Goal: Contribute content: Contribute content

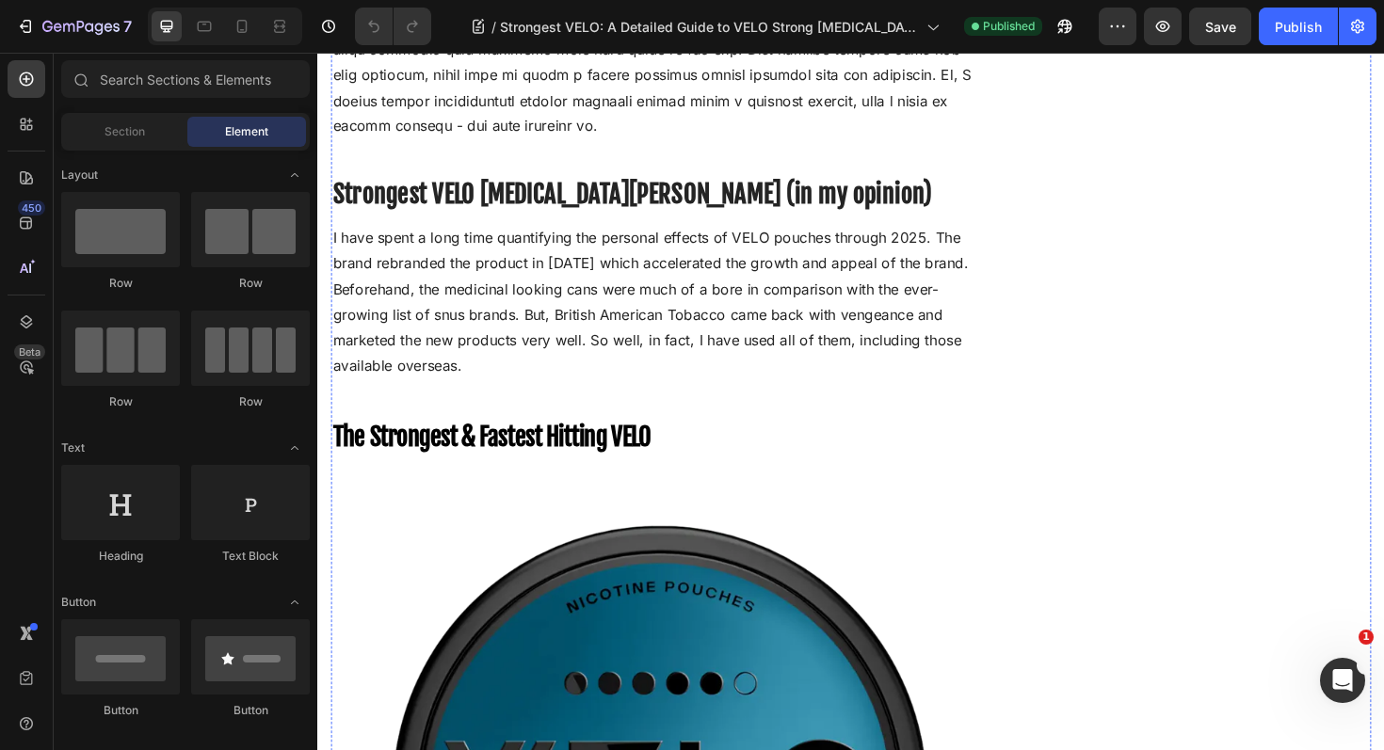
scroll to position [2471, 0]
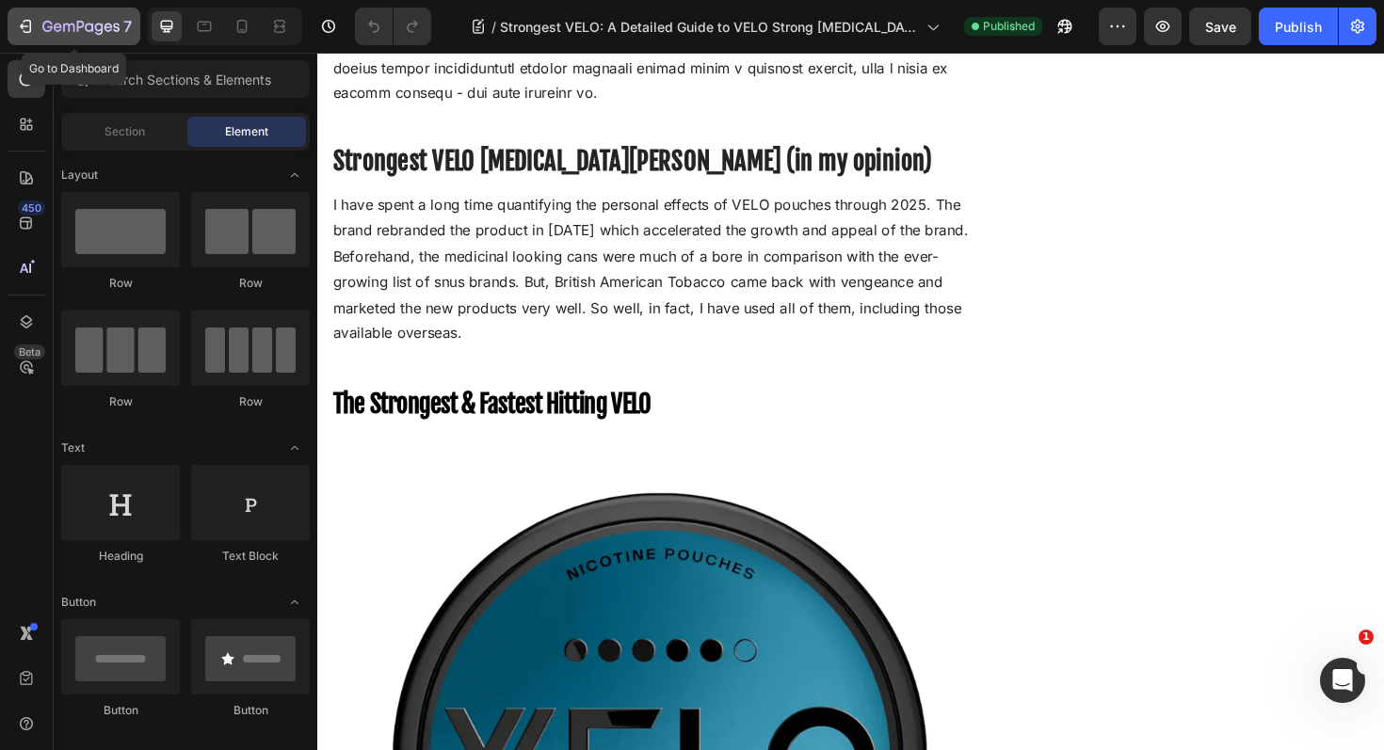
click at [21, 20] on icon "button" at bounding box center [25, 26] width 19 height 19
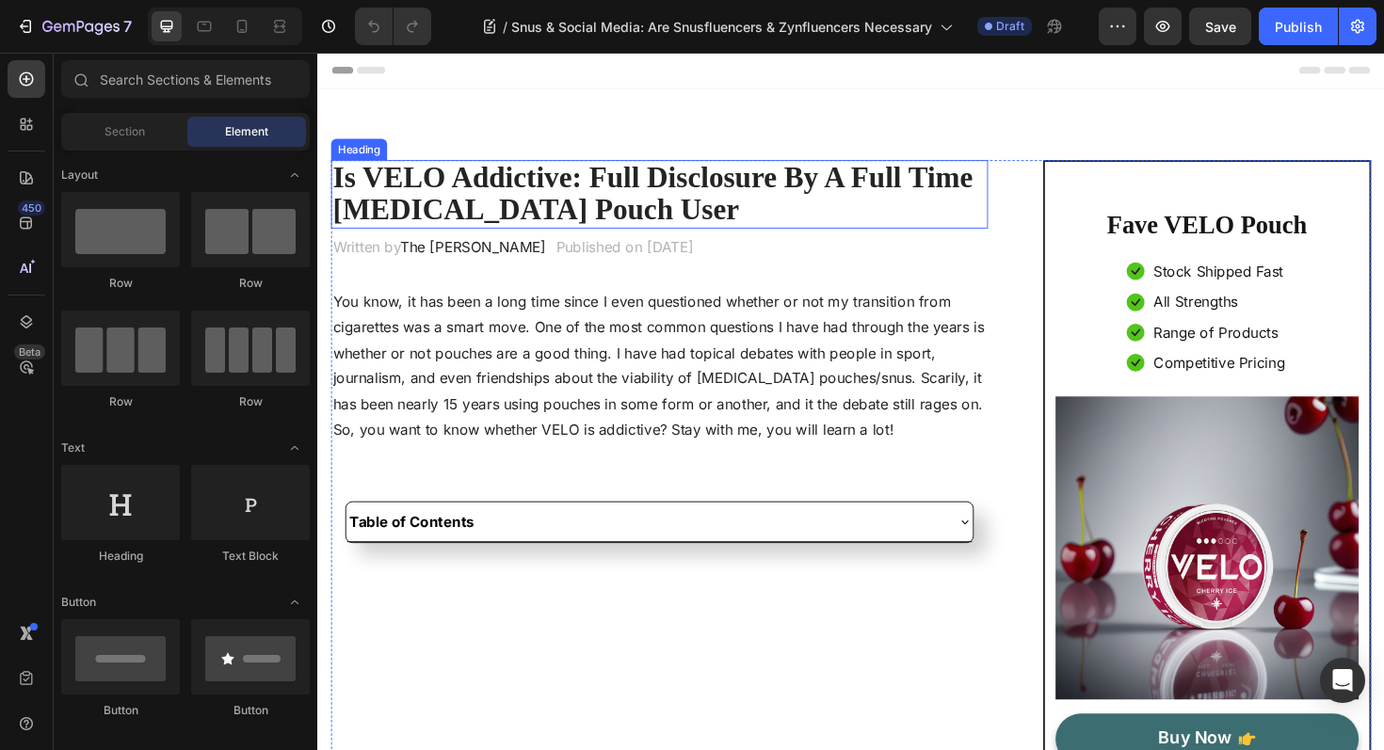
click at [558, 200] on strong "Is VELO Addictive: Full Disclosure By A Full Time [MEDICAL_DATA] Pouch User" at bounding box center [672, 202] width 678 height 68
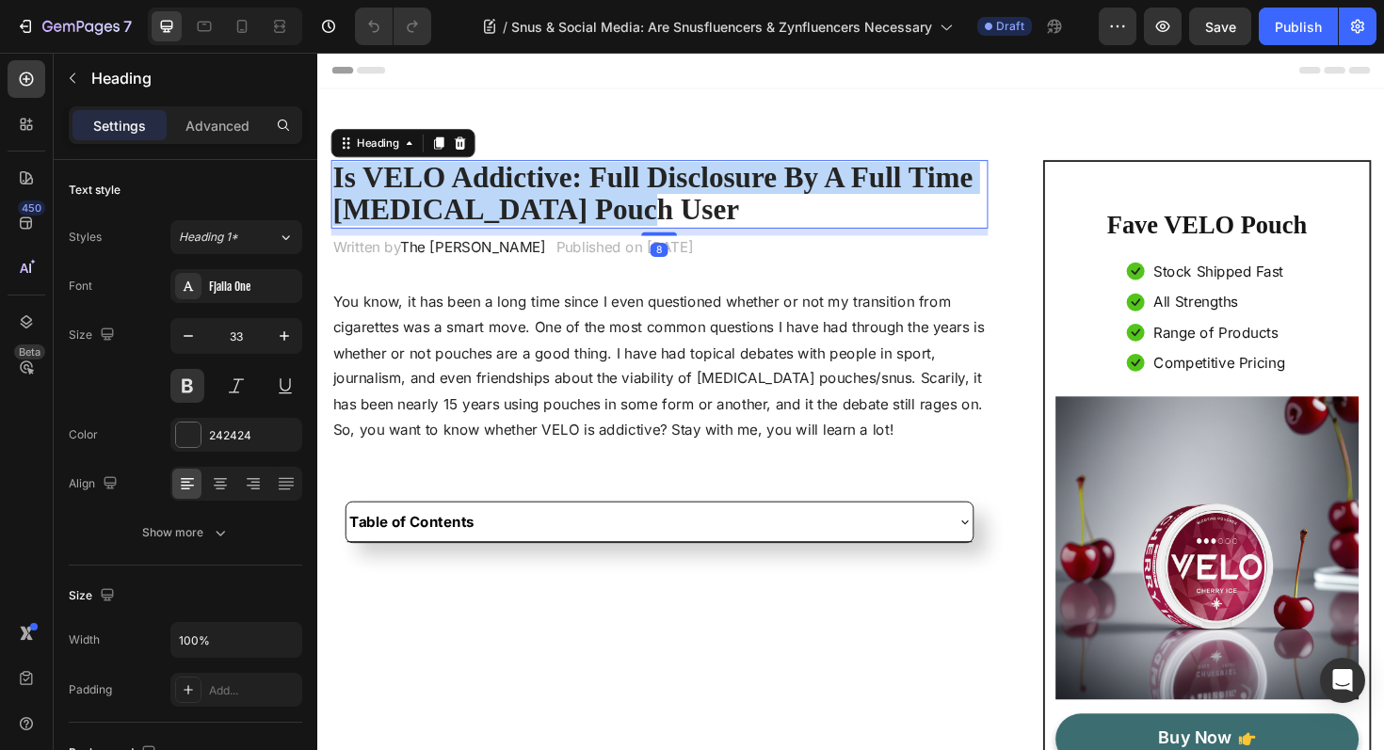
click at [558, 200] on strong "Is VELO Addictive: Full Disclosure By A Full Time [MEDICAL_DATA] Pouch User" at bounding box center [672, 202] width 678 height 68
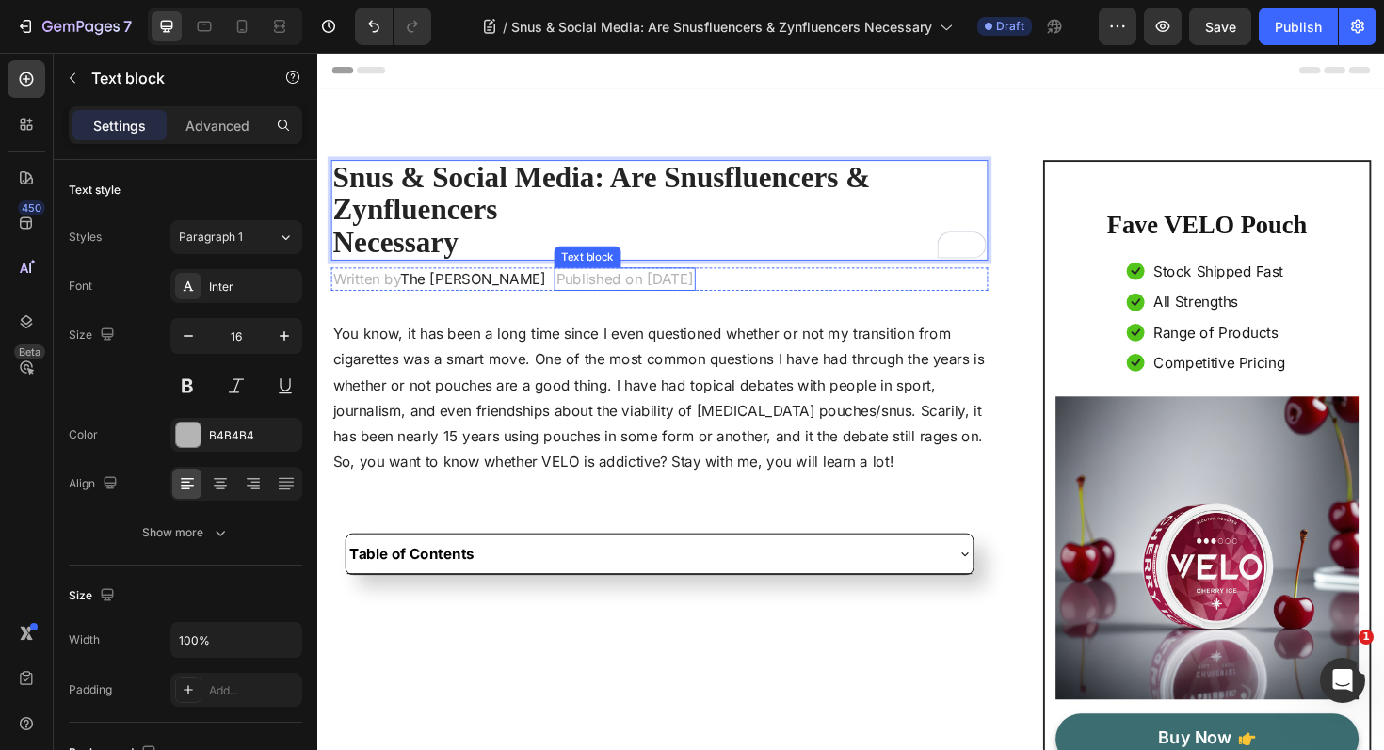
click at [699, 297] on p "Published on August 22, 2025" at bounding box center [642, 292] width 146 height 21
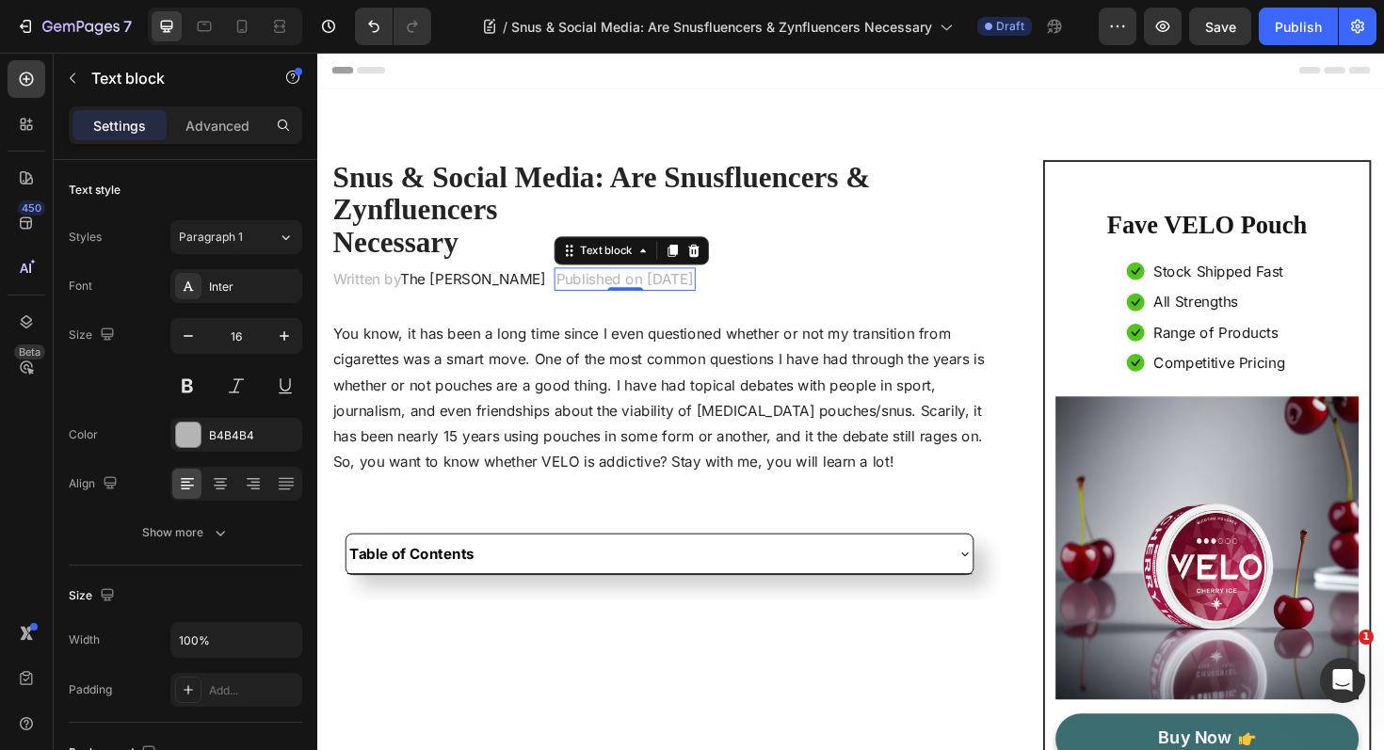
click at [700, 296] on p "Published on August 22, 2025" at bounding box center [642, 292] width 146 height 21
click at [706, 296] on p "Published on August 22, 2025" at bounding box center [642, 292] width 146 height 21
click at [711, 295] on p "Published on August 22, 2025" at bounding box center [642, 292] width 146 height 21
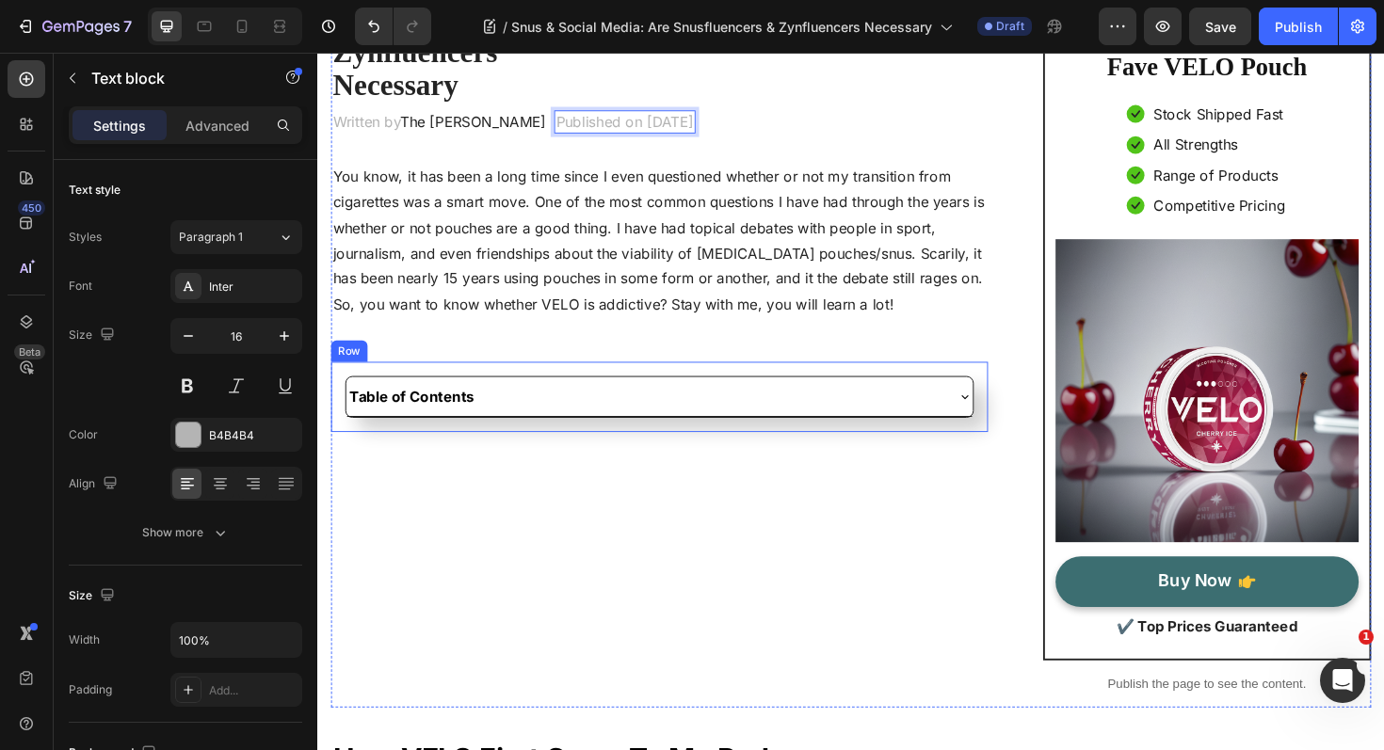
scroll to position [190, 0]
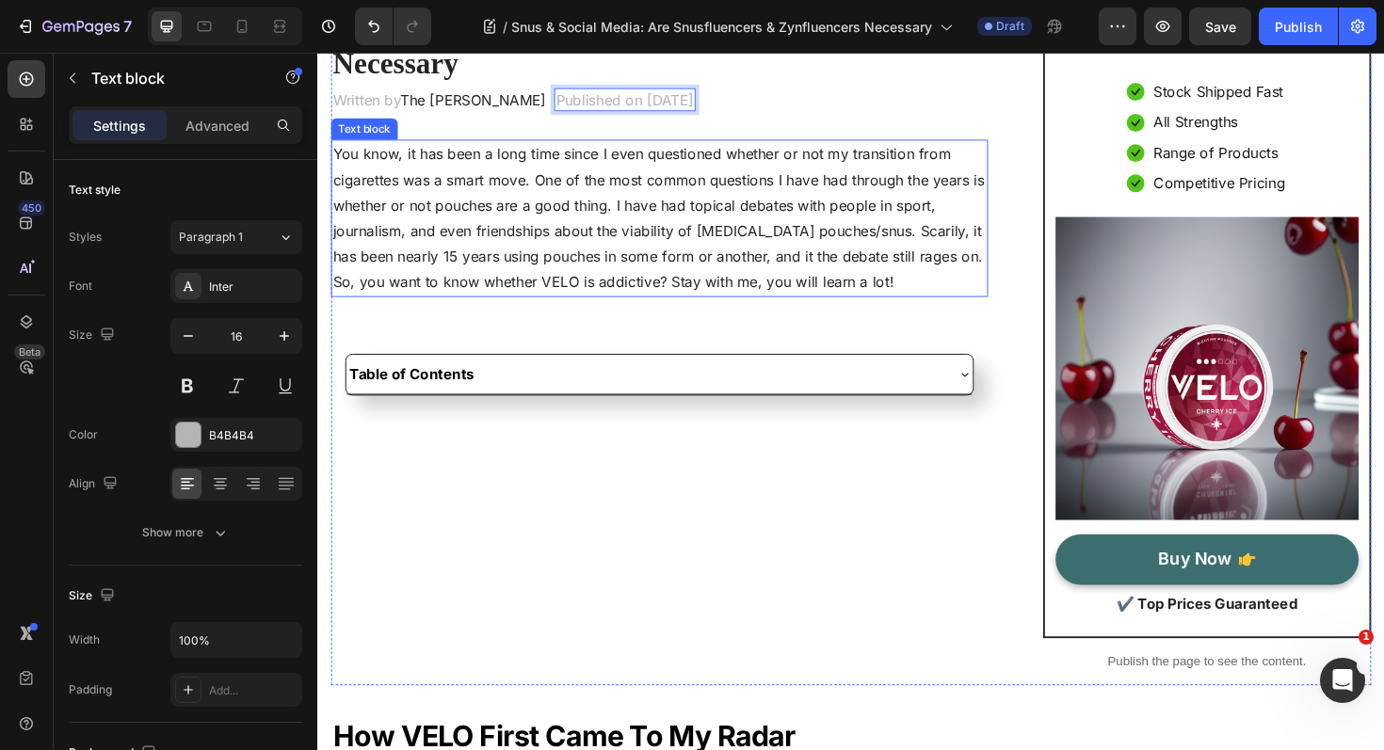
click at [534, 260] on p "You know, it has been a long time since I even questioned whether or not my tra…" at bounding box center [679, 228] width 692 height 163
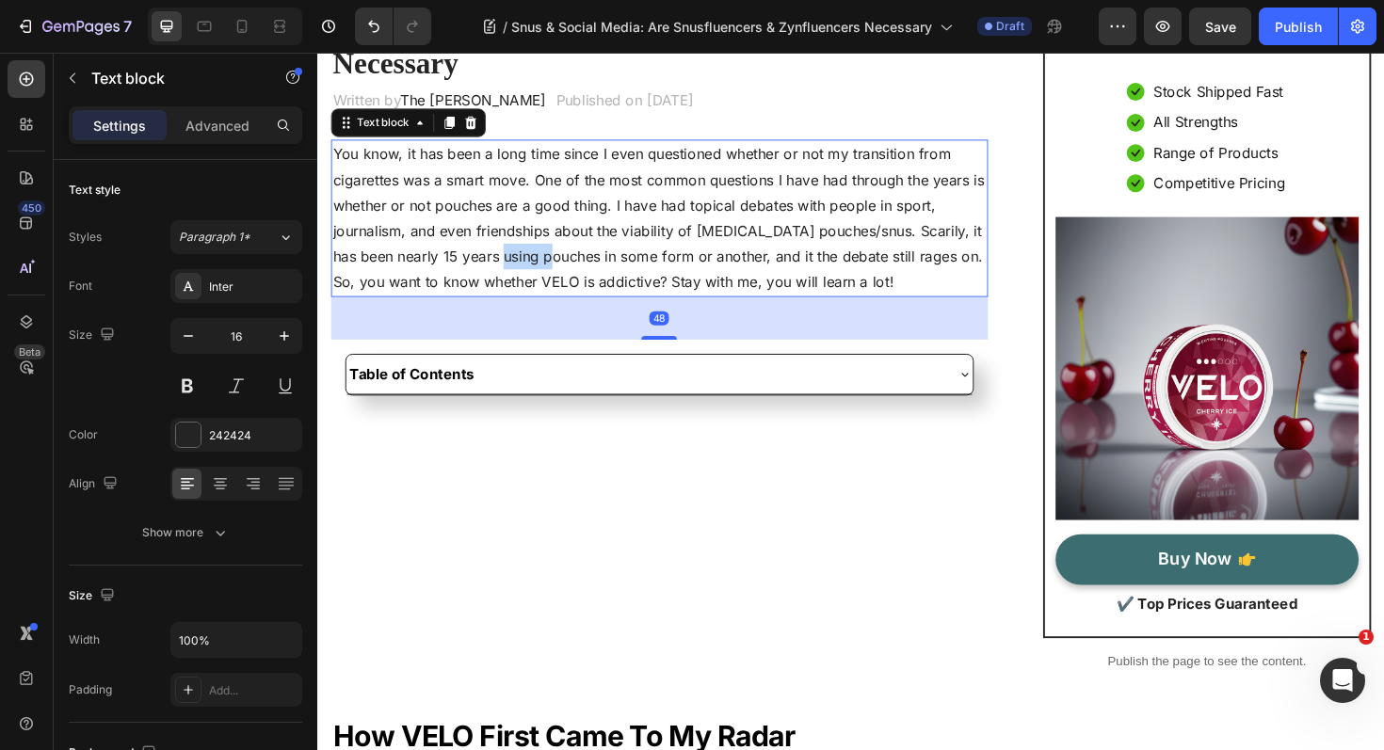
click at [534, 260] on p "You know, it has been a long time since I even questioned whether or not my tra…" at bounding box center [679, 228] width 692 height 163
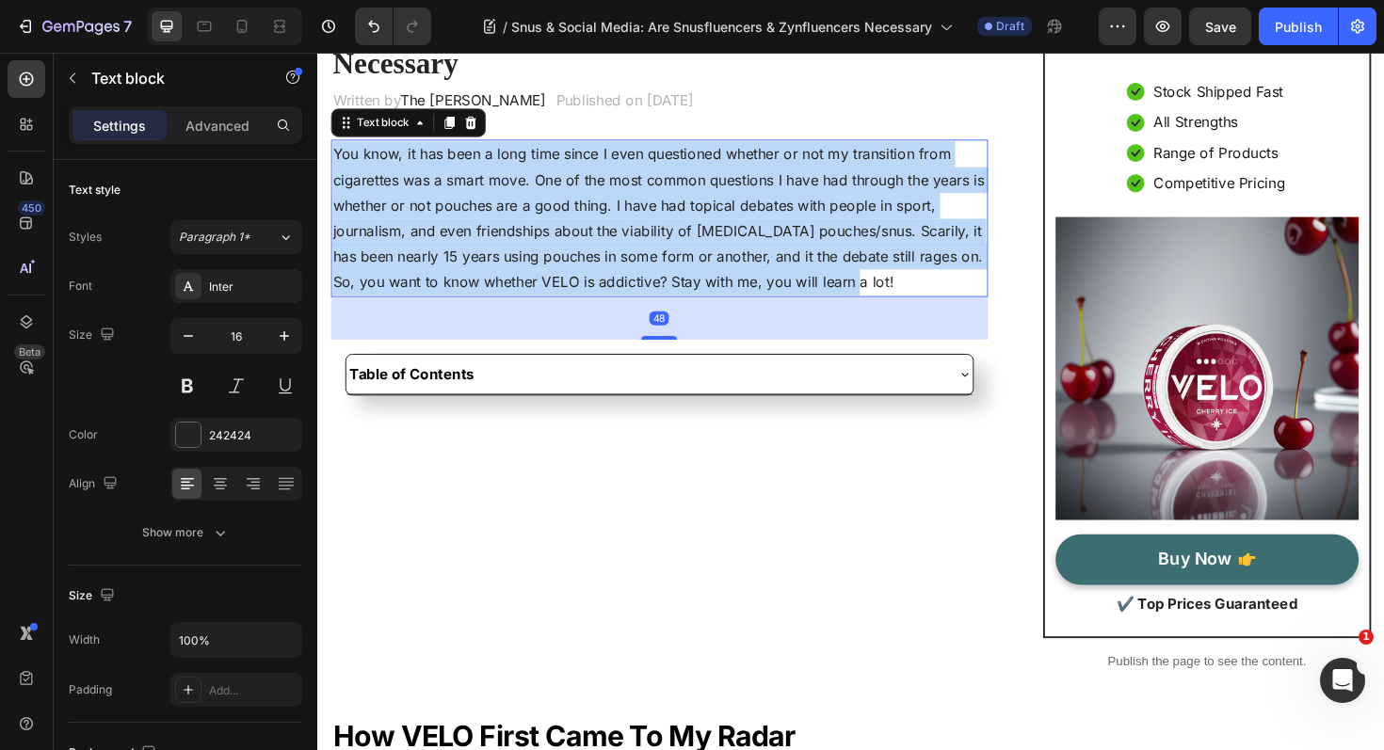
click at [534, 260] on p "You know, it has been a long time since I even questioned whether or not my tra…" at bounding box center [679, 228] width 692 height 163
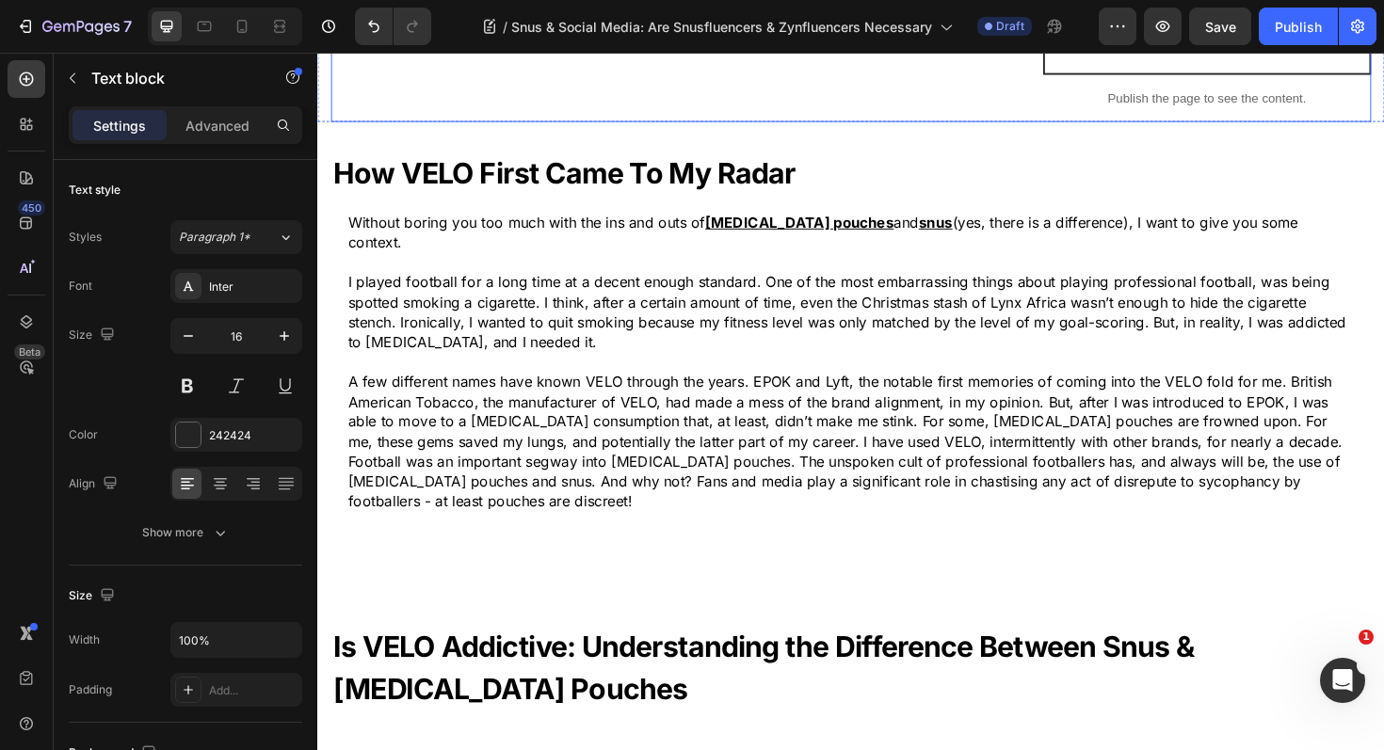
scroll to position [789, 0]
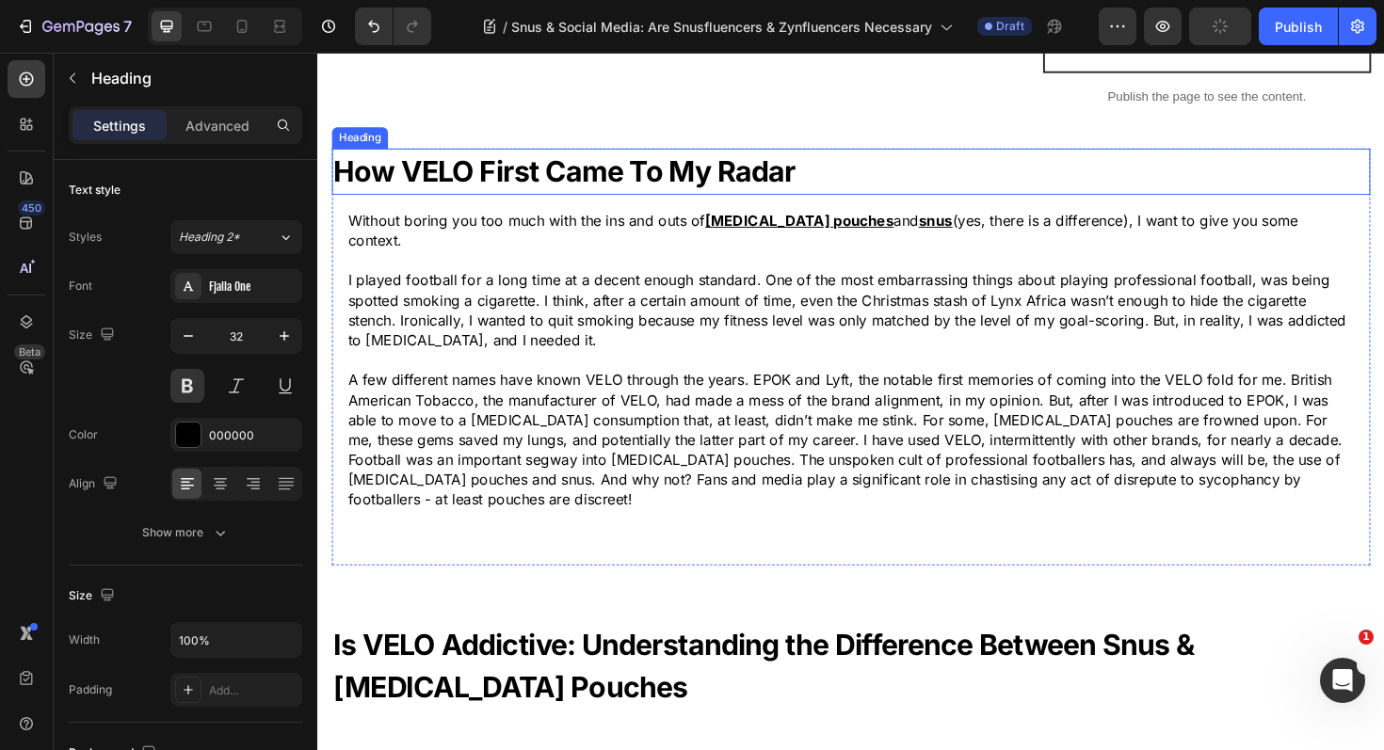
click at [649, 181] on strong "How VELO First Came To My Radar" at bounding box center [578, 178] width 489 height 37
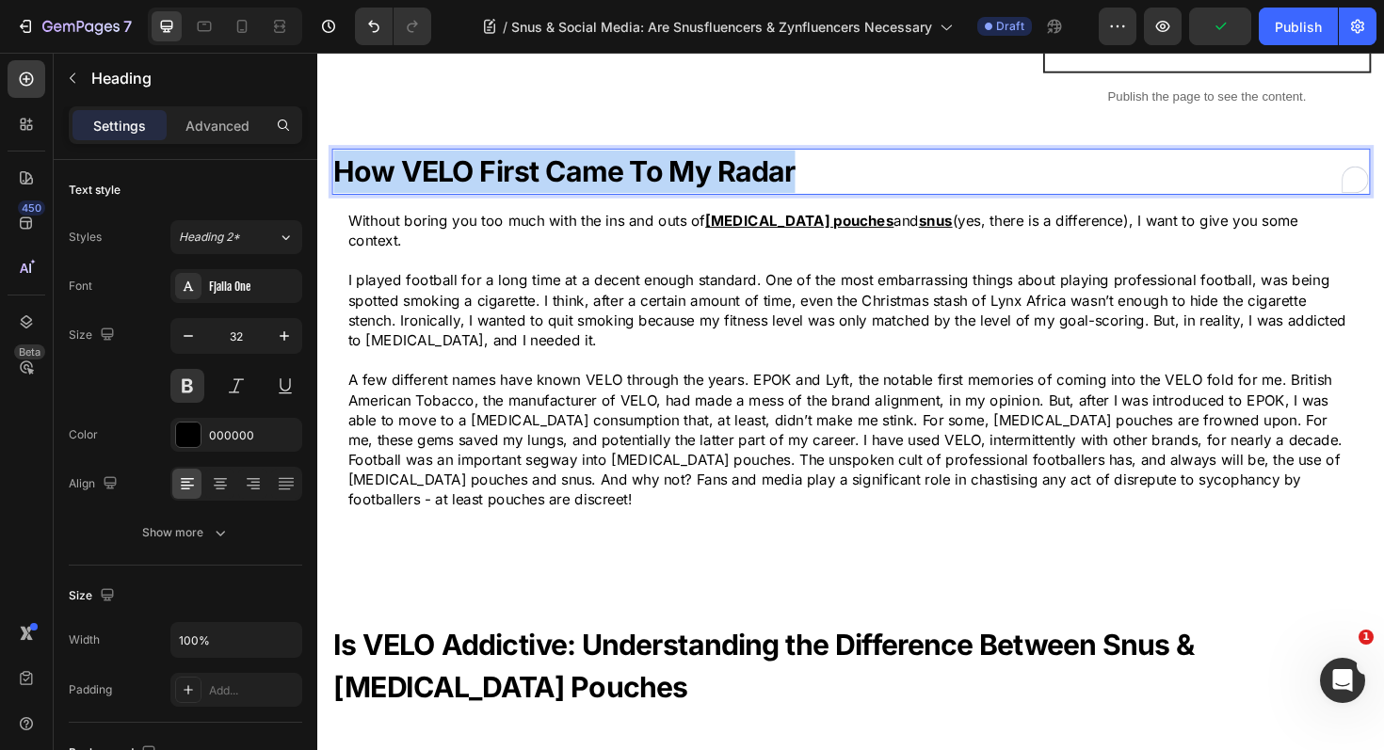
click at [649, 181] on strong "How VELO First Came To My Radar" at bounding box center [578, 178] width 489 height 37
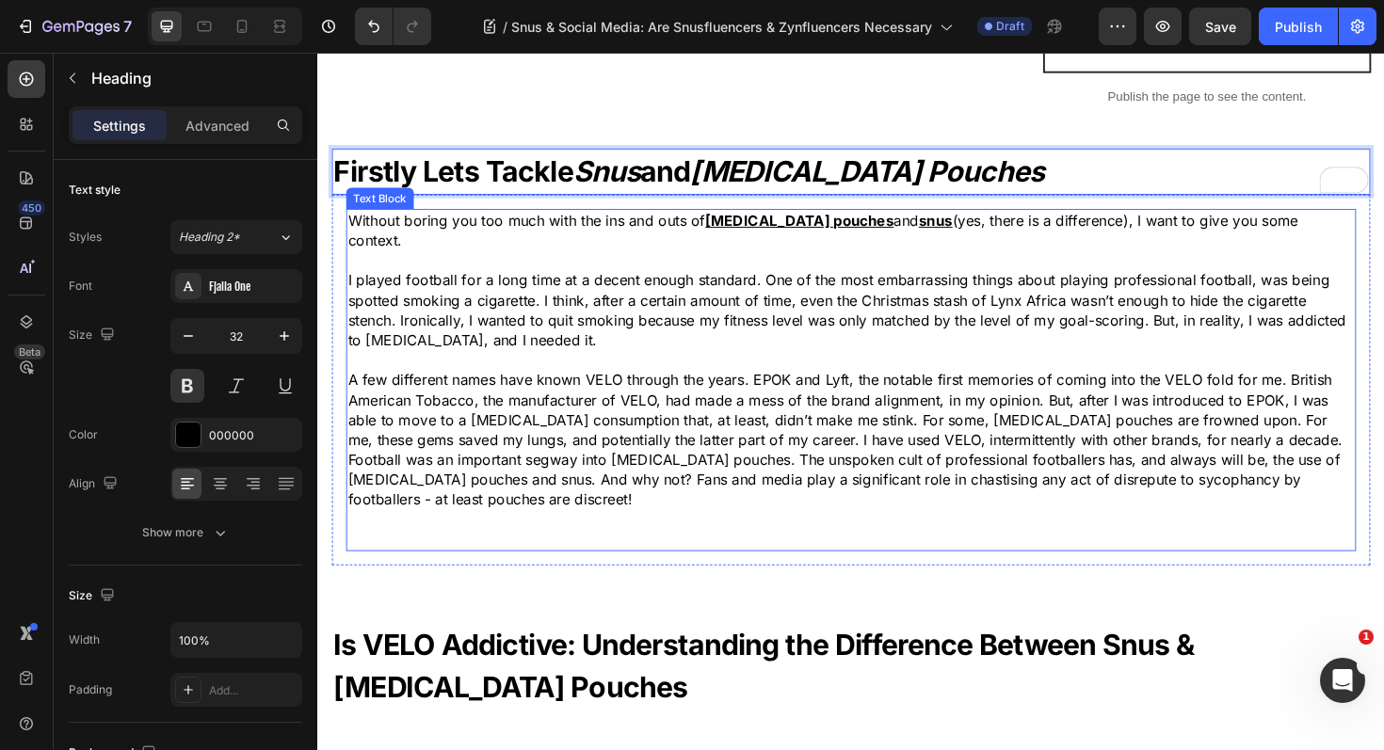
click at [558, 455] on p "A few different names have known VELO through the years. EPOK and Lyft, the not…" at bounding box center [882, 463] width 1066 height 148
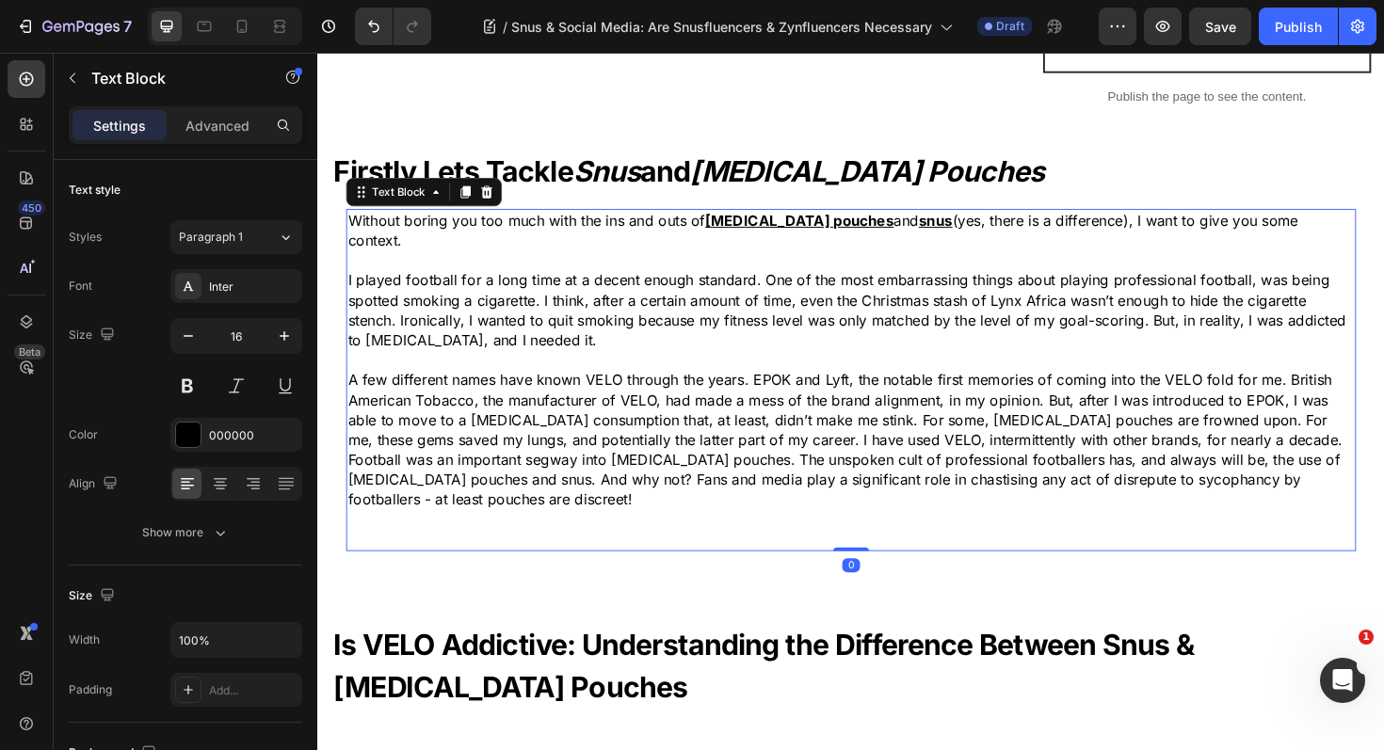
click at [558, 455] on p "A few different names have known VELO through the years. EPOK and Lyft, the not…" at bounding box center [882, 463] width 1066 height 148
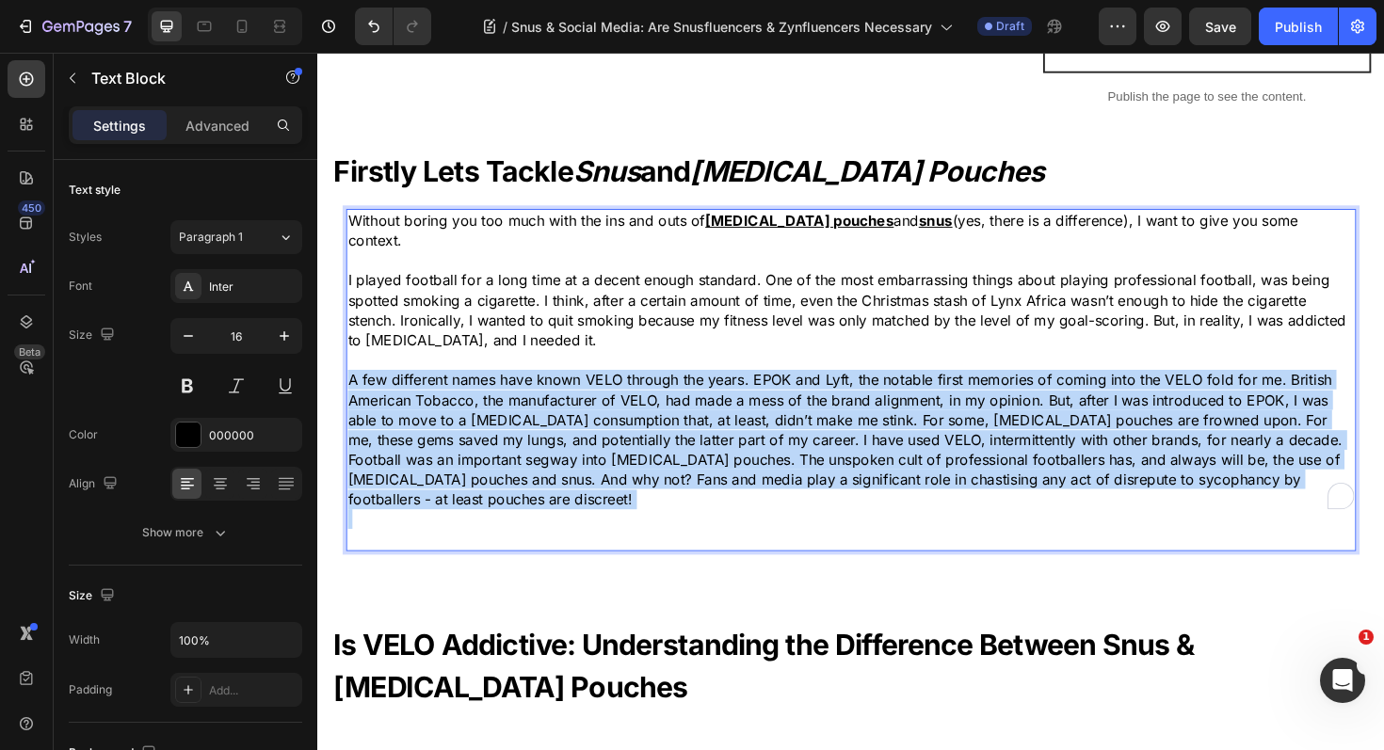
click at [558, 455] on p "A few different names have known VELO through the years. EPOK and Lyft, the not…" at bounding box center [882, 463] width 1066 height 148
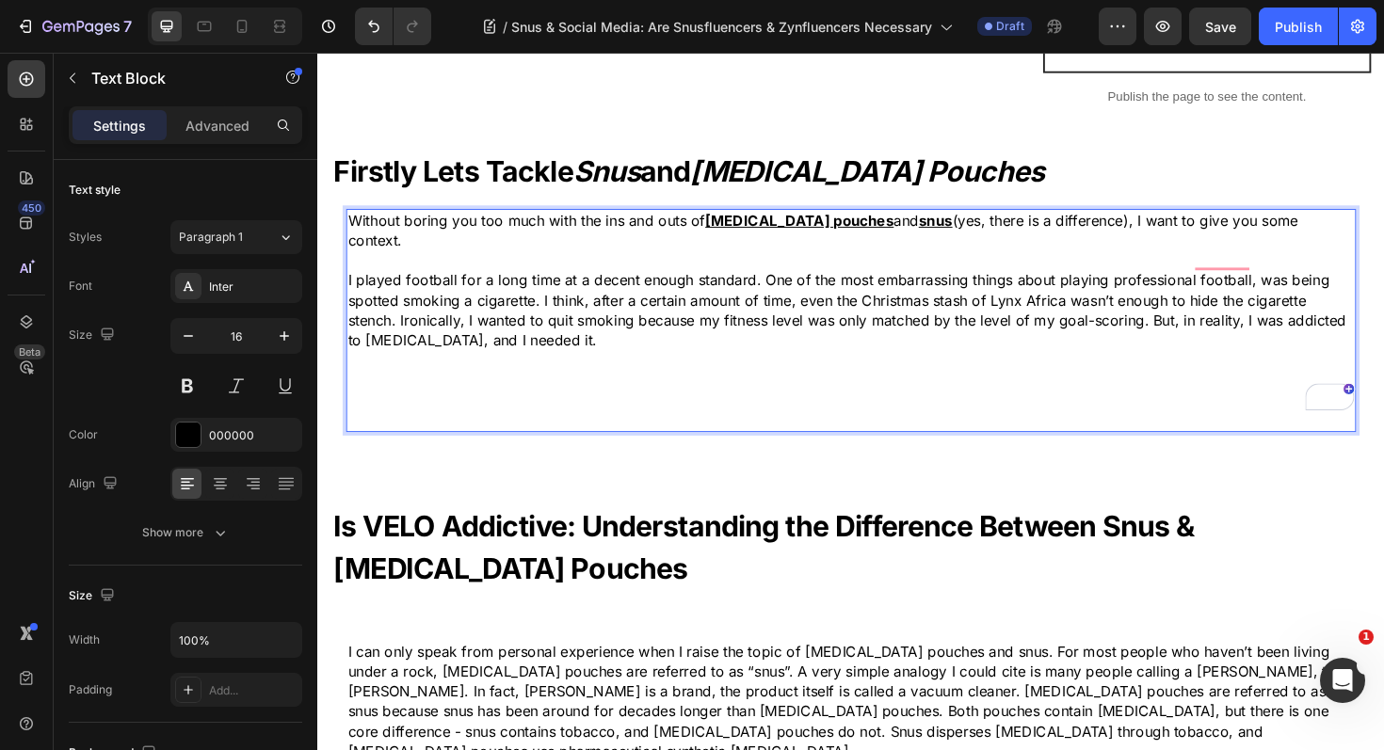
click at [483, 295] on p "I played football for a long time at a decent enough standard. One of the most …" at bounding box center [882, 325] width 1066 height 85
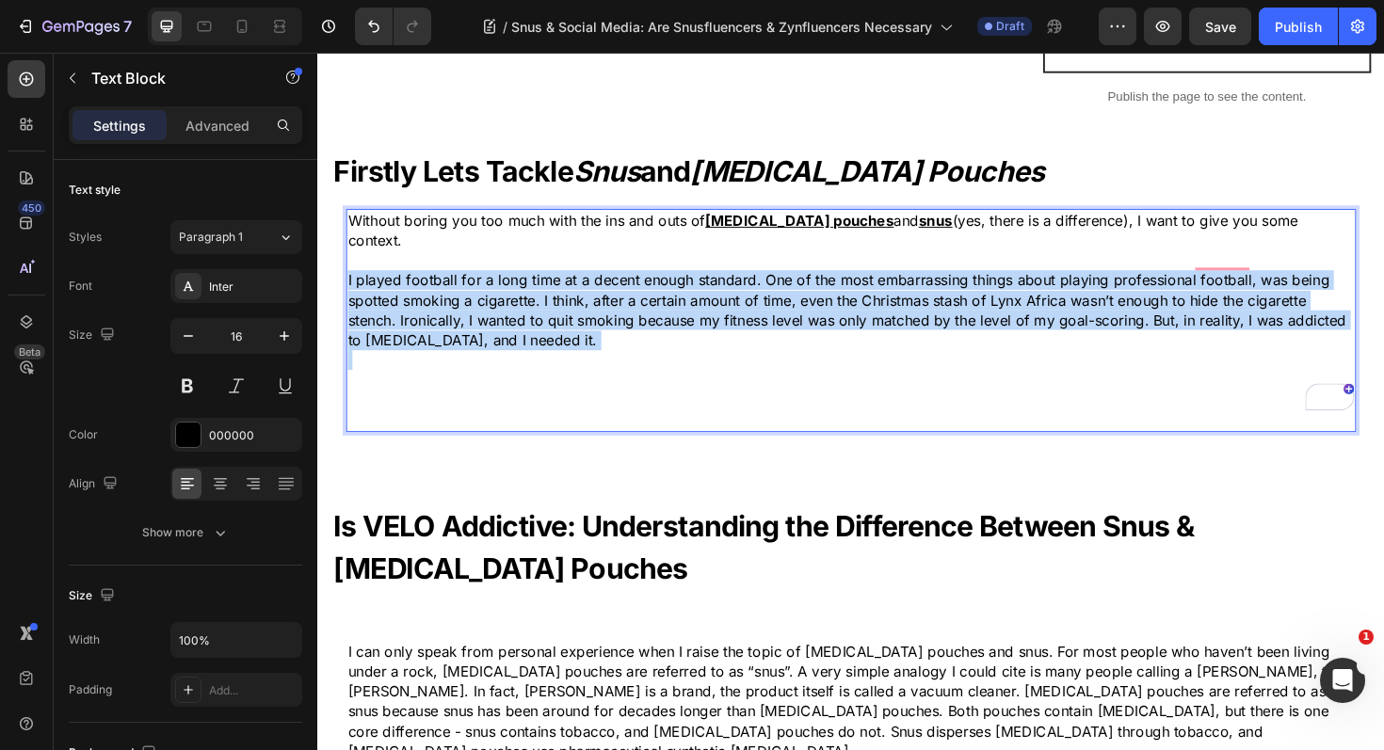
click at [483, 295] on p "I played football for a long time at a decent enough standard. One of the most …" at bounding box center [882, 325] width 1066 height 85
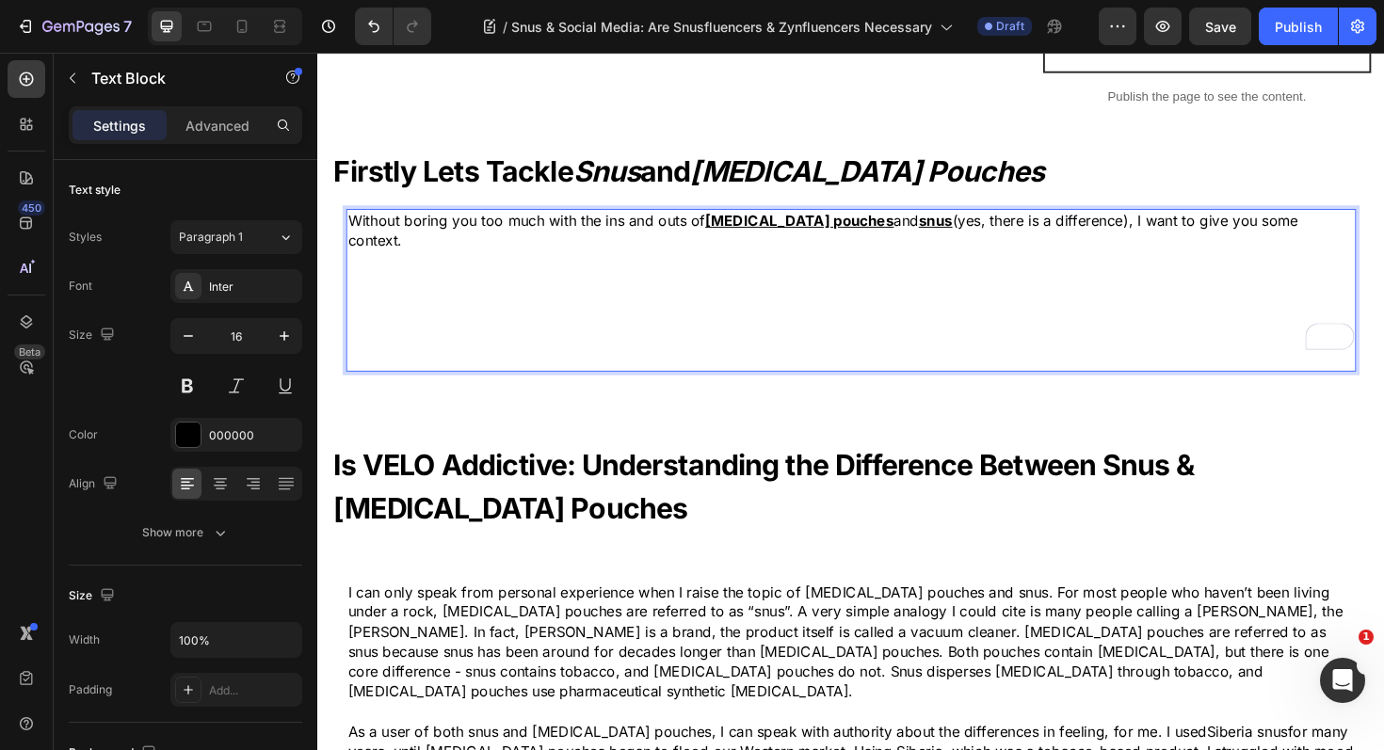
click at [456, 229] on p "Without boring you too much with the ins and outs of nicotine pouches and snus …" at bounding box center [882, 241] width 1066 height 42
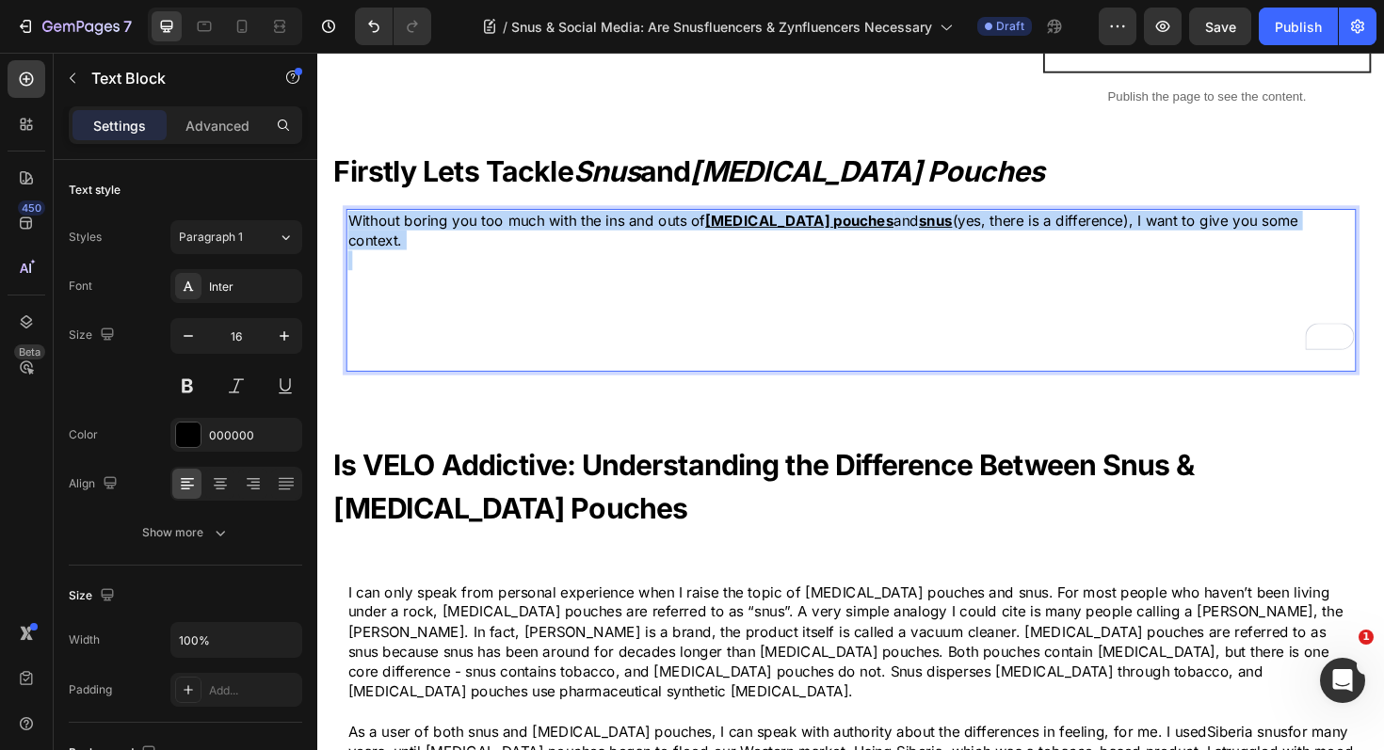
click at [456, 229] on p "Without boring you too much with the ins and outs of nicotine pouches and snus …" at bounding box center [882, 241] width 1066 height 42
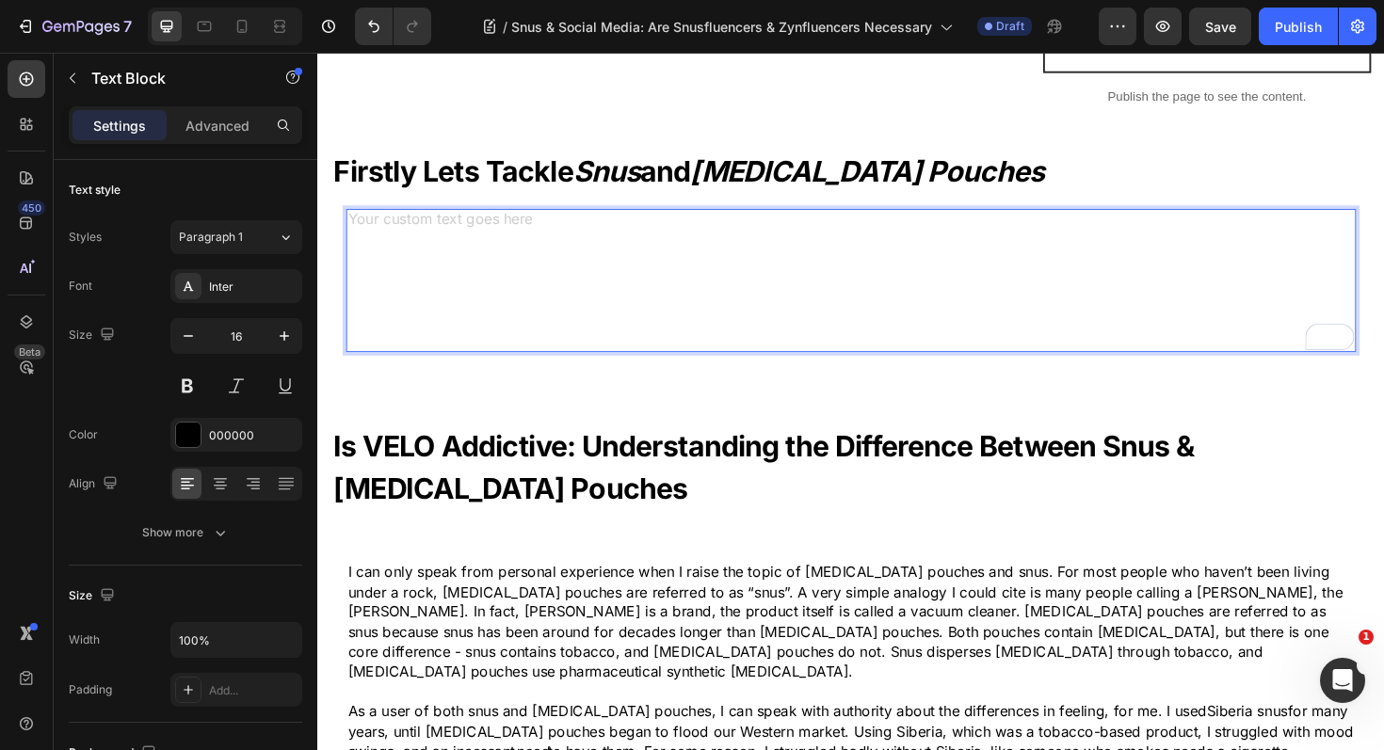
click at [380, 247] on p "Rich Text Editor. Editing area: main" at bounding box center [882, 251] width 1066 height 21
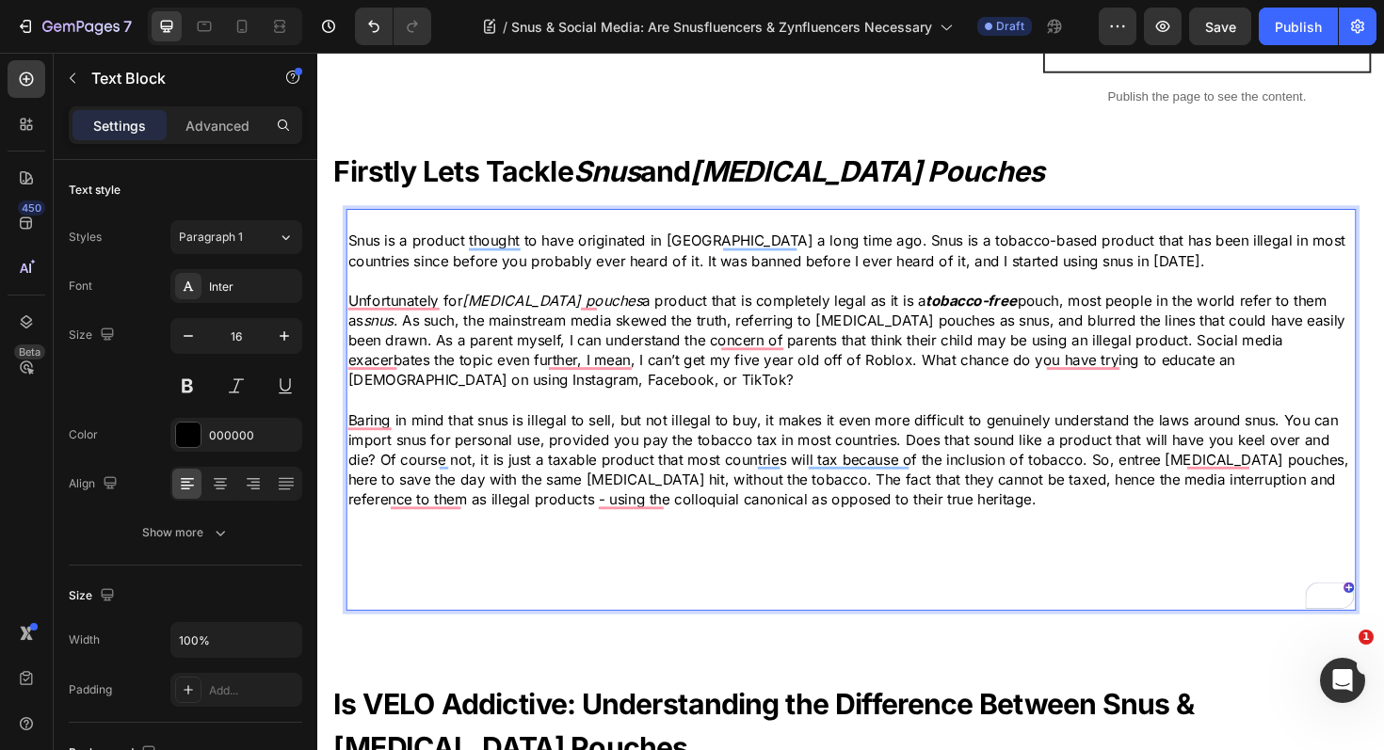
click at [407, 593] on p "Rich Text Editor. Editing area: main" at bounding box center [882, 589] width 1066 height 21
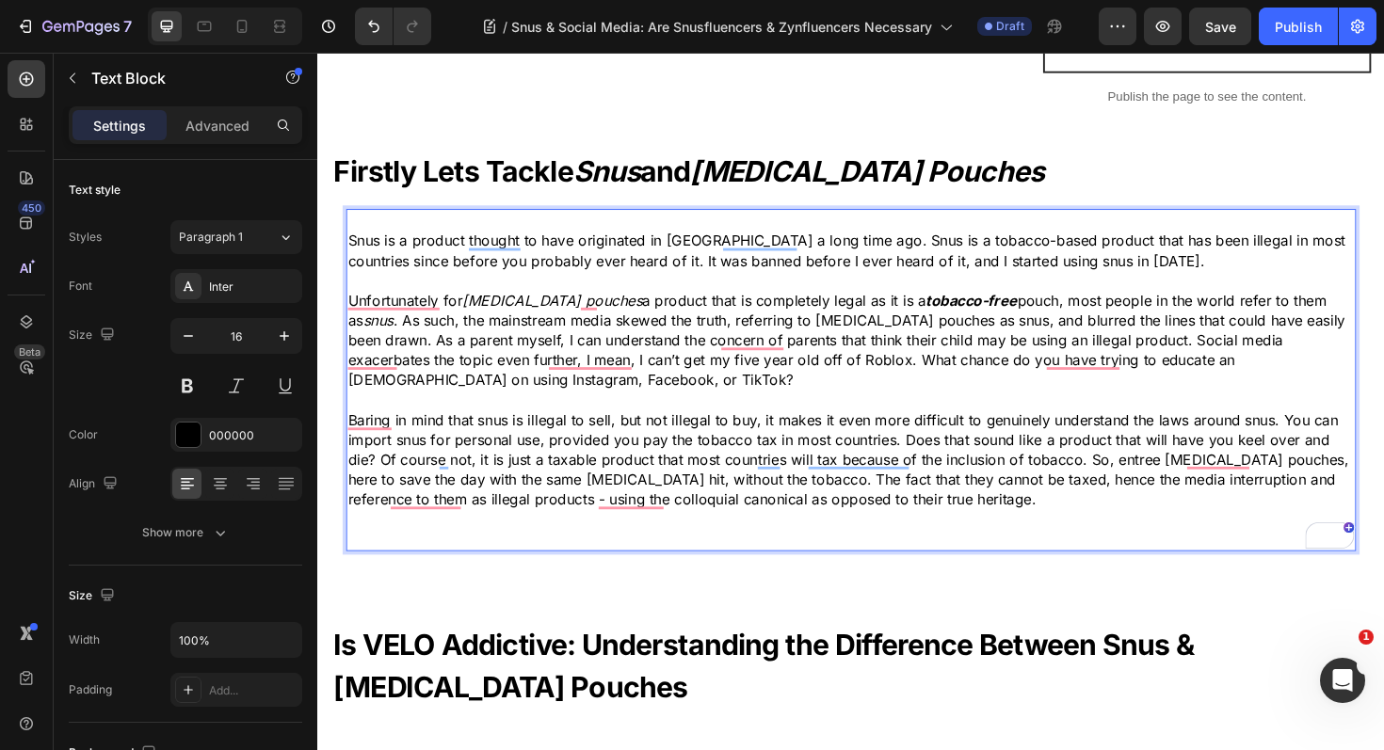
click at [402, 563] on p "Rich Text Editor. Editing area: main" at bounding box center [882, 568] width 1066 height 21
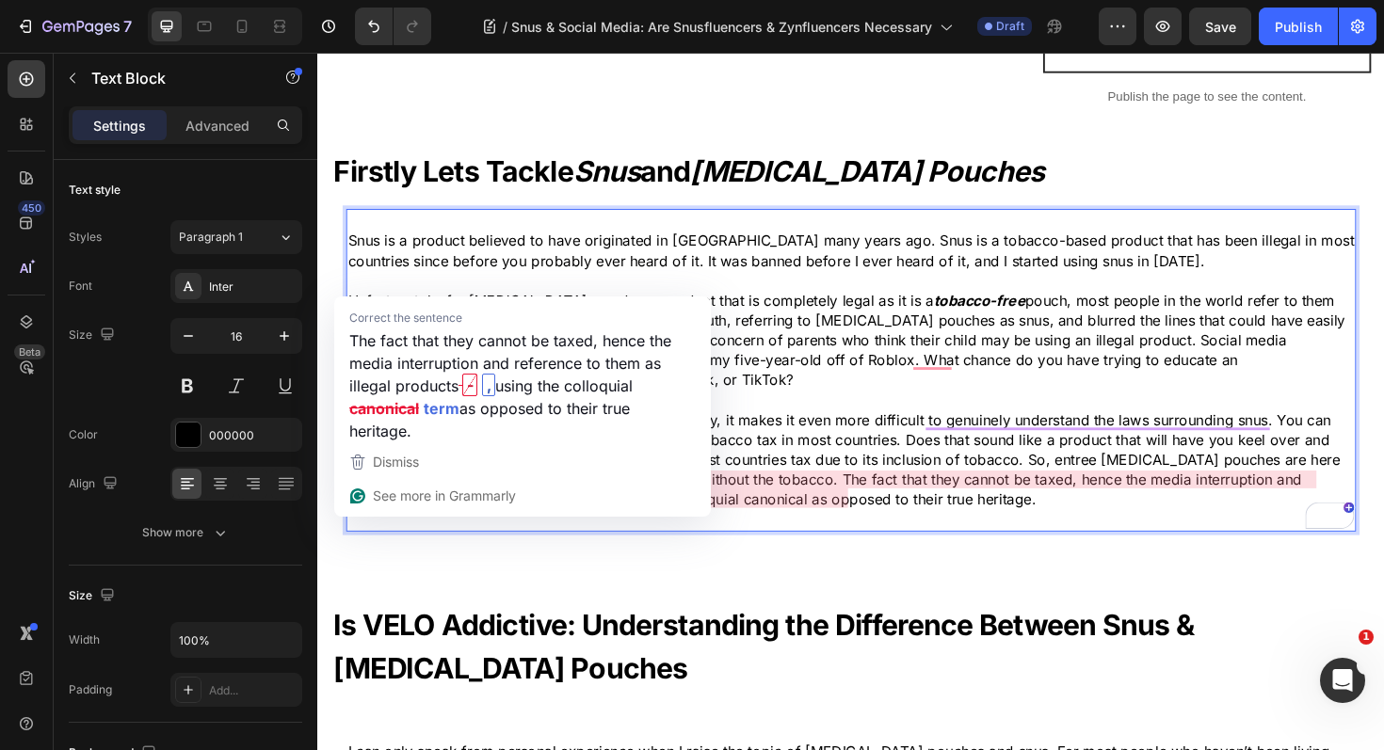
click at [843, 454] on p "Bearing in mind that snus is illegal to sell but not to buy, it makes it even m…" at bounding box center [882, 483] width 1066 height 105
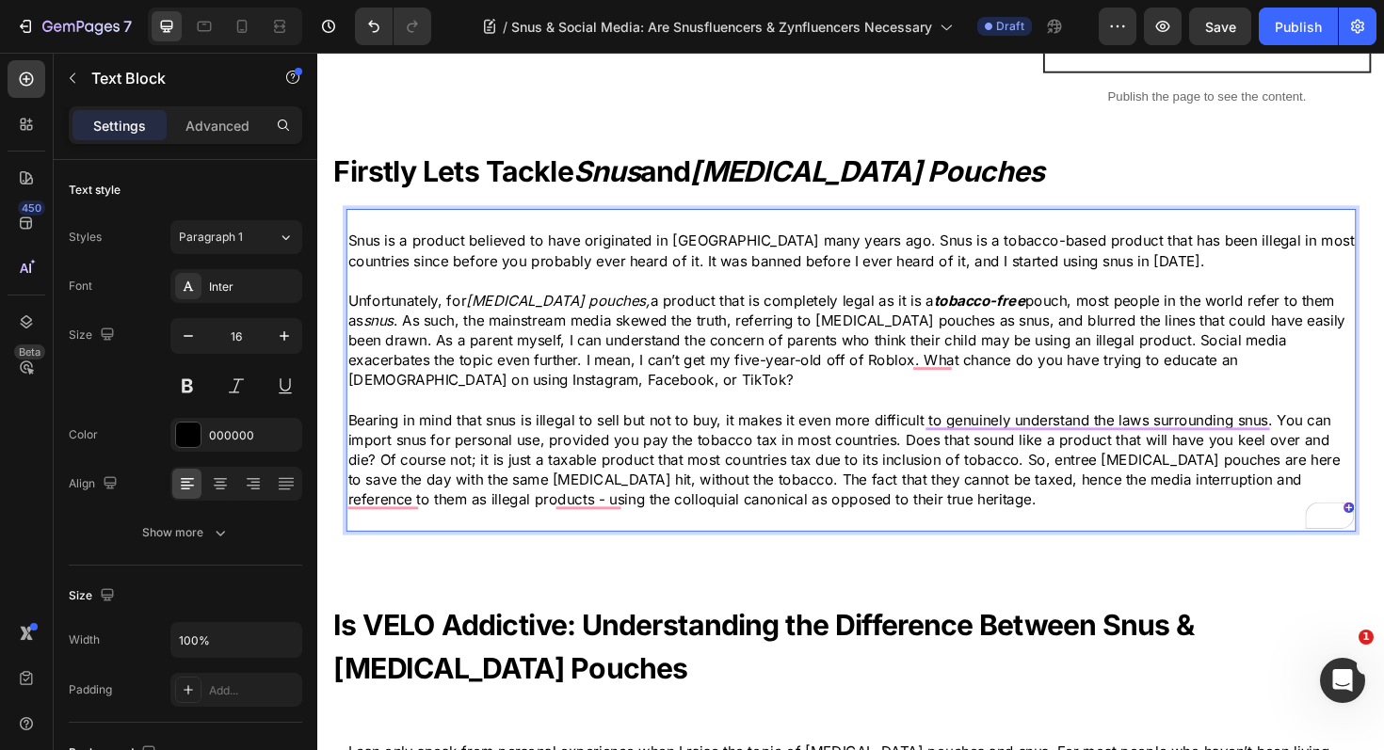
click at [897, 250] on p "Snus is a product believed to have originated in Sweden many years ago. Snus is…" at bounding box center [882, 262] width 1066 height 42
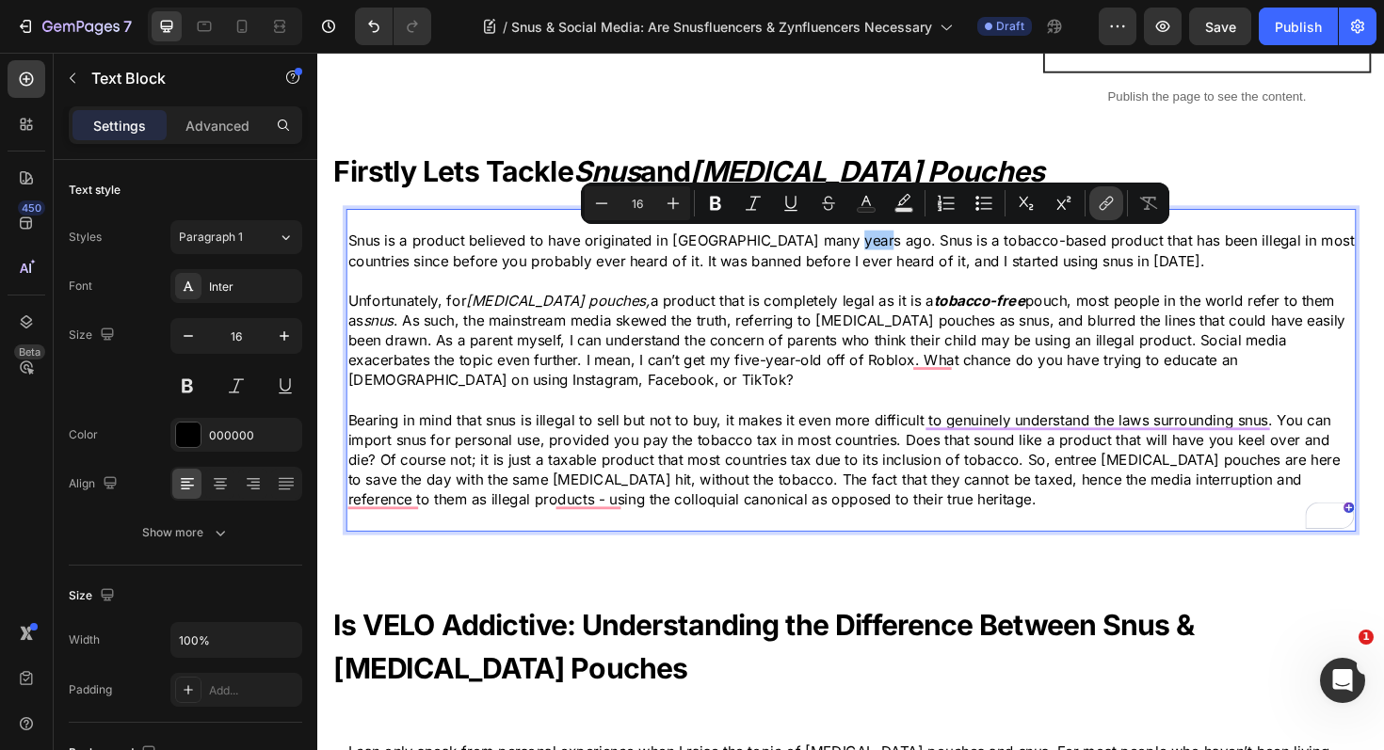
click at [1103, 207] on icon "Editor contextual toolbar" at bounding box center [1106, 203] width 19 height 19
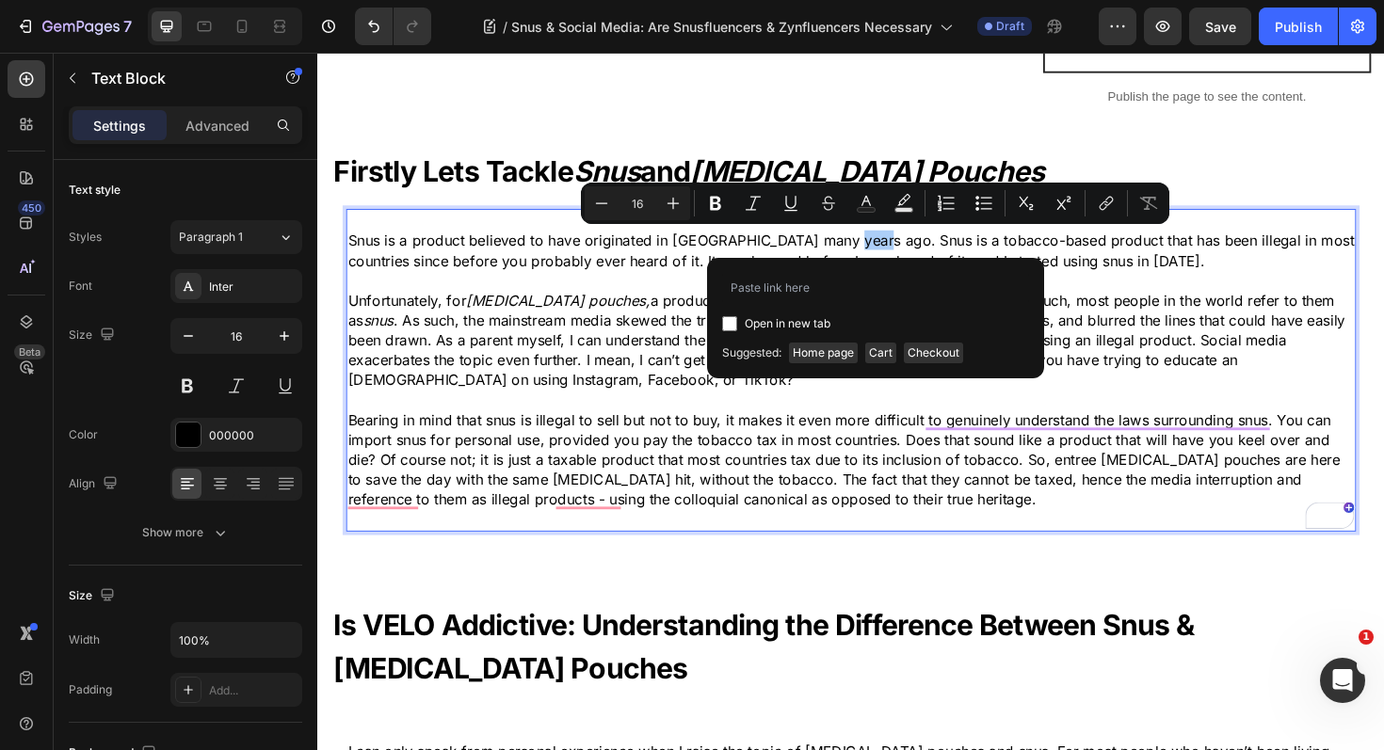
type input "https://thesnusking.co.uk/pages/snus"
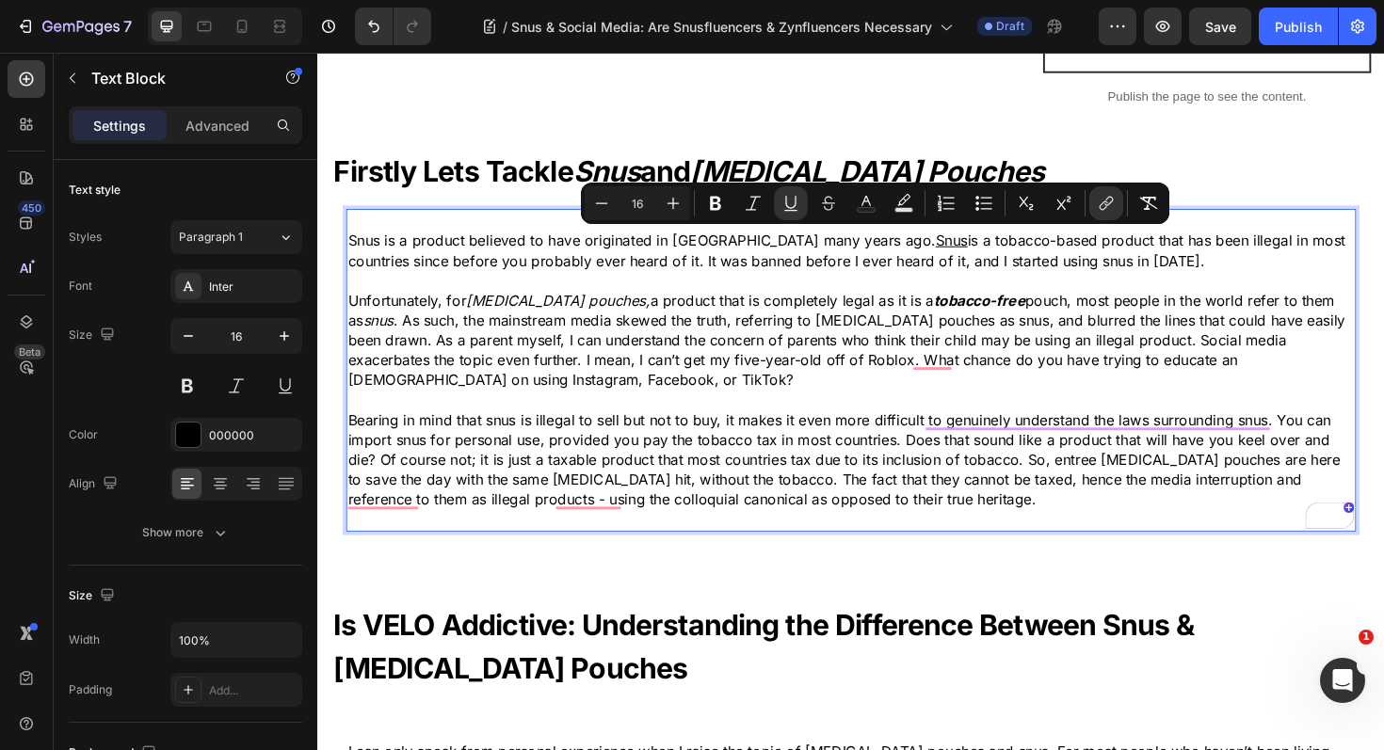
click at [850, 332] on p "Unfortunately, for nicotine pouches, a product that is completely legal as it i…" at bounding box center [882, 357] width 1066 height 105
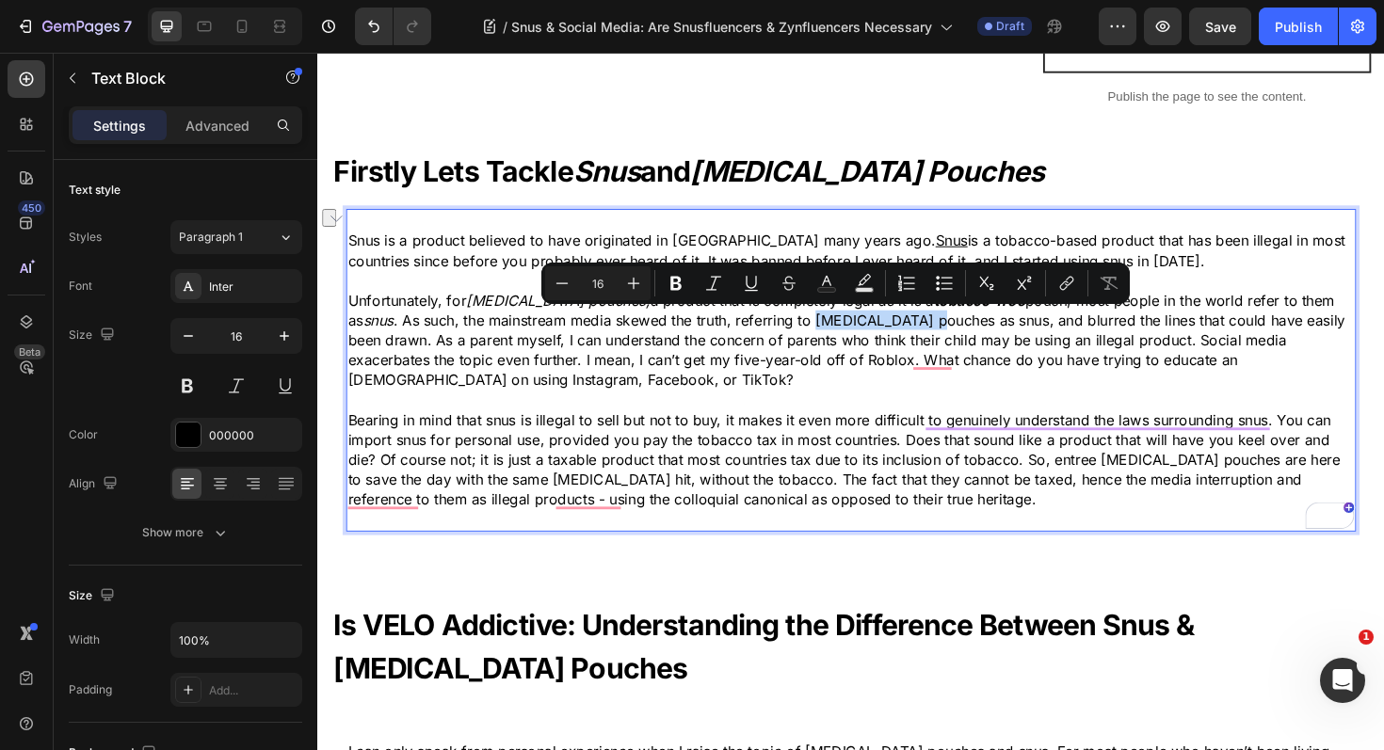
drag, startPoint x: 908, startPoint y: 337, endPoint x: 788, endPoint y: 335, distance: 120.5
click at [788, 335] on p "Unfortunately, for nicotine pouches, a product that is completely legal as it i…" at bounding box center [882, 357] width 1066 height 105
click at [1057, 287] on icon "Editor contextual toolbar" at bounding box center [1066, 283] width 19 height 19
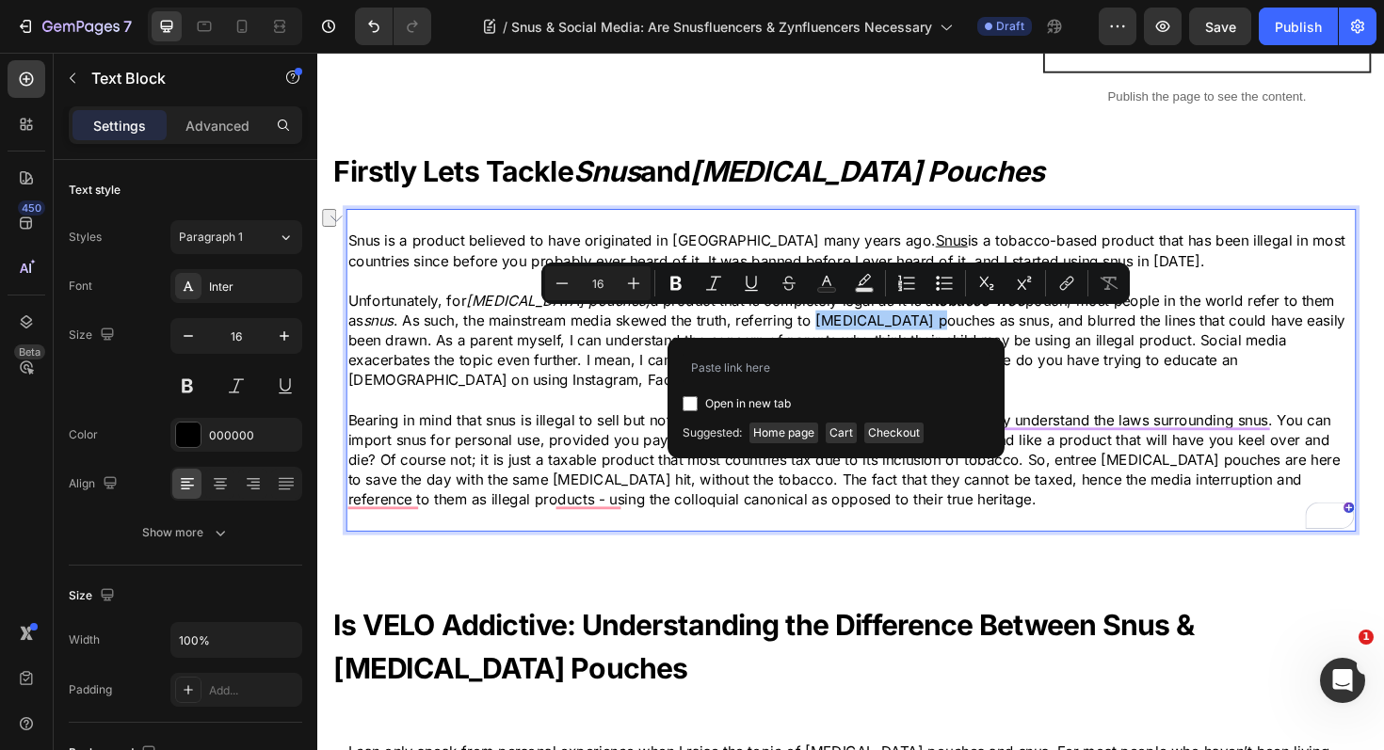
type input "https://thesnusking.co.uk/pages/nicotine-pouches"
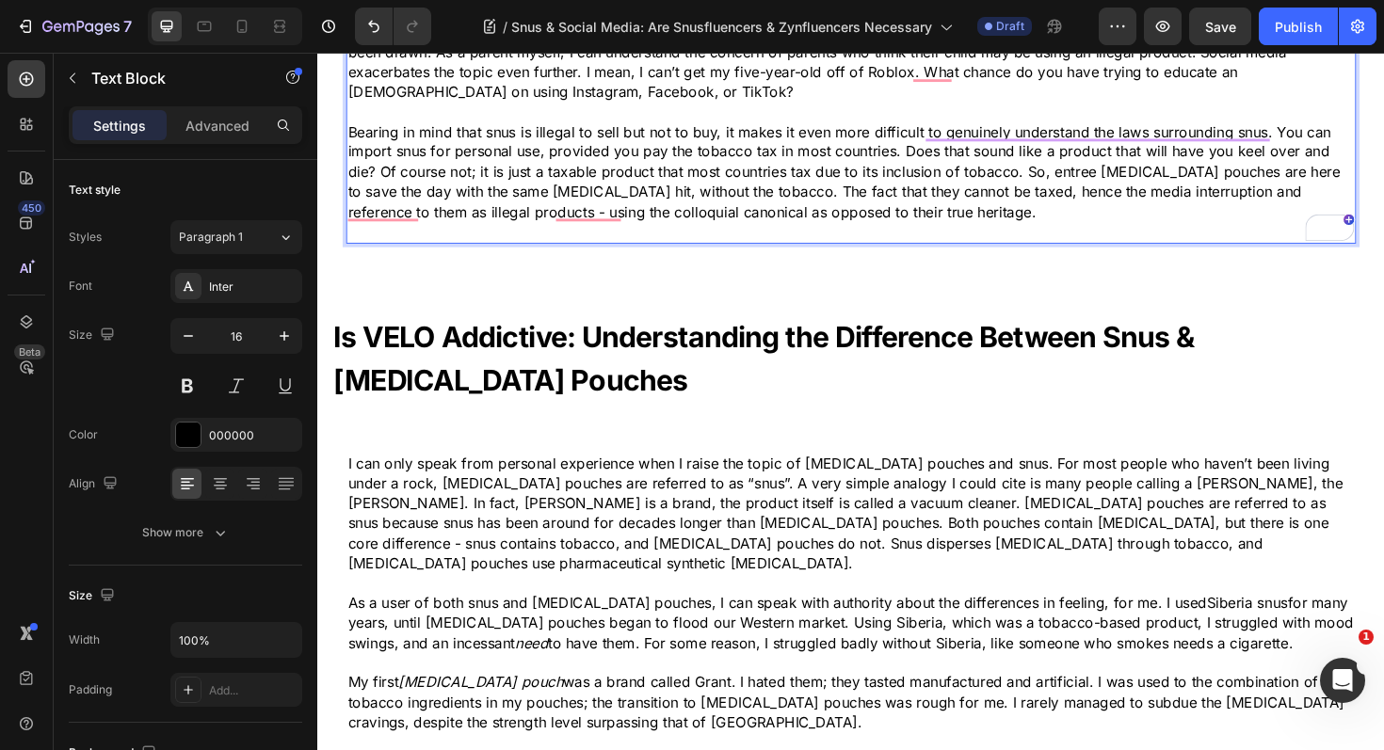
scroll to position [1116, 0]
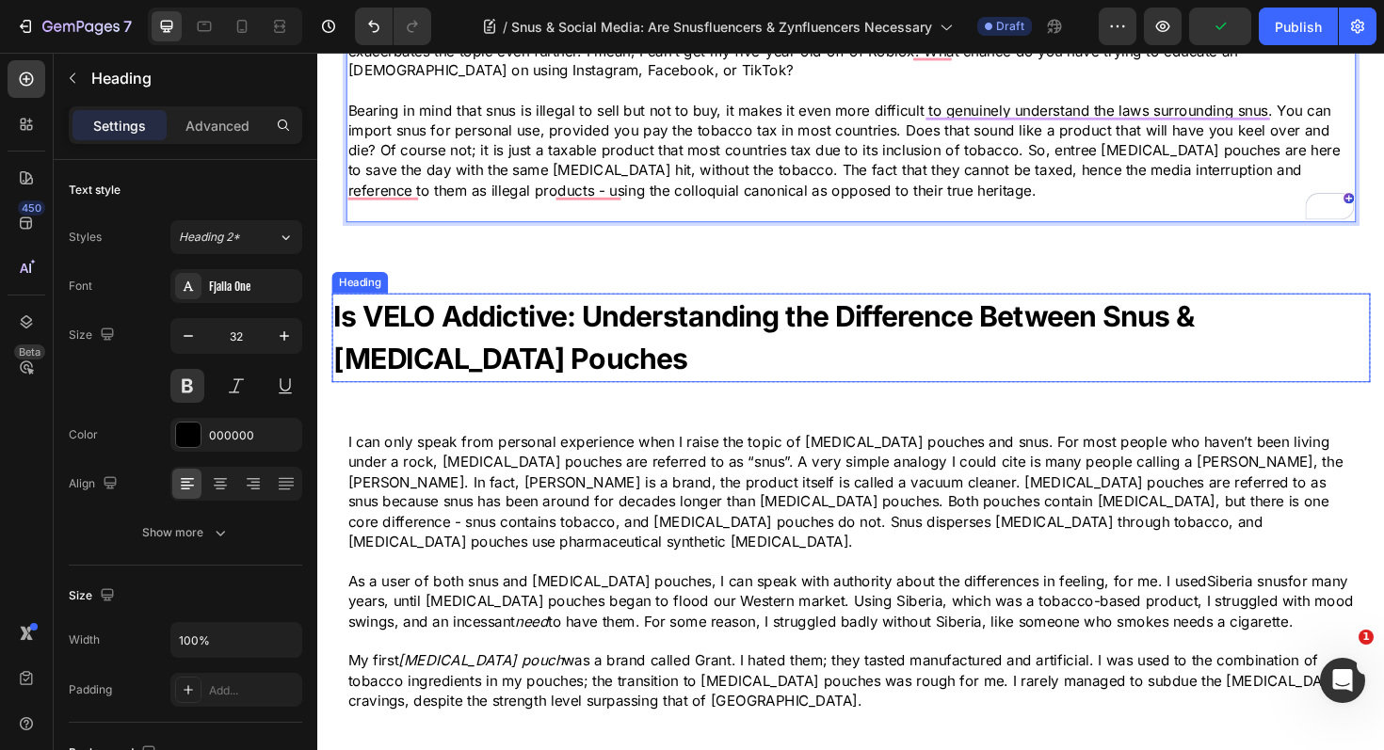
click at [553, 358] on h2 "Is VELO Addictive: Understanding the Difference Between Snus & Nicotine Pouches" at bounding box center [881, 355] width 1099 height 94
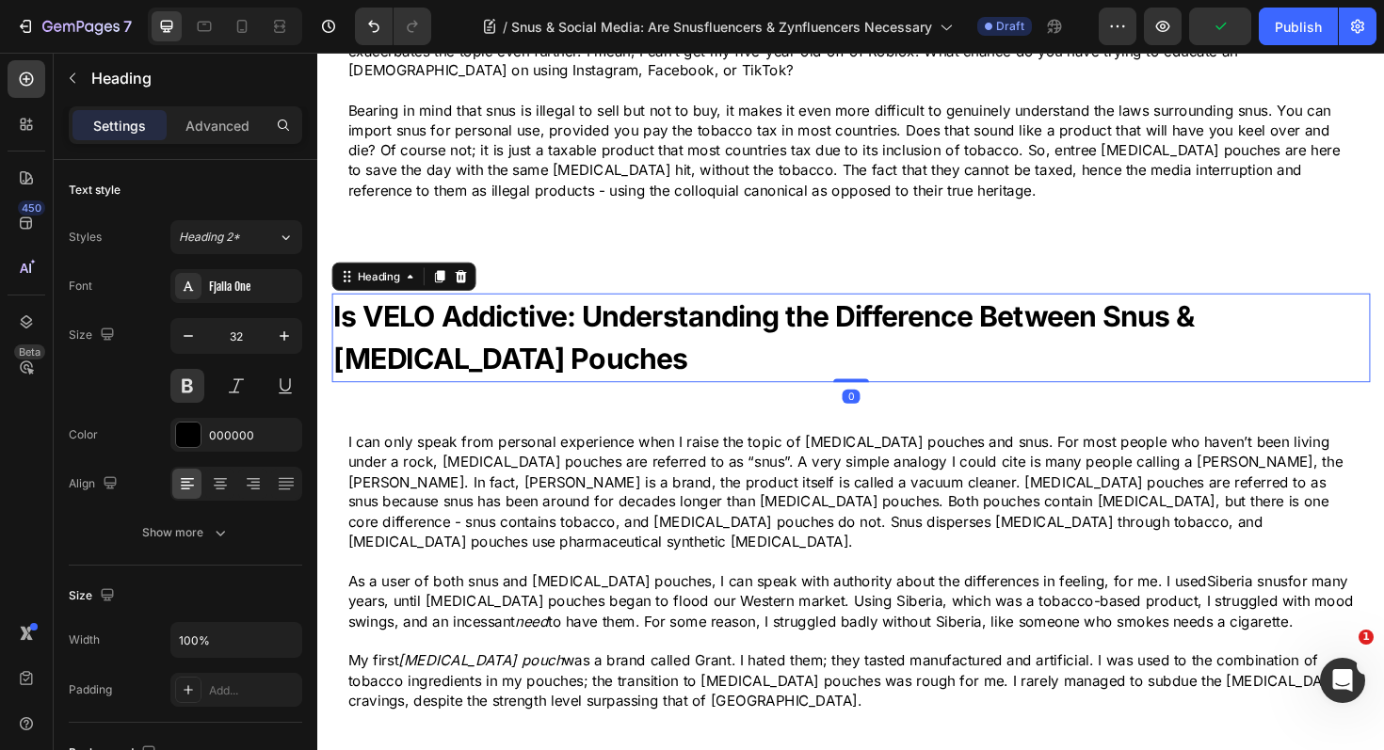
click at [553, 358] on h2 "Is VELO Addictive: Understanding the Difference Between Snus & Nicotine Pouches" at bounding box center [881, 355] width 1099 height 94
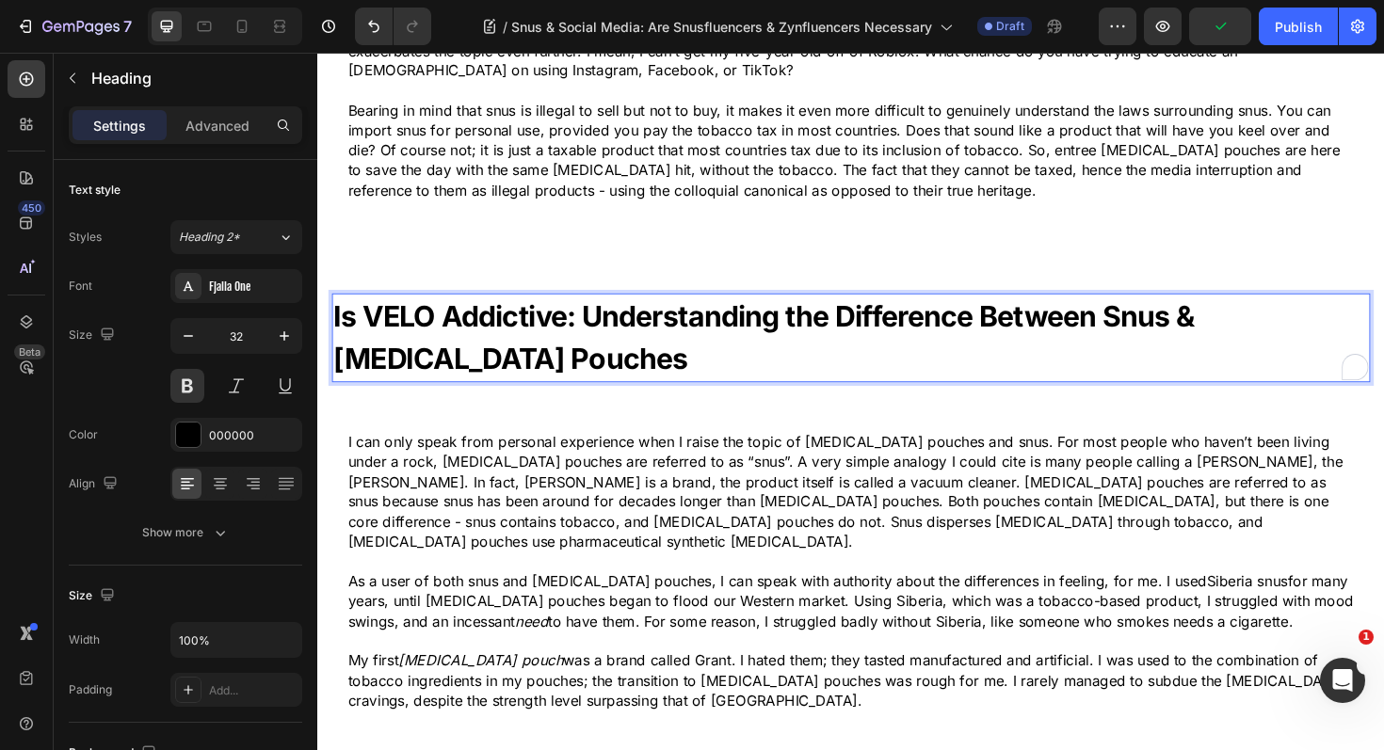
click at [553, 358] on p "Is VELO Addictive: Understanding the Difference Between Snus & Nicotine Pouches" at bounding box center [882, 355] width 1096 height 90
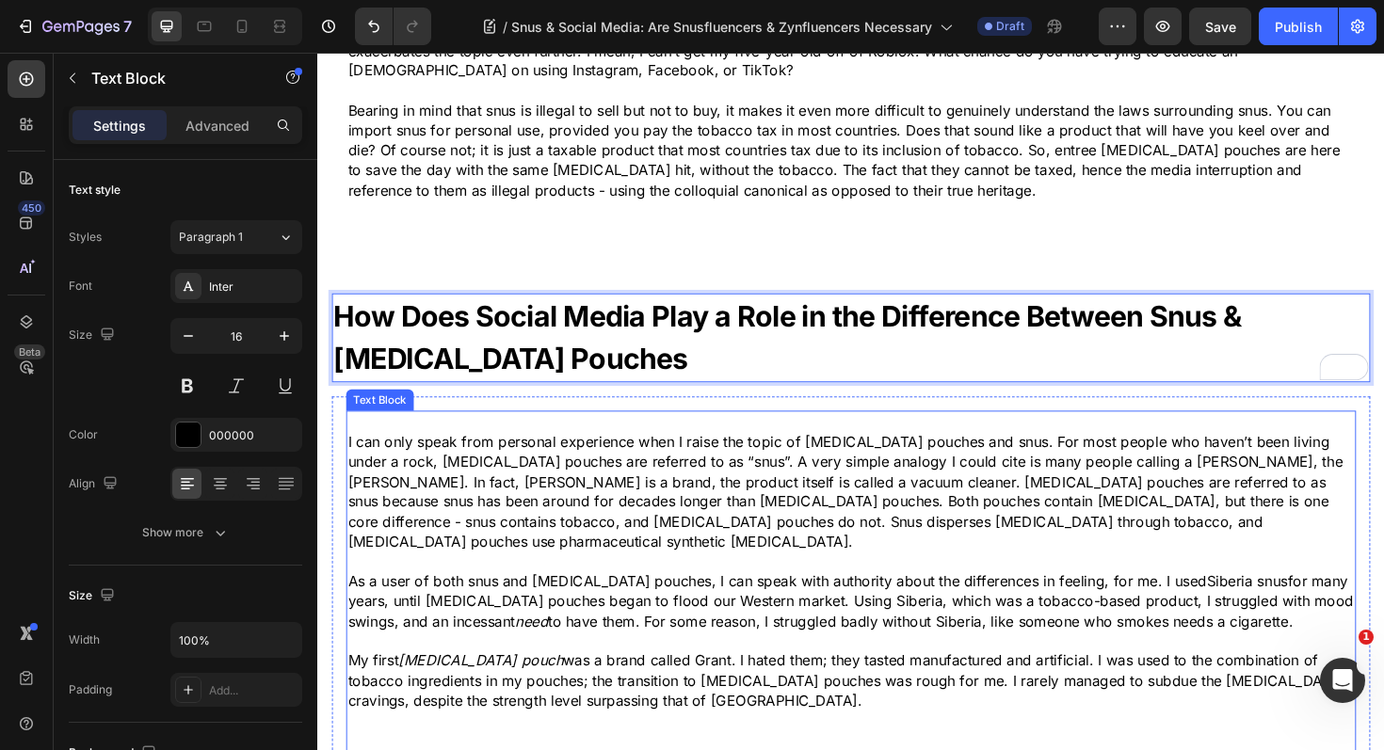
click at [474, 547] on p "I can only speak from personal experience when I raise the topic of nicotine po…" at bounding box center [882, 518] width 1066 height 126
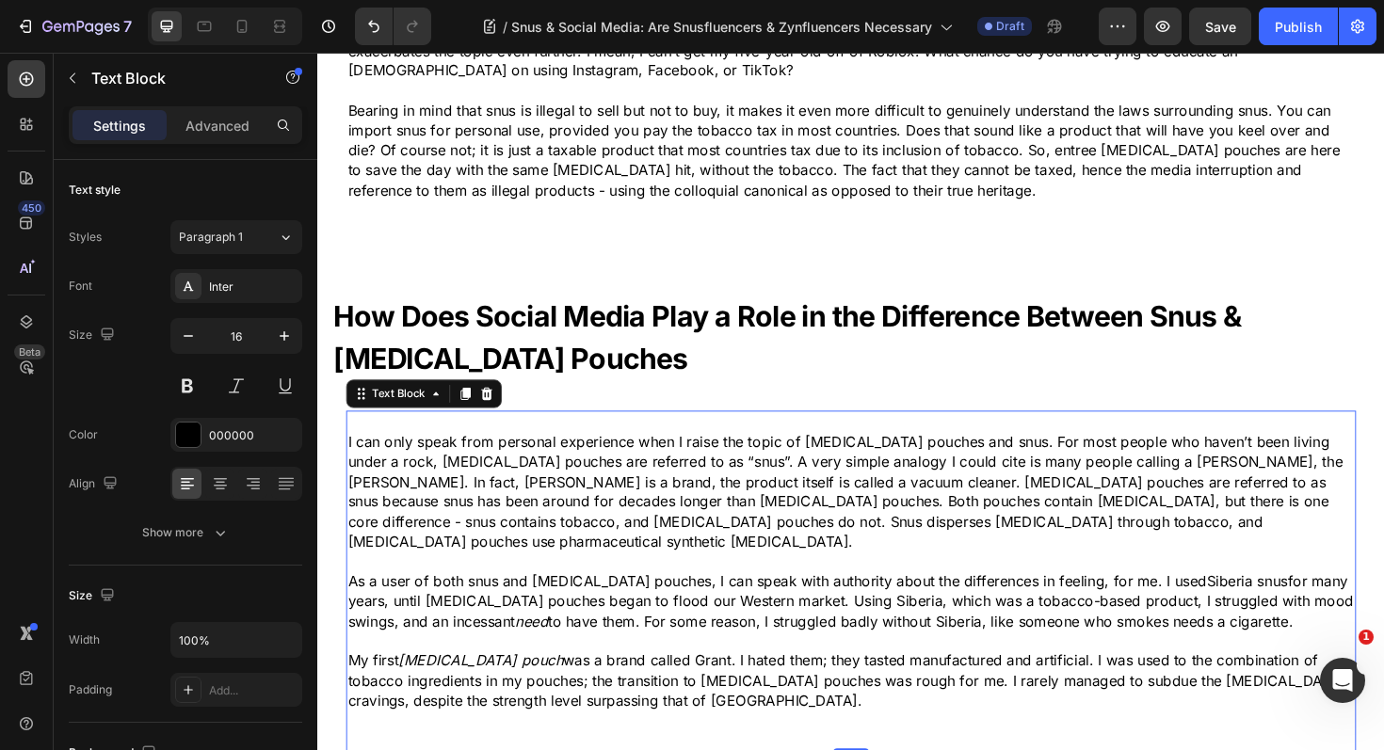
click at [474, 544] on p "I can only speak from personal experience when I raise the topic of nicotine po…" at bounding box center [882, 518] width 1066 height 126
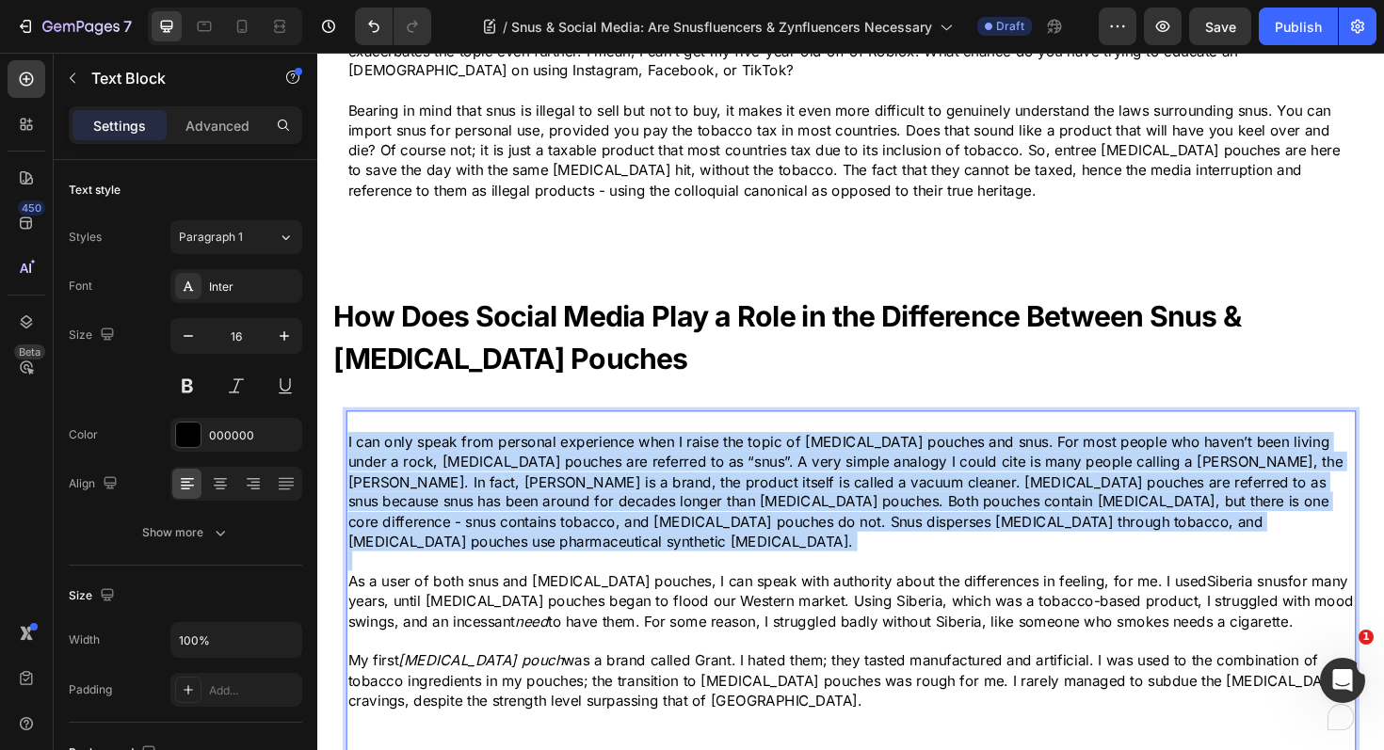
click at [474, 544] on p "I can only speak from personal experience when I raise the topic of nicotine po…" at bounding box center [882, 518] width 1066 height 126
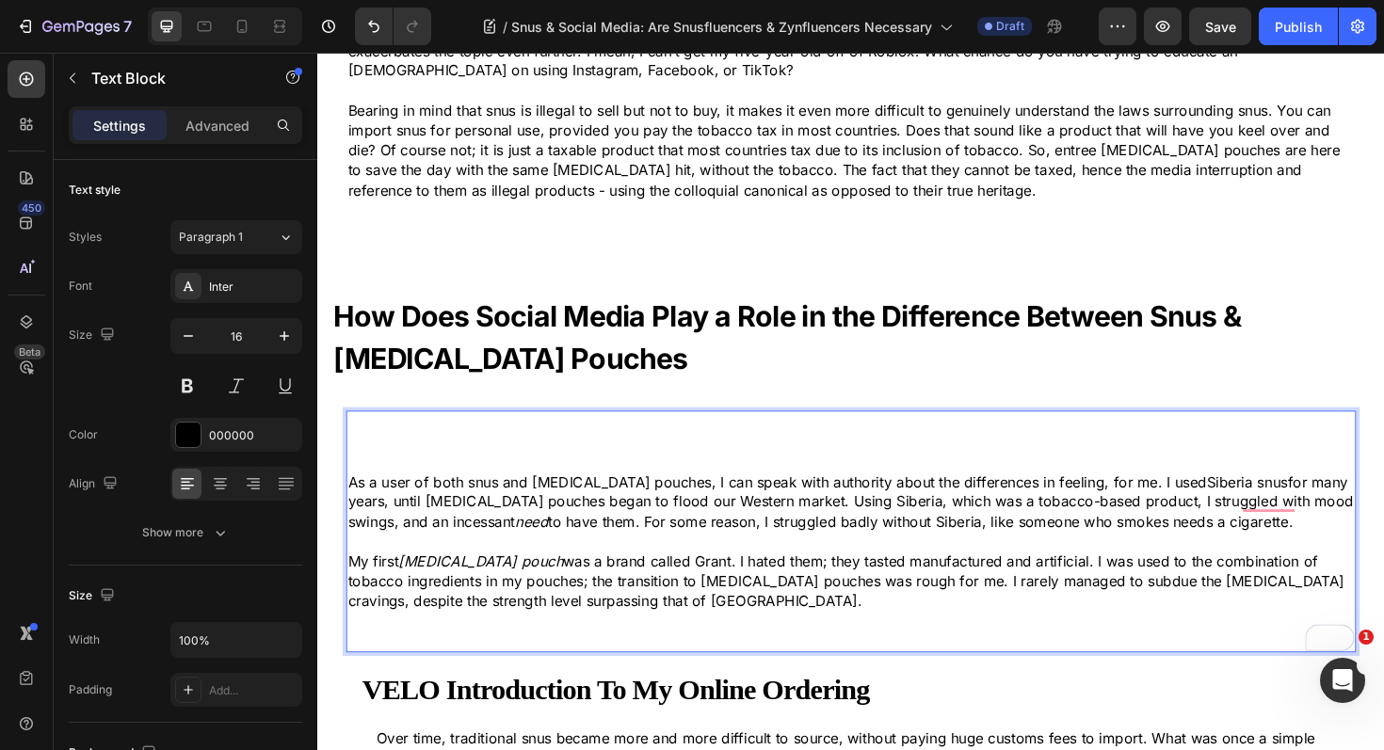
click at [497, 539] on p "As a user of both snus and nicotine pouches, I can speak with authority about t…" at bounding box center [882, 528] width 1066 height 63
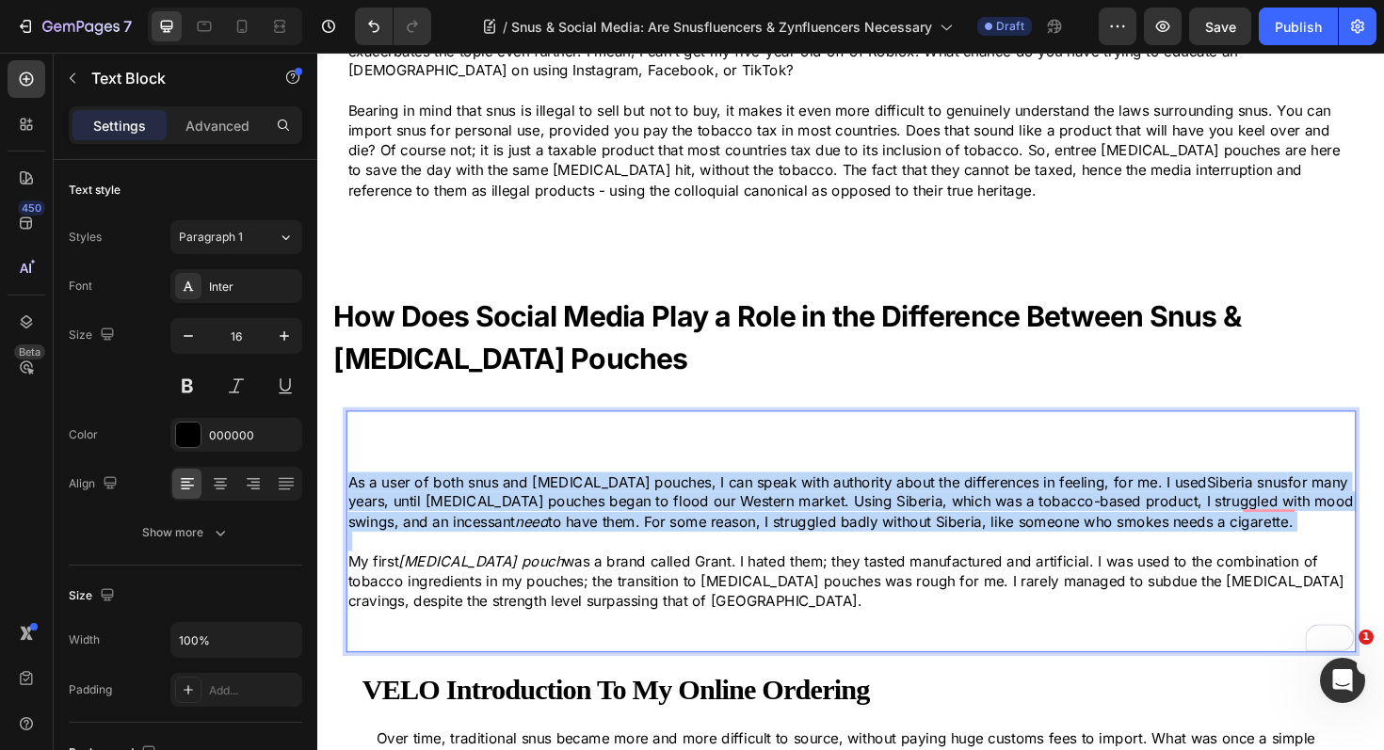
click at [497, 539] on p "As a user of both snus and nicotine pouches, I can speak with authority about t…" at bounding box center [882, 528] width 1066 height 63
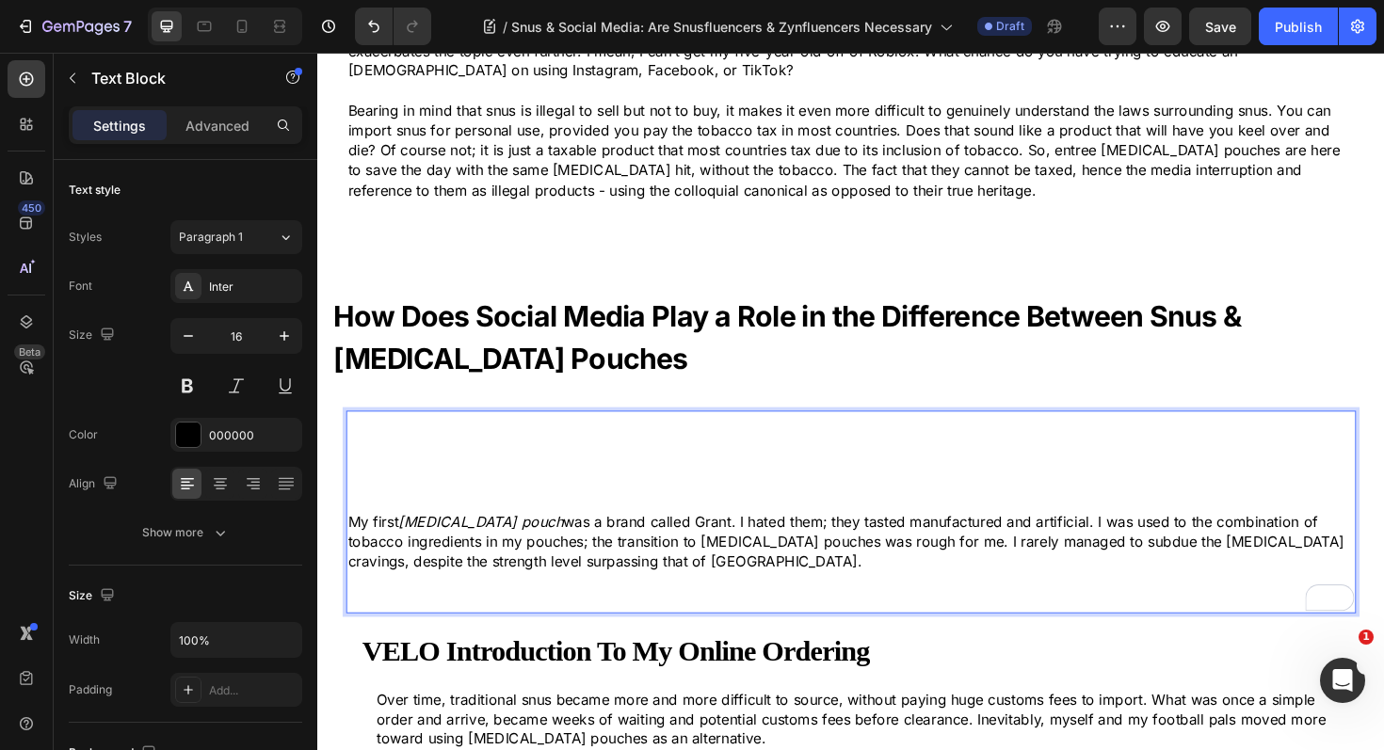
click at [471, 554] on icon "nicotine pouch" at bounding box center [490, 549] width 174 height 19
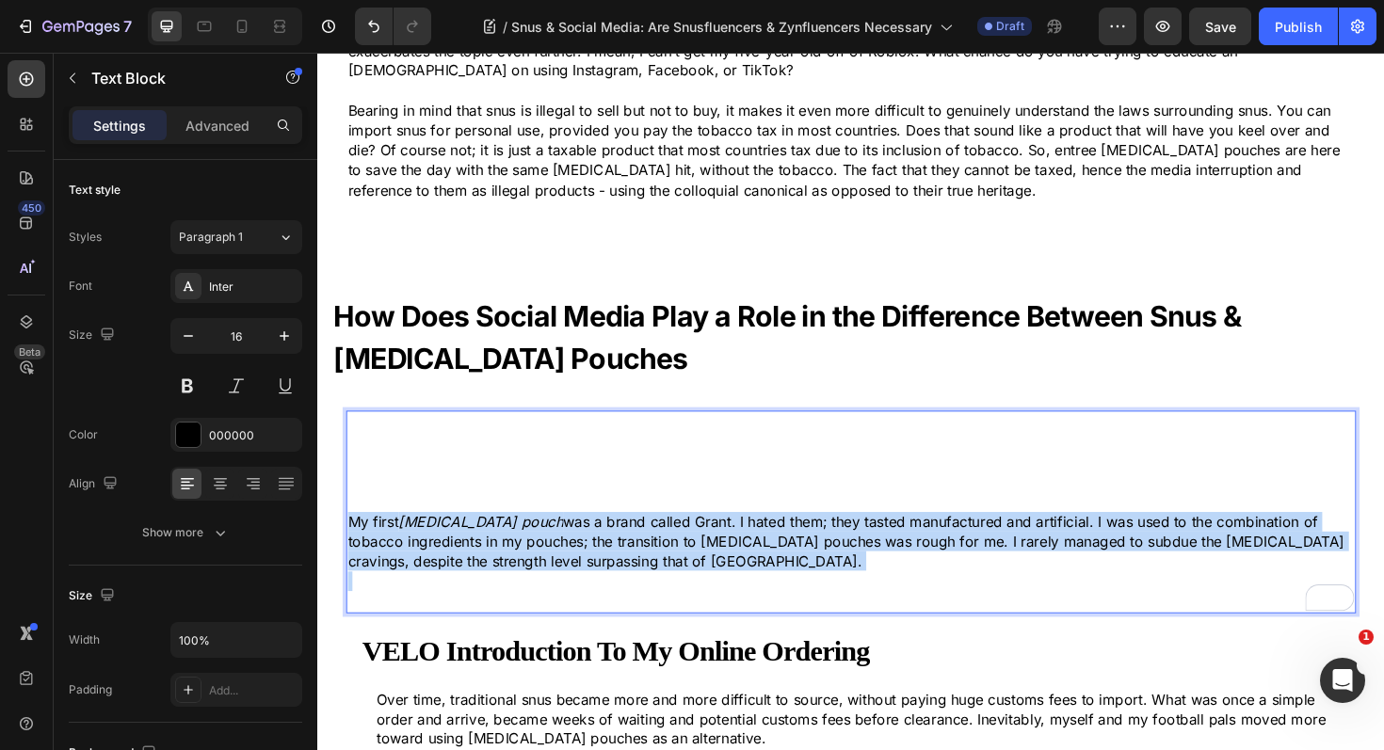
click at [471, 554] on icon "nicotine pouch" at bounding box center [490, 549] width 174 height 19
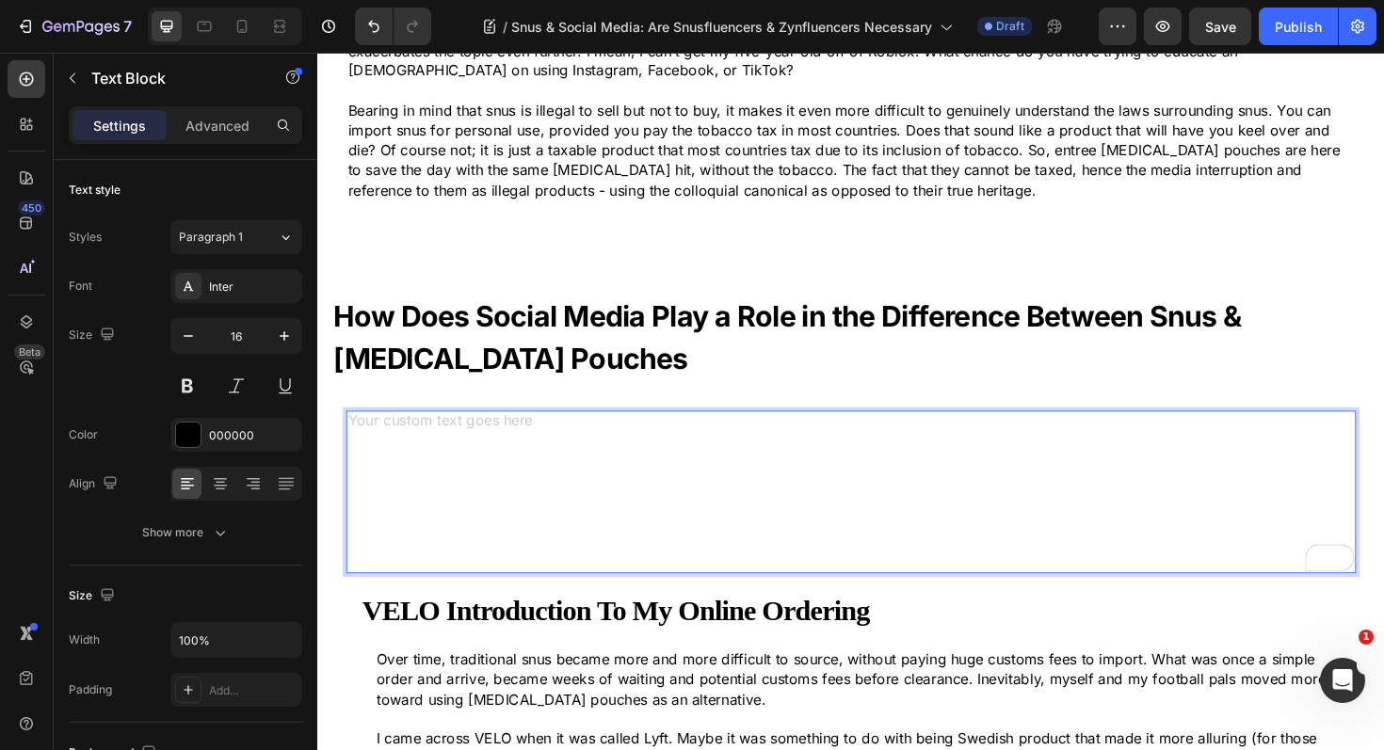
click at [393, 469] on p "Rich Text Editor. Editing area: main" at bounding box center [882, 465] width 1066 height 21
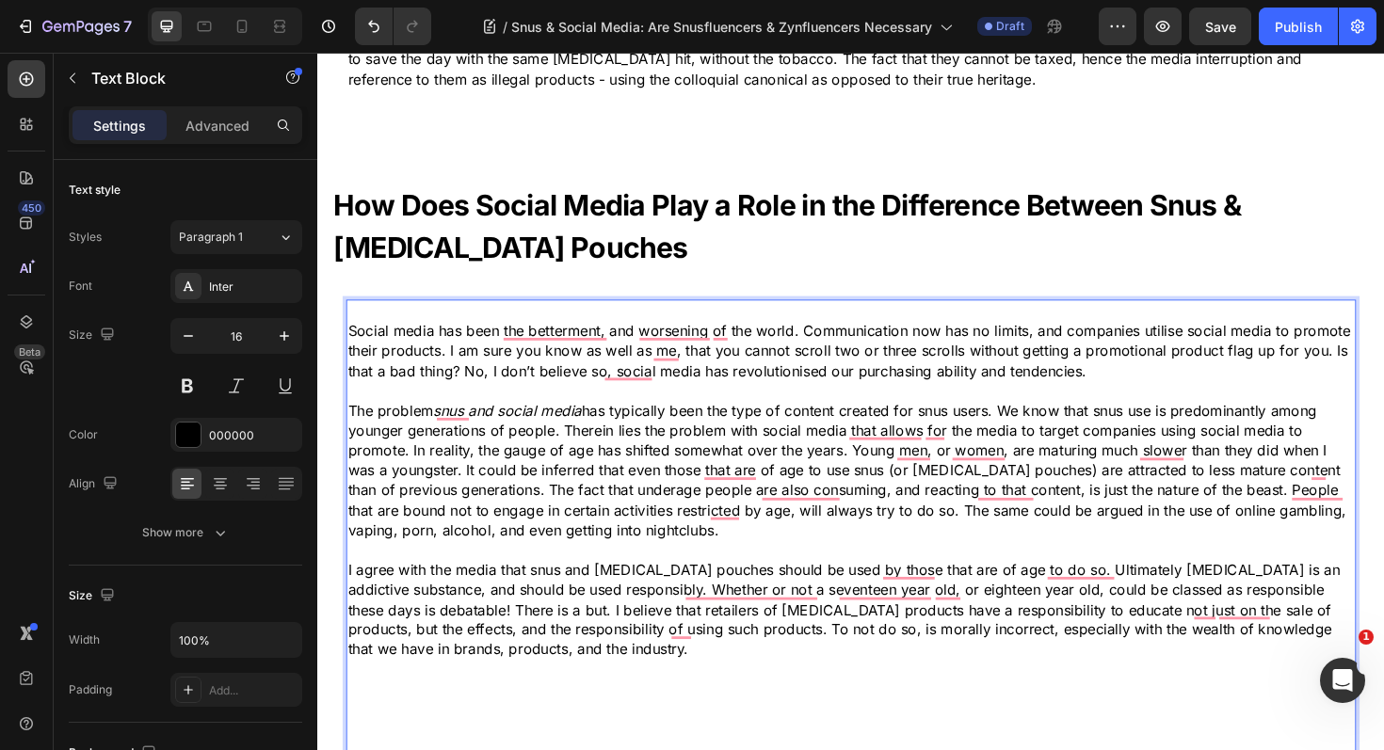
scroll to position [1357, 0]
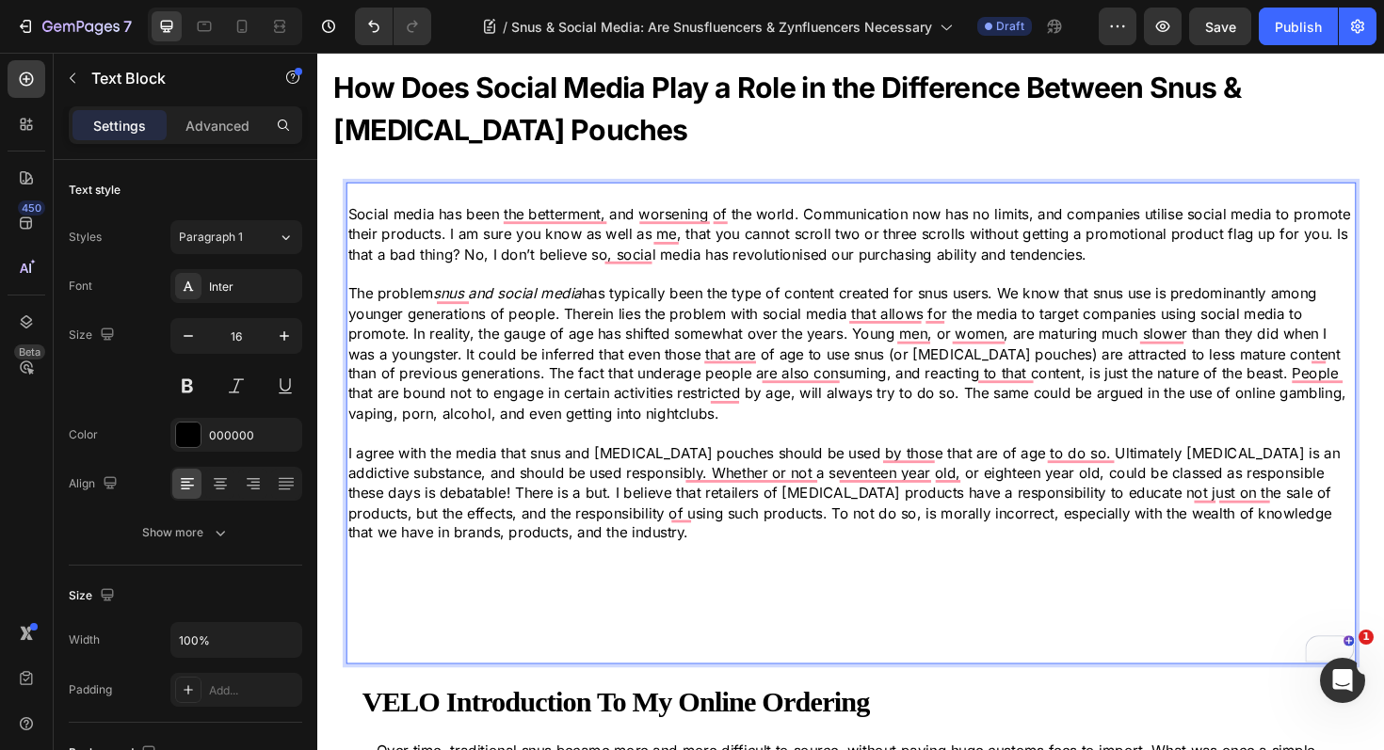
click at [481, 666] on p "Rich Text Editor. Editing area: main" at bounding box center [882, 666] width 1066 height 21
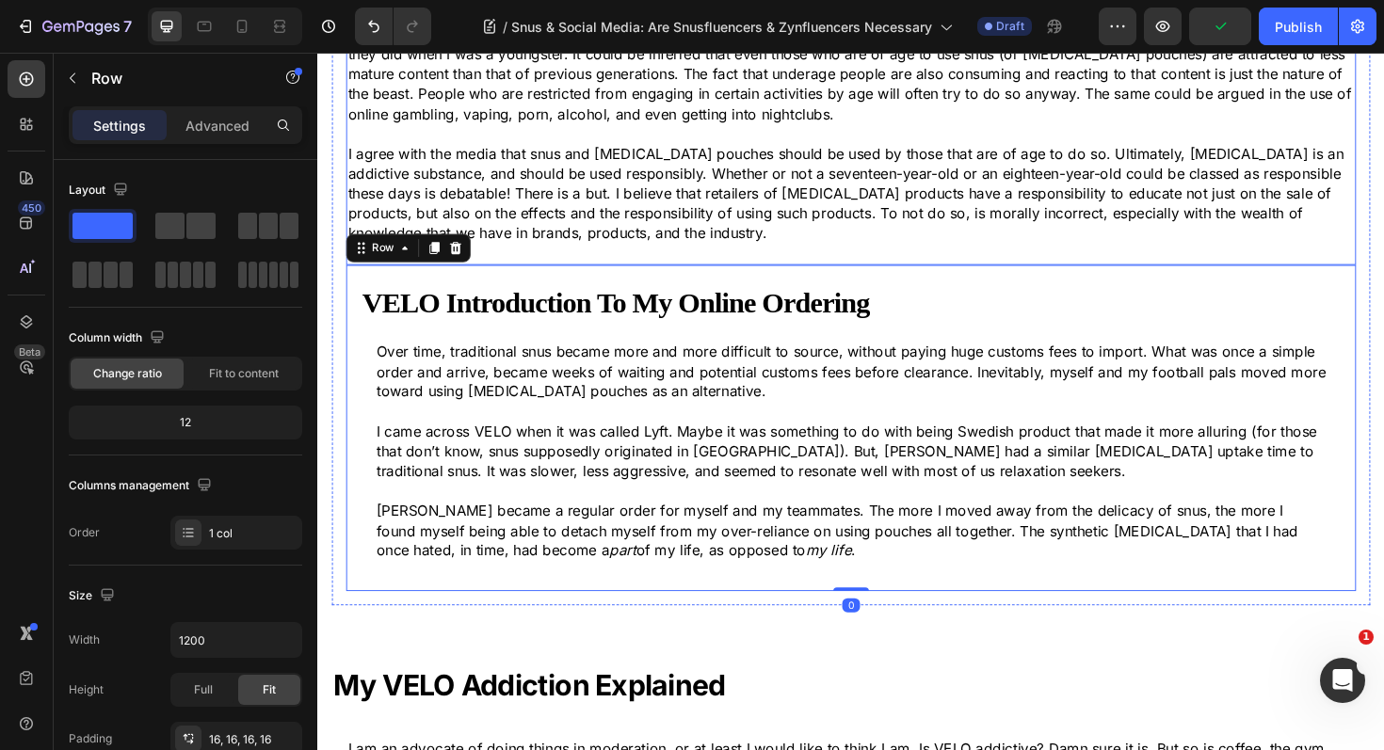
scroll to position [1757, 0]
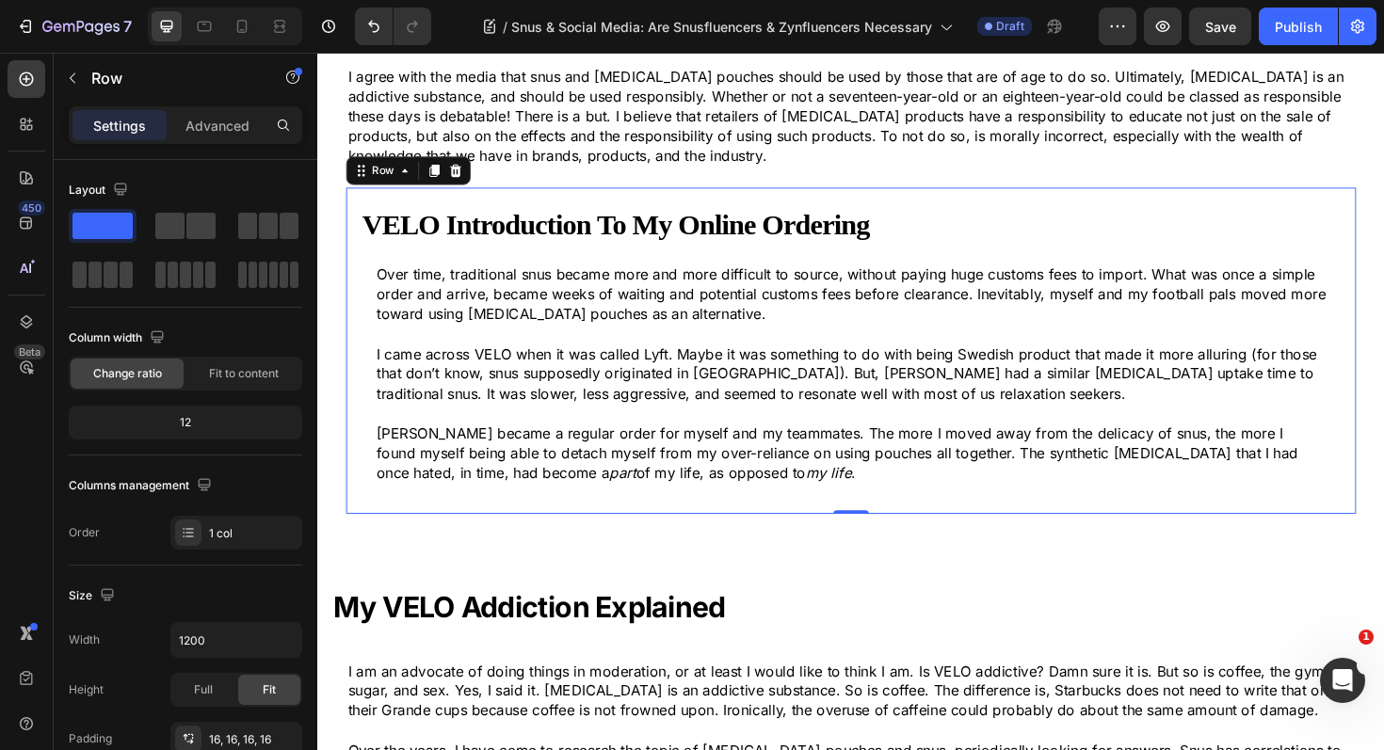
click at [361, 417] on div "VELO Introduction To My Online Ordering Heading Over time, traditional snus bec…" at bounding box center [881, 368] width 1069 height 345
click at [464, 179] on icon at bounding box center [463, 177] width 15 height 15
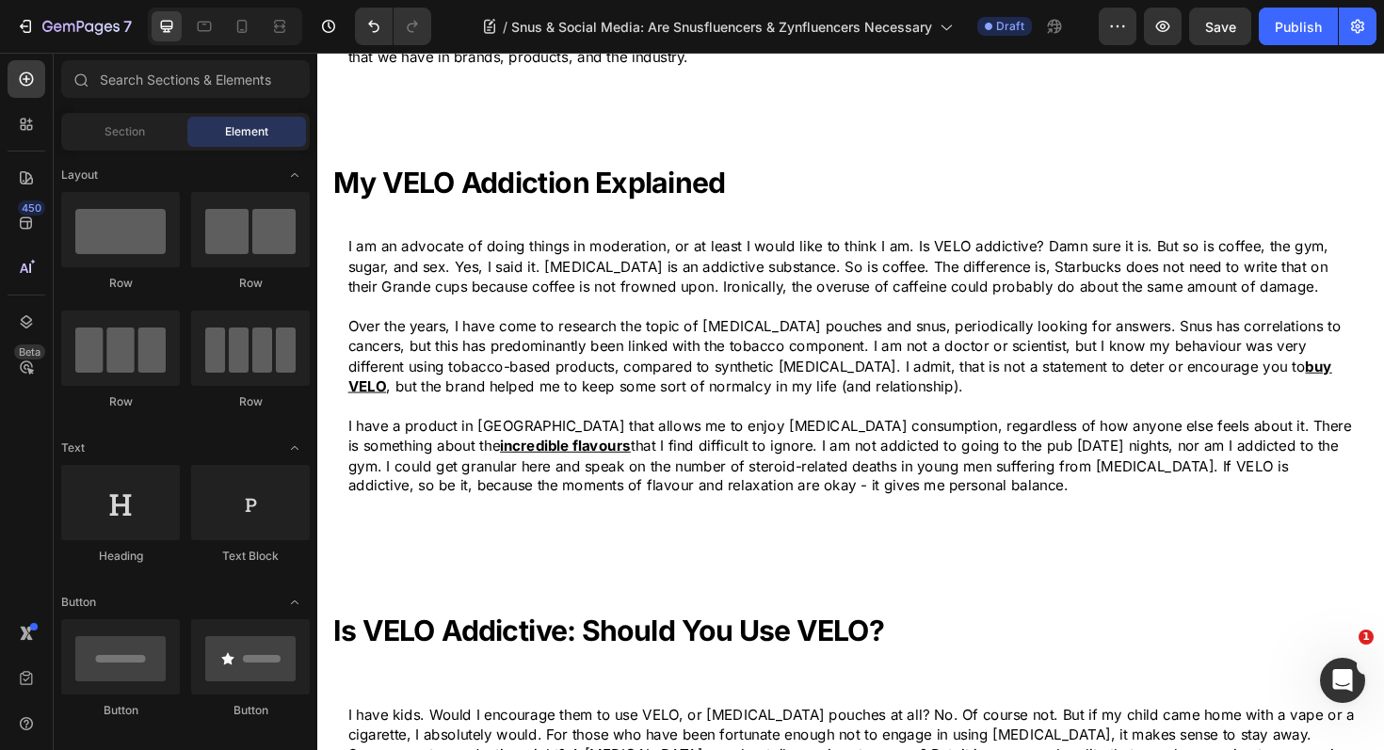
scroll to position [1848, 0]
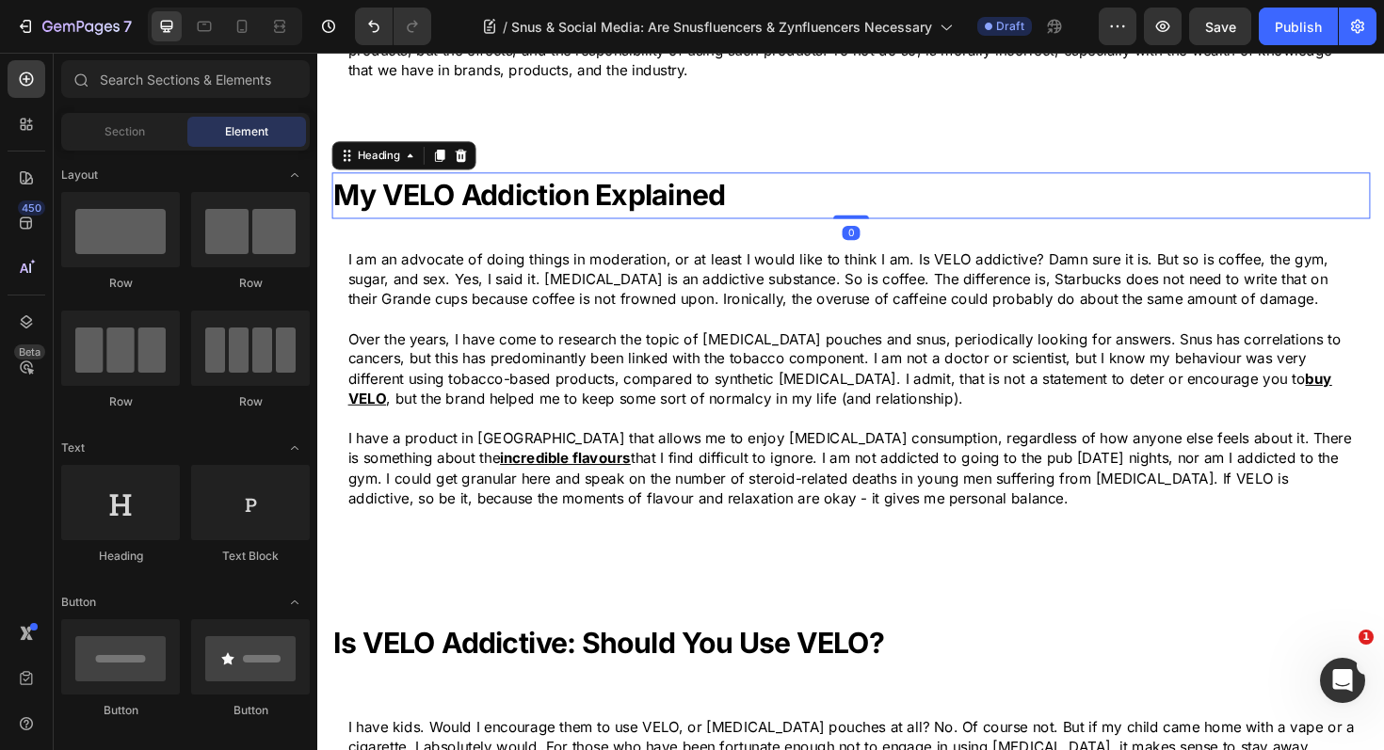
click at [469, 201] on strong "My VELO Addiction Explained" at bounding box center [541, 203] width 414 height 37
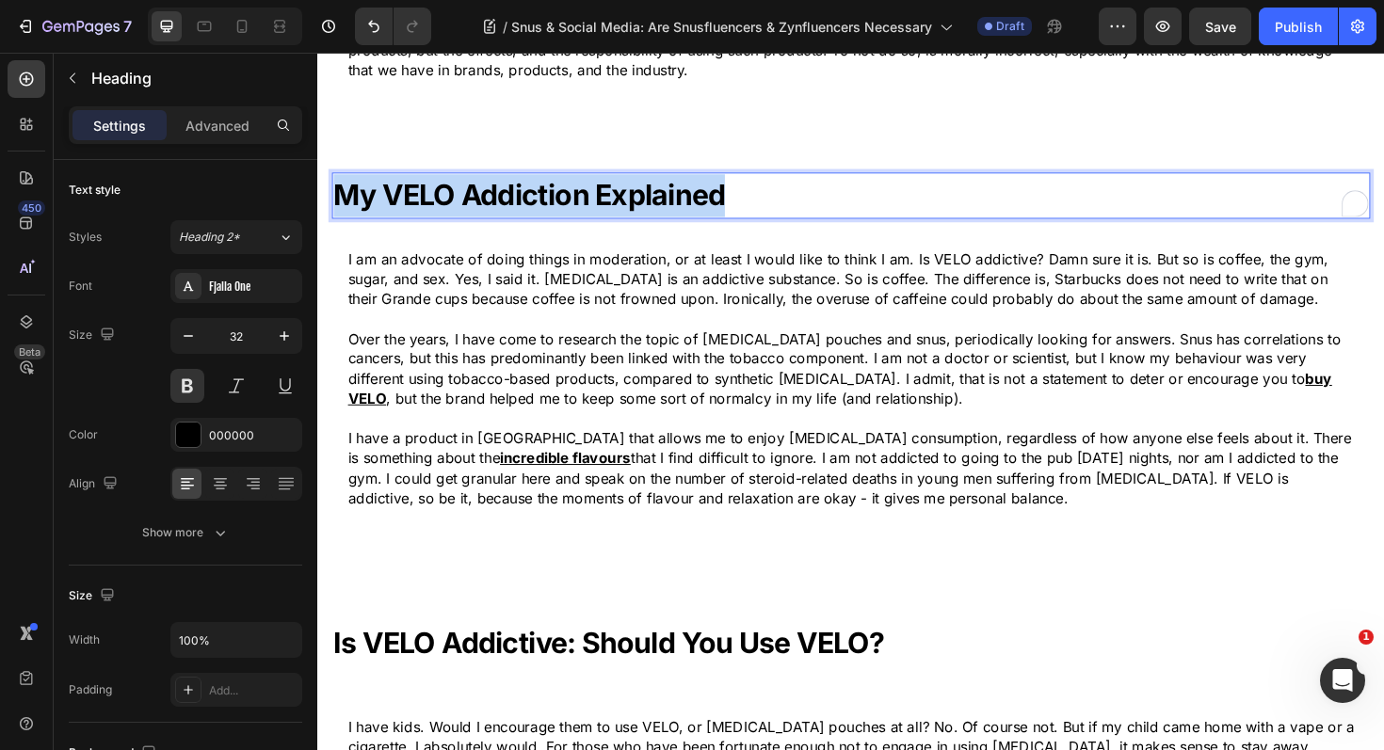
click at [469, 201] on strong "My VELO Addiction Explained" at bounding box center [541, 203] width 414 height 37
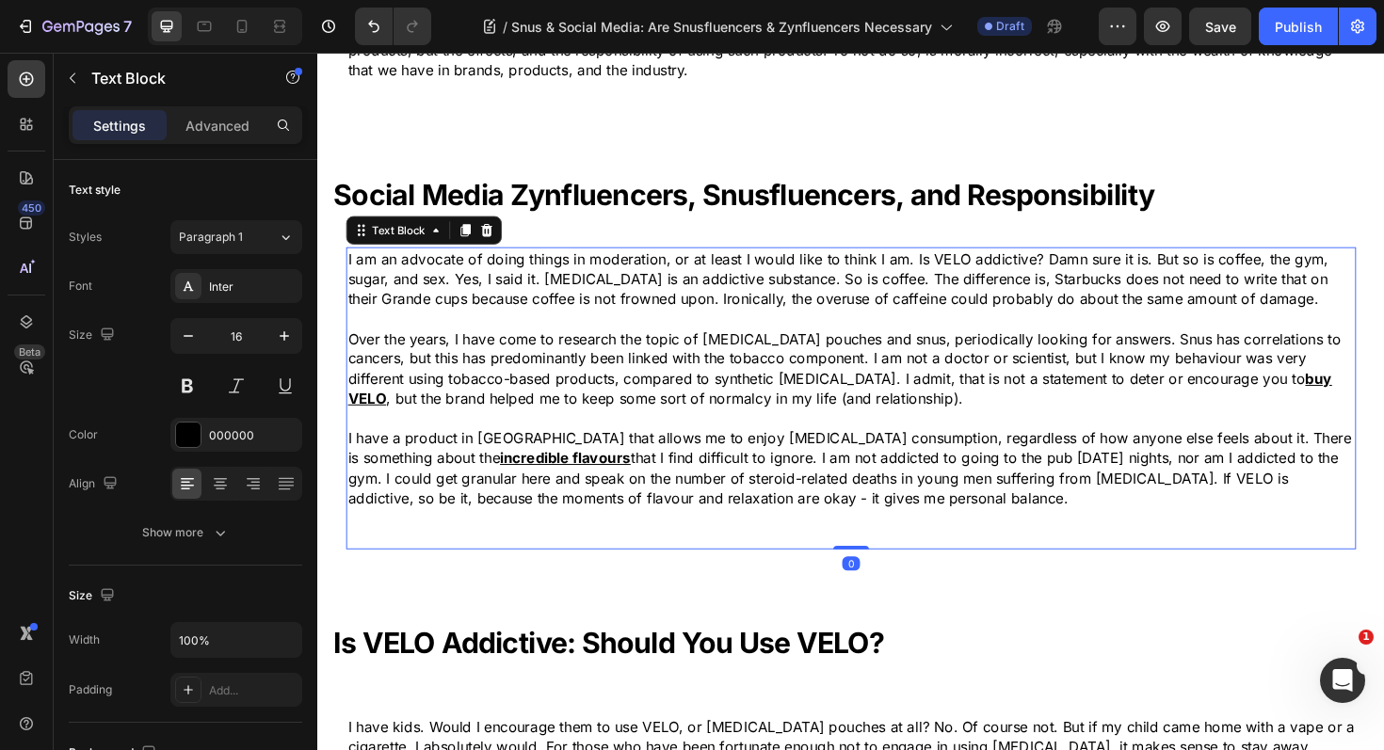
click at [465, 373] on p "Over the years, I have come to research the topic of nicotine pouches and snus,…" at bounding box center [882, 387] width 1066 height 85
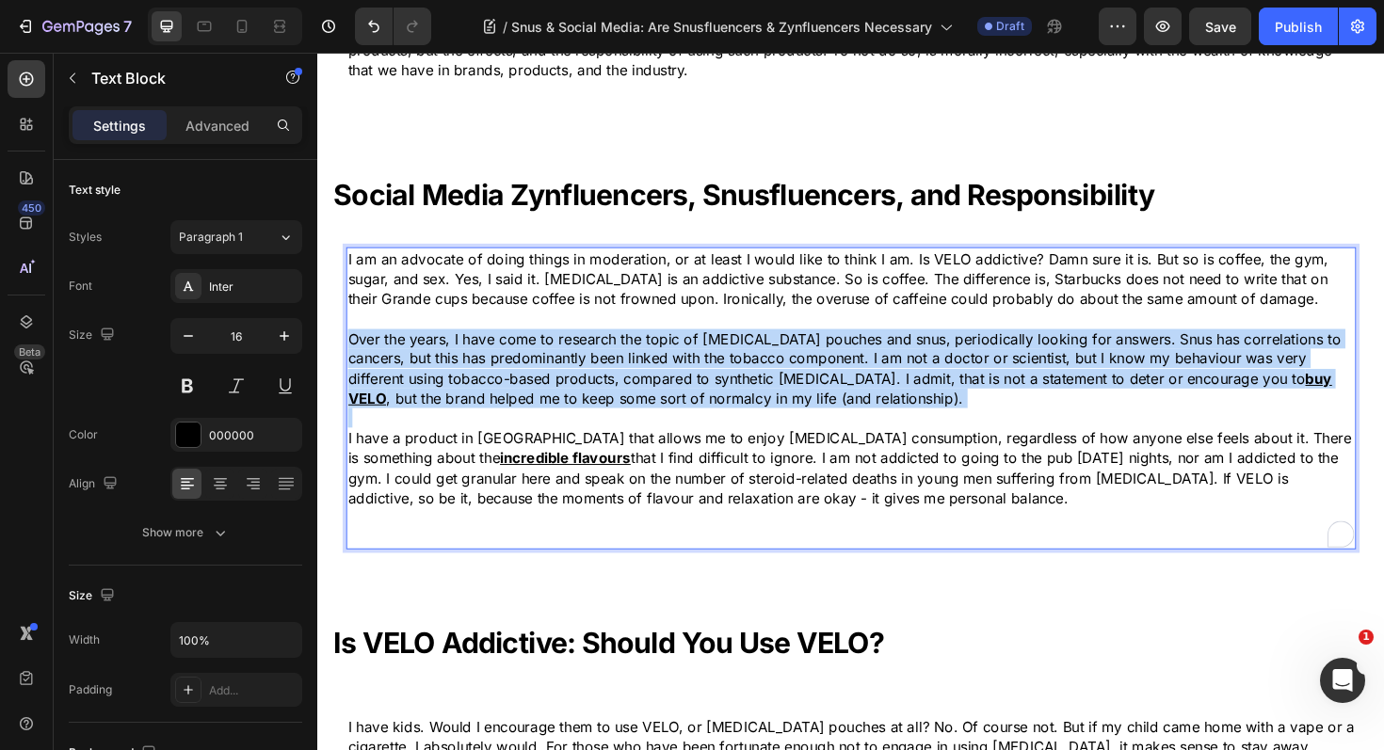
click at [465, 373] on p "Over the years, I have come to research the topic of nicotine pouches and snus,…" at bounding box center [882, 387] width 1066 height 85
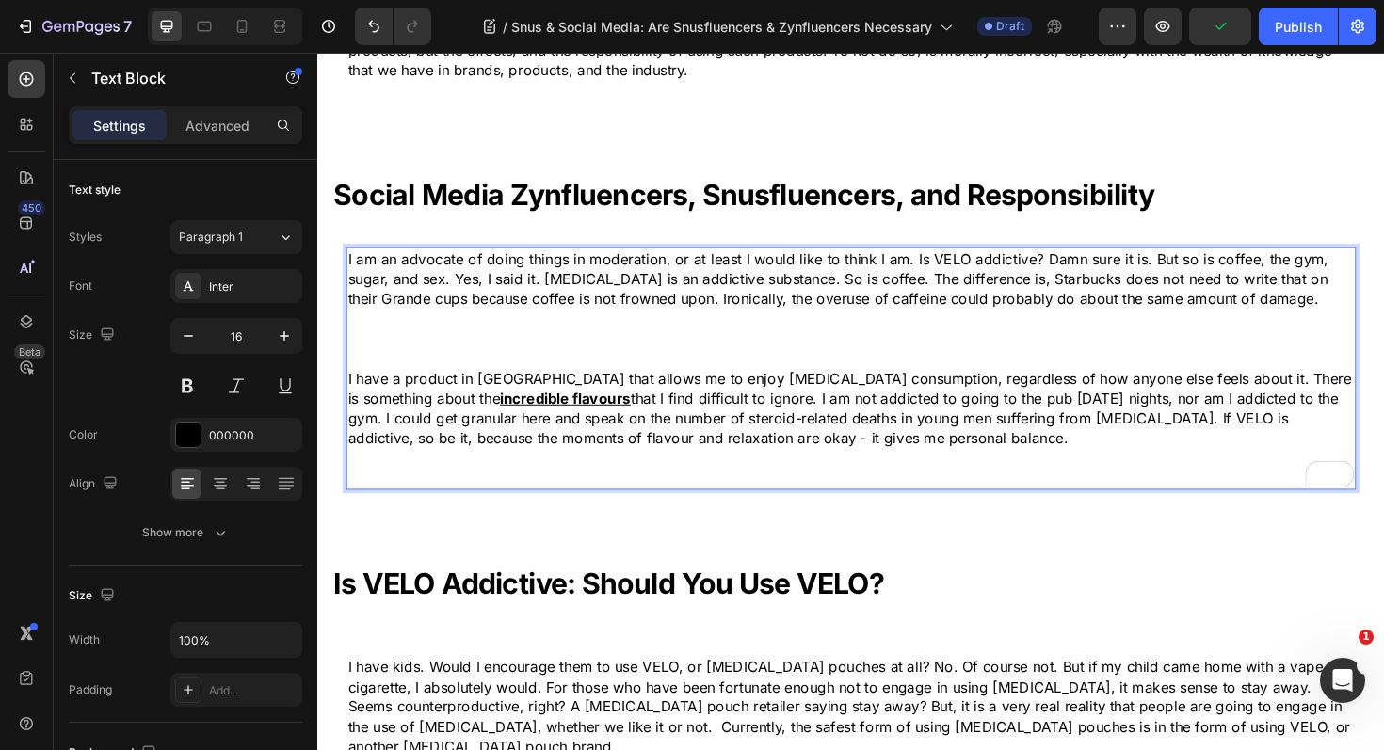
click at [595, 409] on p "I have a product in VELO that allows me to enjoy nicotine consumption, regardle…" at bounding box center [882, 430] width 1066 height 85
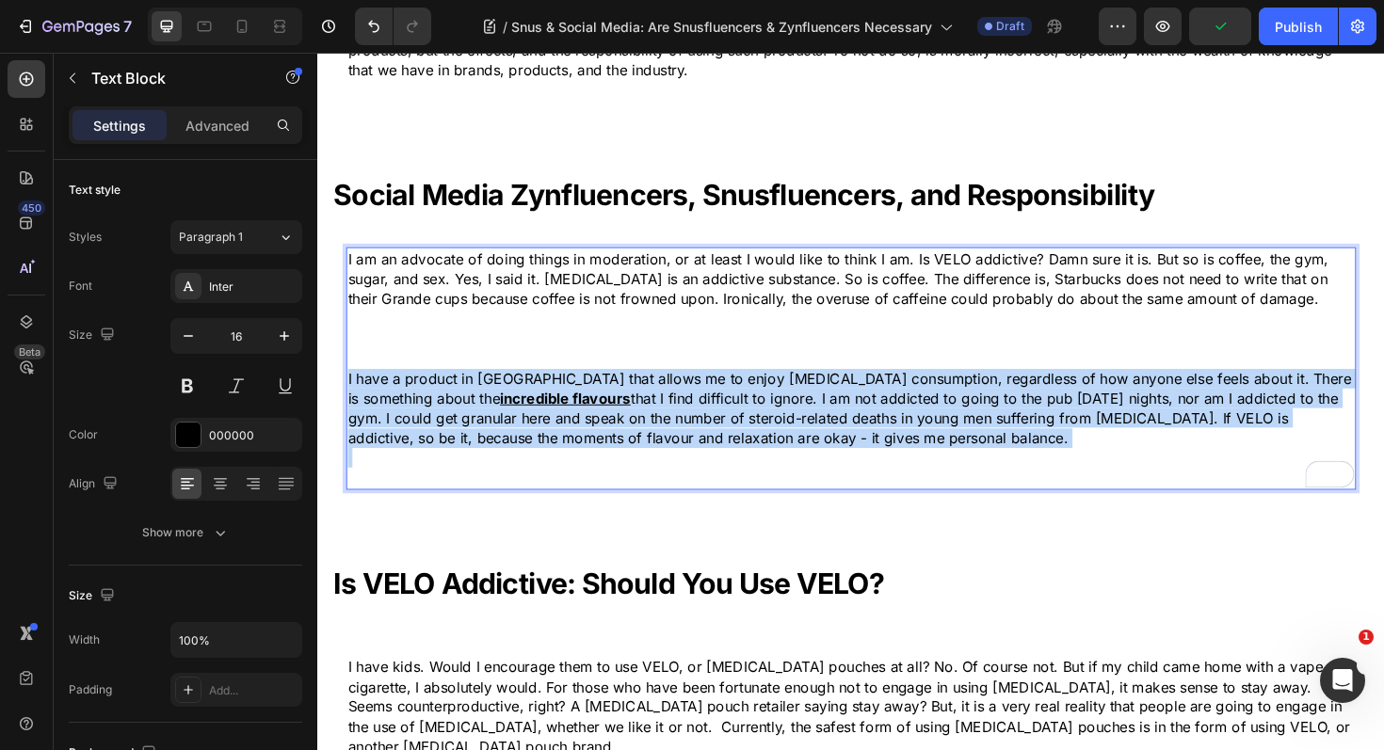
click at [595, 409] on p "I have a product in VELO that allows me to enjoy nicotine consumption, regardle…" at bounding box center [882, 430] width 1066 height 85
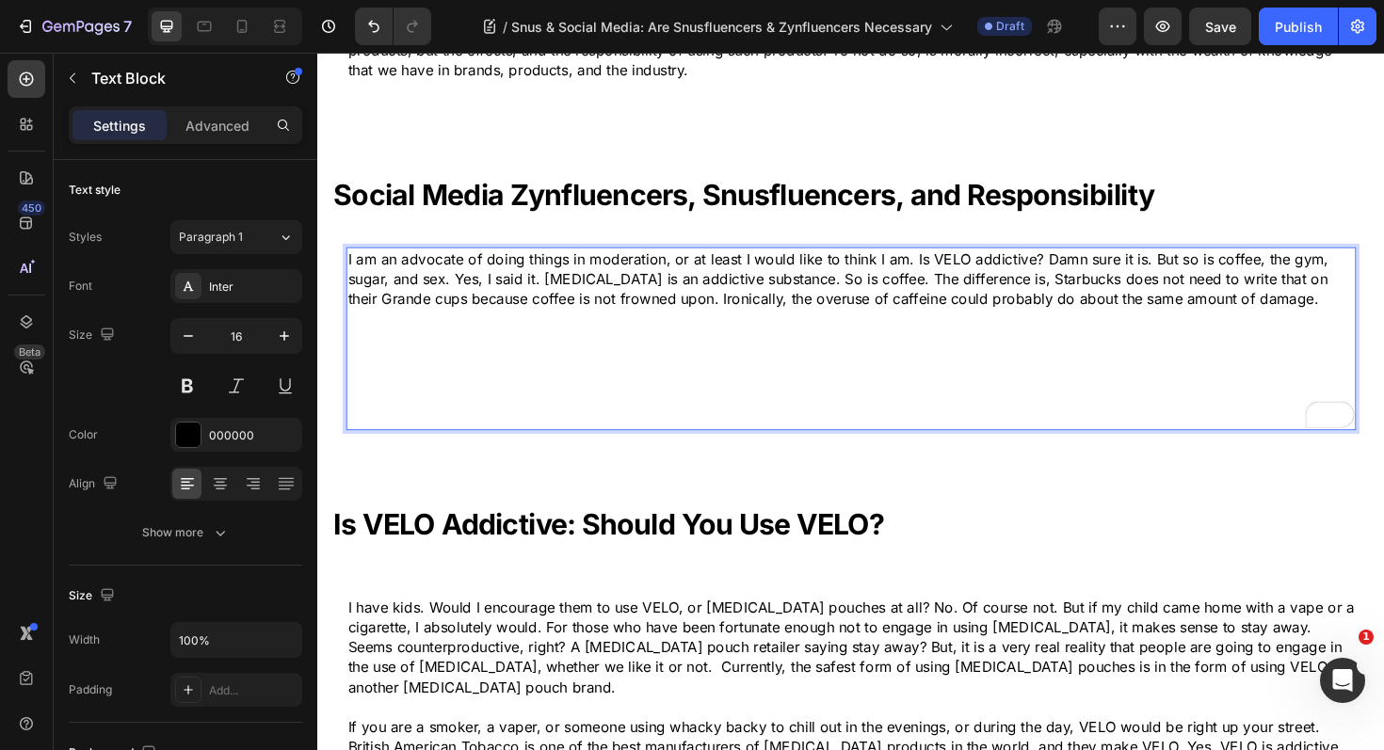
click at [521, 308] on p "I am an advocate of doing things in moderation, or at least I would like to thi…" at bounding box center [882, 292] width 1066 height 63
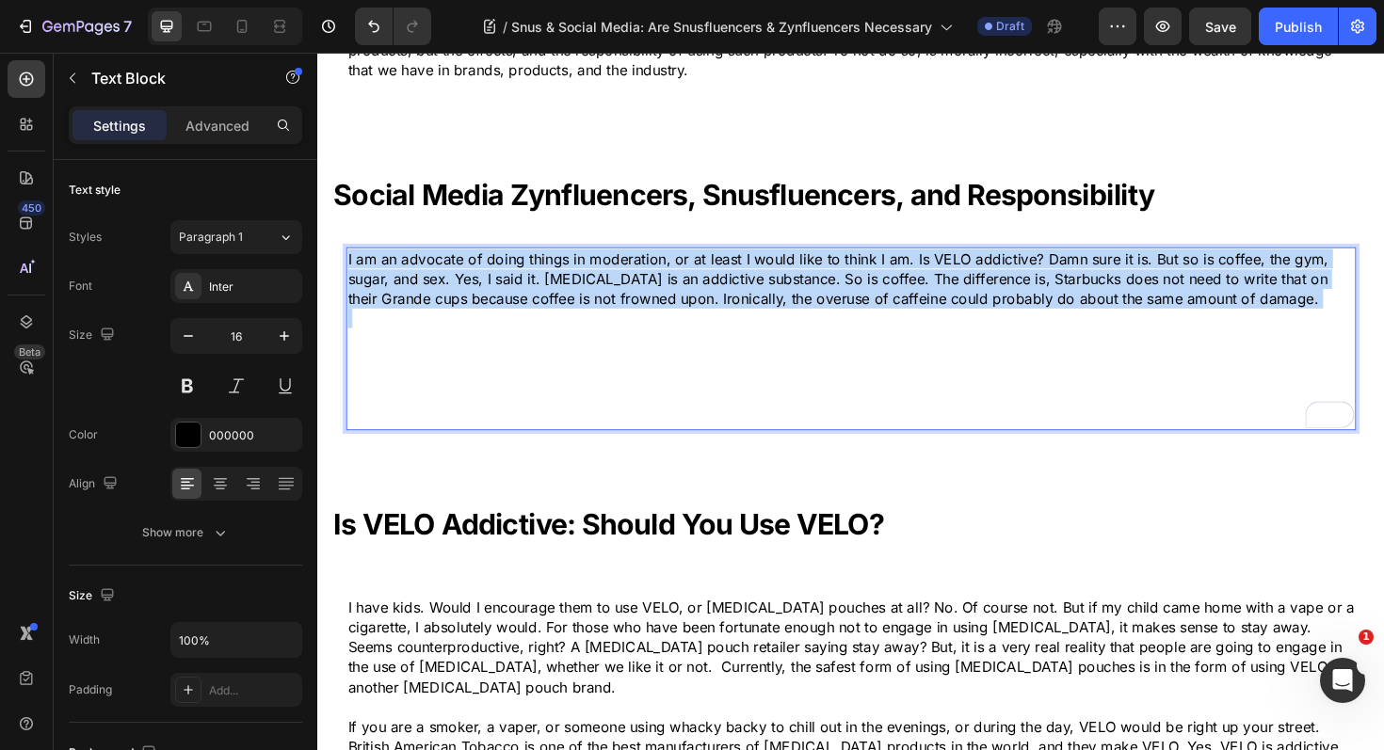
click at [521, 308] on p "I am an advocate of doing things in moderation, or at least I would like to thi…" at bounding box center [882, 292] width 1066 height 63
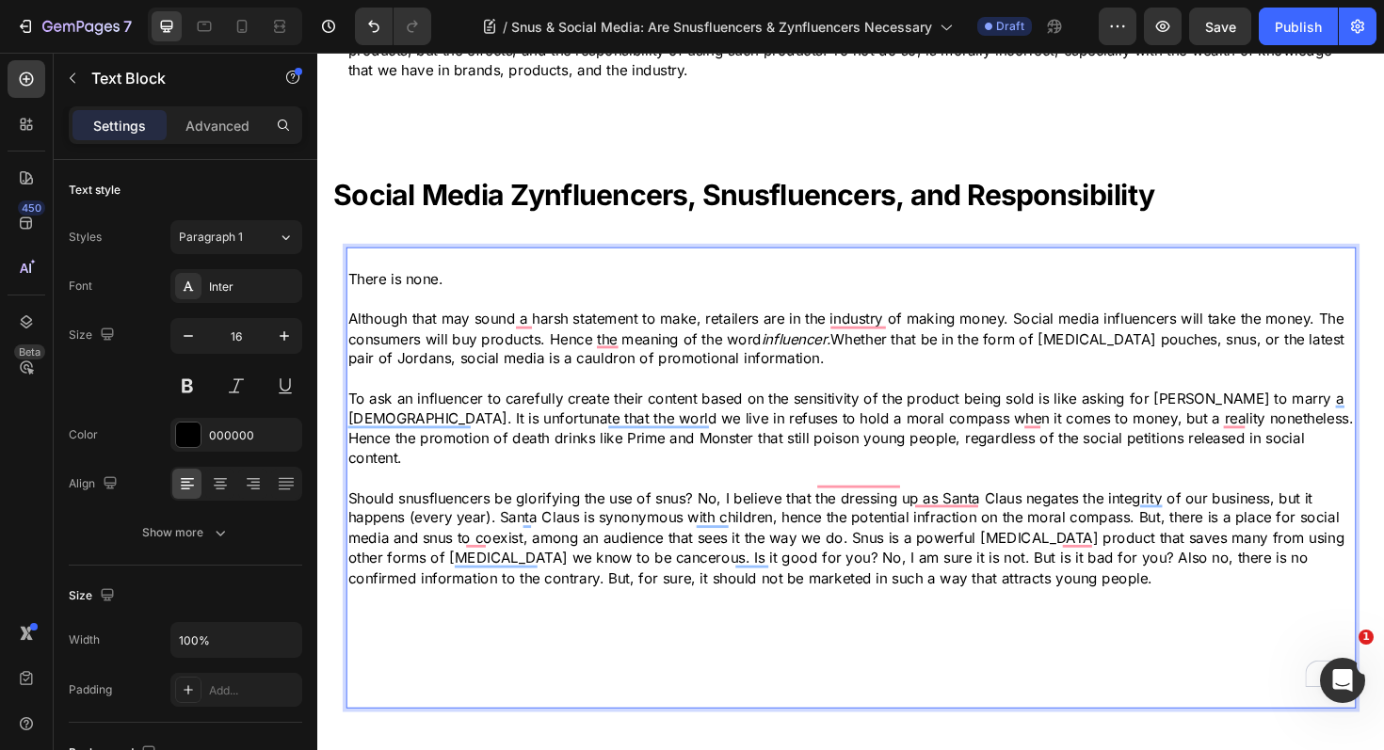
click at [450, 682] on p "Rich Text Editor. Editing area: main" at bounding box center [882, 692] width 1066 height 21
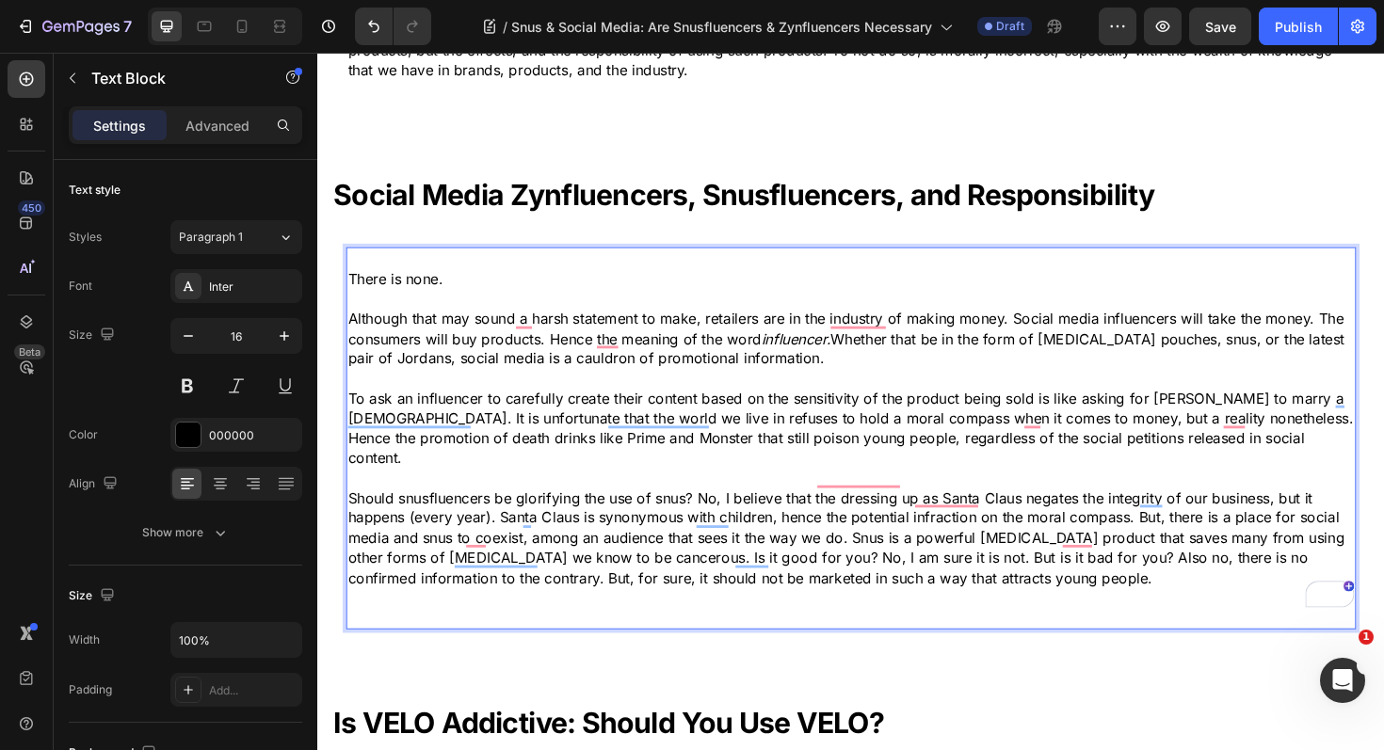
click at [457, 619] on p "Rich Text Editor. Editing area: main" at bounding box center [882, 629] width 1066 height 21
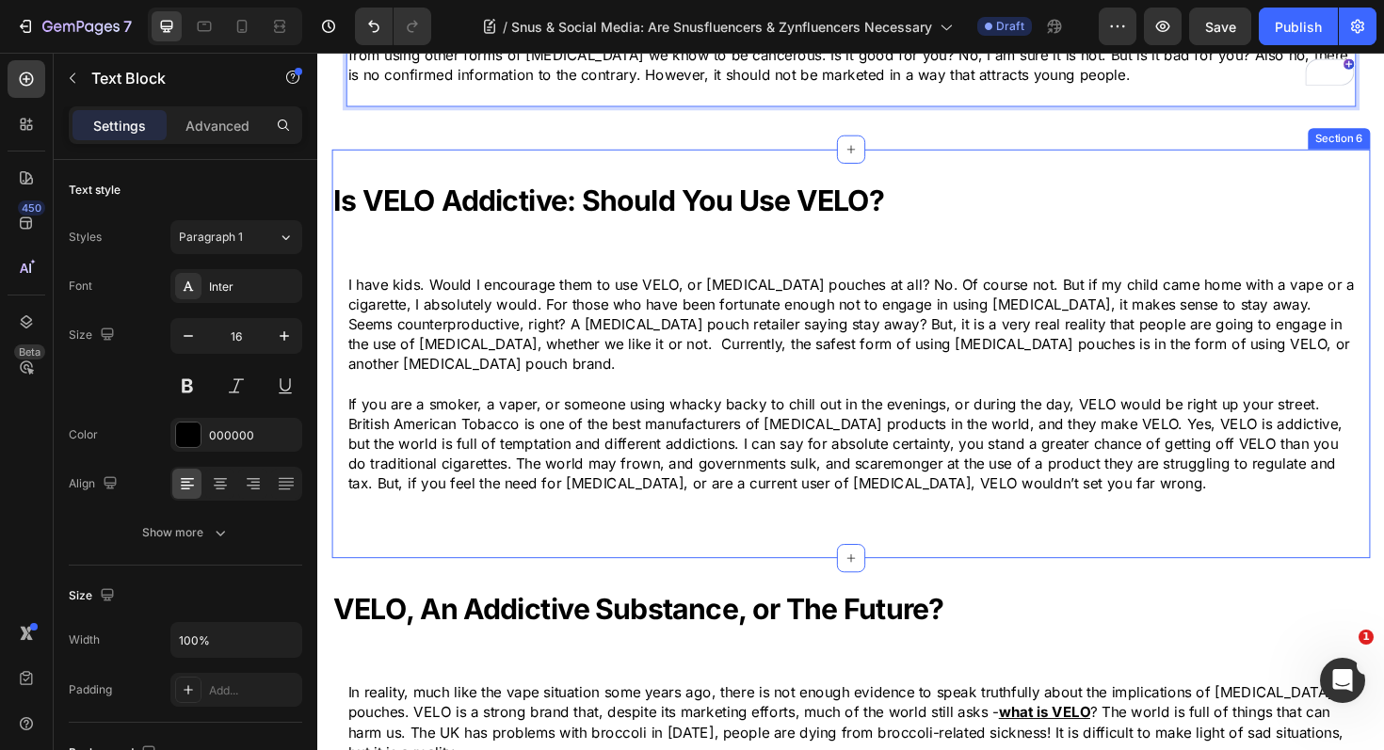
scroll to position [2466, 0]
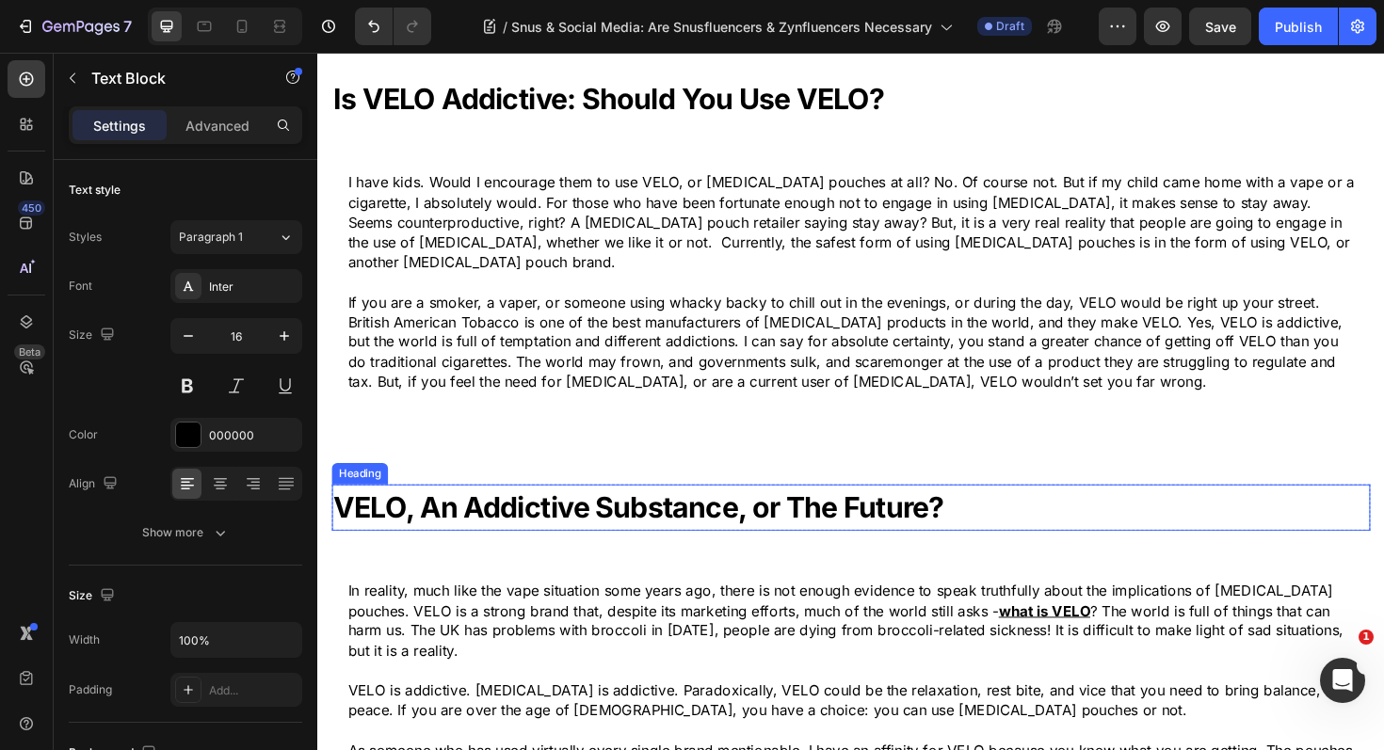
click at [485, 516] on strong "VELO, An Addictive Substance, or The Future?" at bounding box center [657, 534] width 647 height 37
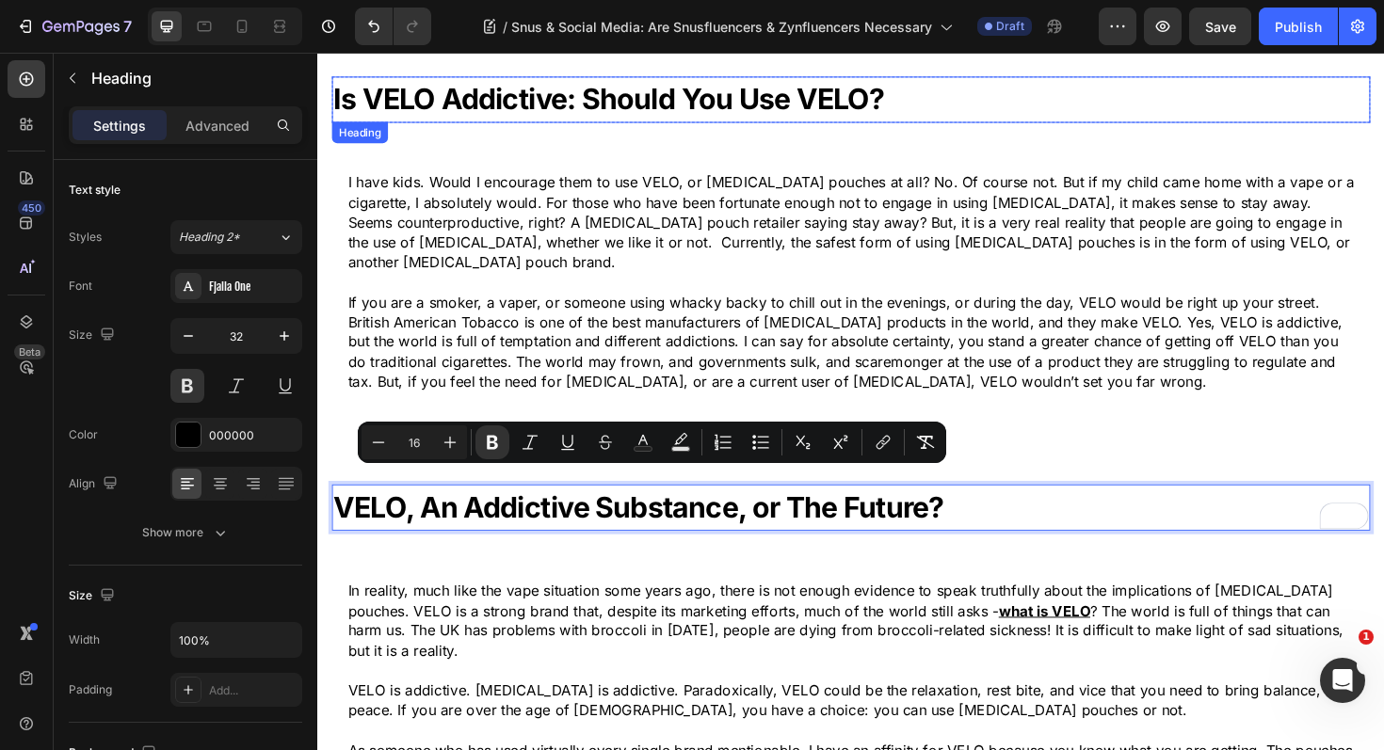
click at [573, 104] on strong "Is VELO Addictive: Should You Use VELO?" at bounding box center [625, 102] width 583 height 37
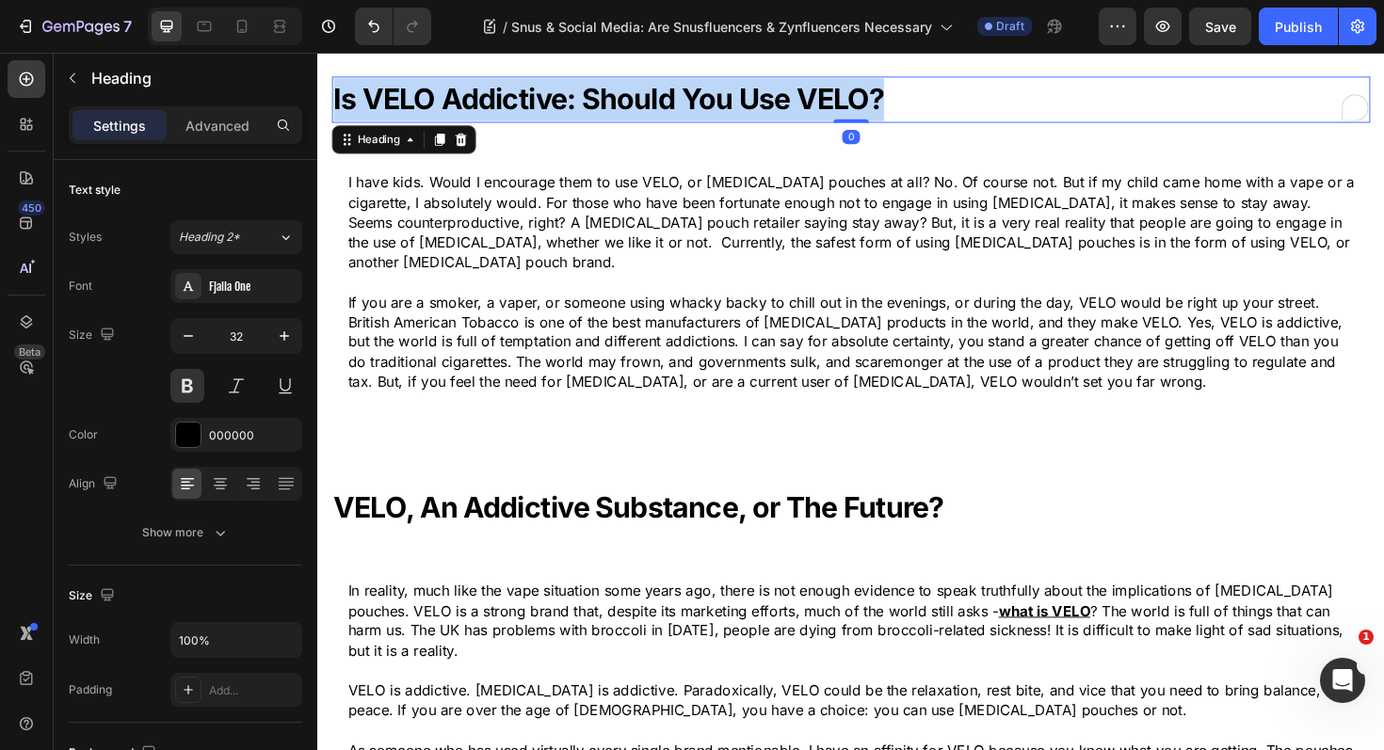
click at [573, 104] on strong "Is VELO Addictive: Should You Use VELO?" at bounding box center [625, 102] width 583 height 37
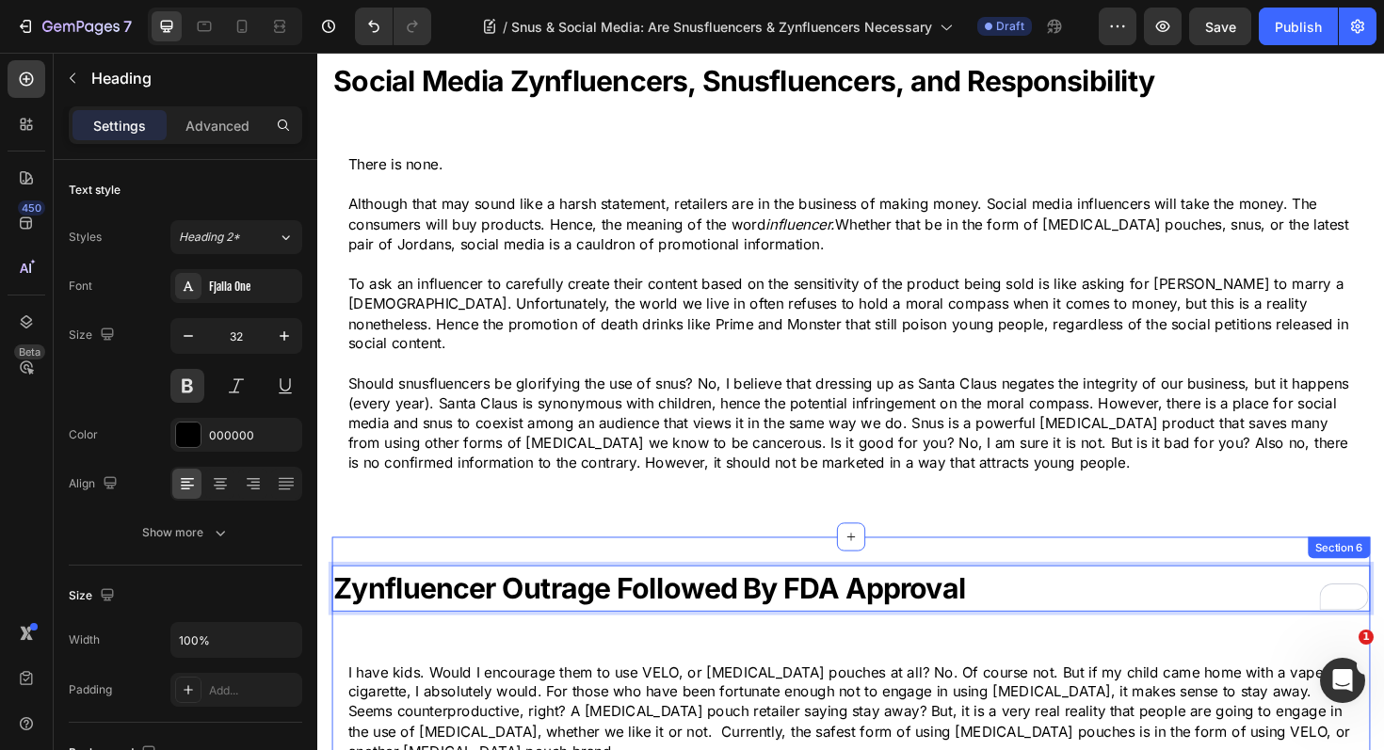
scroll to position [1973, 0]
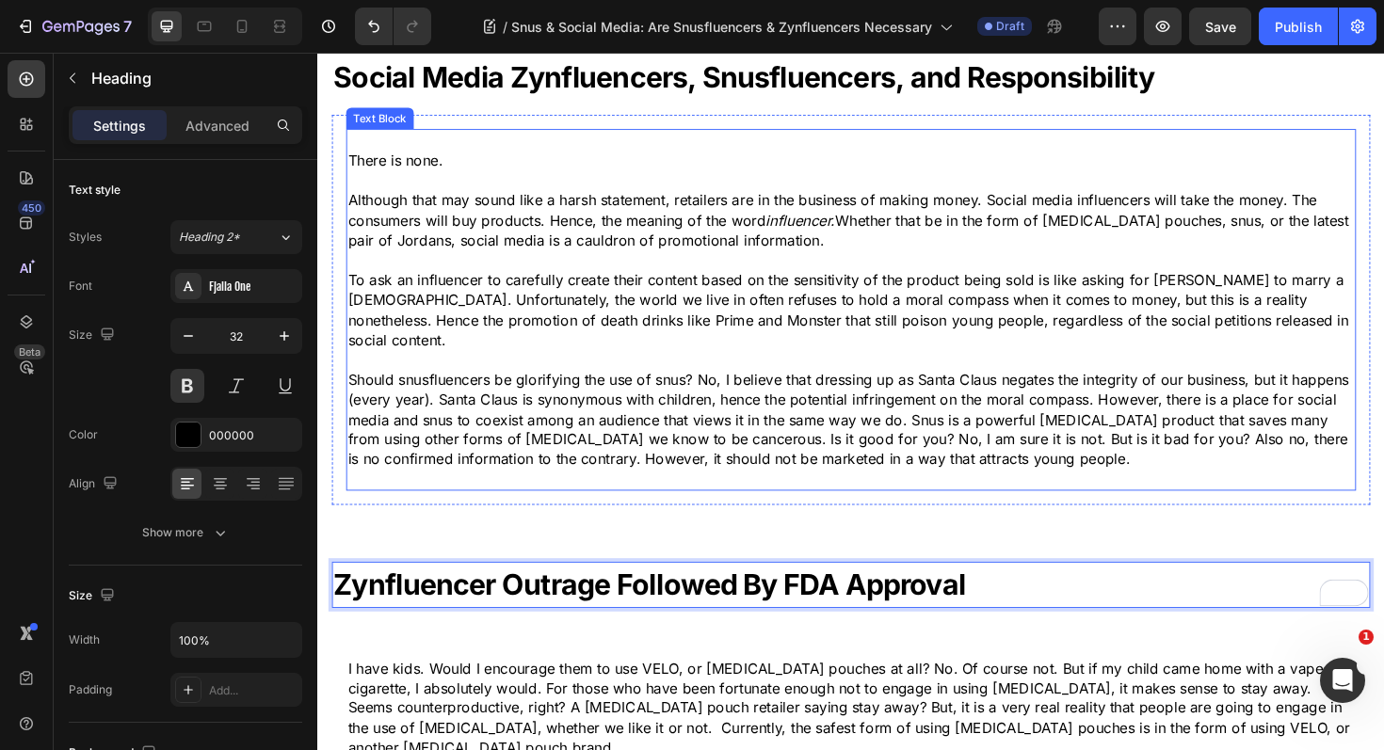
click at [451, 399] on p "Should snusfluencers be glorifying the use of snus? No, I believe that dressing…" at bounding box center [882, 441] width 1066 height 105
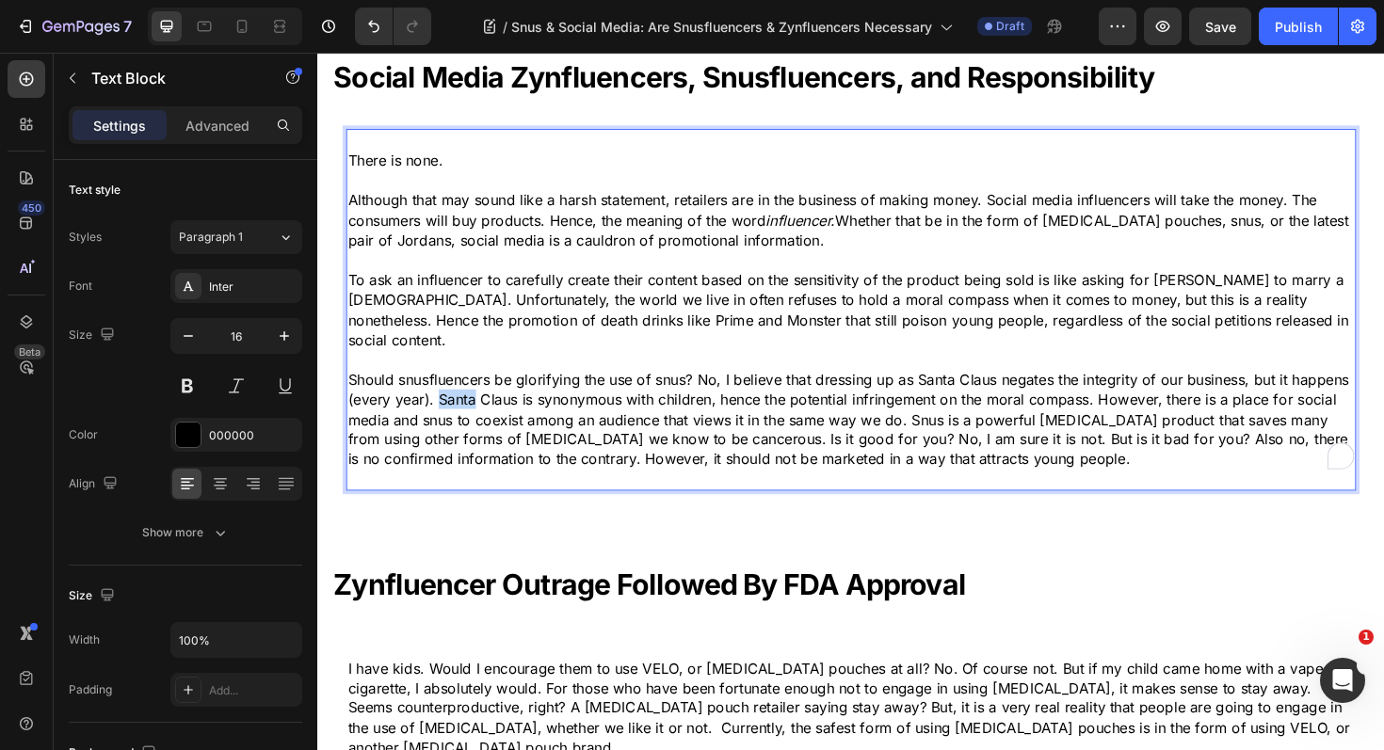
click at [451, 399] on p "Should snusfluencers be glorifying the use of snus? No, I believe that dressing…" at bounding box center [882, 441] width 1066 height 105
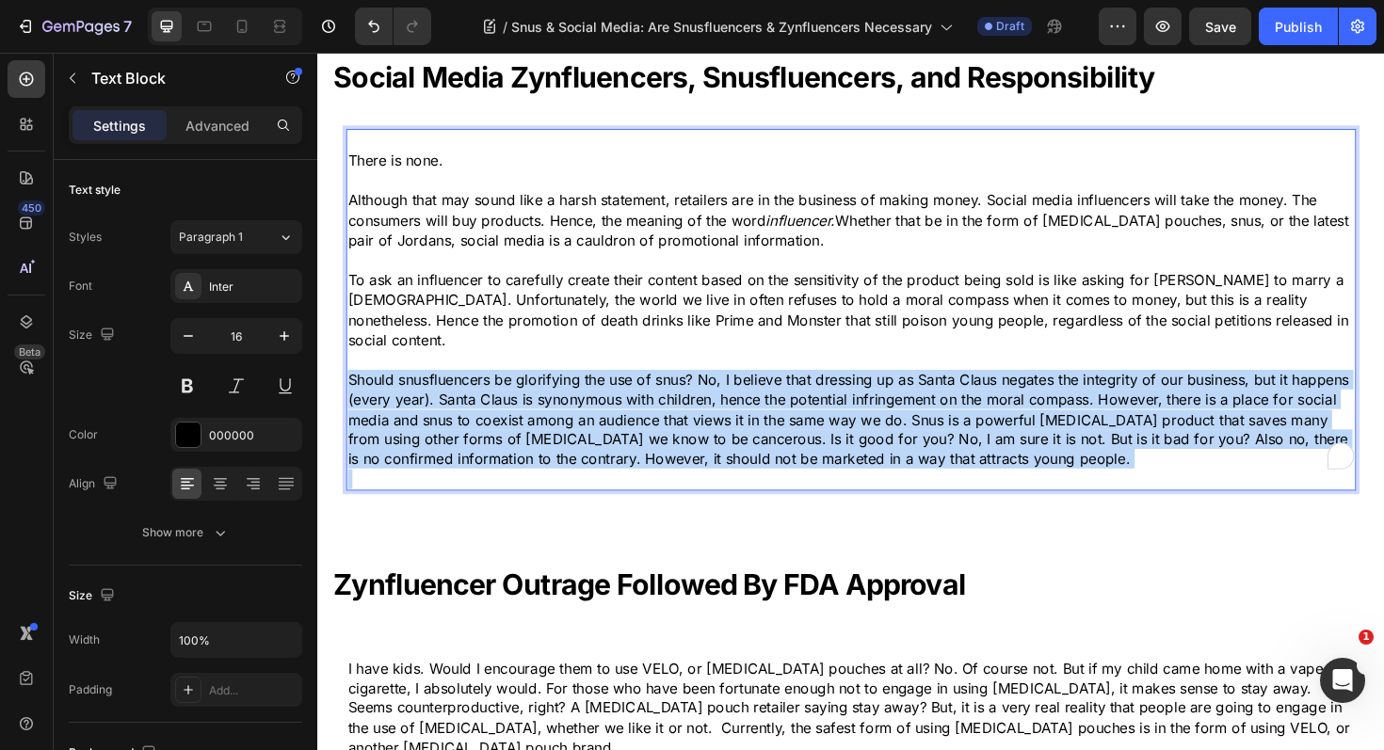
click at [451, 399] on p "Should snusfluencers be glorifying the use of snus? No, I believe that dressing…" at bounding box center [882, 441] width 1066 height 105
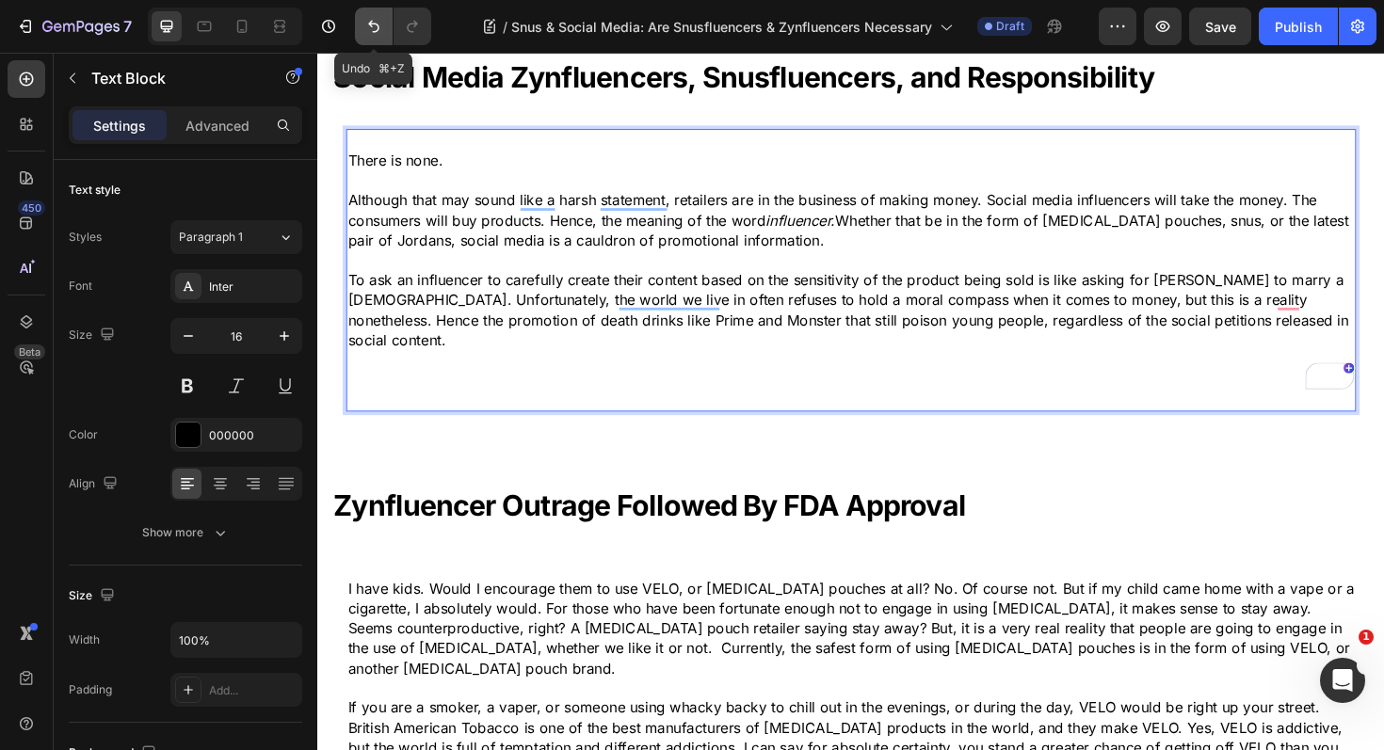
click at [362, 21] on button "Undo/Redo" at bounding box center [374, 27] width 38 height 38
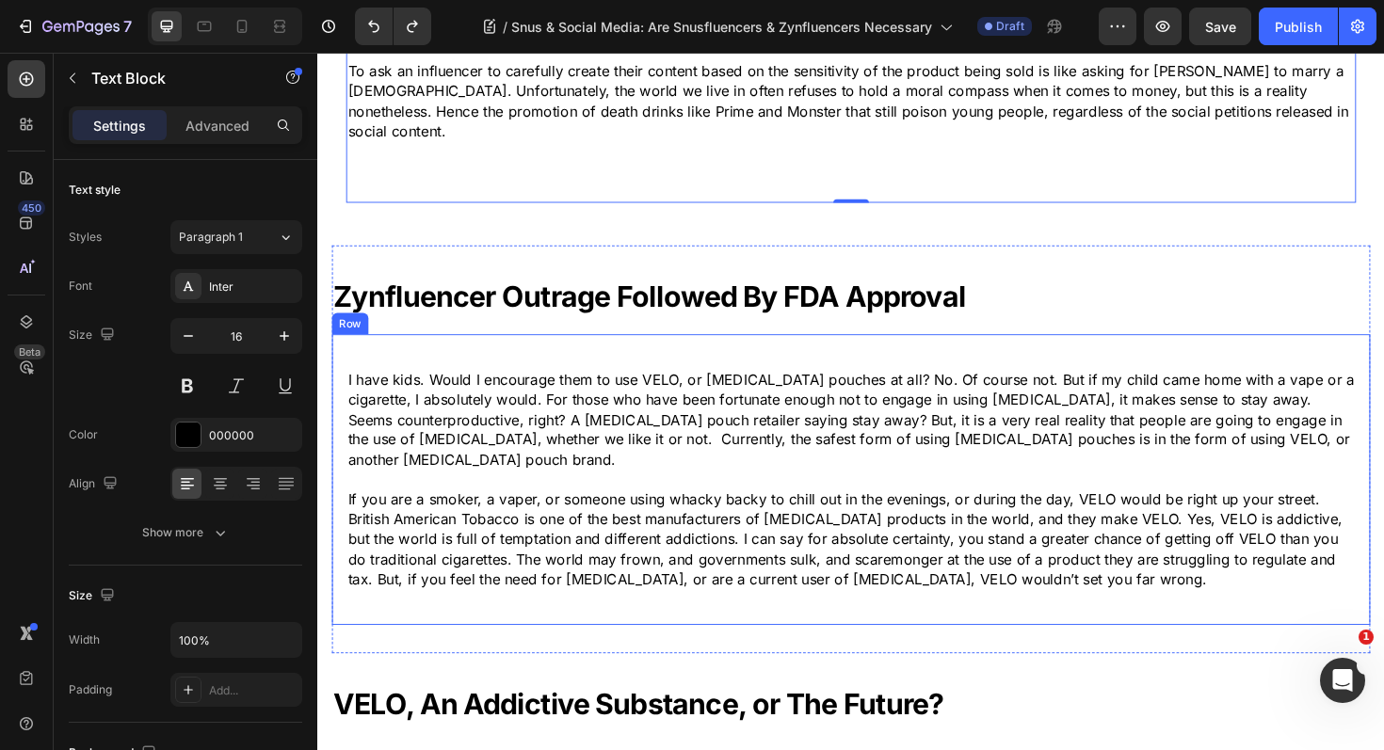
scroll to position [2248, 0]
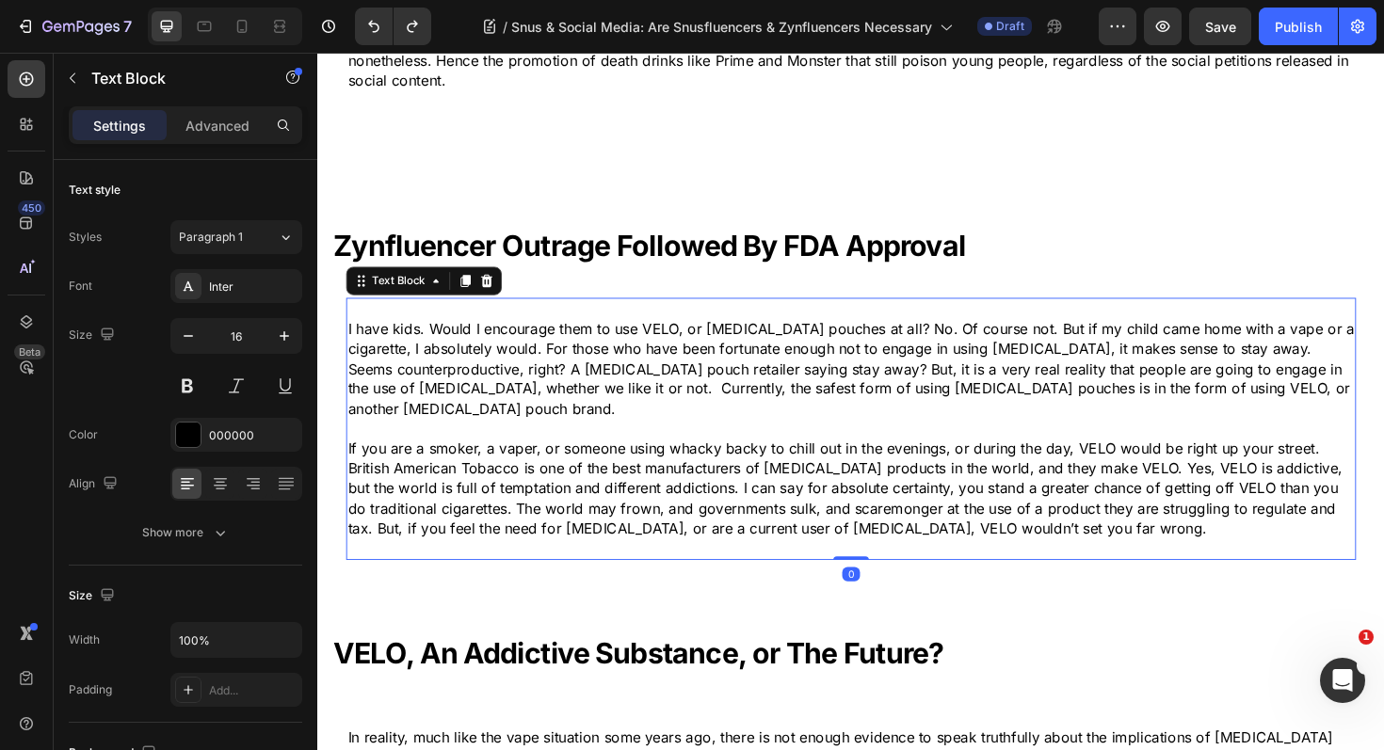
click at [655, 494] on p "If you are a smoker, a vaper, or someone using whacky backy to chill out in the…" at bounding box center [882, 513] width 1066 height 105
click at [662, 489] on p "If you are a smoker, a vaper, or someone using whacky backy to chill out in the…" at bounding box center [882, 513] width 1066 height 105
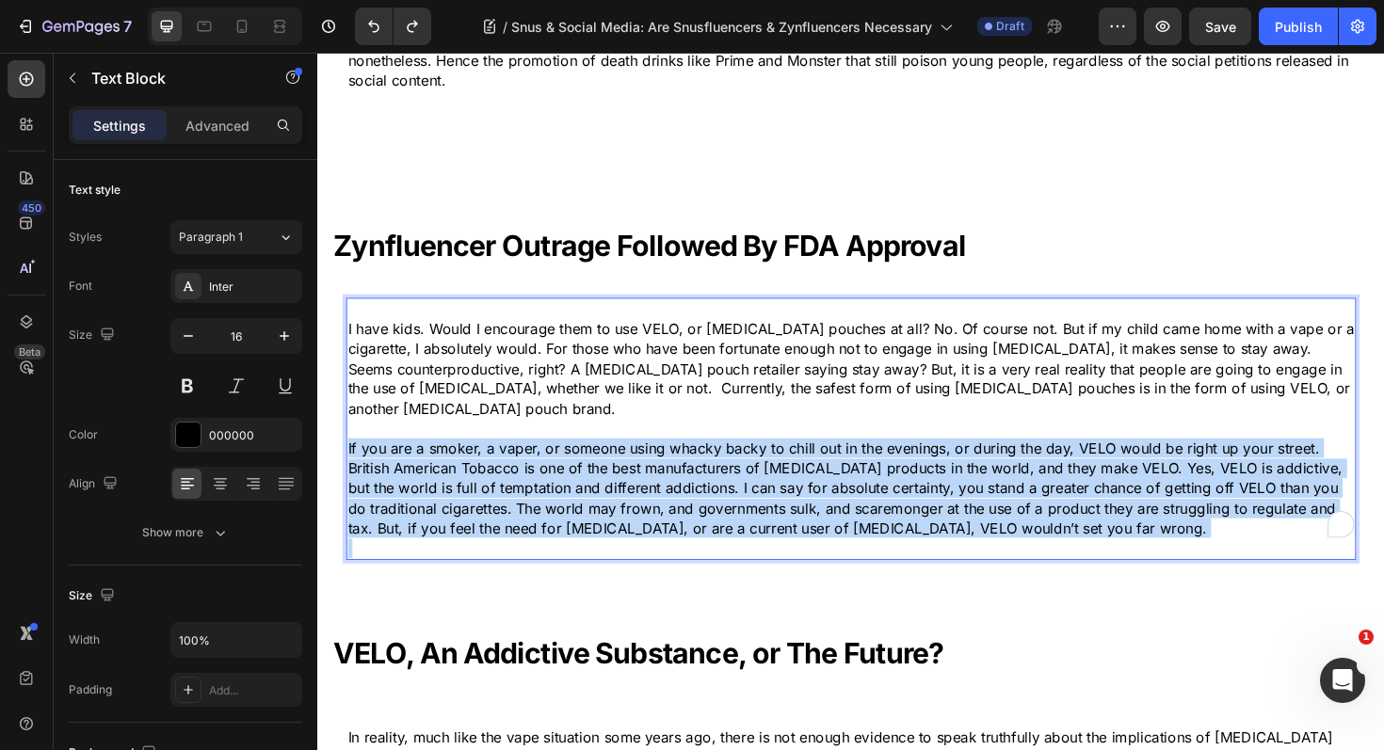
click at [662, 489] on p "If you are a smoker, a vaper, or someone using whacky backy to chill out in the…" at bounding box center [882, 513] width 1066 height 105
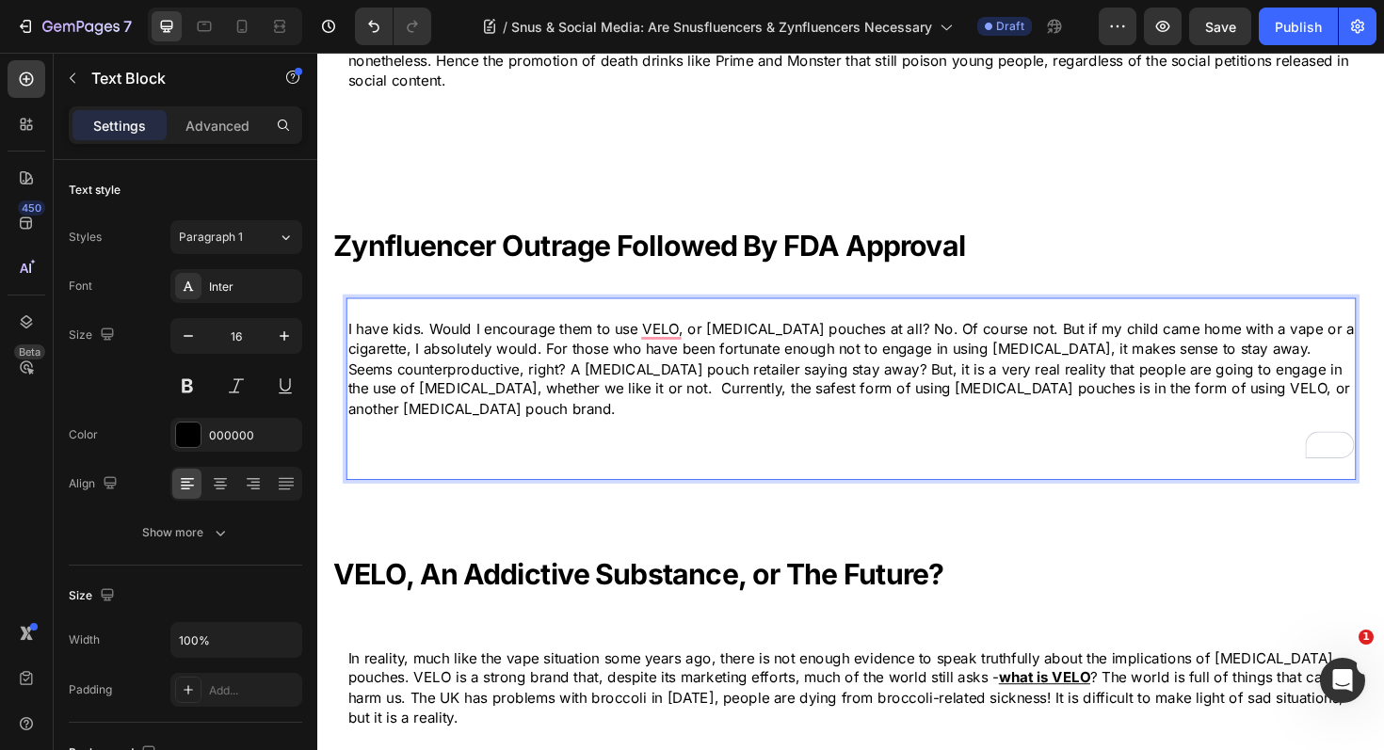
click at [524, 335] on p "I have kids. Would I encourage them to use VELO, or nicotine pouches at all? No…" at bounding box center [882, 387] width 1066 height 105
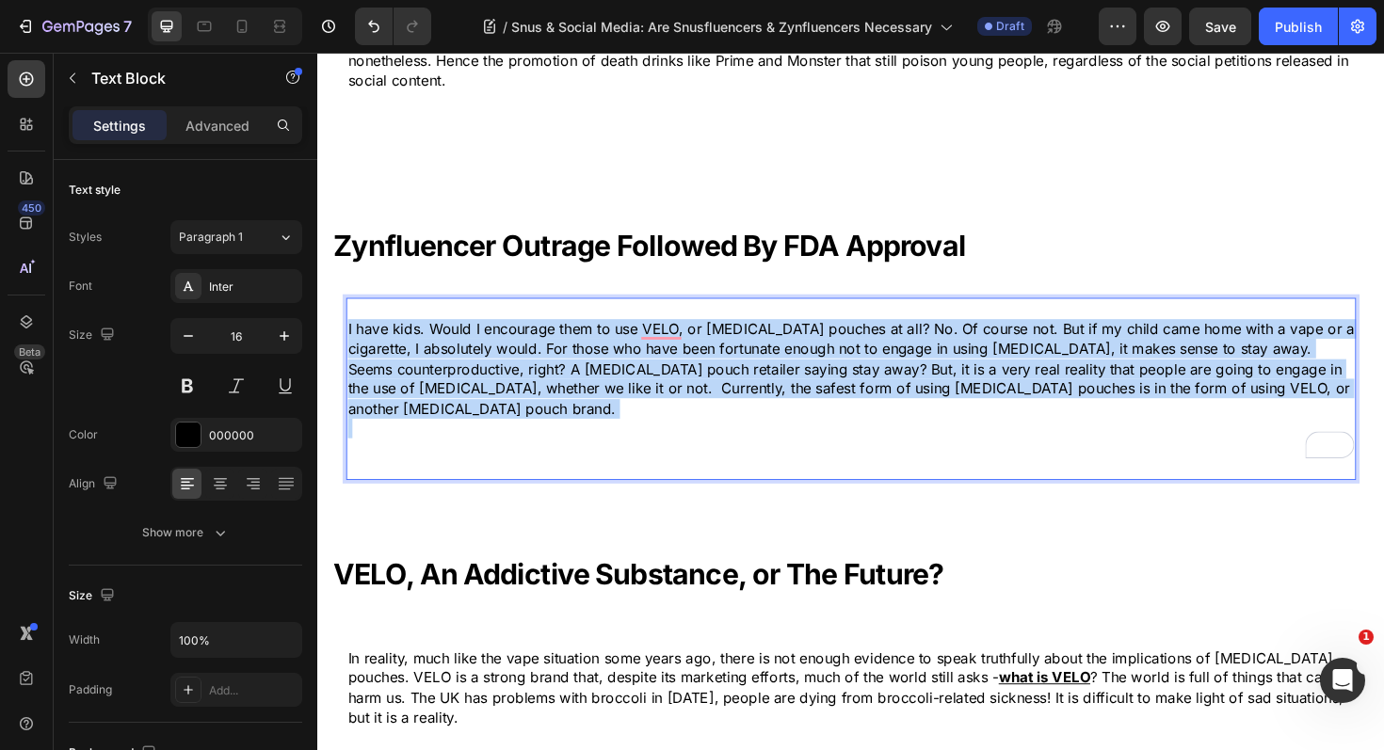
click at [524, 335] on p "I have kids. Would I encourage them to use VELO, or nicotine pouches at all? No…" at bounding box center [882, 387] width 1066 height 105
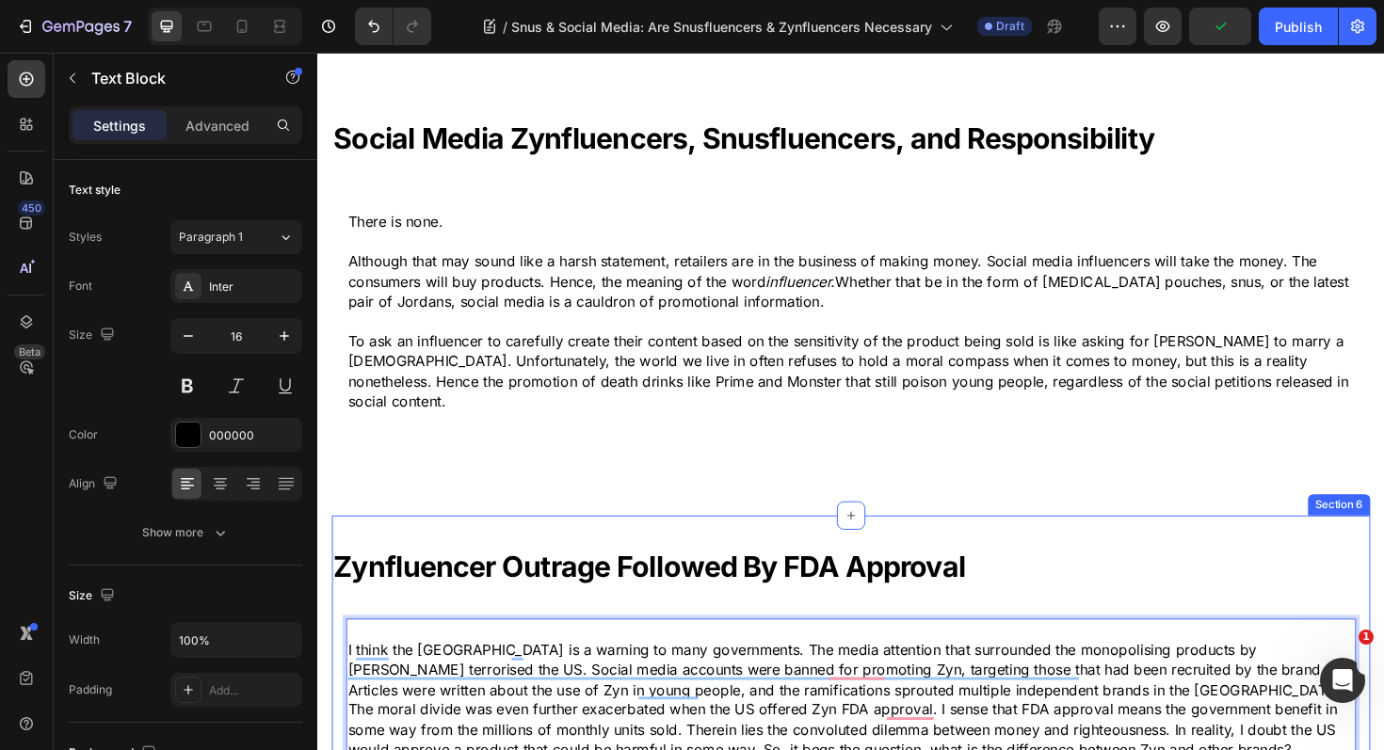
scroll to position [1878, 0]
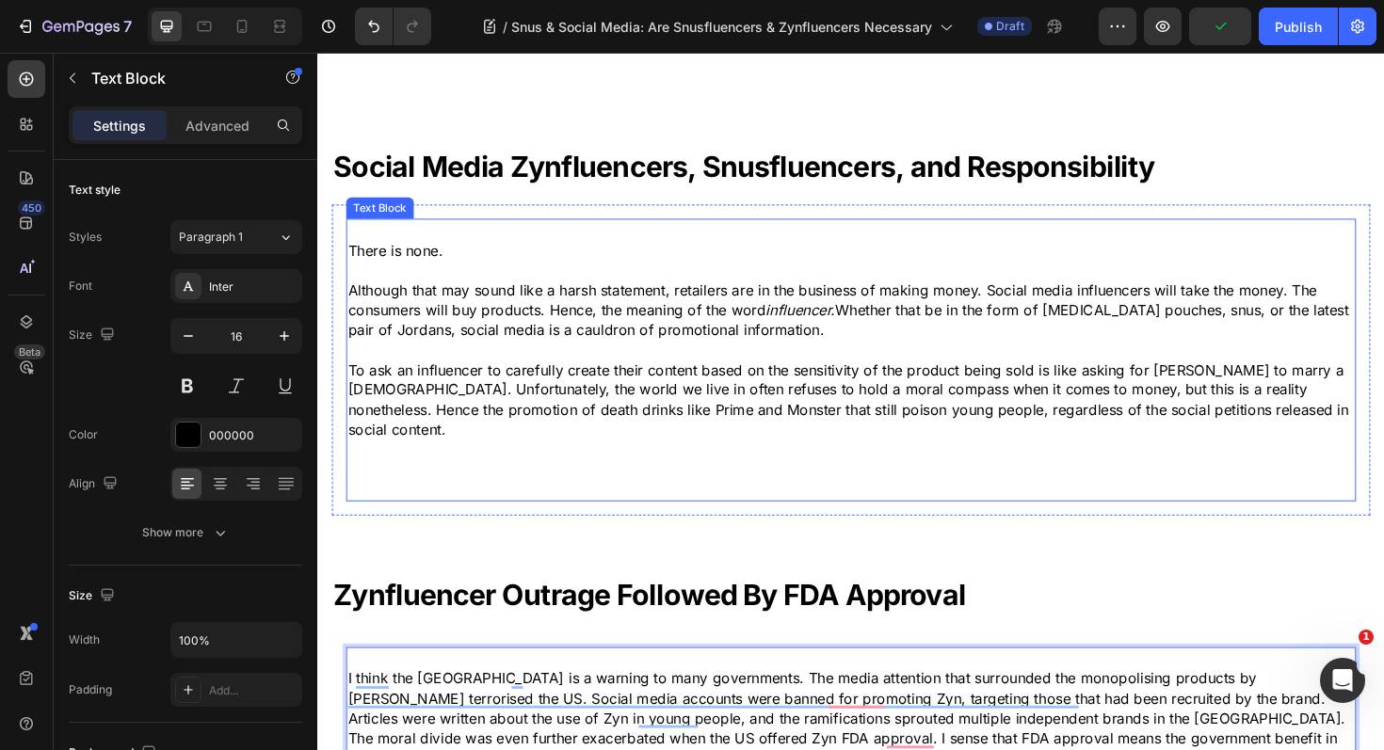
click at [421, 484] on p "Rich Text Editor. Editing area: main" at bounding box center [882, 494] width 1066 height 21
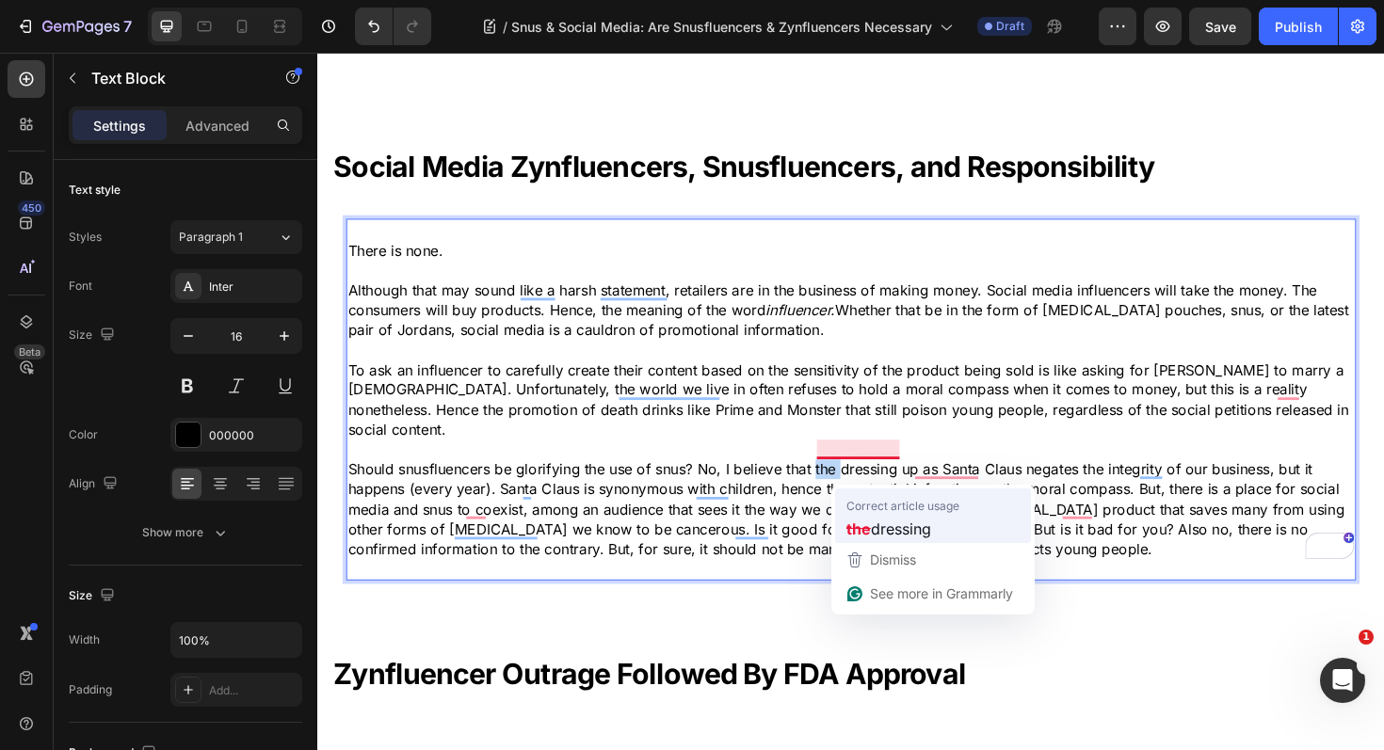
drag, startPoint x: 386, startPoint y: 477, endPoint x: 1220, endPoint y: 587, distance: 841.3
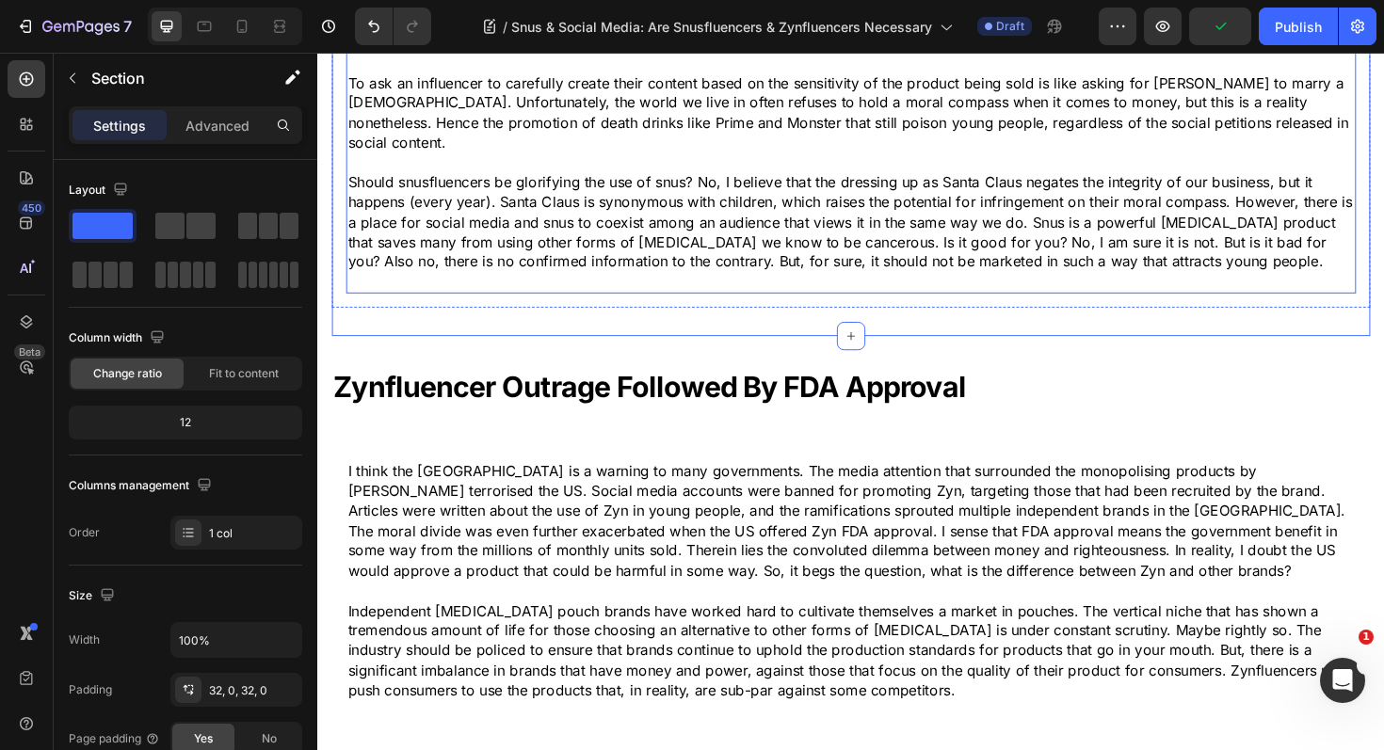
scroll to position [2279, 0]
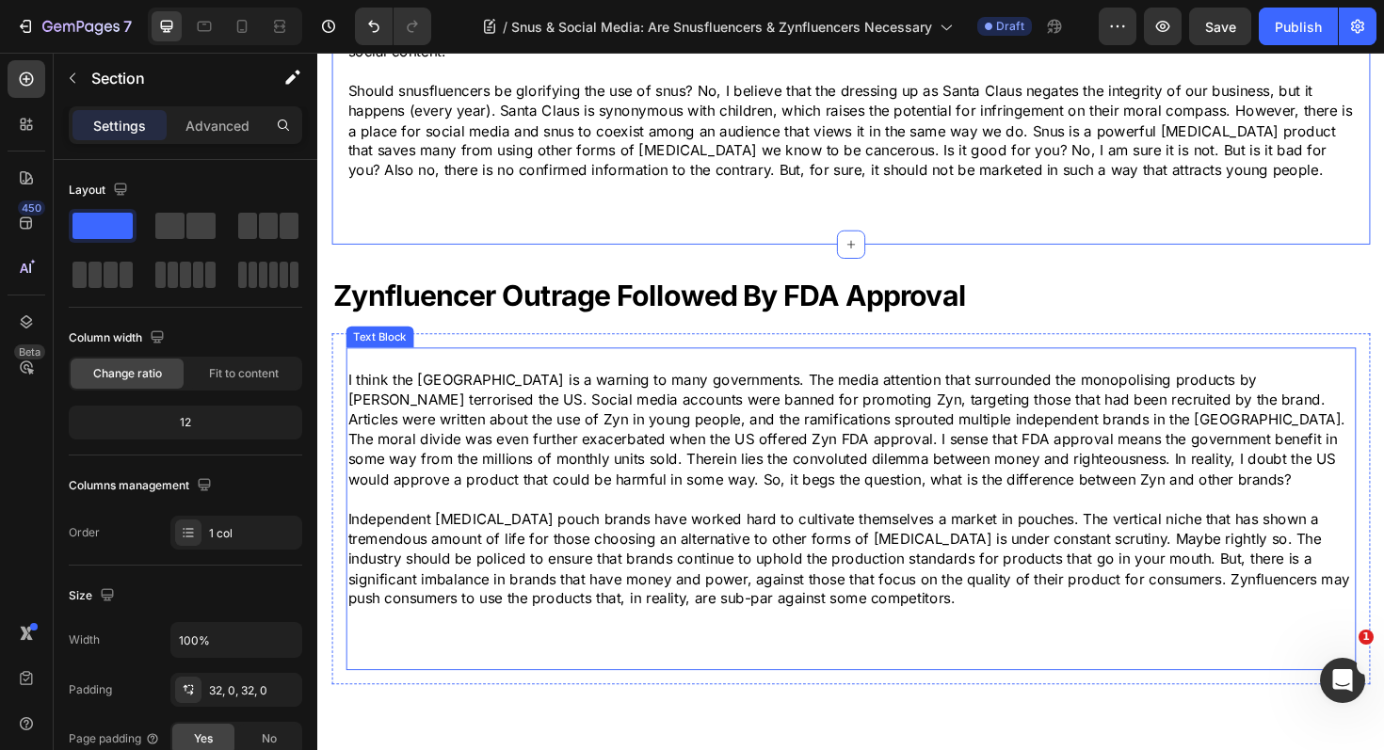
click at [732, 515] on p "Rich Text Editor. Editing area: main" at bounding box center [882, 525] width 1066 height 21
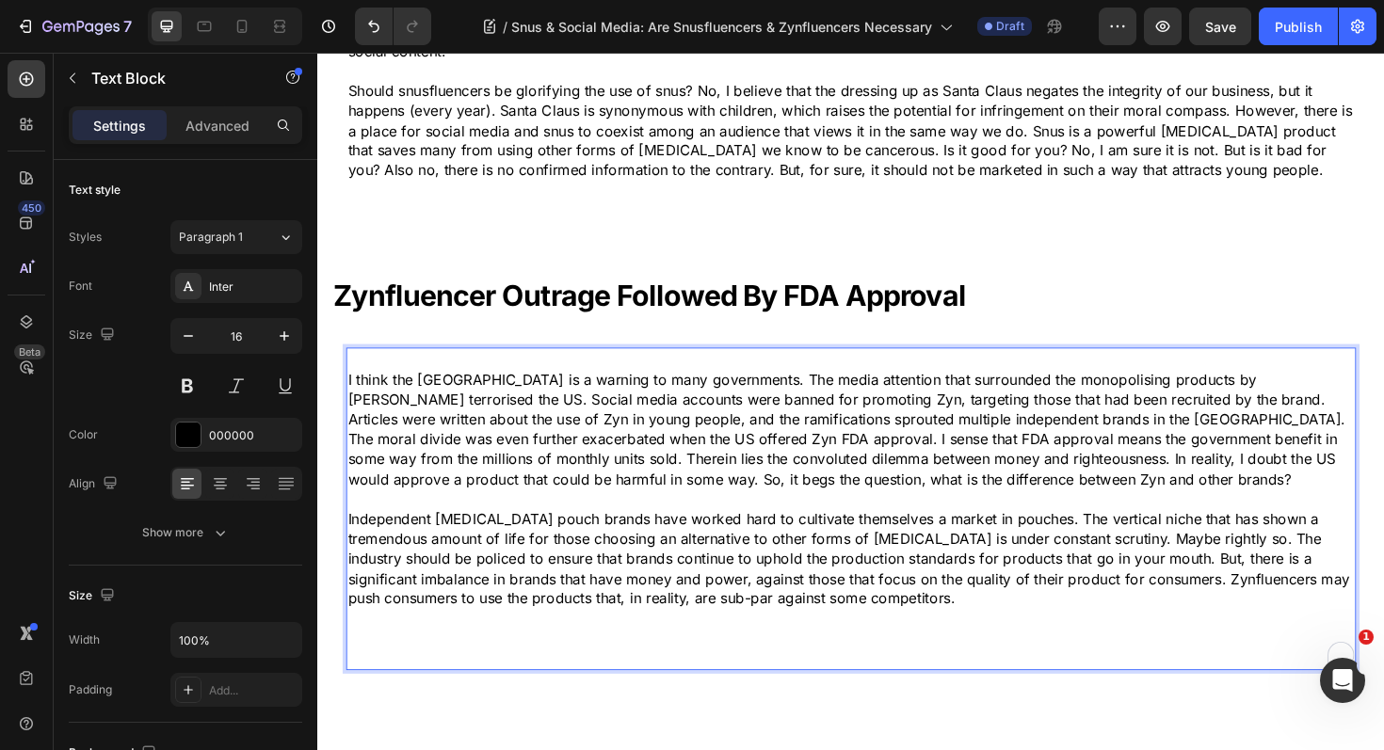
click at [666, 537] on p "Independent nicotine pouch brands have worked hard to cultivate themselves a ma…" at bounding box center [882, 589] width 1066 height 105
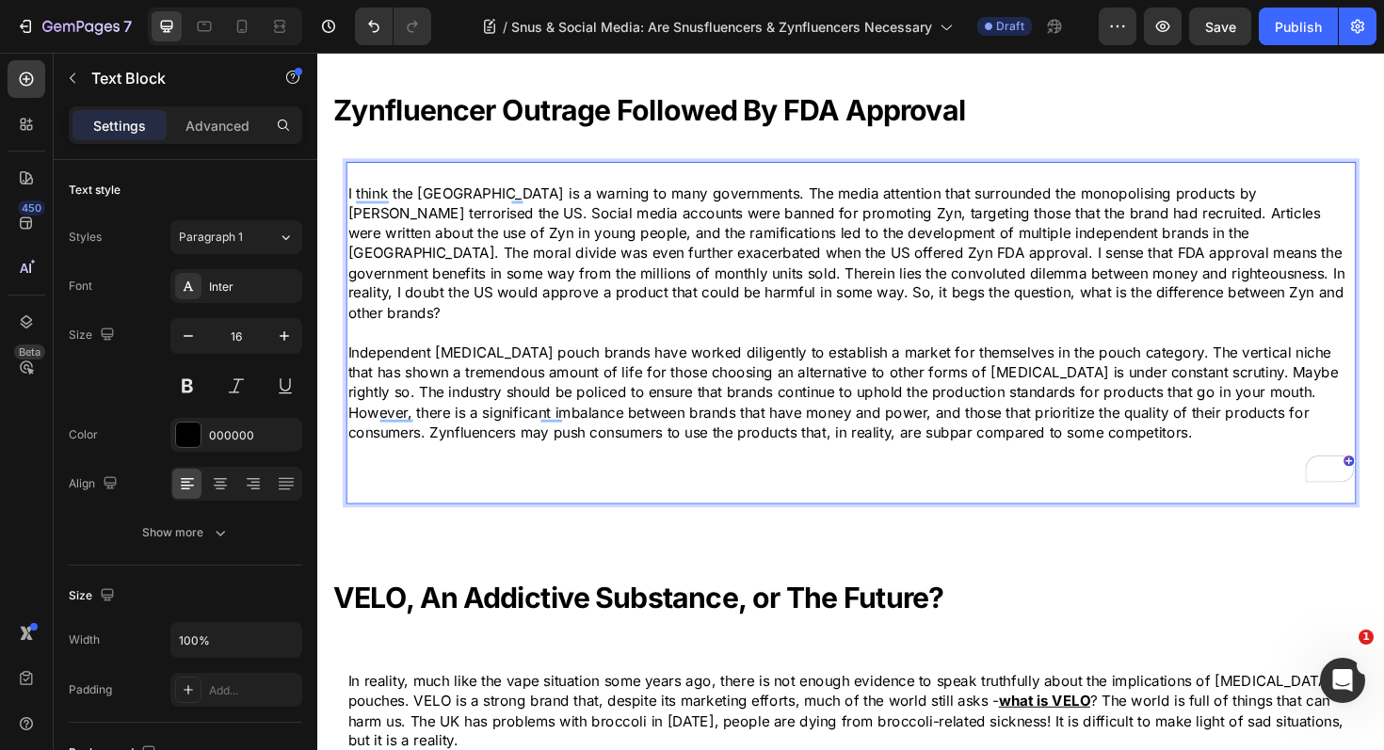
scroll to position [2689, 0]
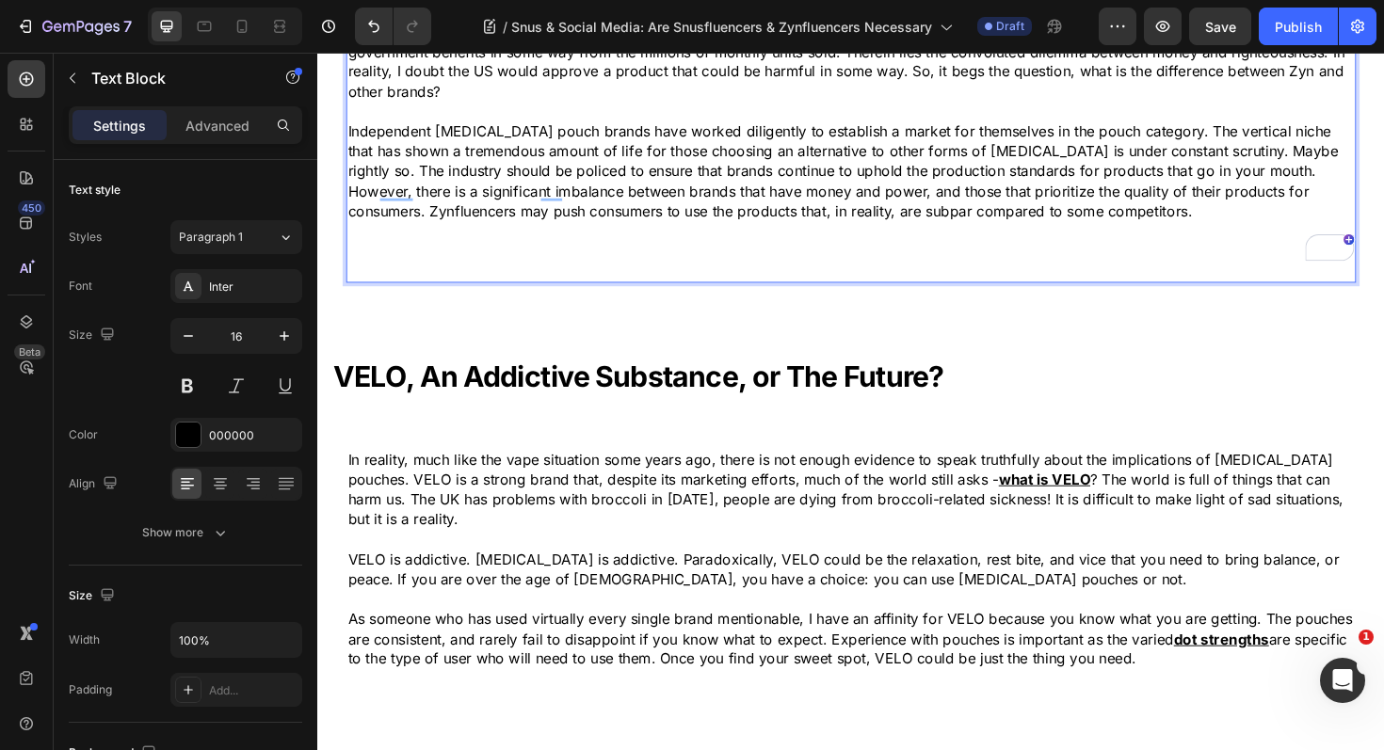
click at [498, 273] on p "Rich Text Editor. Editing area: main" at bounding box center [882, 283] width 1066 height 21
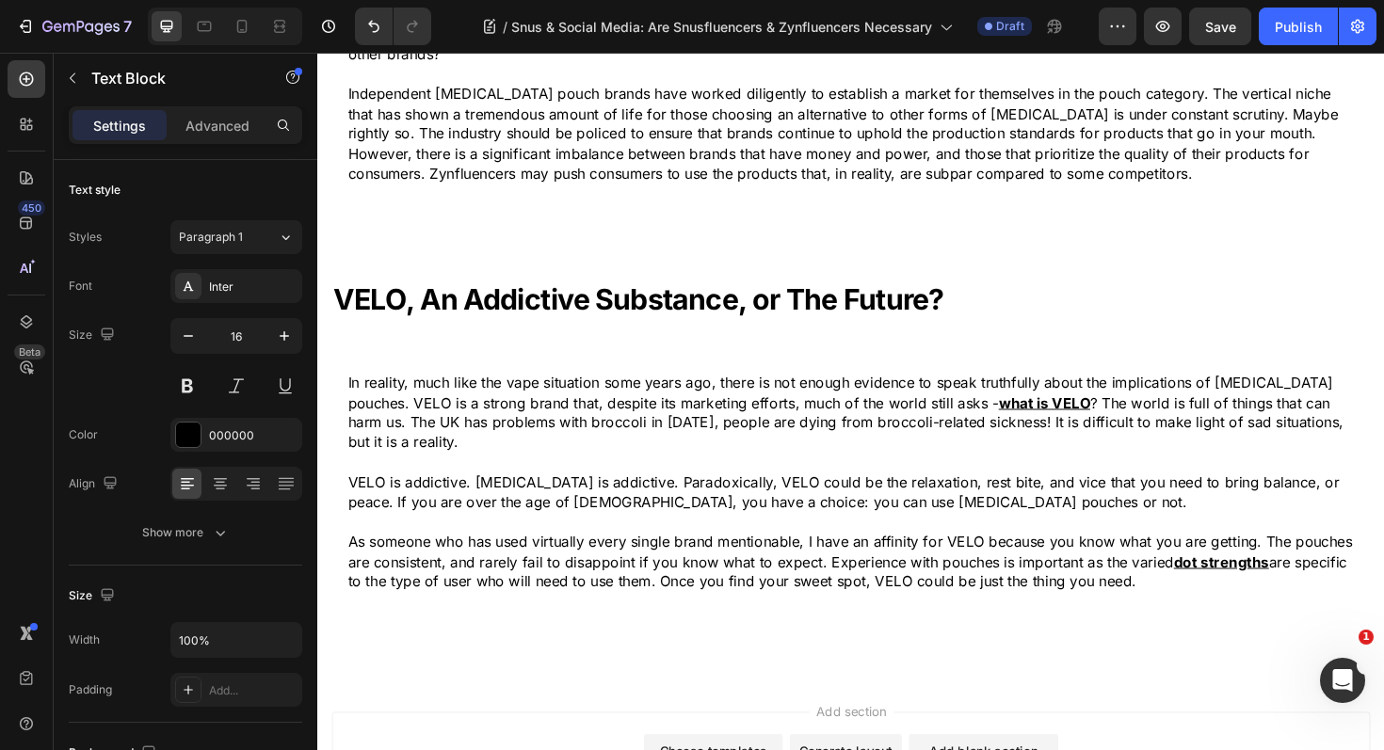
scroll to position [2731, 0]
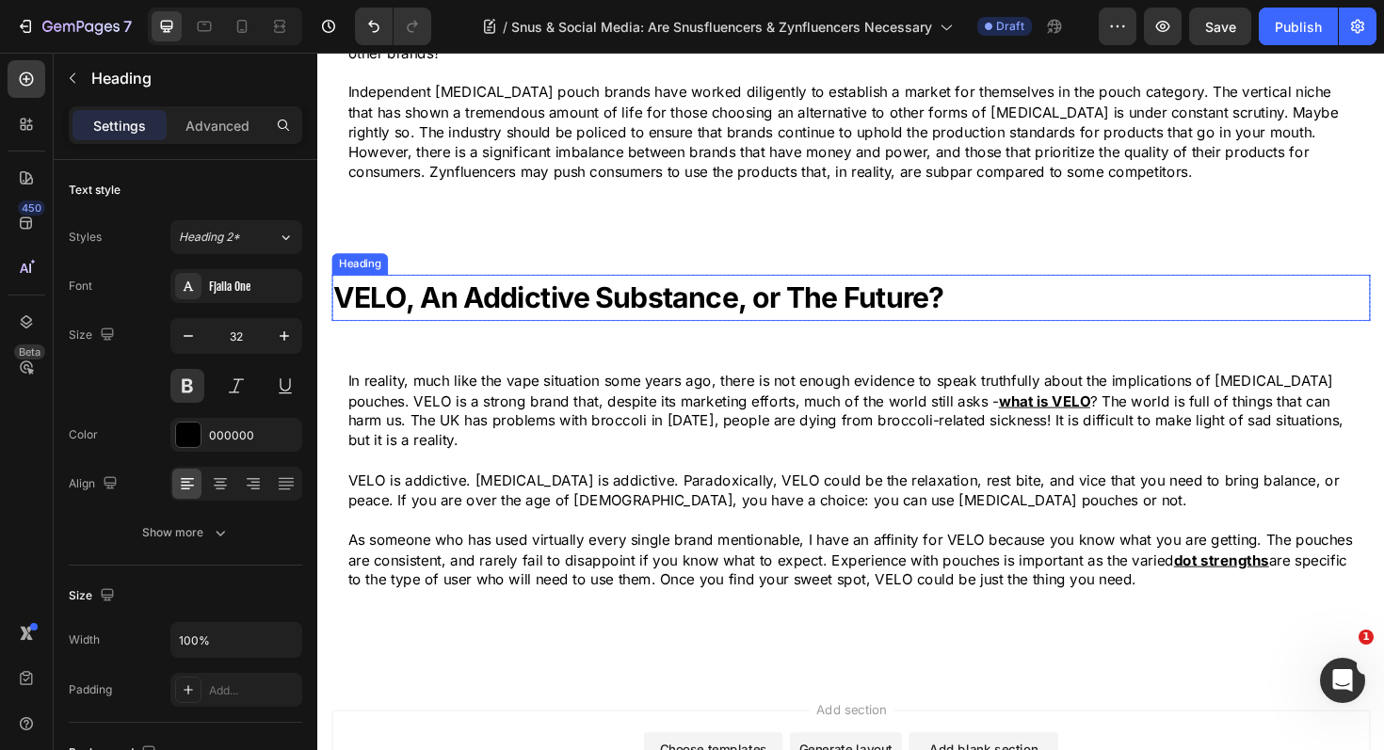
click at [505, 294] on strong "VELO, An Addictive Substance, or The Future?" at bounding box center [657, 312] width 647 height 37
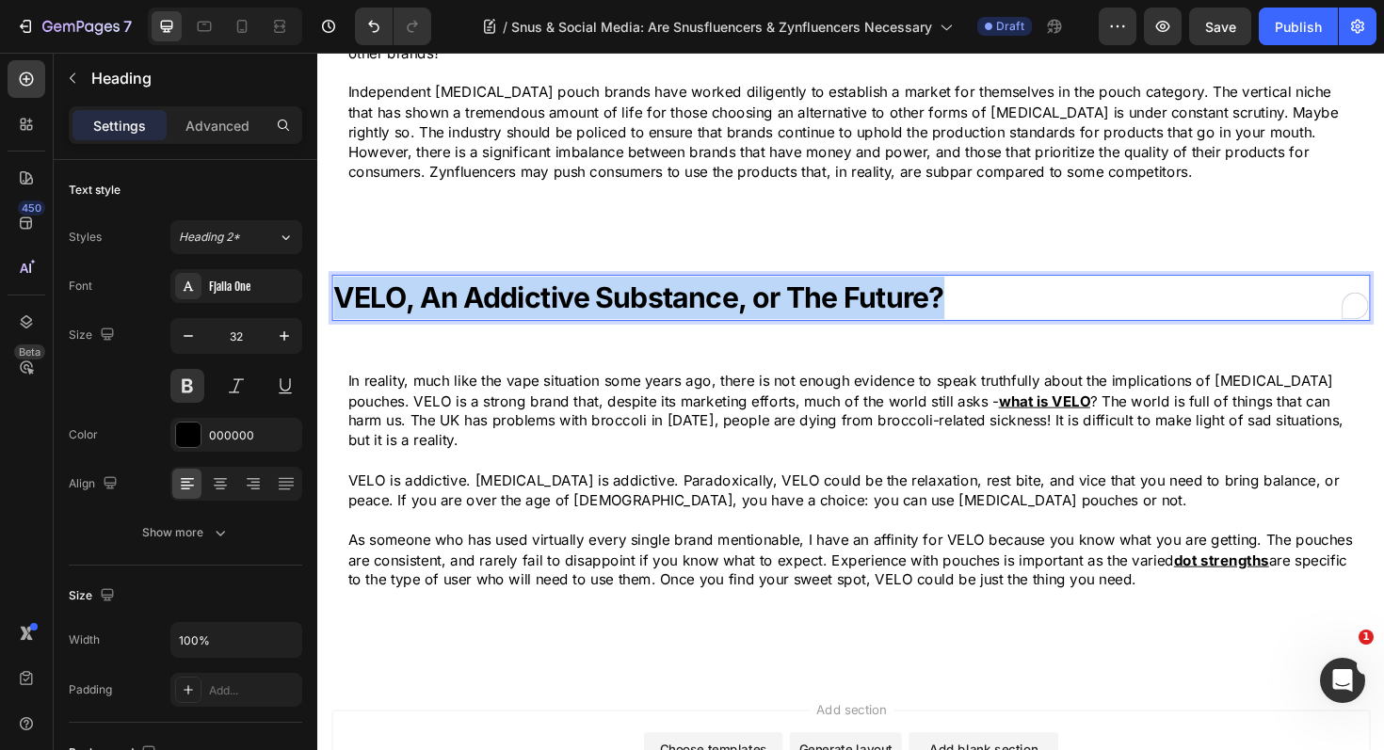
click at [505, 294] on strong "VELO, An Addictive Substance, or The Future?" at bounding box center [657, 312] width 647 height 37
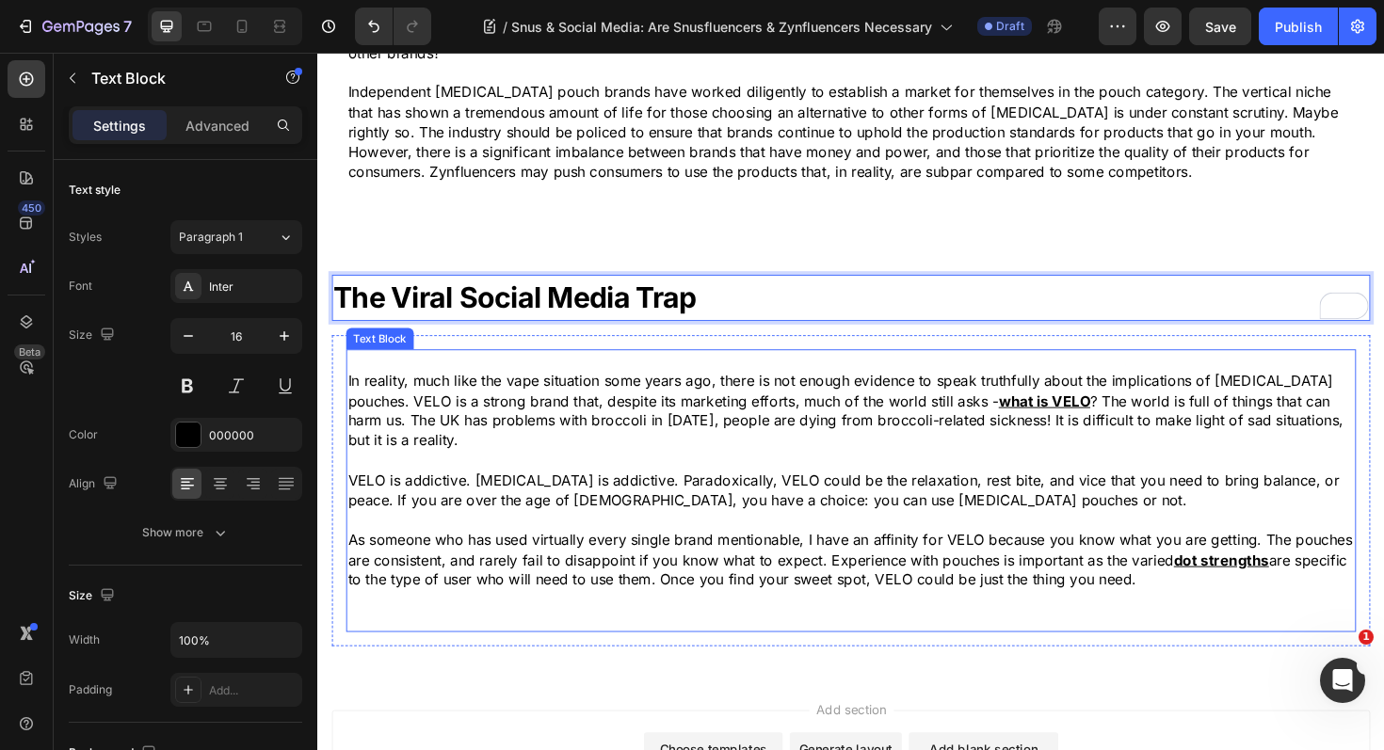
click at [471, 435] on p "In reality, much like the vape situation some years ago, there is not enough ev…" at bounding box center [882, 432] width 1066 height 85
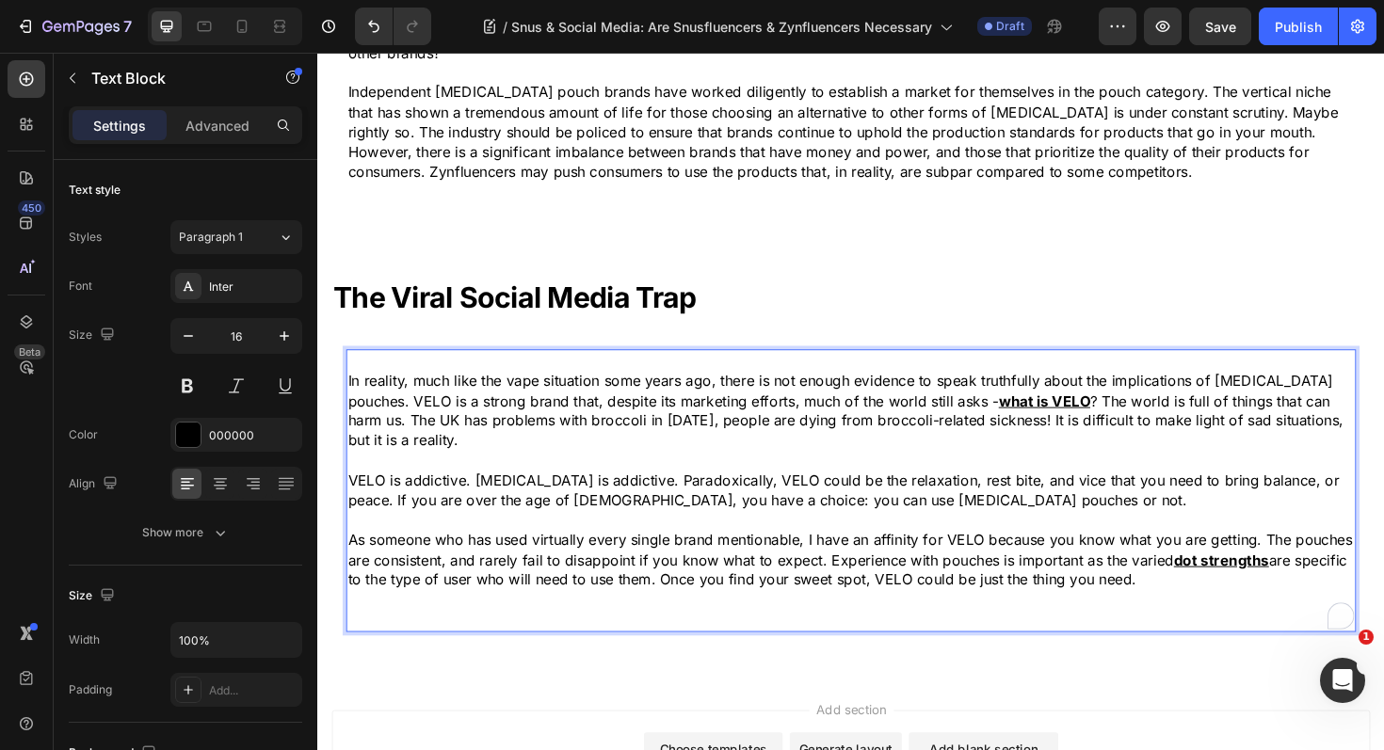
click at [485, 412] on p "In reality, much like the vape situation some years ago, there is not enough ev…" at bounding box center [882, 432] width 1066 height 85
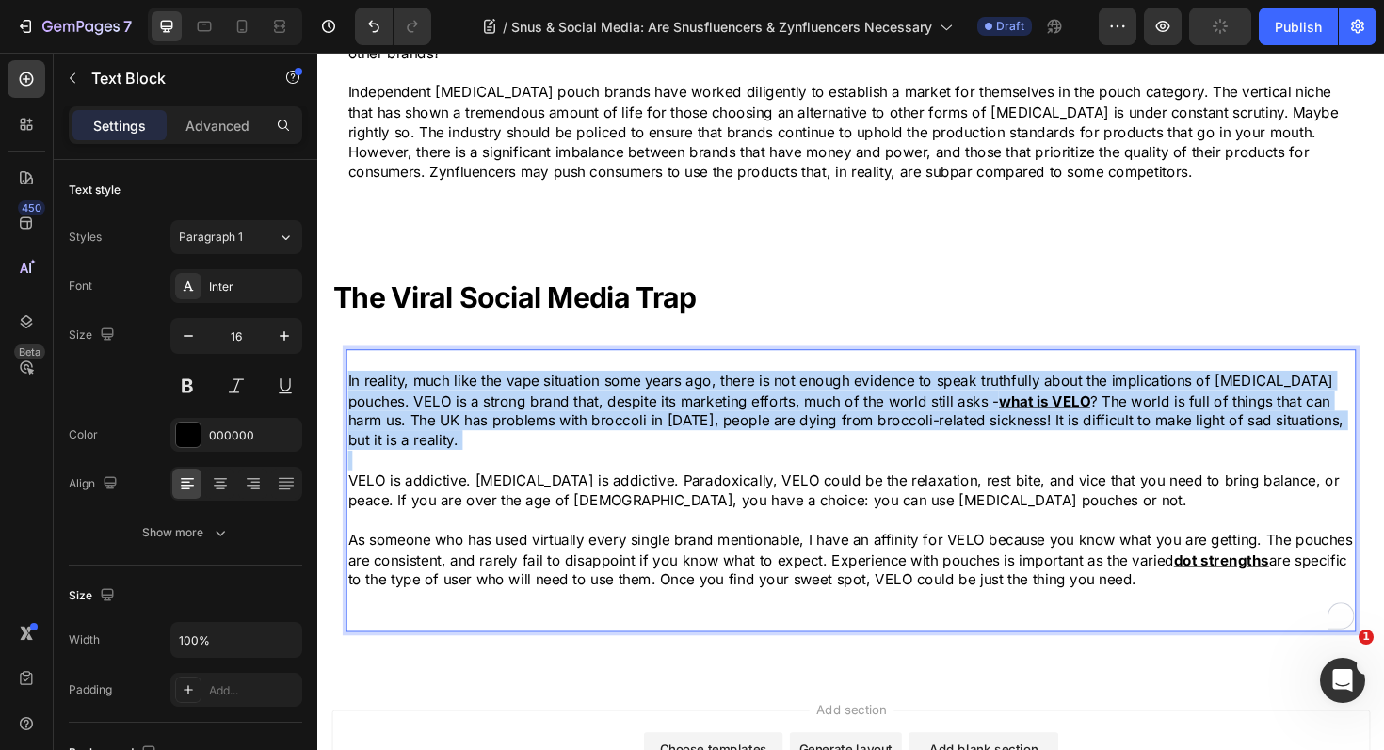
click at [485, 412] on p "In reality, much like the vape situation some years ago, there is not enough ev…" at bounding box center [882, 432] width 1066 height 85
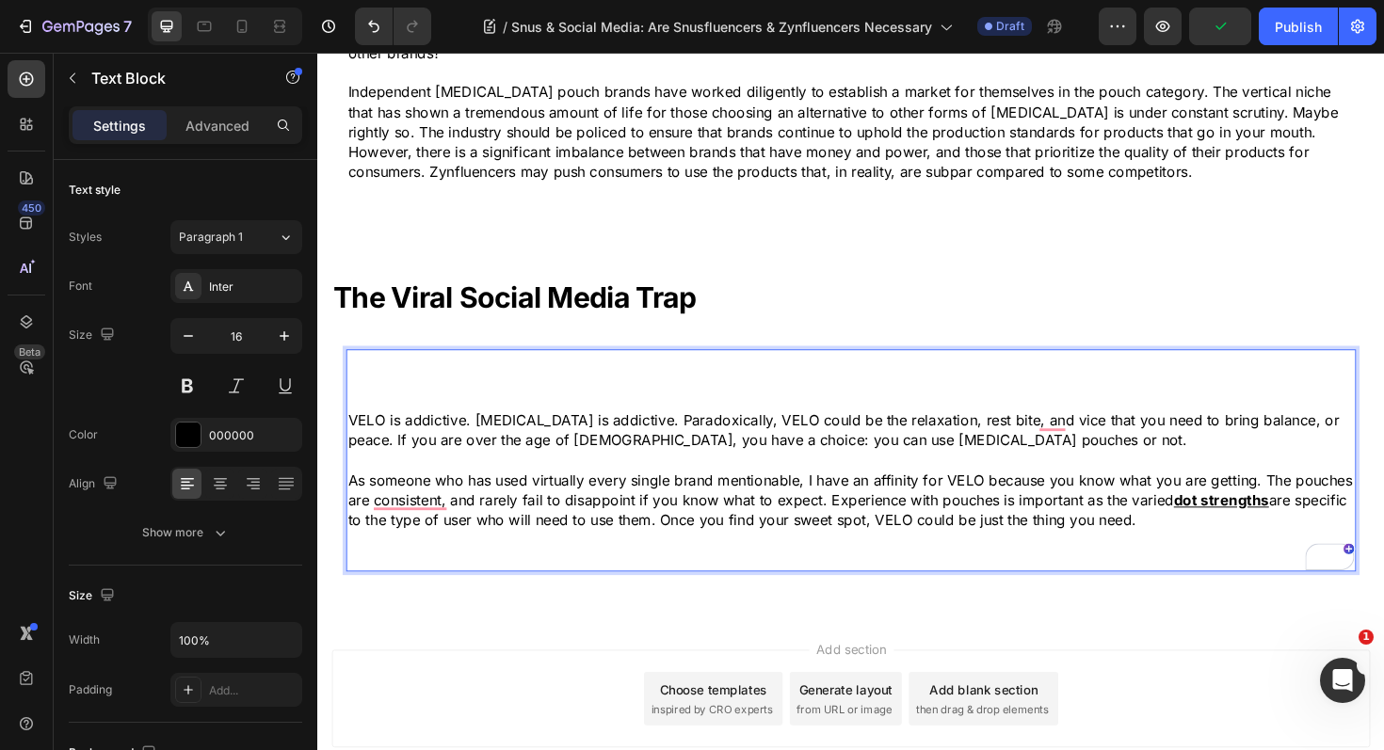
click at [506, 437] on p "VELO is addictive. Nicotine is addictive. Paradoxically, VELO could be the rela…" at bounding box center [882, 453] width 1066 height 42
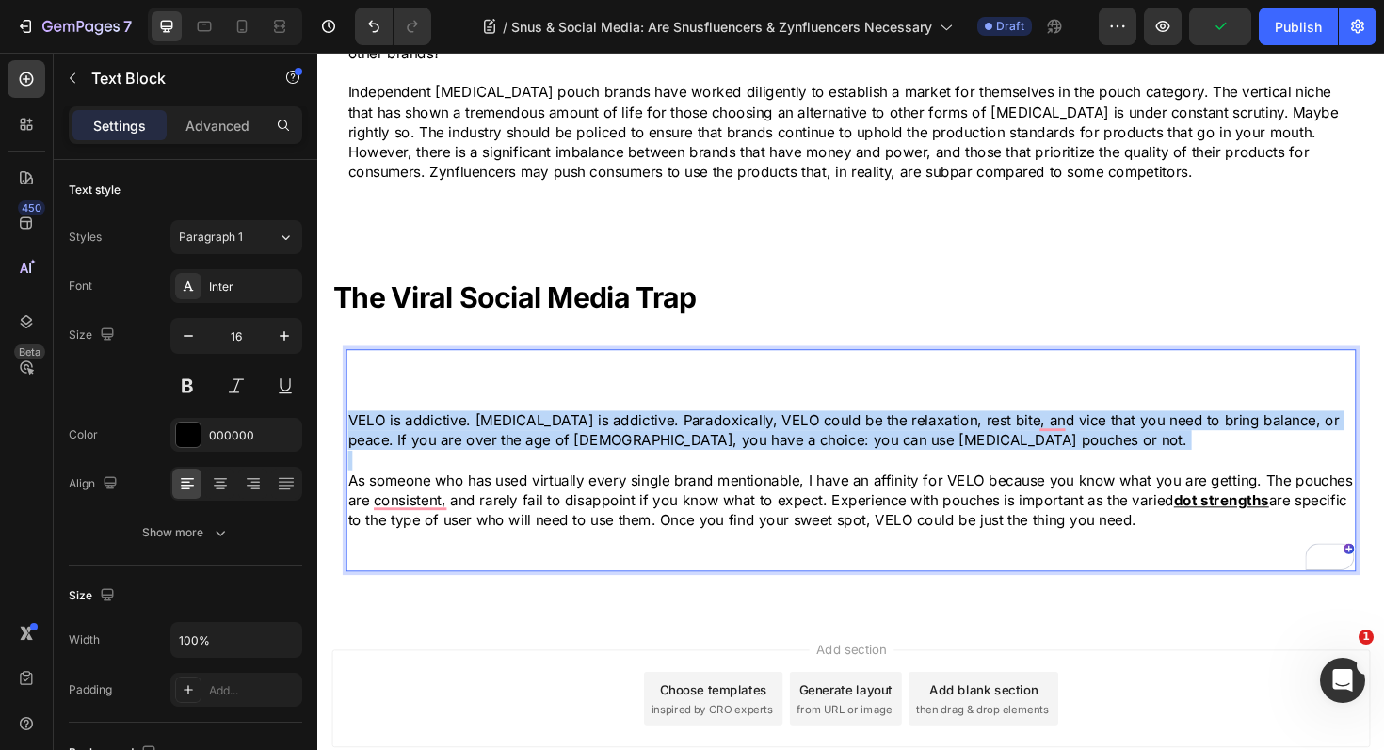
click at [506, 437] on p "VELO is addictive. Nicotine is addictive. Paradoxically, VELO could be the rela…" at bounding box center [882, 453] width 1066 height 42
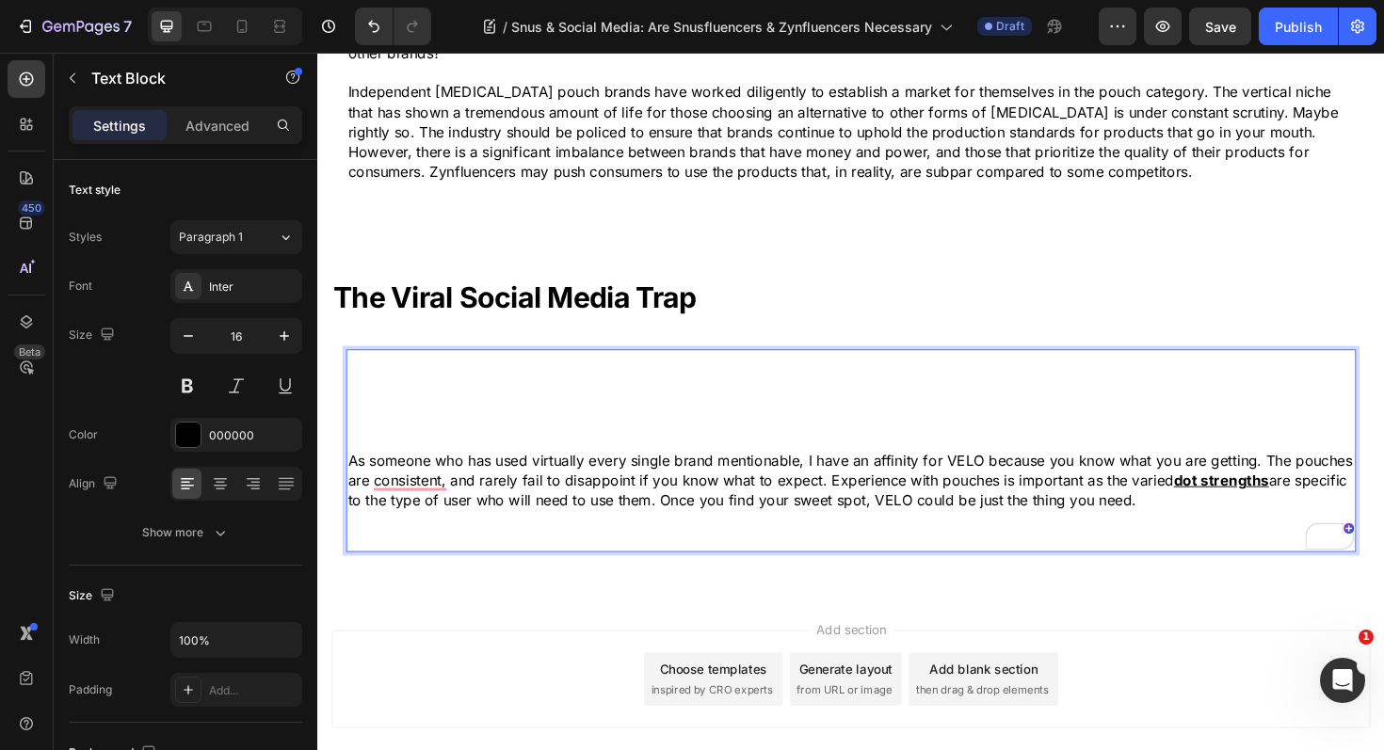
click at [520, 477] on p "As someone who has used virtually every single brand mentionable, I have an aff…" at bounding box center [882, 505] width 1066 height 63
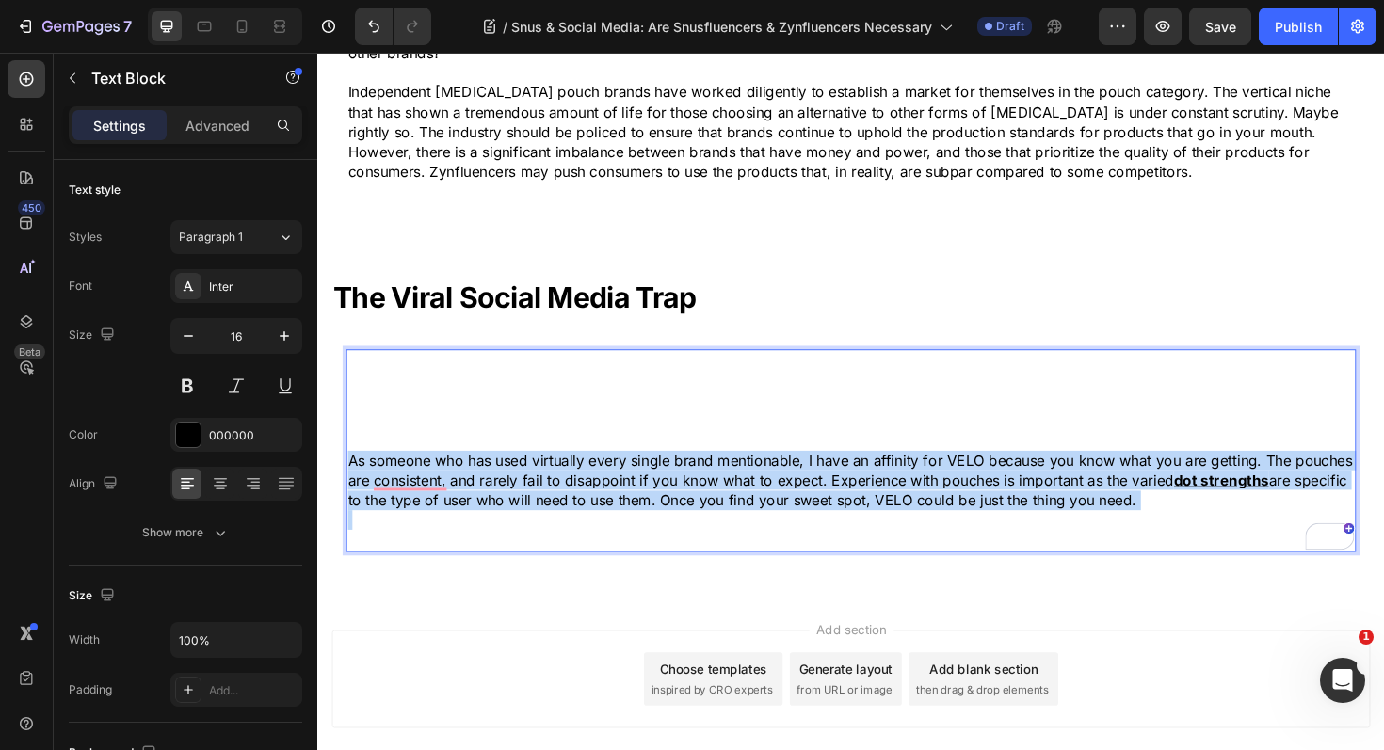
click at [520, 477] on p "As someone who has used virtually every single brand mentionable, I have an aff…" at bounding box center [882, 505] width 1066 height 63
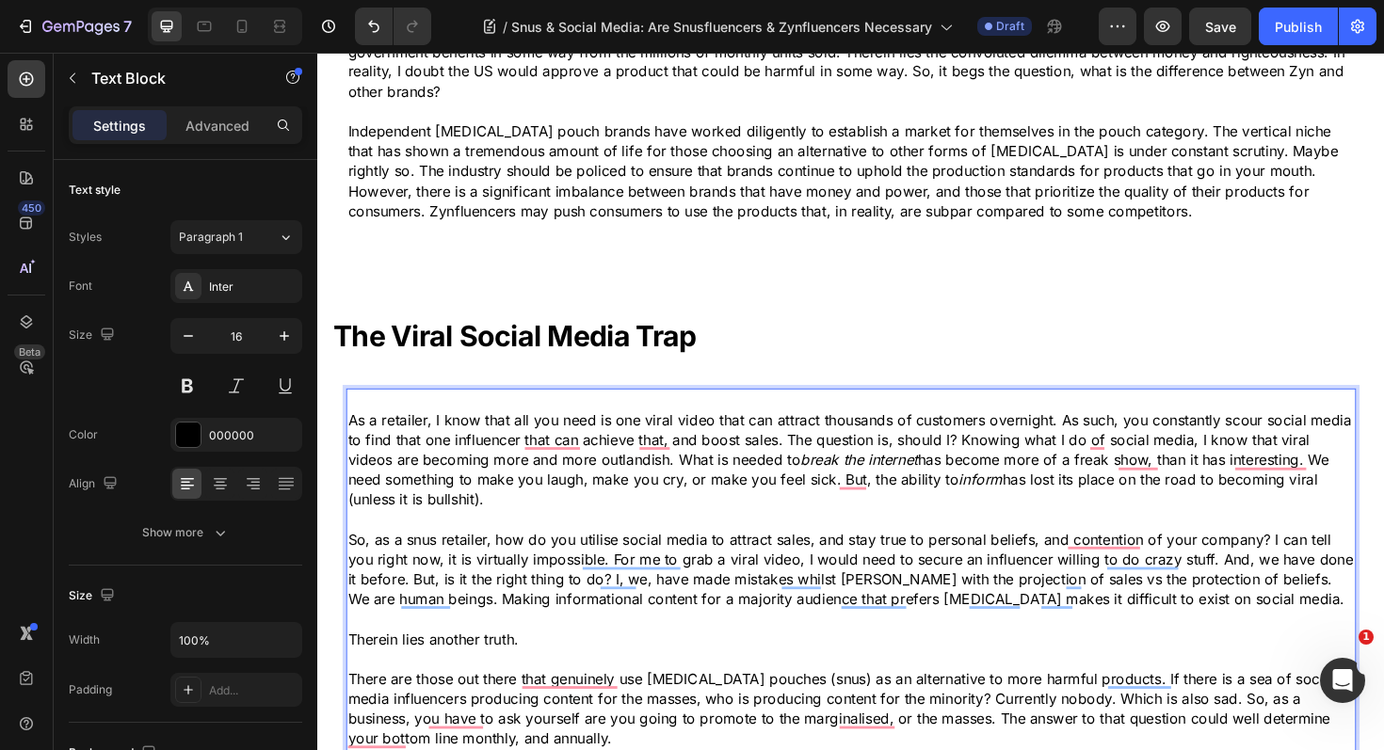
scroll to position [2850, 0]
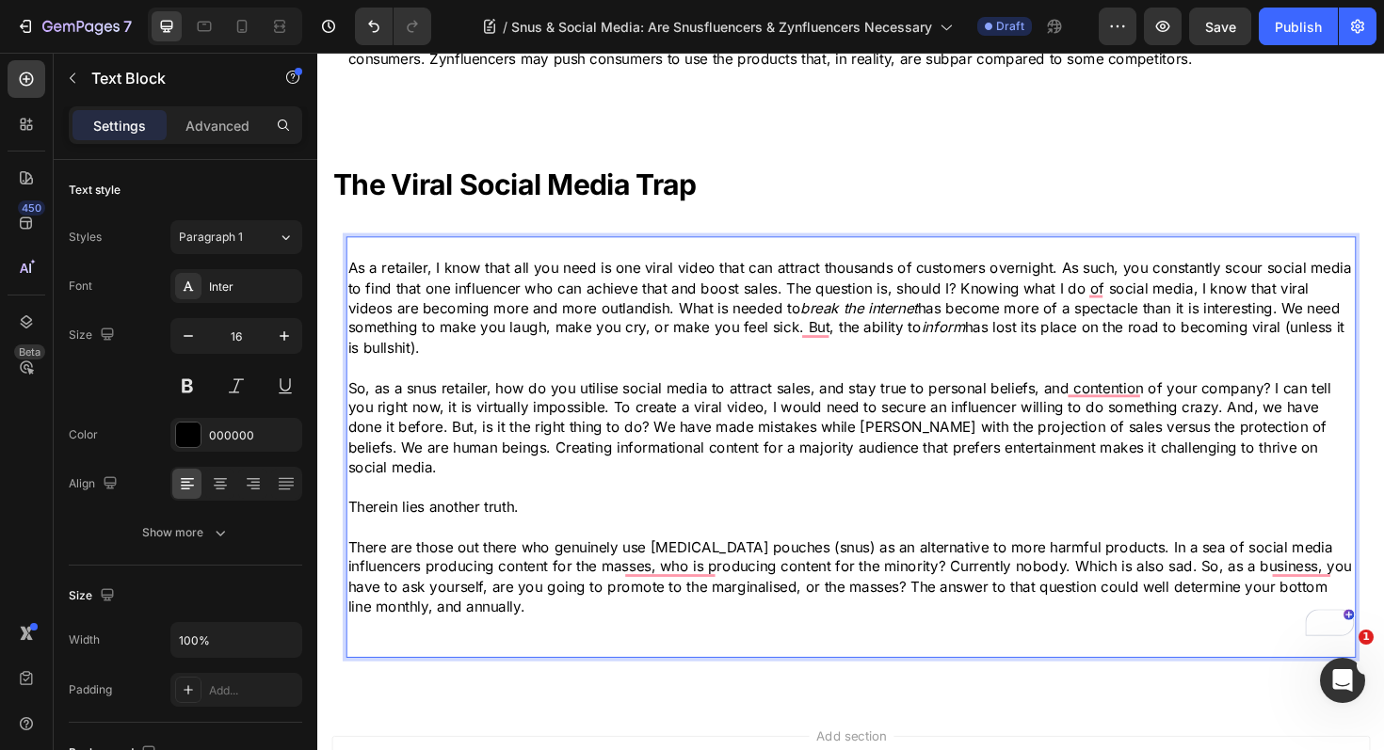
click at [650, 671] on p "Rich Text Editor. Editing area: main" at bounding box center [882, 681] width 1066 height 21
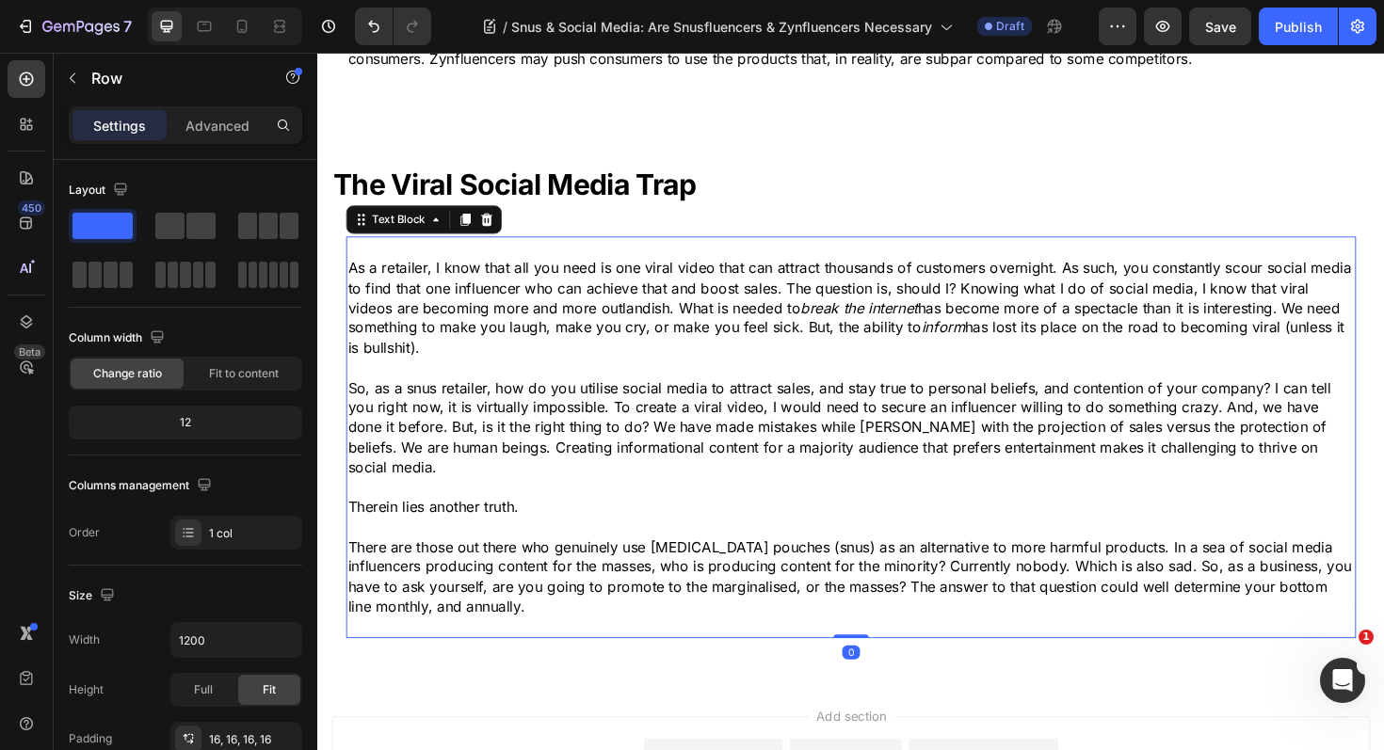
click at [740, 574] on p "There are those out there who genuinely use nicotine pouches (snus) as an alter…" at bounding box center [882, 608] width 1066 height 85
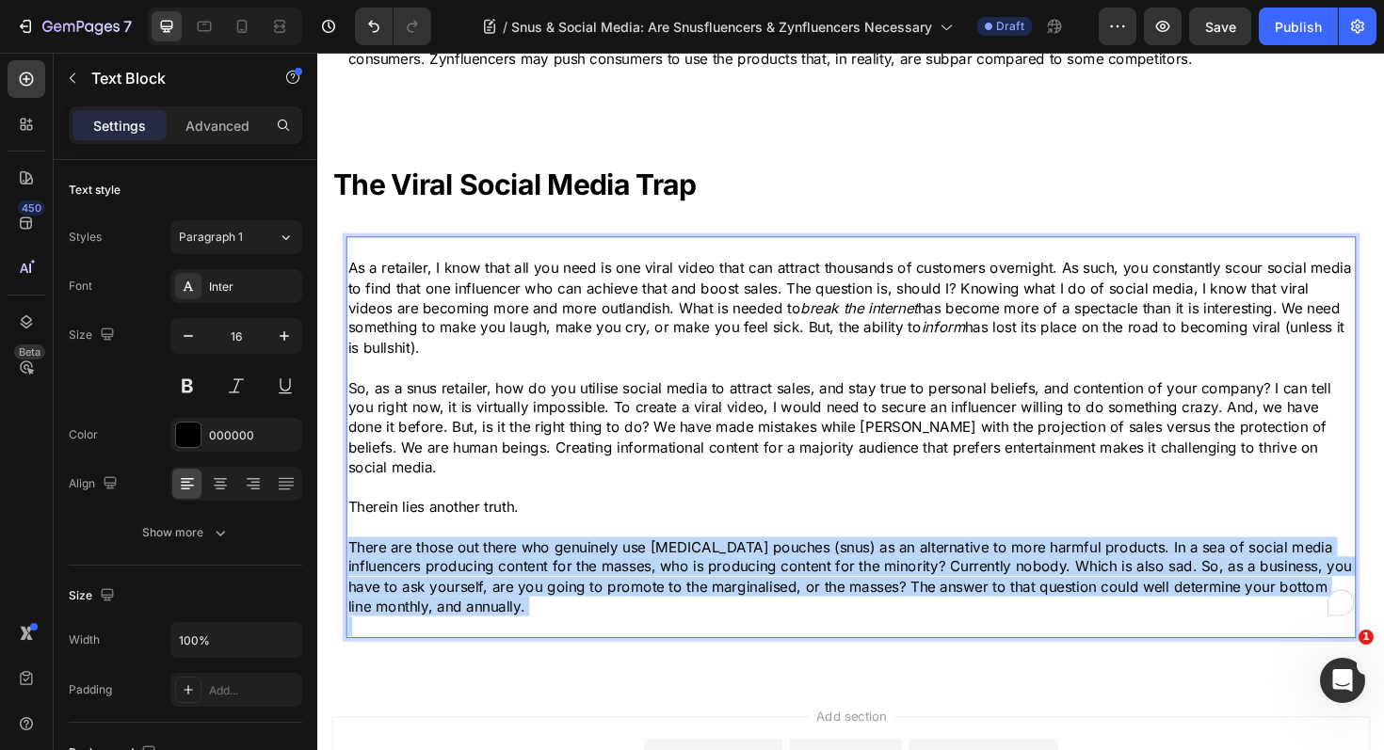
click at [740, 574] on p "There are those out there who genuinely use nicotine pouches (snus) as an alter…" at bounding box center [882, 608] width 1066 height 85
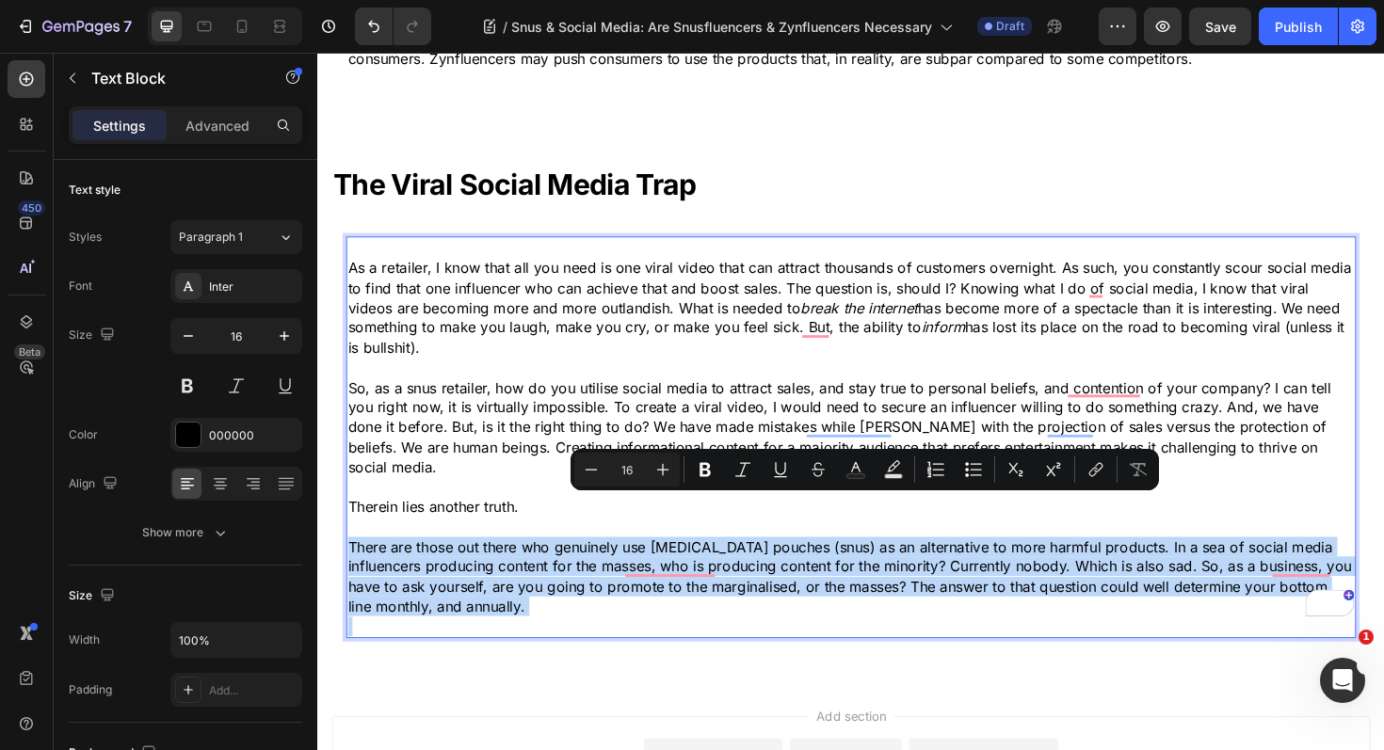
click at [745, 581] on p "There are those out there who genuinely use nicotine pouches (snus) as an alter…" at bounding box center [882, 608] width 1066 height 85
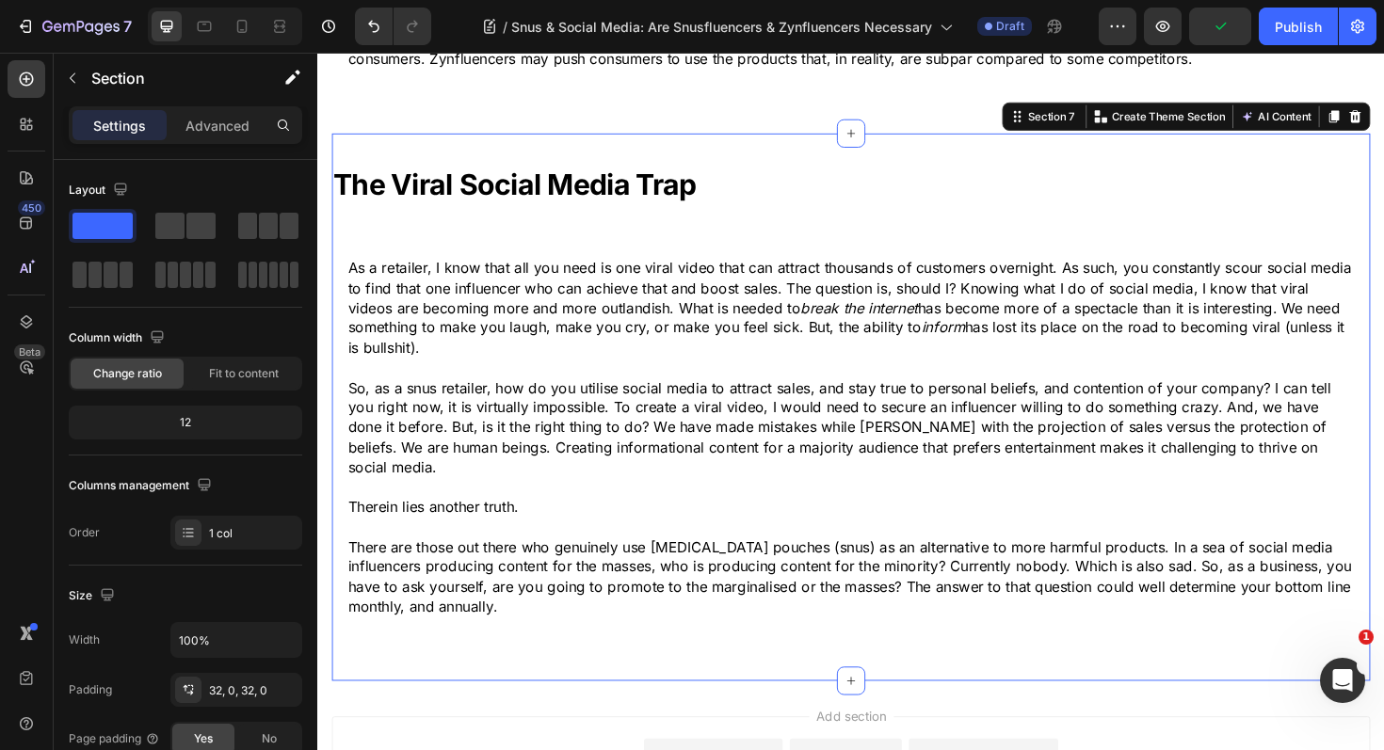
click at [489, 138] on div "⁠⁠⁠⁠⁠⁠⁠ The Viral Social Media Trap Heading Row As a retailer, I know that all …" at bounding box center [881, 428] width 1099 height 580
click at [1383, 113] on icon at bounding box center [1393, 120] width 15 height 15
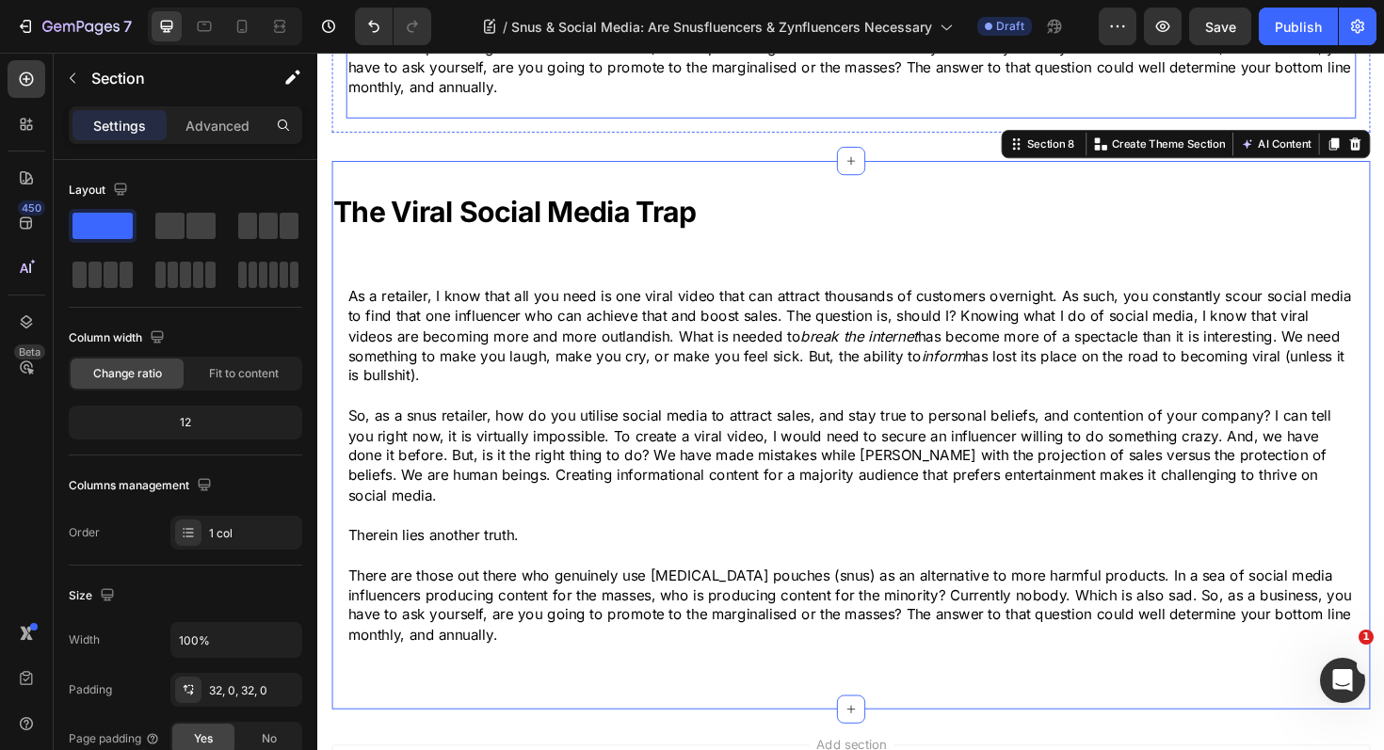
scroll to position [3408, 0]
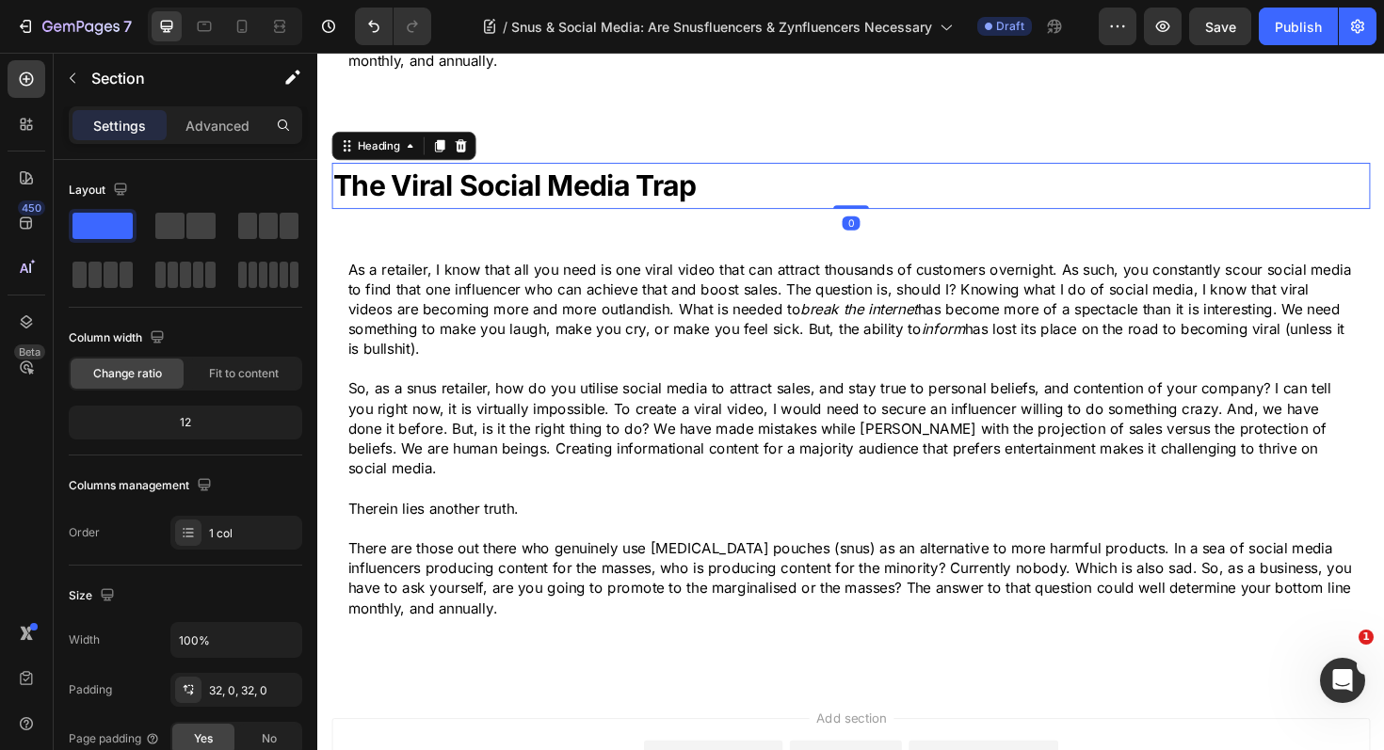
click at [520, 175] on strong "The Viral Social Media Trap" at bounding box center [525, 193] width 383 height 37
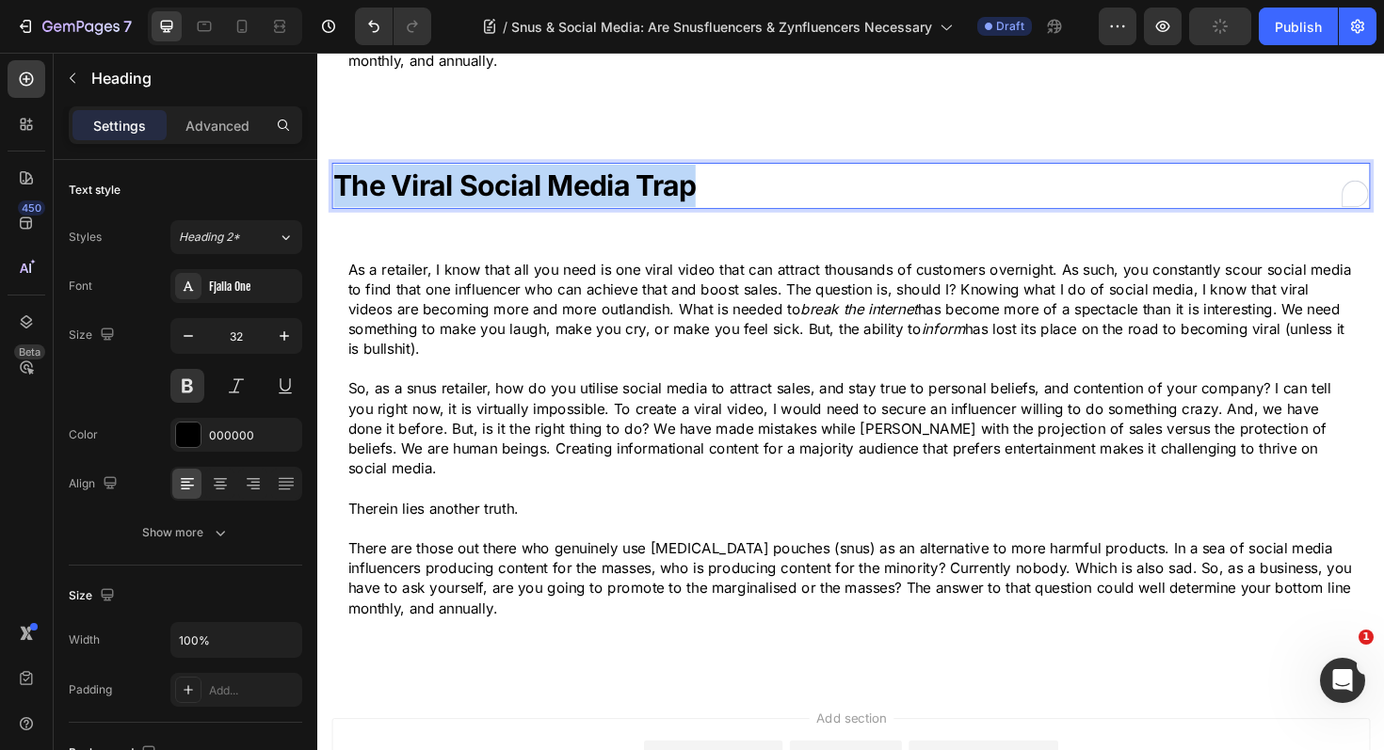
click at [520, 175] on strong "The Viral Social Media Trap" at bounding box center [525, 193] width 383 height 37
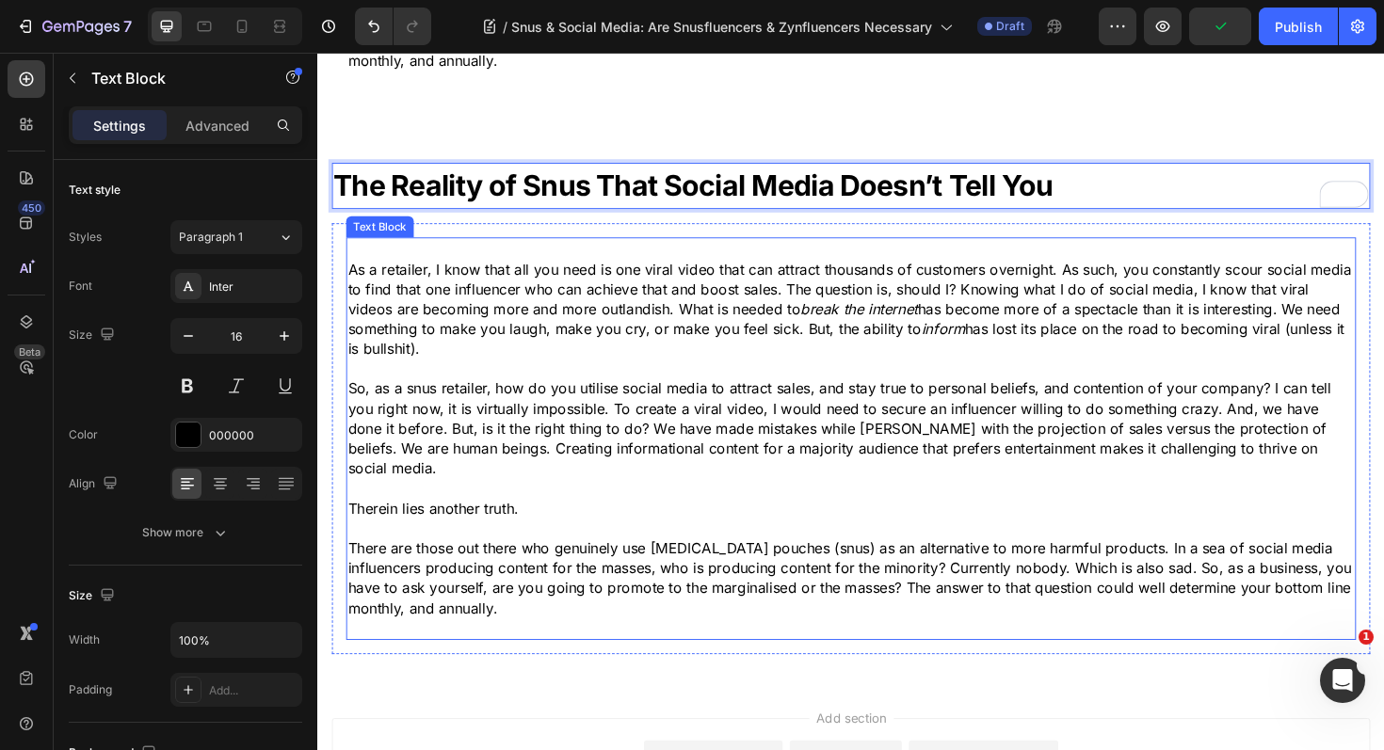
click at [554, 297] on p "As a retailer, I know that all you need is one viral video that can attract tho…" at bounding box center [882, 324] width 1066 height 105
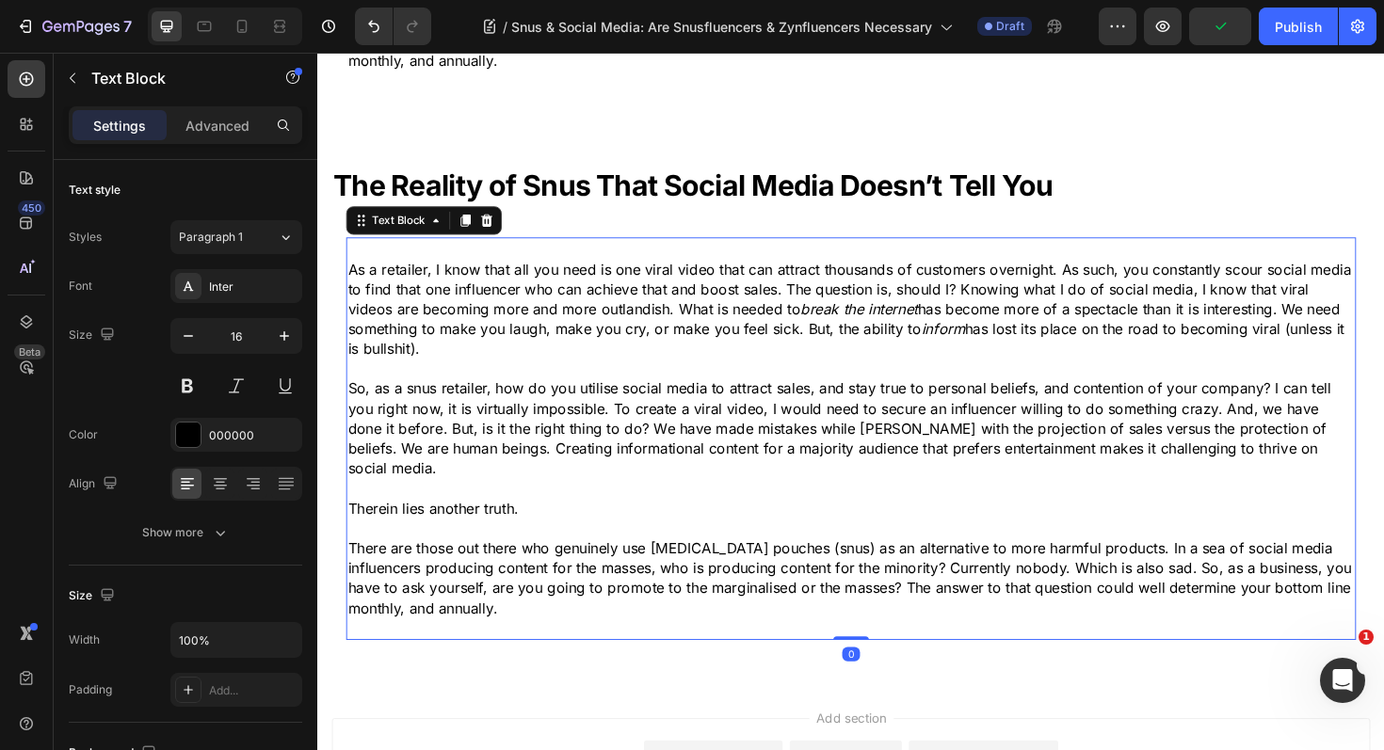
click at [554, 297] on p "As a retailer, I know that all you need is one viral video that can attract tho…" at bounding box center [882, 324] width 1066 height 105
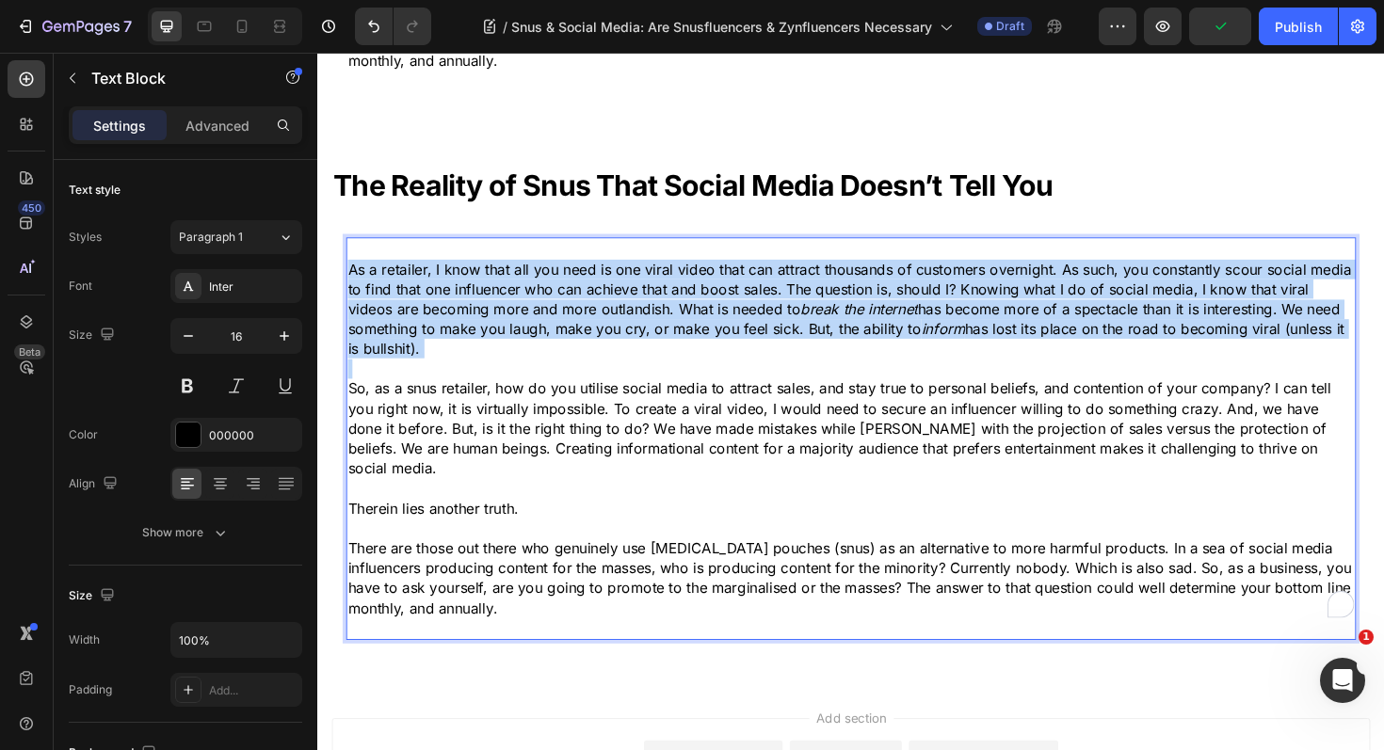
click at [554, 297] on p "As a retailer, I know that all you need is one viral video that can attract tho…" at bounding box center [882, 324] width 1066 height 105
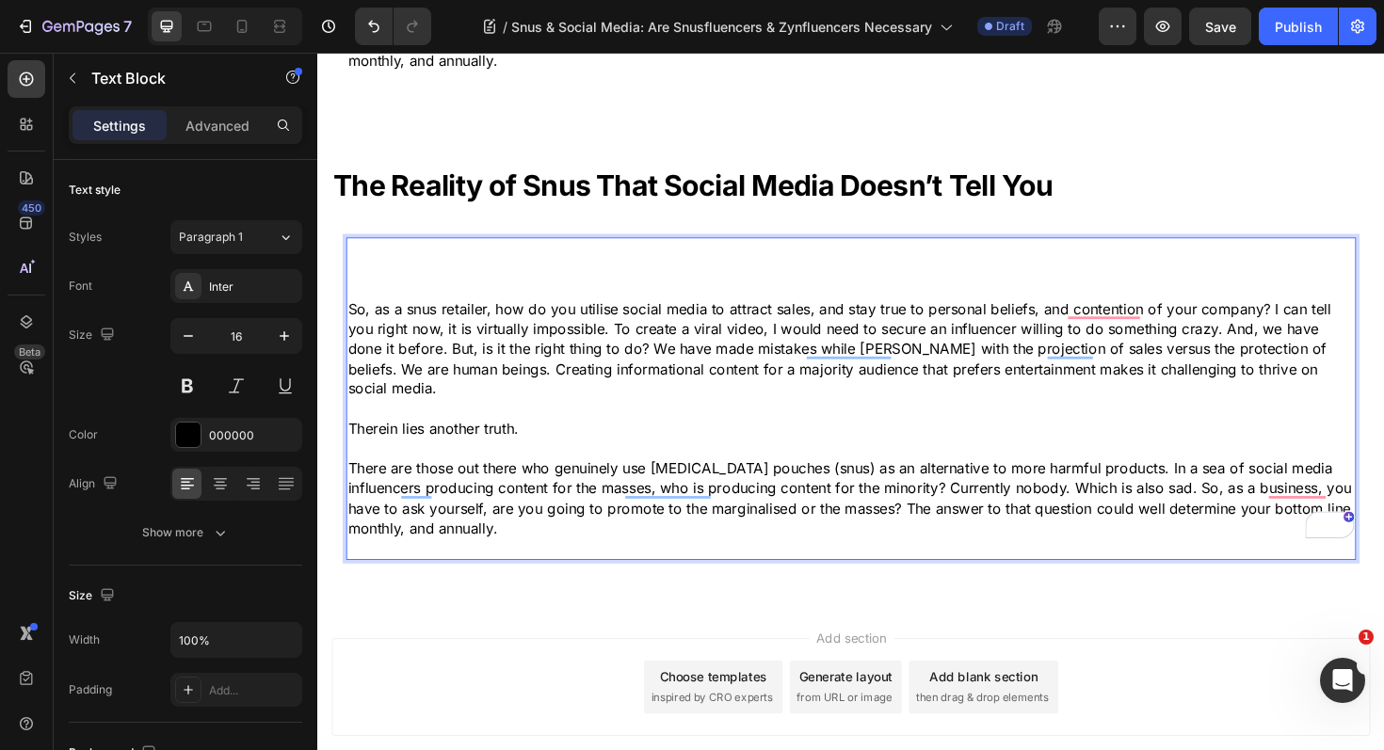
click at [559, 329] on p "So, as a snus retailer, how do you utilise social media to attract sales, and s…" at bounding box center [882, 366] width 1066 height 105
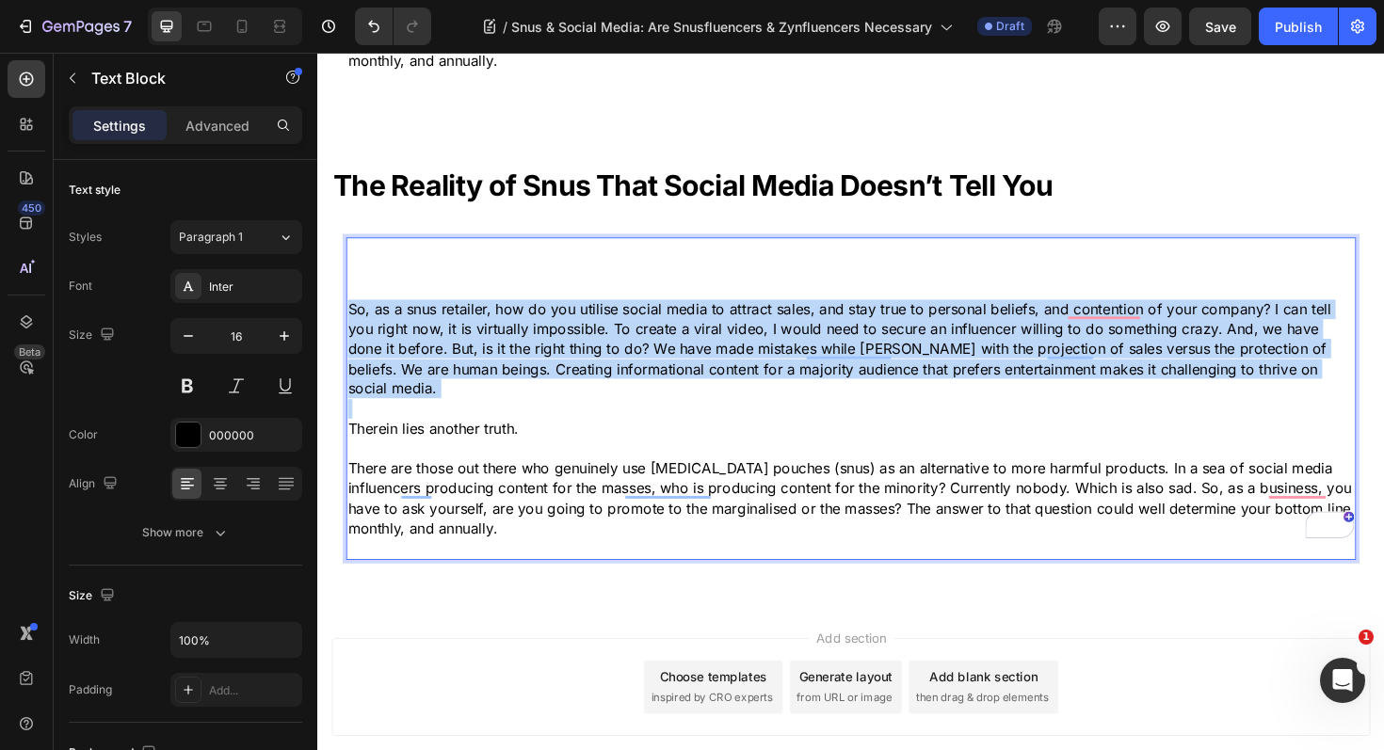
click at [559, 329] on p "So, as a snus retailer, how do you utilise social media to attract sales, and s…" at bounding box center [882, 366] width 1066 height 105
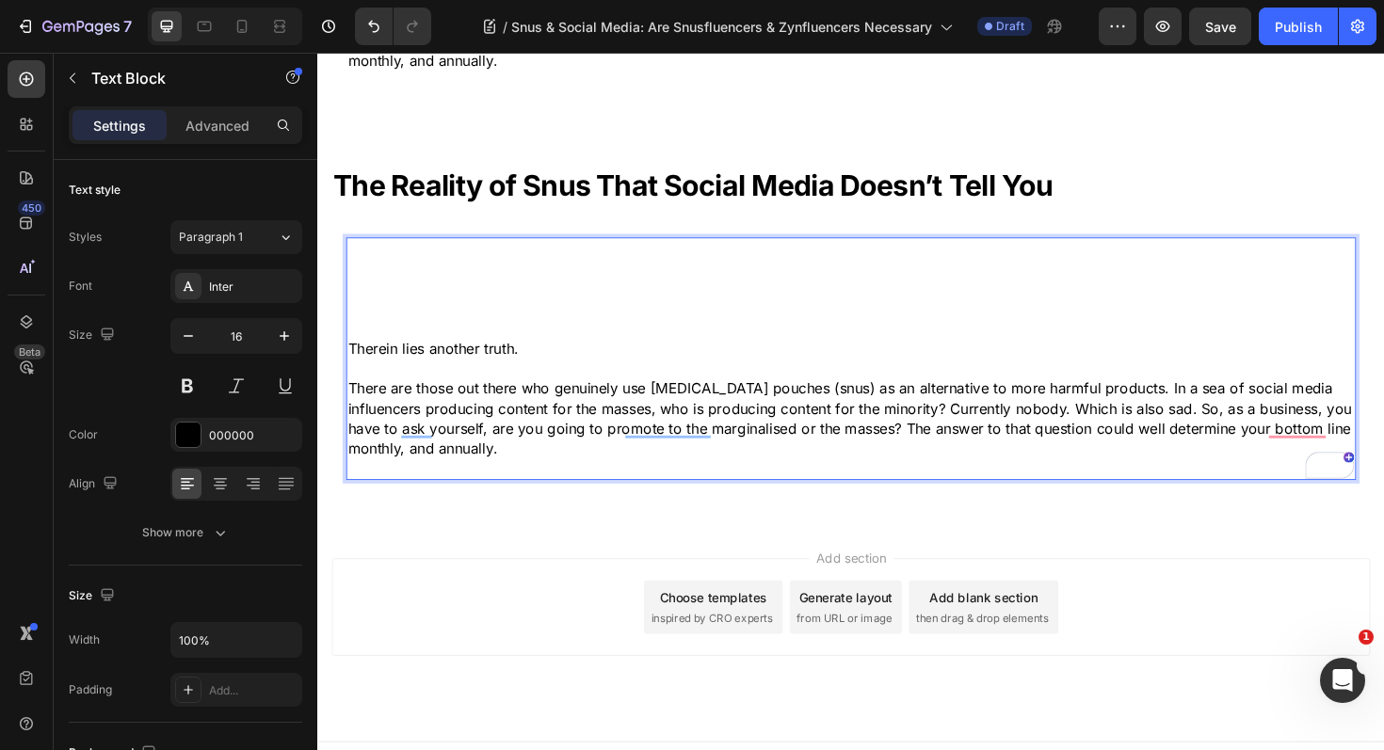
click at [524, 356] on p "Therein lies another truth." at bounding box center [882, 366] width 1066 height 21
click at [500, 410] on p "There are those out there who genuinely use [MEDICAL_DATA] pouches (snus) as an…" at bounding box center [882, 440] width 1066 height 85
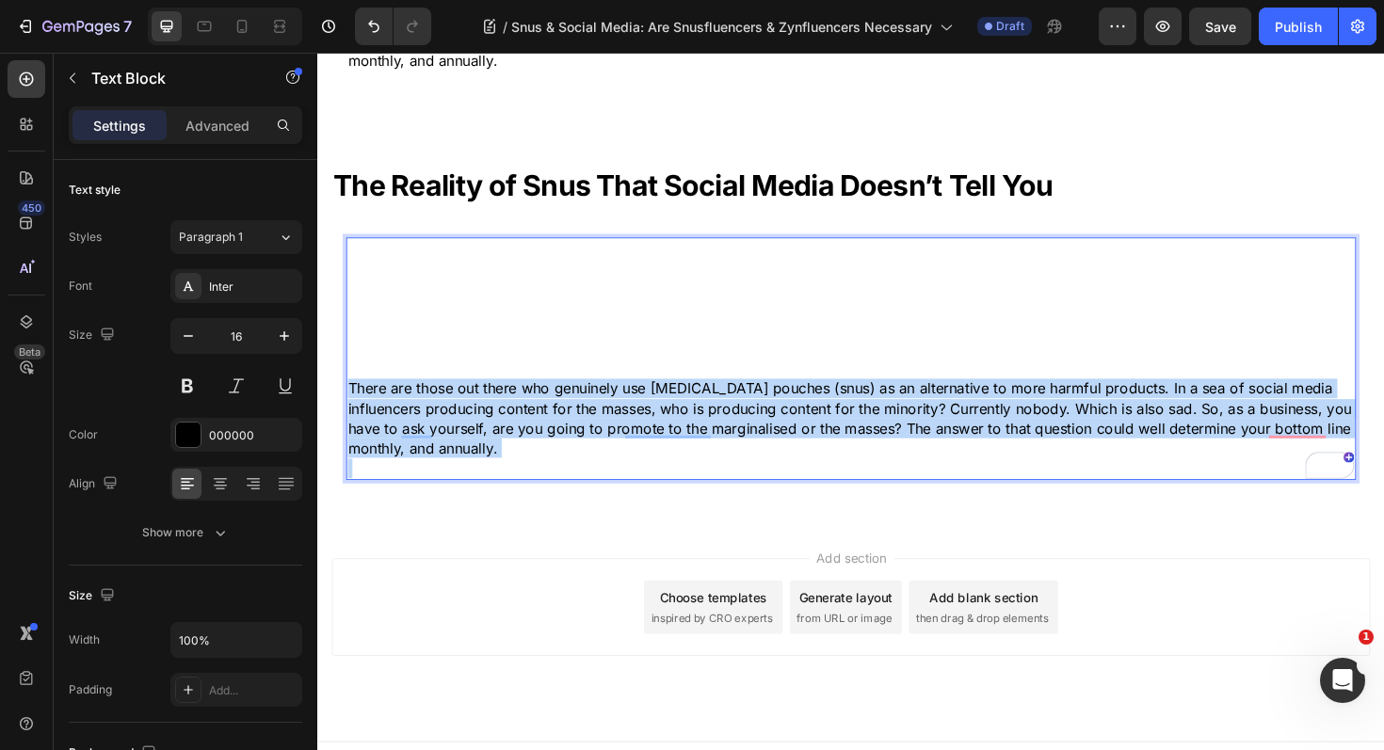
click at [500, 410] on p "There are those out there who genuinely use [MEDICAL_DATA] pouches (snus) as an…" at bounding box center [882, 440] width 1066 height 85
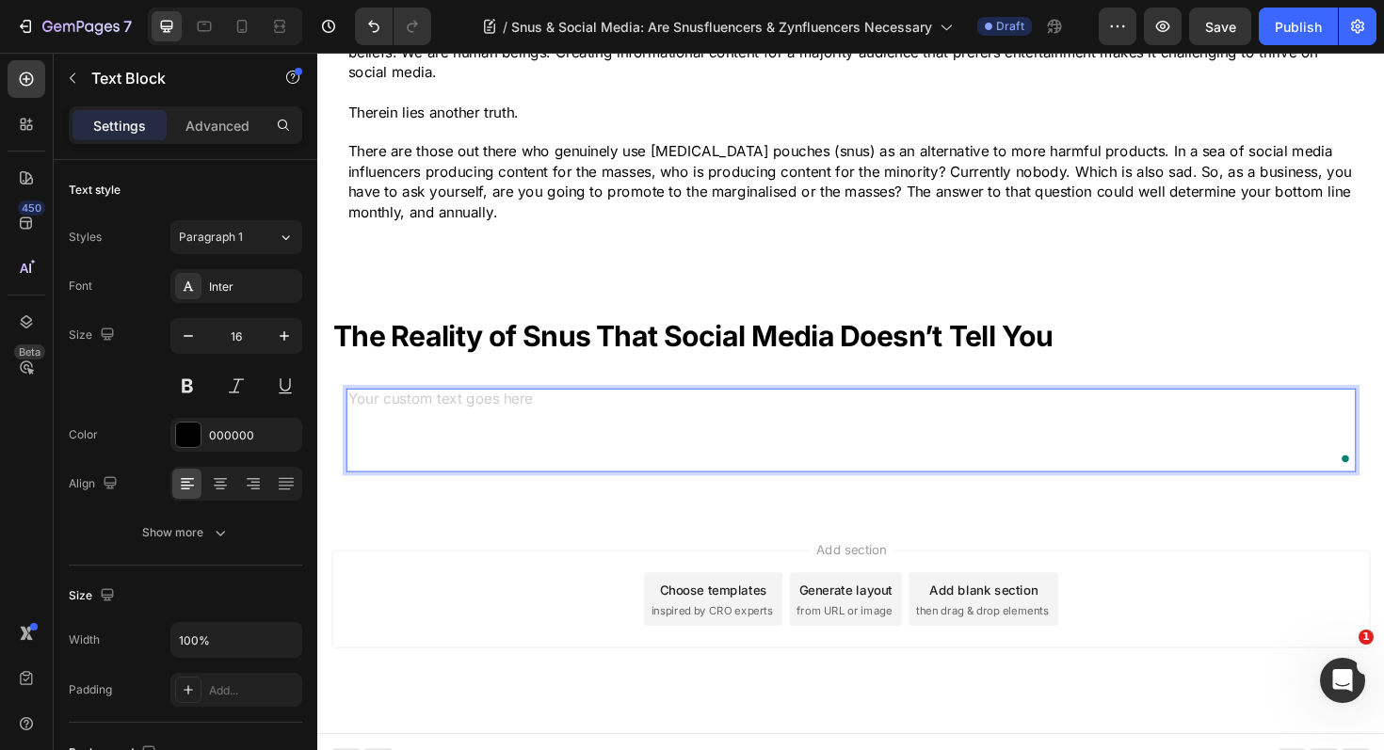
scroll to position [3227, 0]
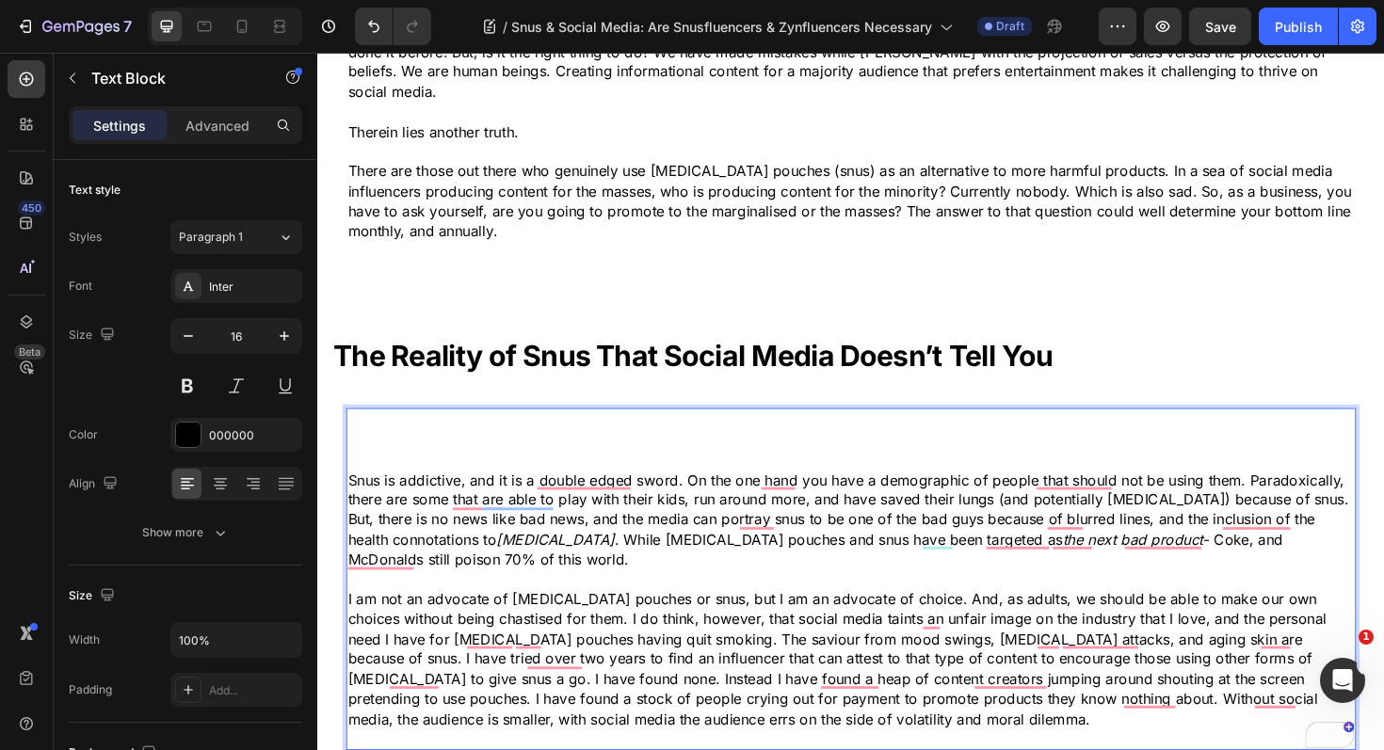
click at [490, 453] on p "Rich Text Editor. Editing area: main" at bounding box center [882, 474] width 1066 height 42
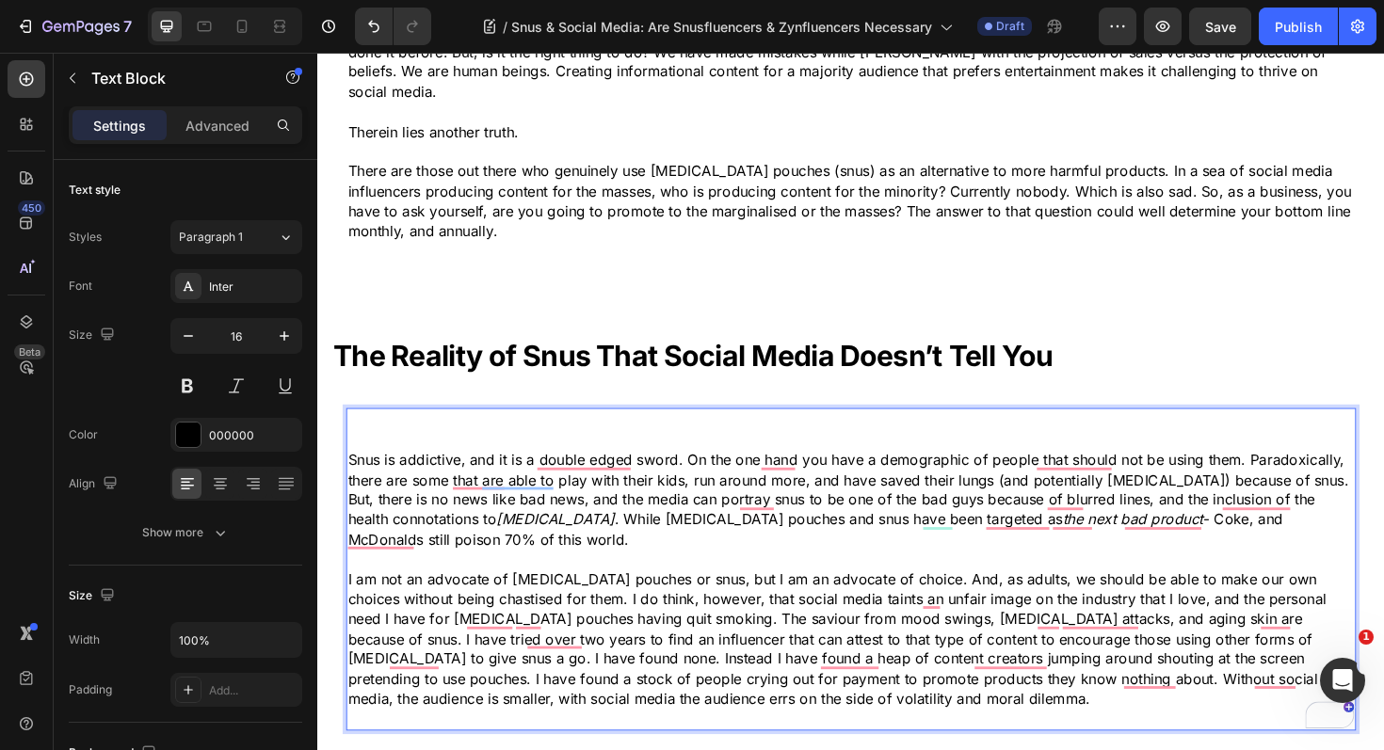
click at [448, 440] on p "⁠⁠⁠⁠⁠⁠⁠" at bounding box center [882, 452] width 1066 height 42
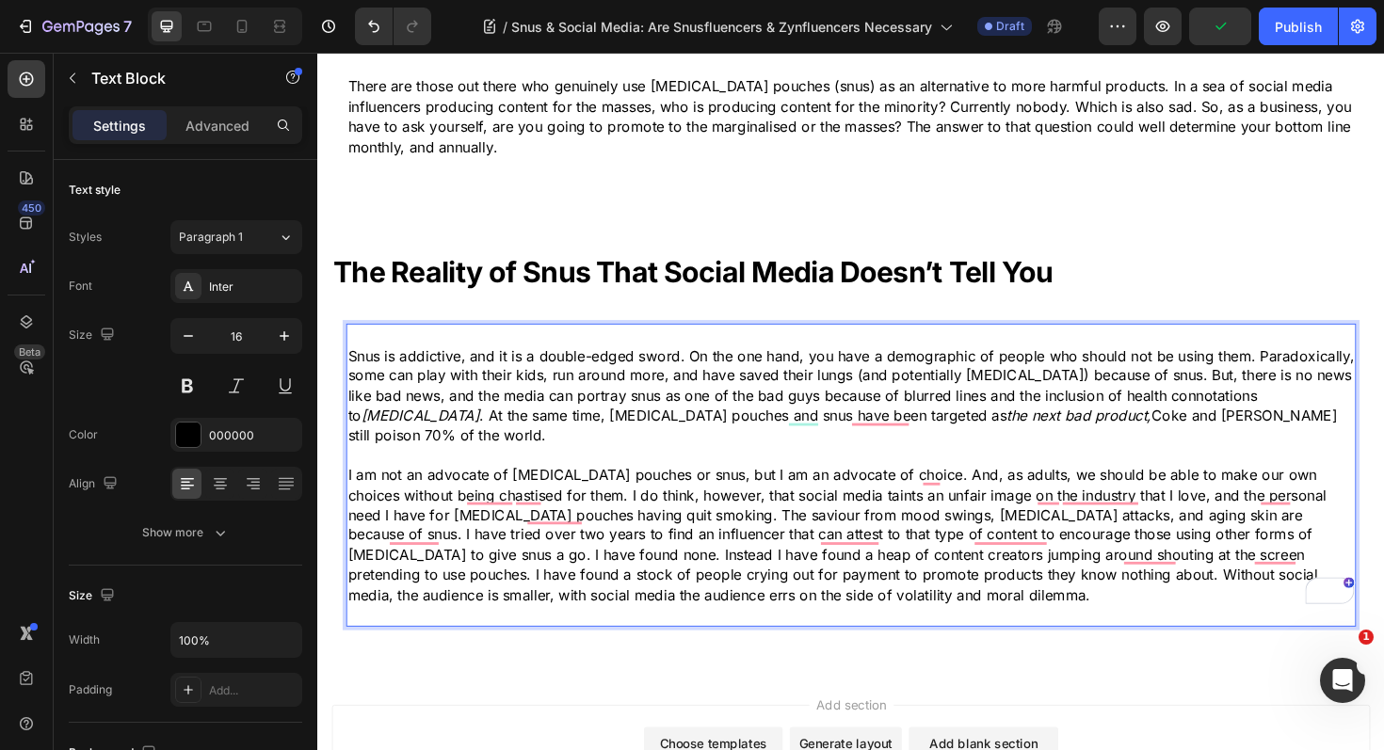
scroll to position [3329, 0]
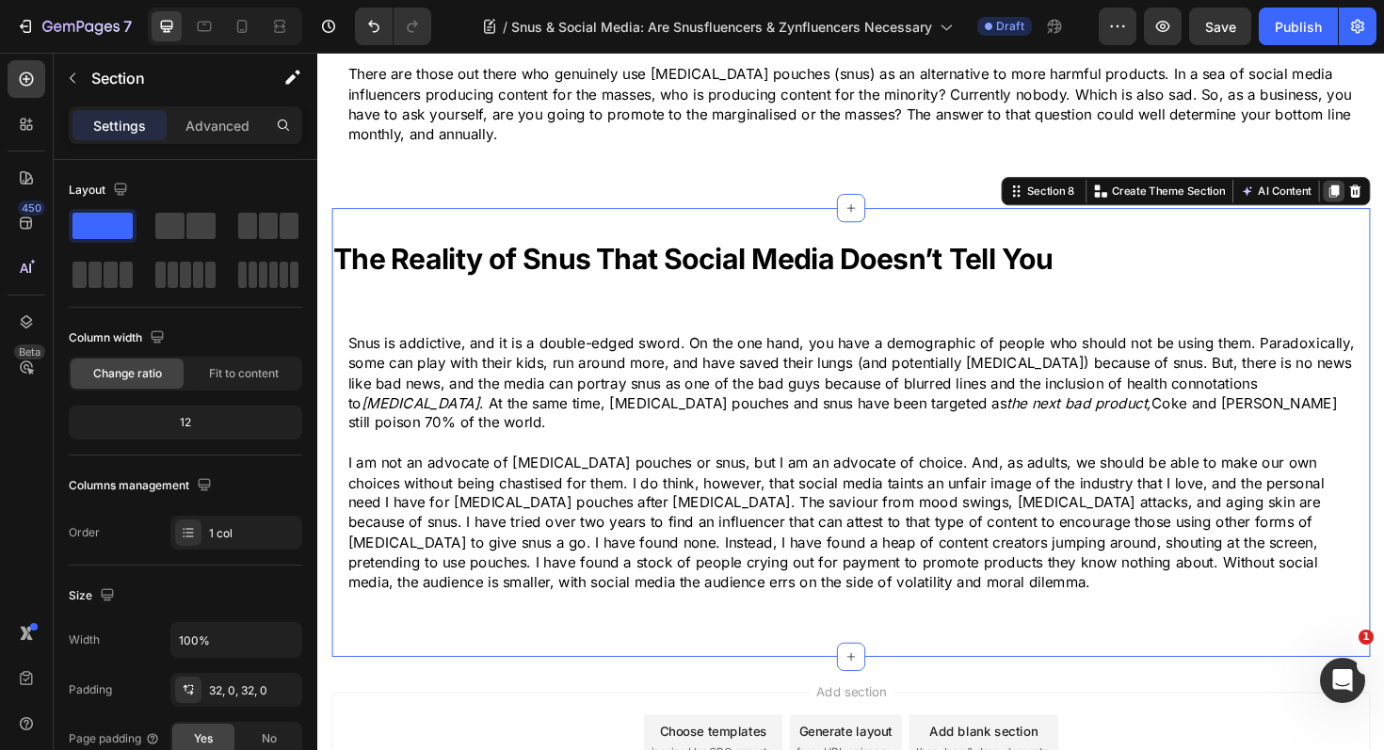
click at [1383, 194] on icon at bounding box center [1393, 200] width 10 height 13
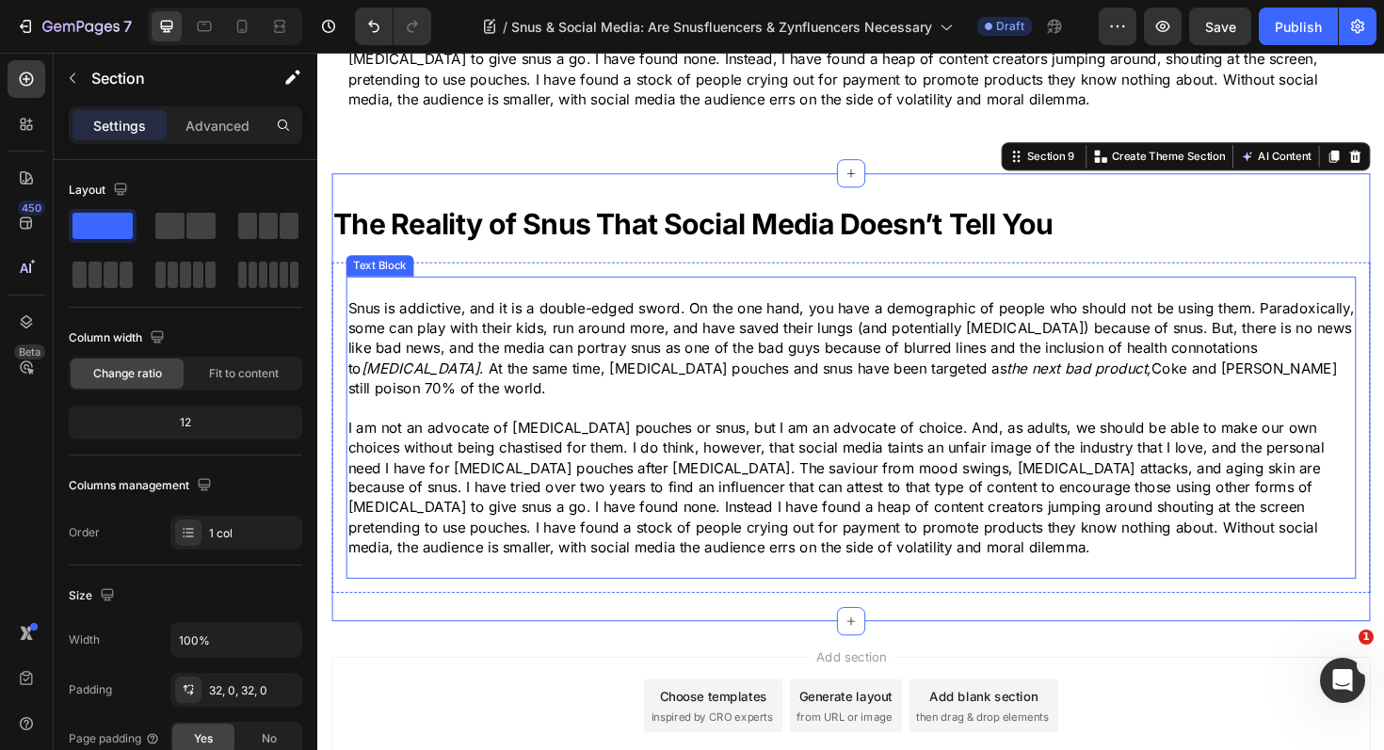
scroll to position [3860, 0]
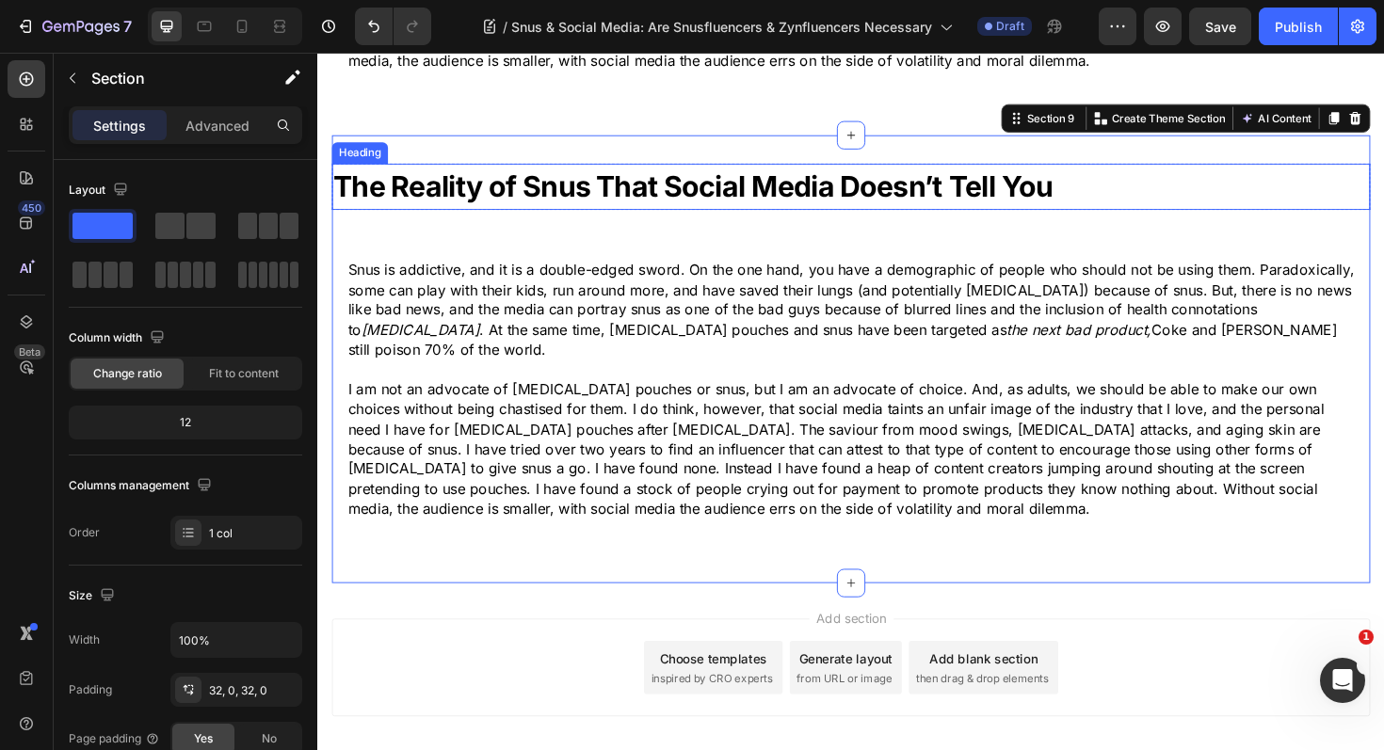
click at [521, 178] on strong "The Reality of Snus That Social Media Doesn’t Tell You" at bounding box center [715, 194] width 762 height 37
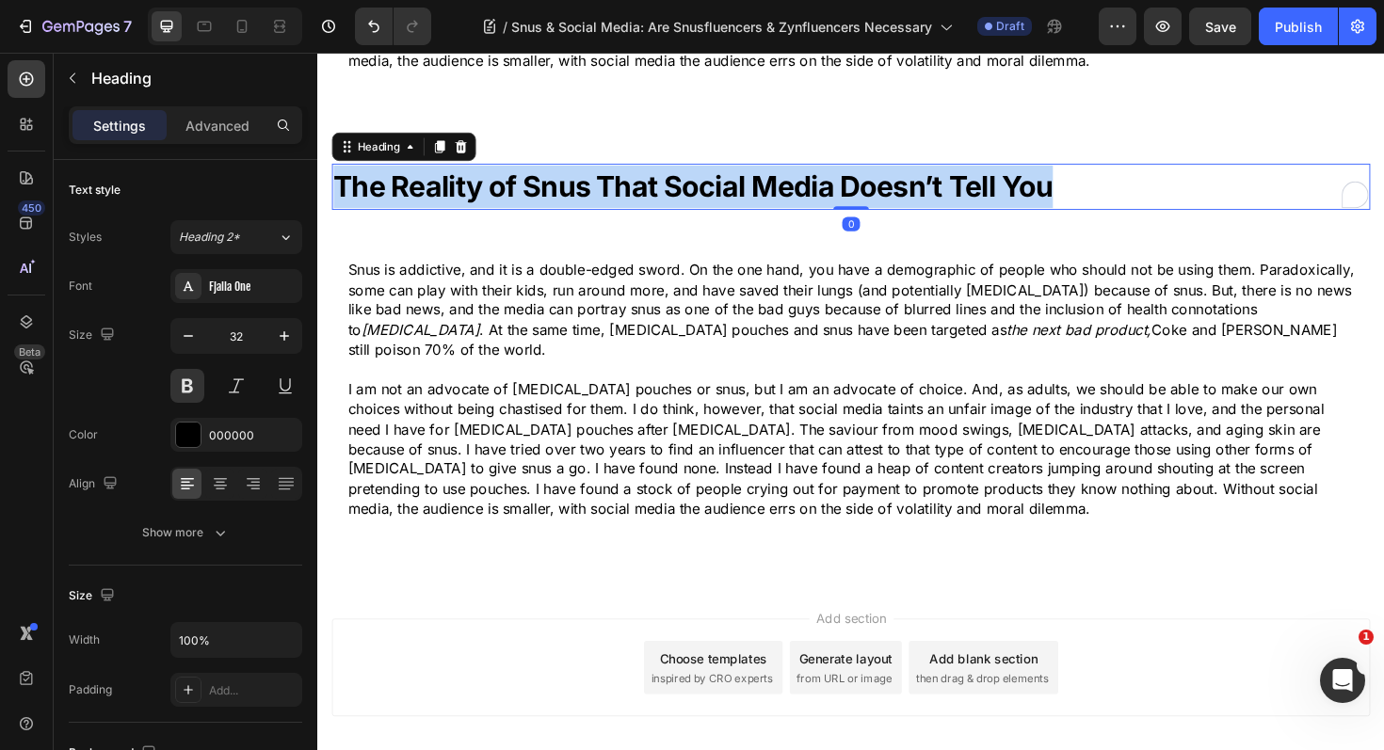
click at [521, 178] on strong "The Reality of Snus That Social Media Doesn’t Tell You" at bounding box center [715, 194] width 762 height 37
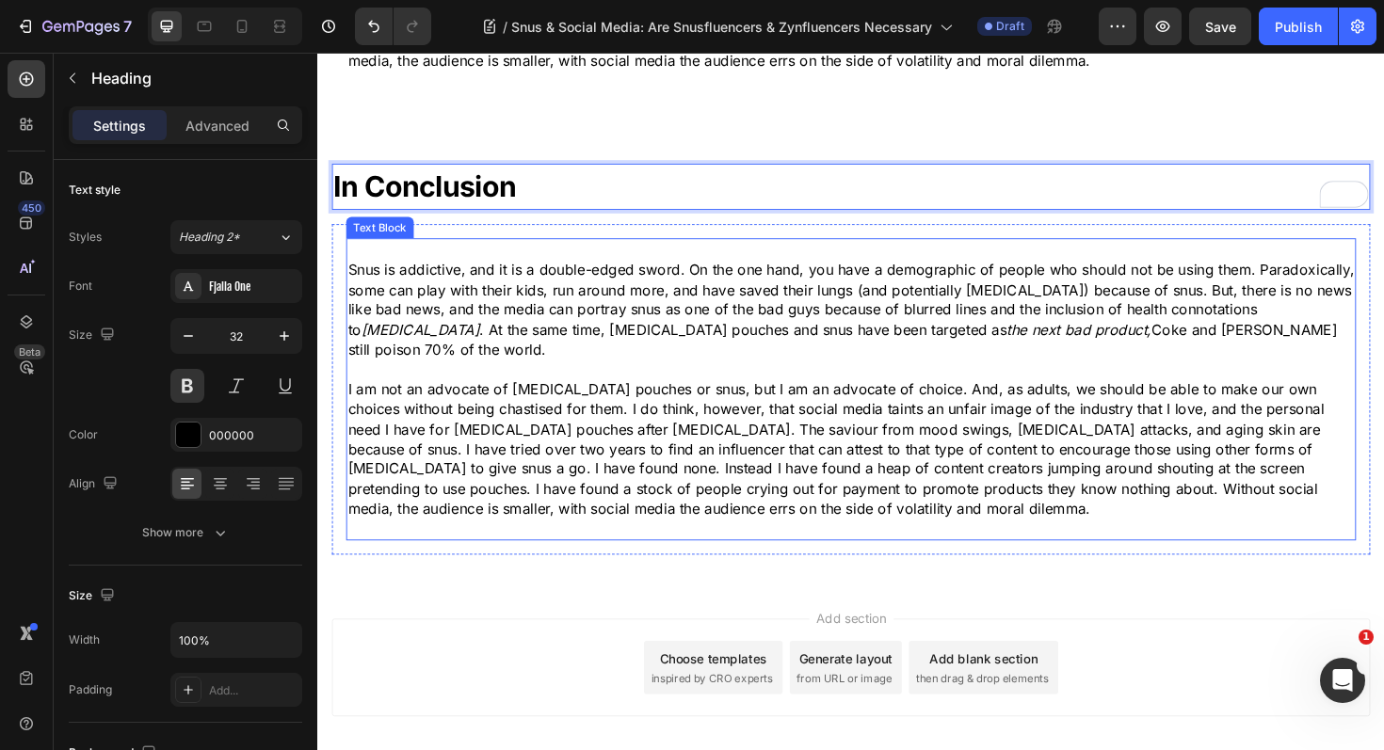
click at [603, 428] on p "I am not an advocate of [MEDICAL_DATA] pouches or snus, but I am an advocate of…" at bounding box center [882, 473] width 1066 height 148
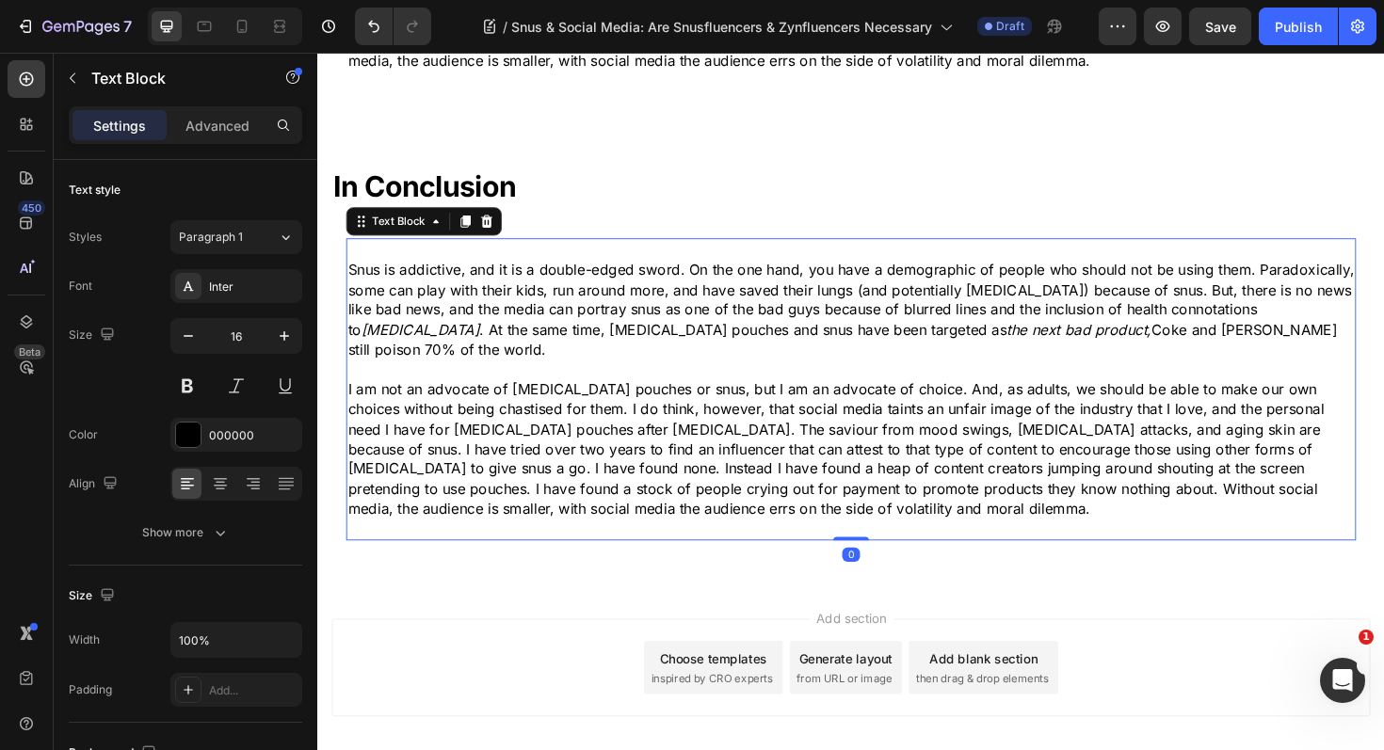
click at [603, 428] on p "I am not an advocate of [MEDICAL_DATA] pouches or snus, but I am an advocate of…" at bounding box center [882, 473] width 1066 height 148
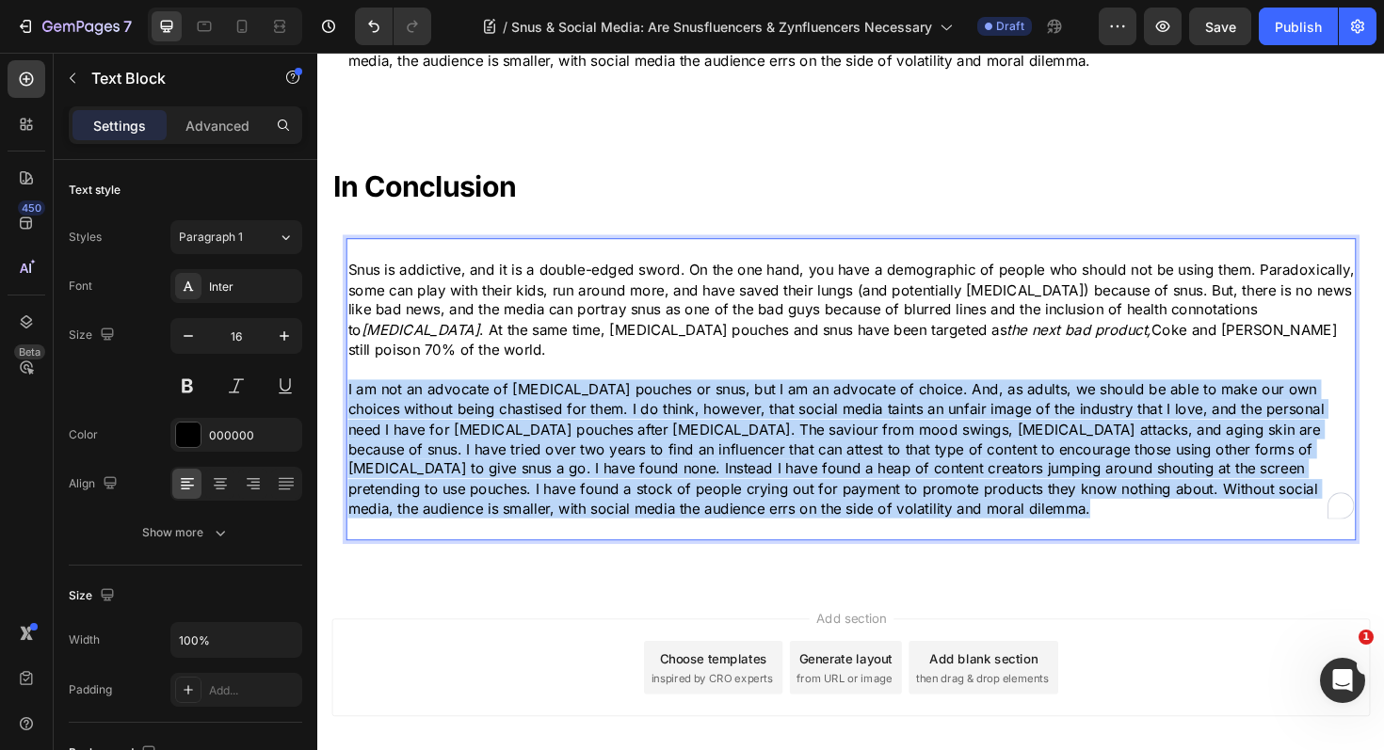
click at [603, 428] on p "I am not an advocate of [MEDICAL_DATA] pouches or snus, but I am an advocate of…" at bounding box center [882, 473] width 1066 height 148
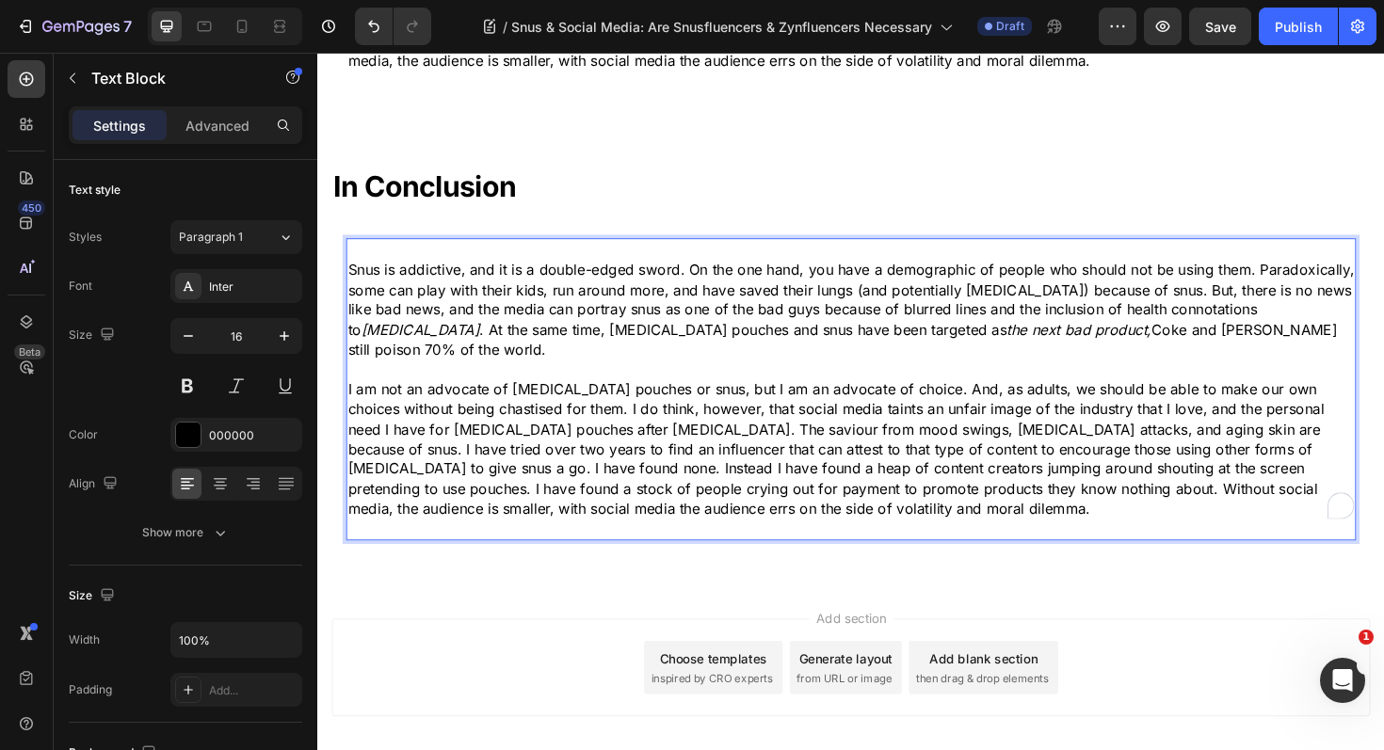
scroll to position [3785, 0]
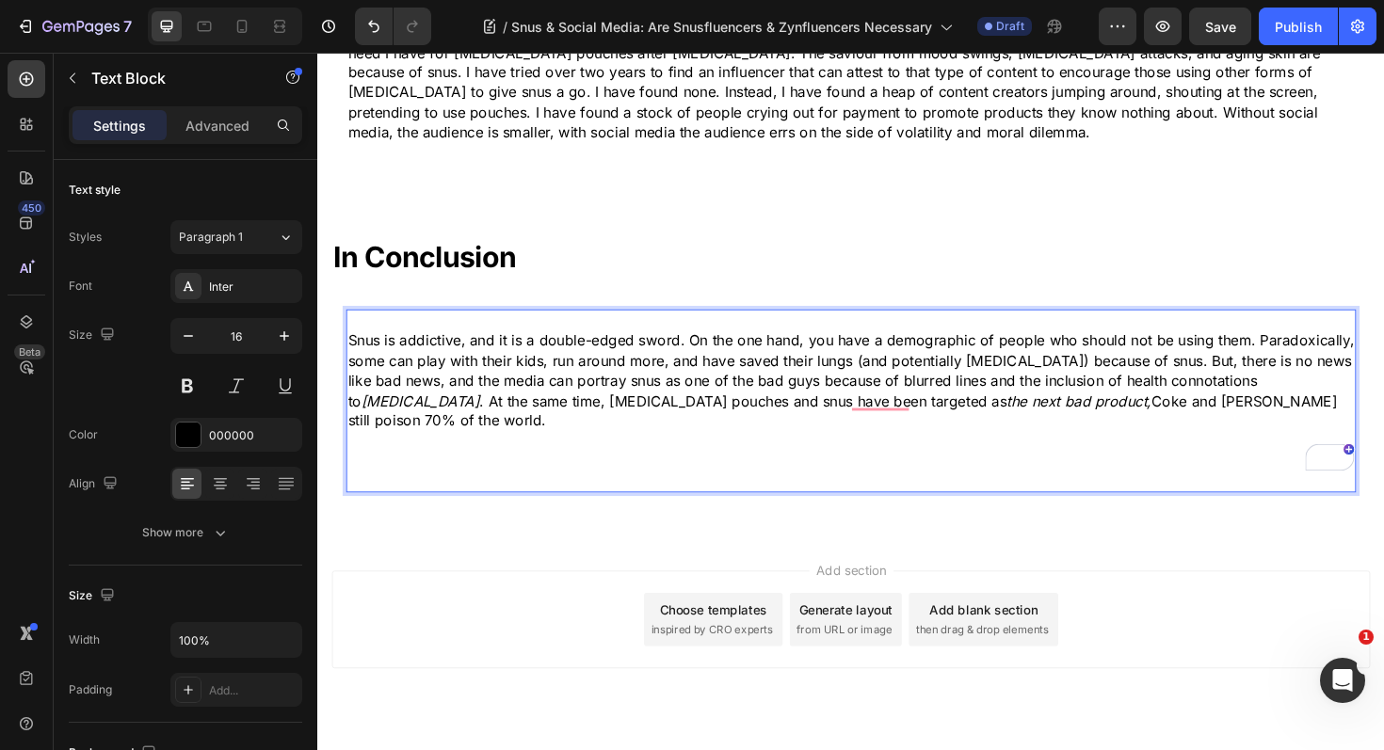
click at [569, 384] on p "Snus is addictive, and it is a double-edged sword. On the one hand, you have a …" at bounding box center [882, 399] width 1066 height 105
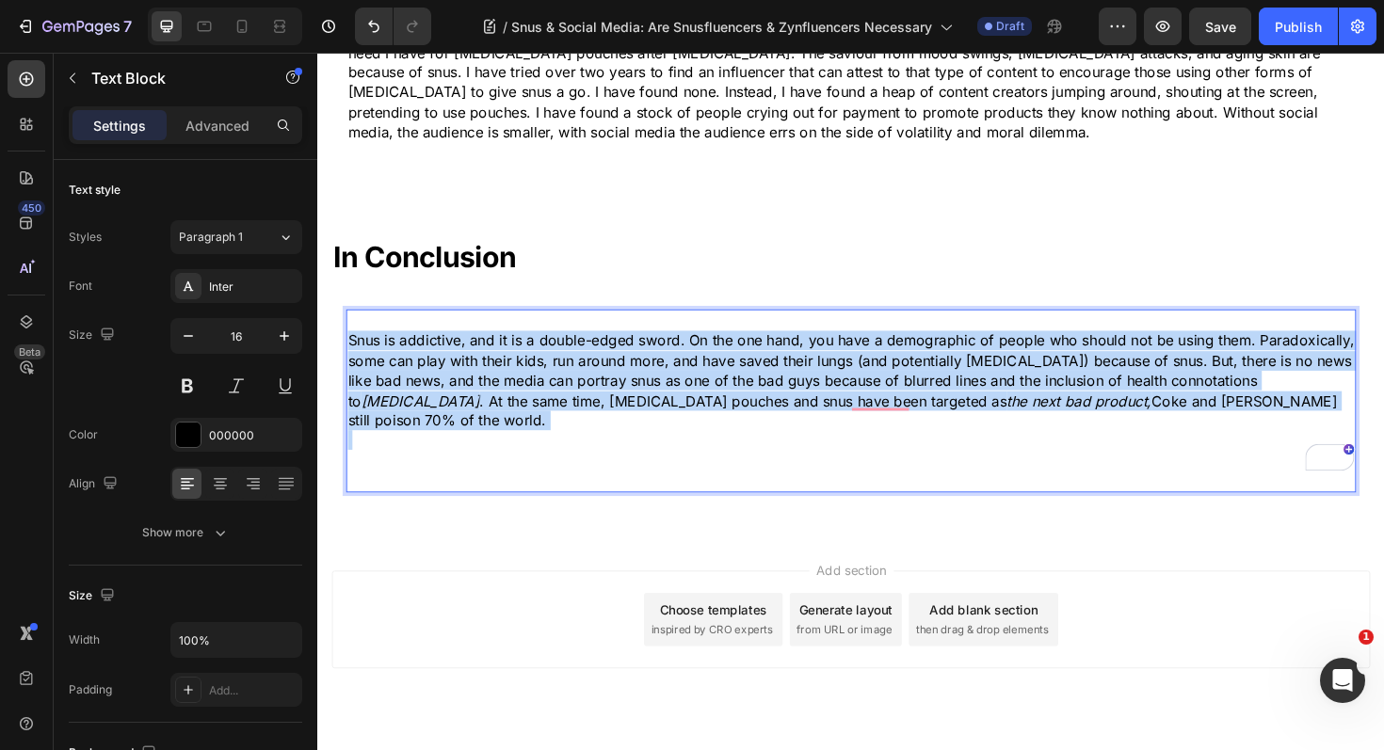
click at [569, 384] on p "Snus is addictive, and it is a double-edged sword. On the one hand, you have a …" at bounding box center [882, 399] width 1066 height 105
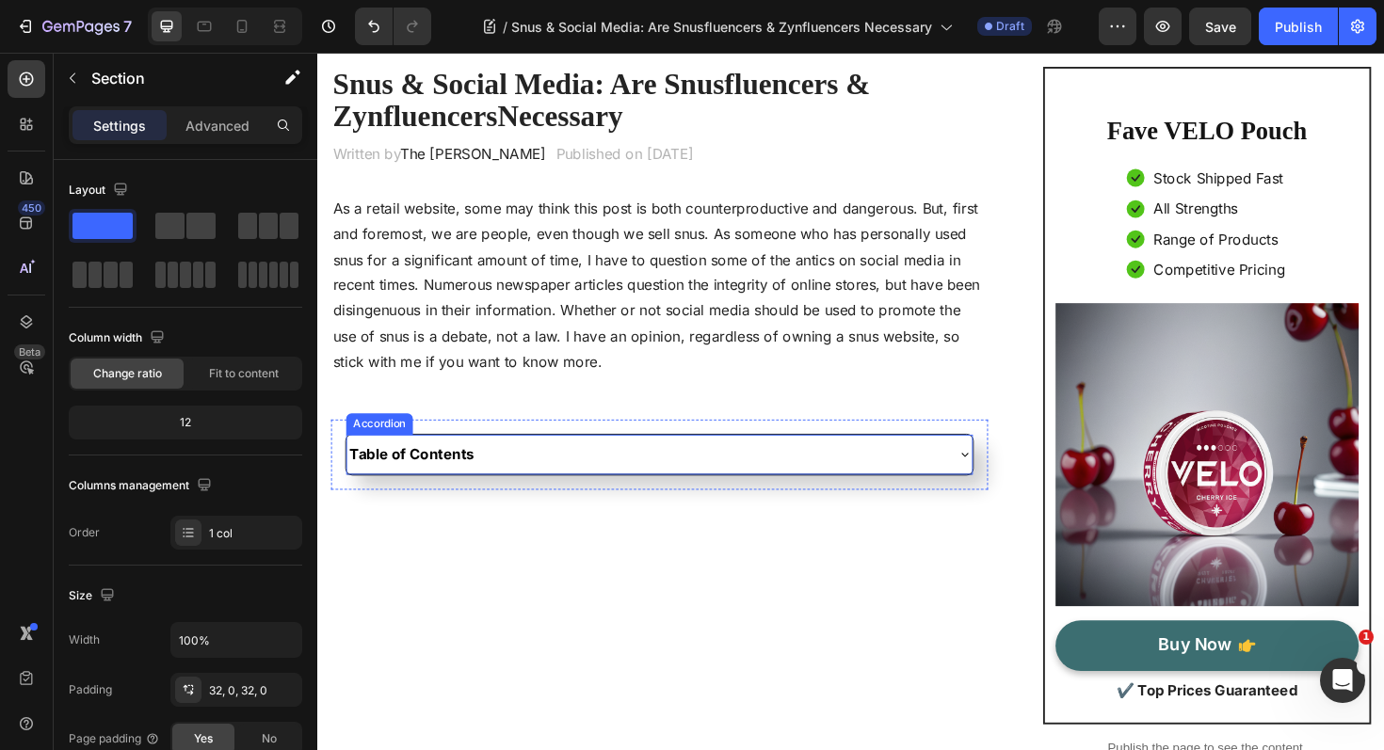
scroll to position [130, 0]
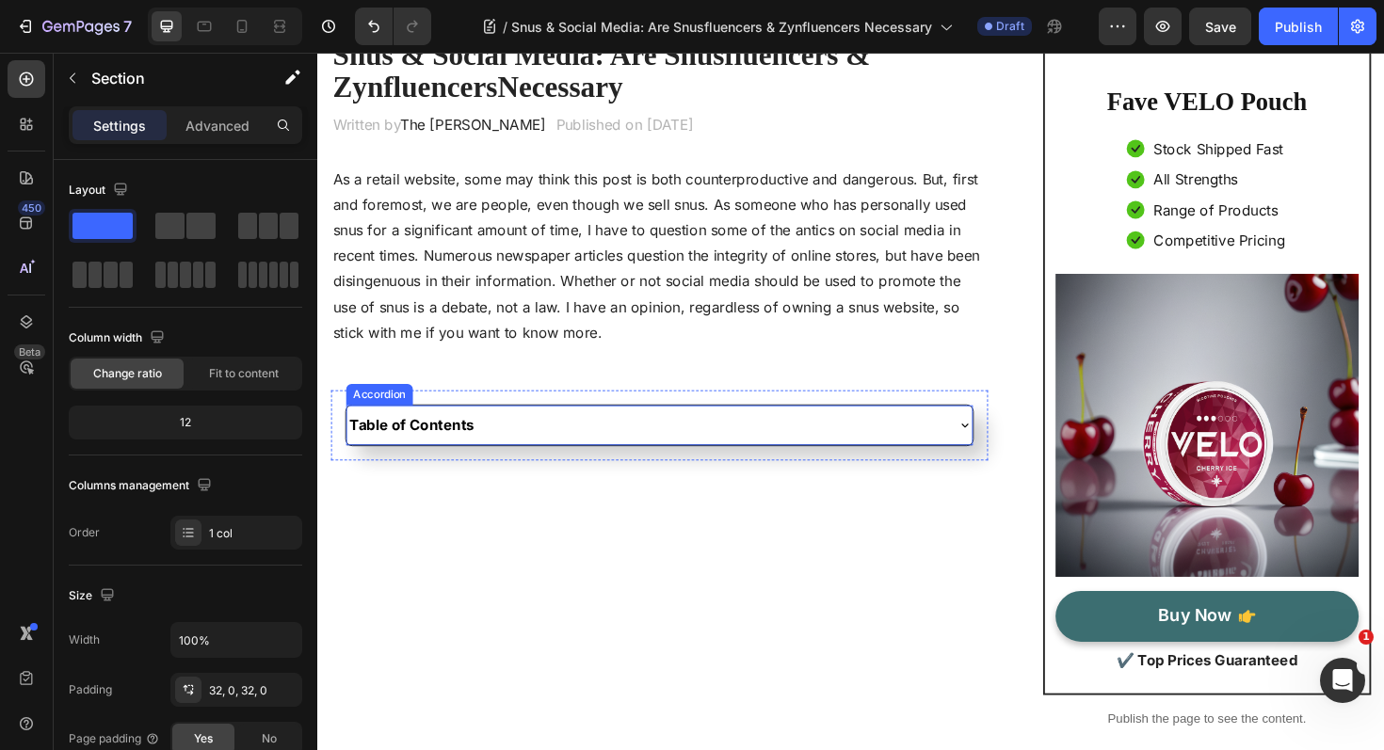
click at [782, 462] on div "Table of Contents" at bounding box center [679, 446] width 662 height 41
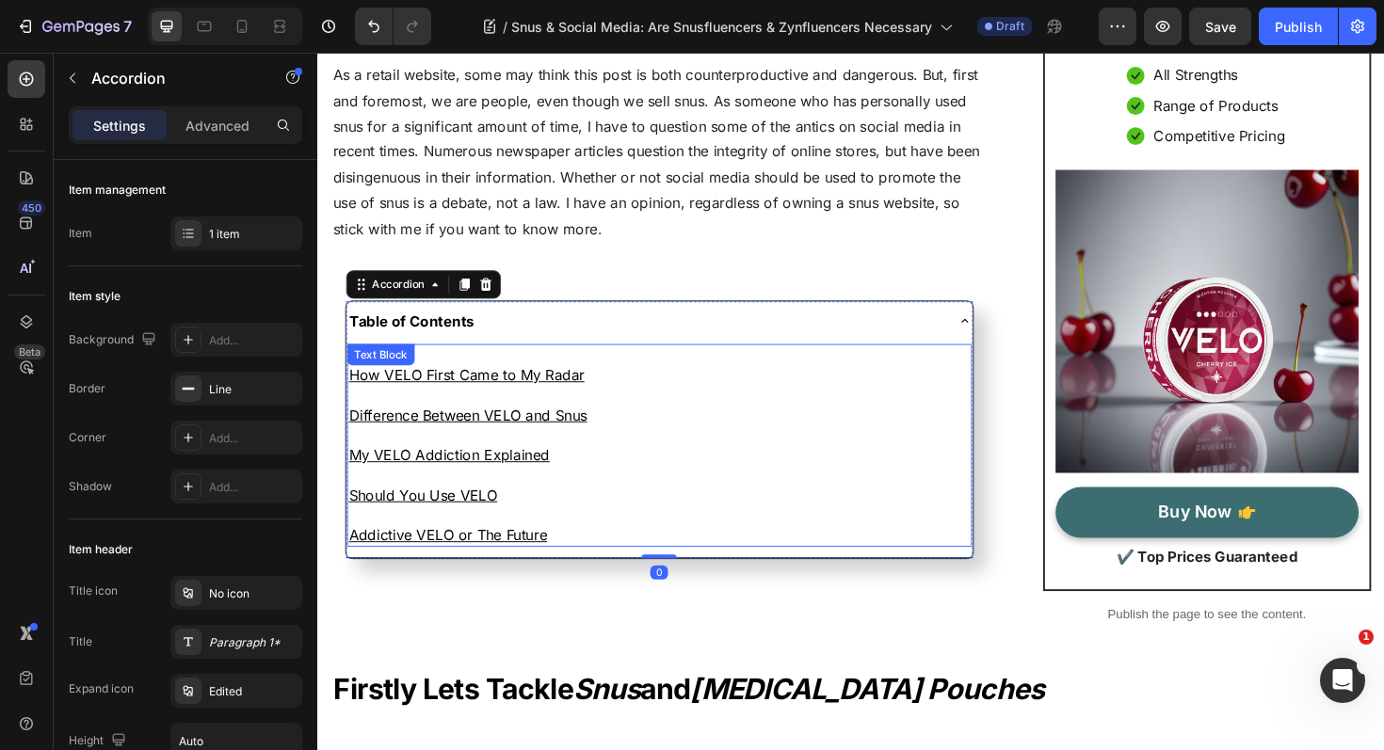
scroll to position [249, 0]
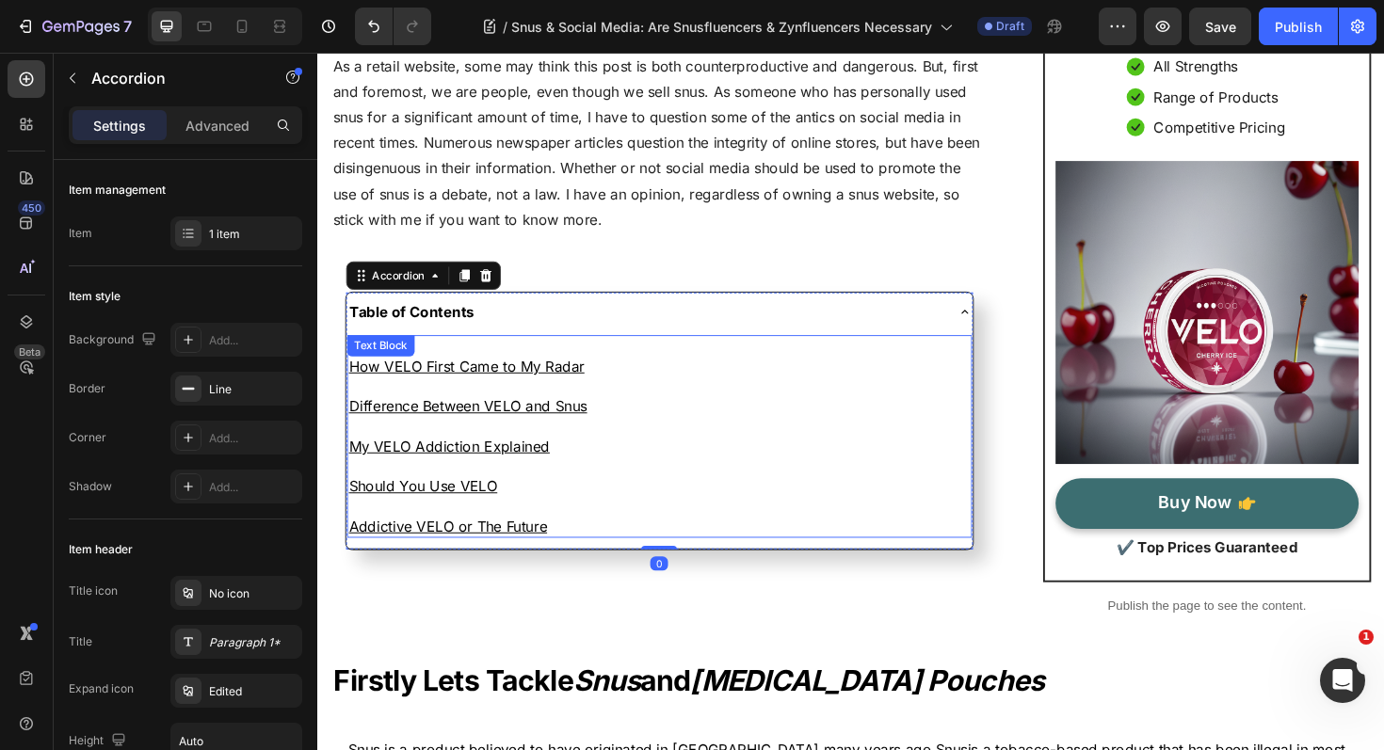
click at [609, 553] on p "Addictive VELO or The Future" at bounding box center [679, 554] width 658 height 21
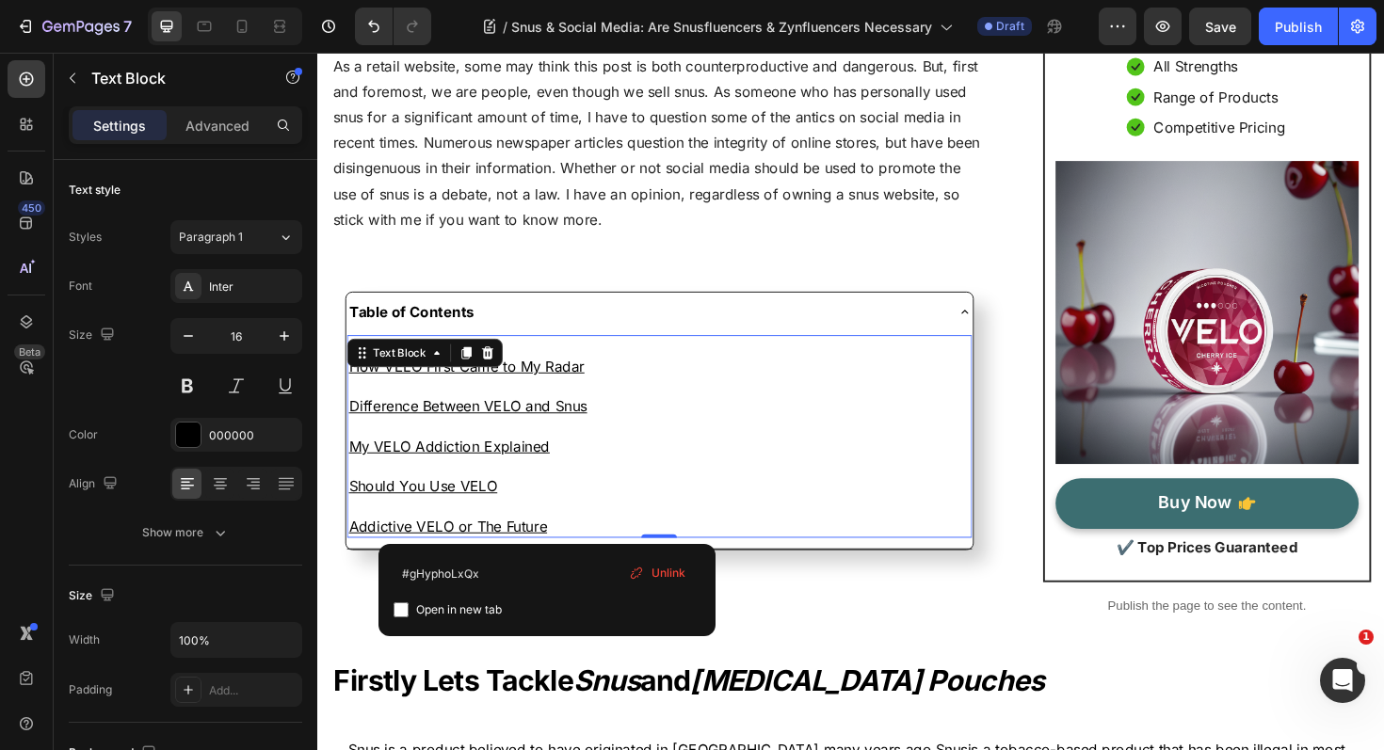
click at [604, 553] on p "Addictive VELO or The Future" at bounding box center [679, 554] width 658 height 21
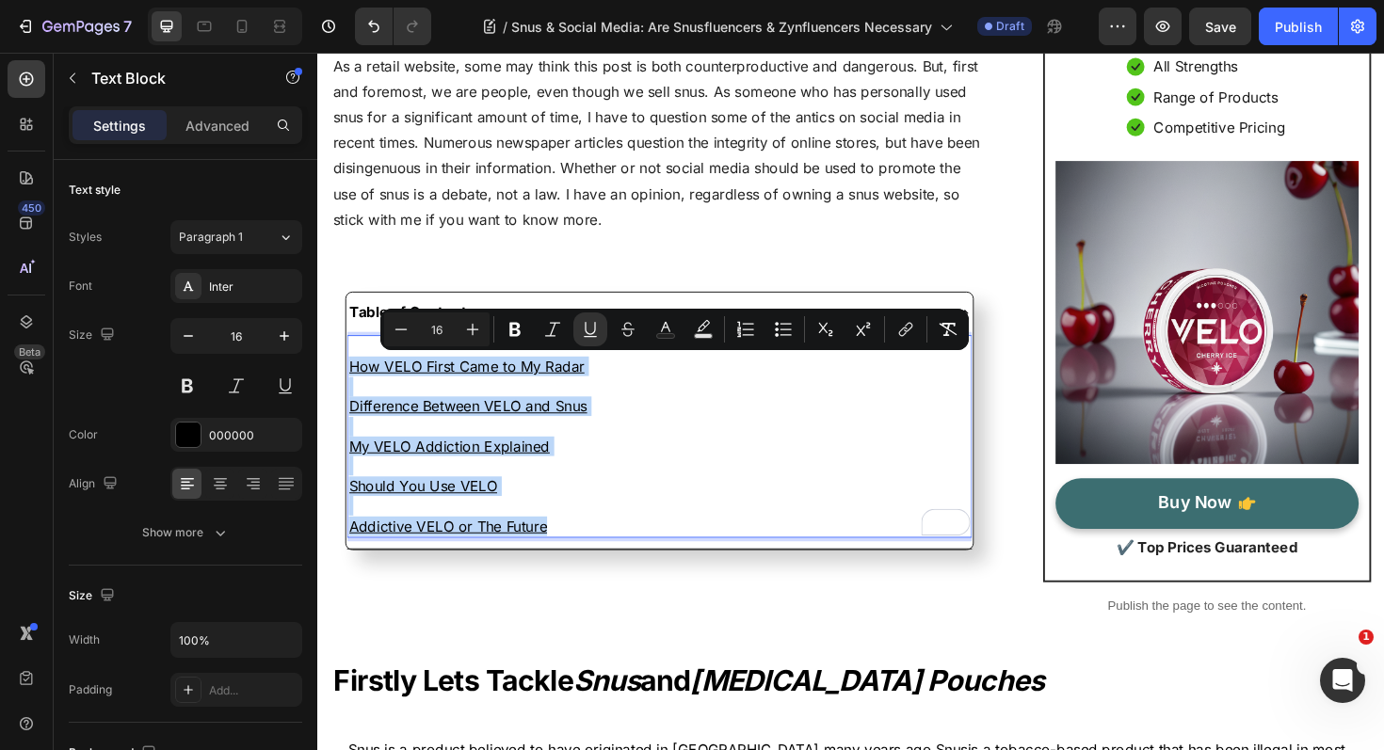
drag, startPoint x: 604, startPoint y: 553, endPoint x: 353, endPoint y: 388, distance: 300.5
click at [353, 388] on div "How VELO First Came to My Radar Difference Between VELO and Snus My VELO Addict…" at bounding box center [679, 459] width 662 height 215
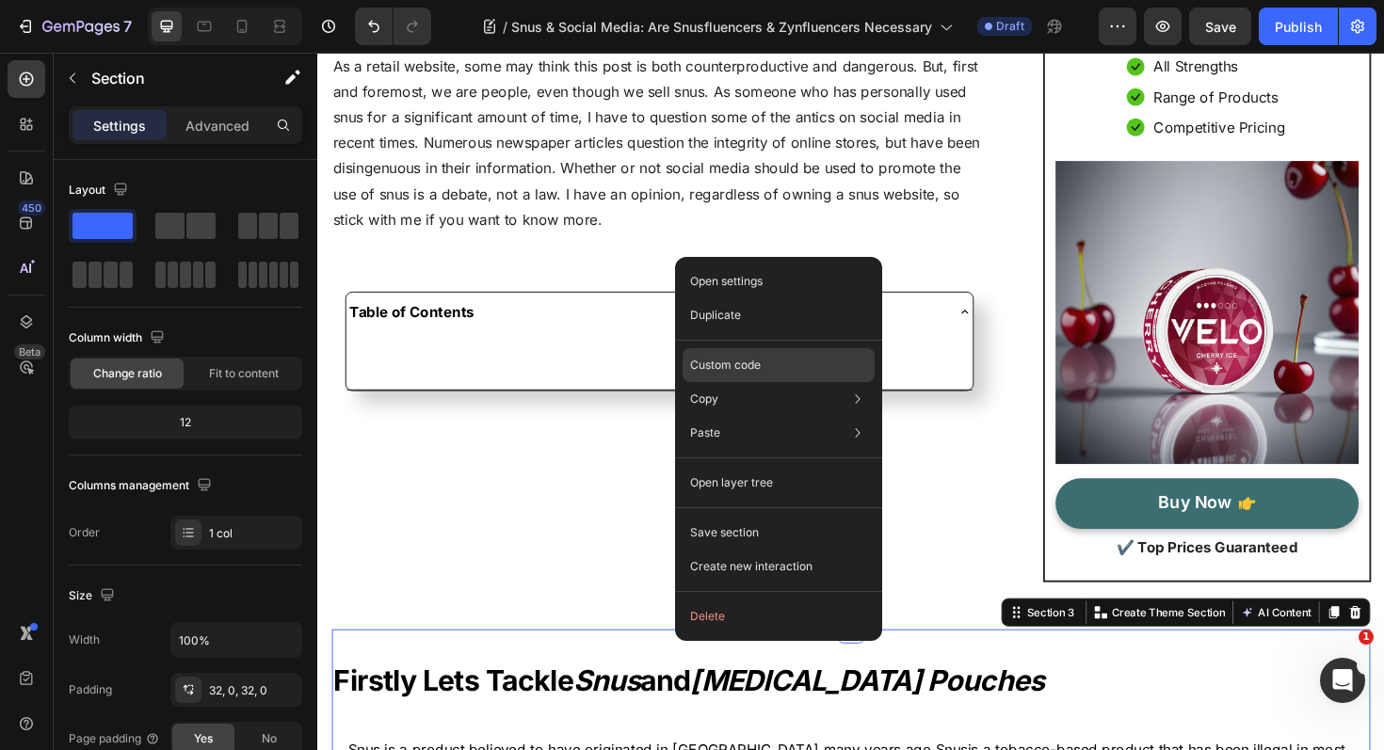
click at [768, 416] on div "Custom code" at bounding box center [778, 433] width 192 height 34
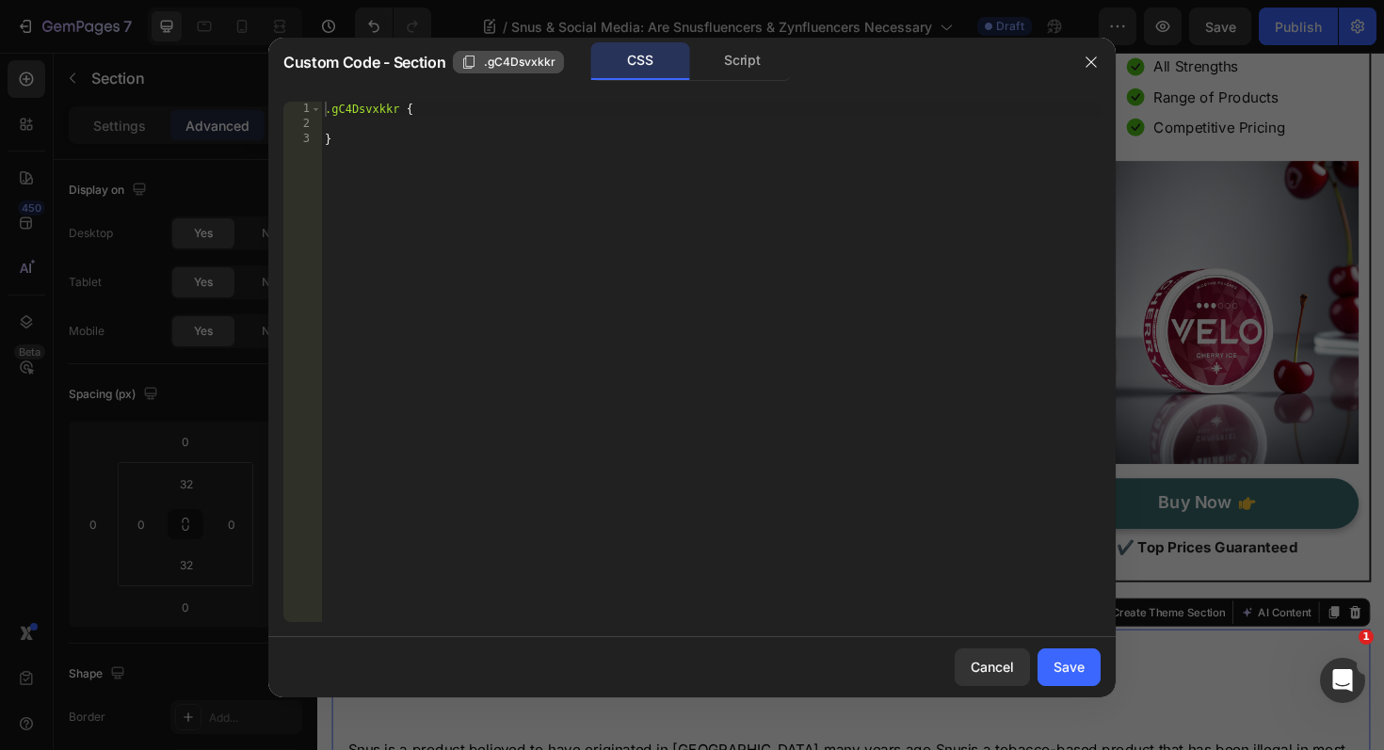
click at [461, 63] on icon "button" at bounding box center [468, 62] width 15 height 15
click at [1004, 665] on div "Cancel" at bounding box center [992, 667] width 43 height 20
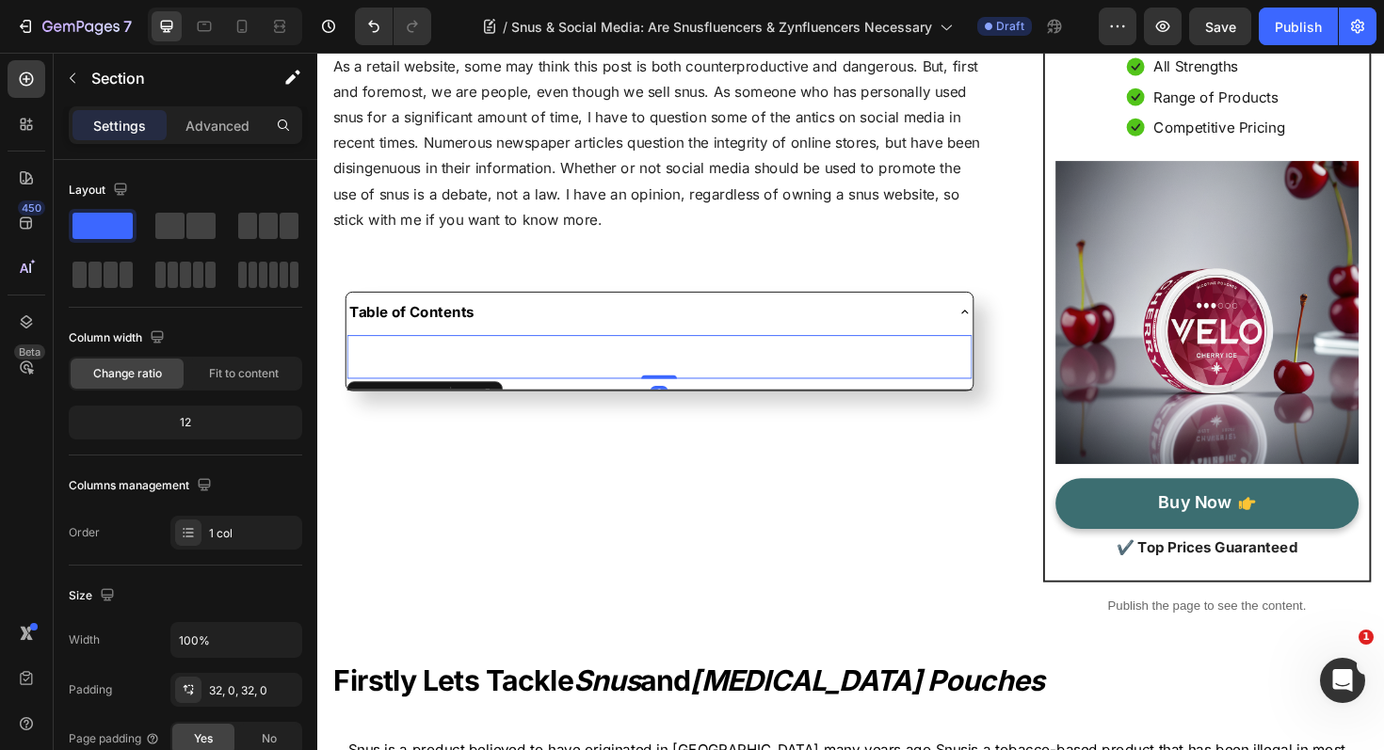
click at [378, 361] on p "To enrich screen reader interactions, please activate Accessibility in Grammarl…" at bounding box center [679, 364] width 658 height 21
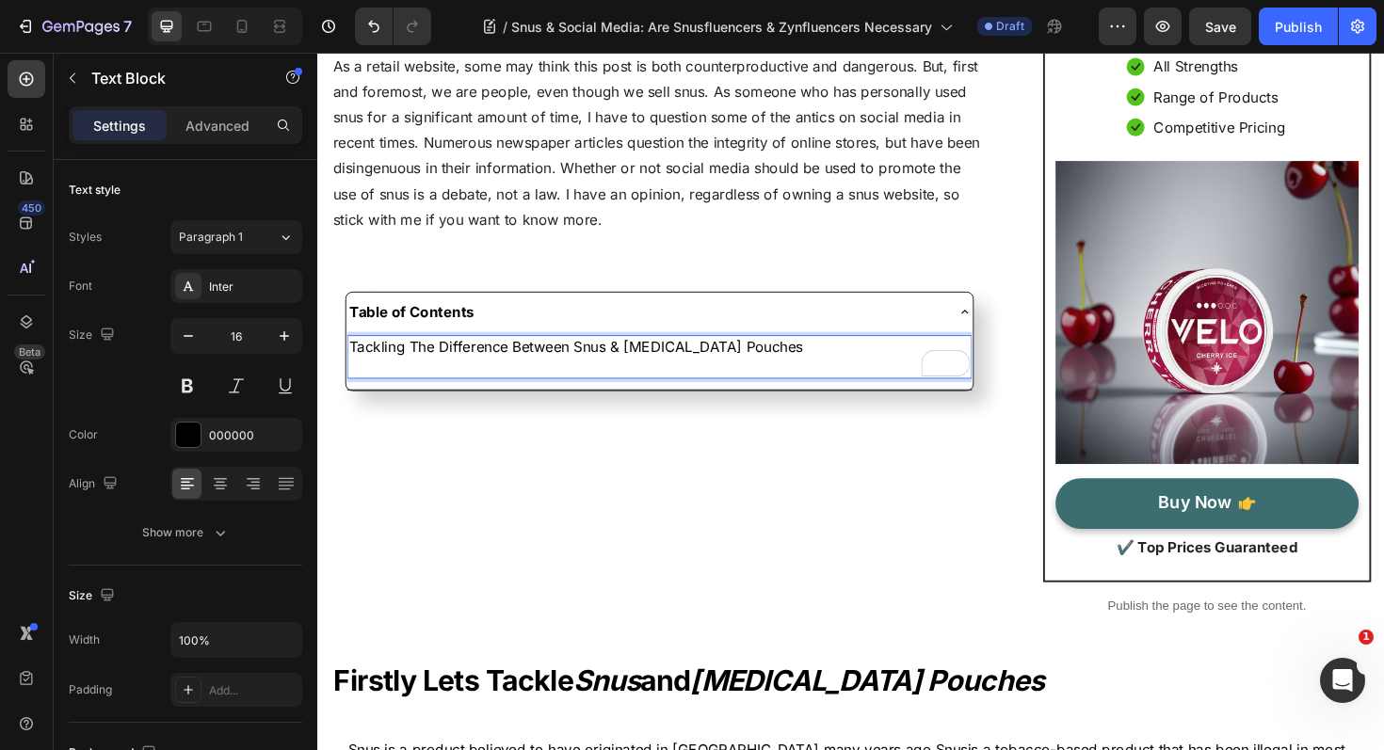
click at [428, 364] on p "Tackling The Difference Between Snus & [MEDICAL_DATA] Pouches" at bounding box center [679, 364] width 658 height 21
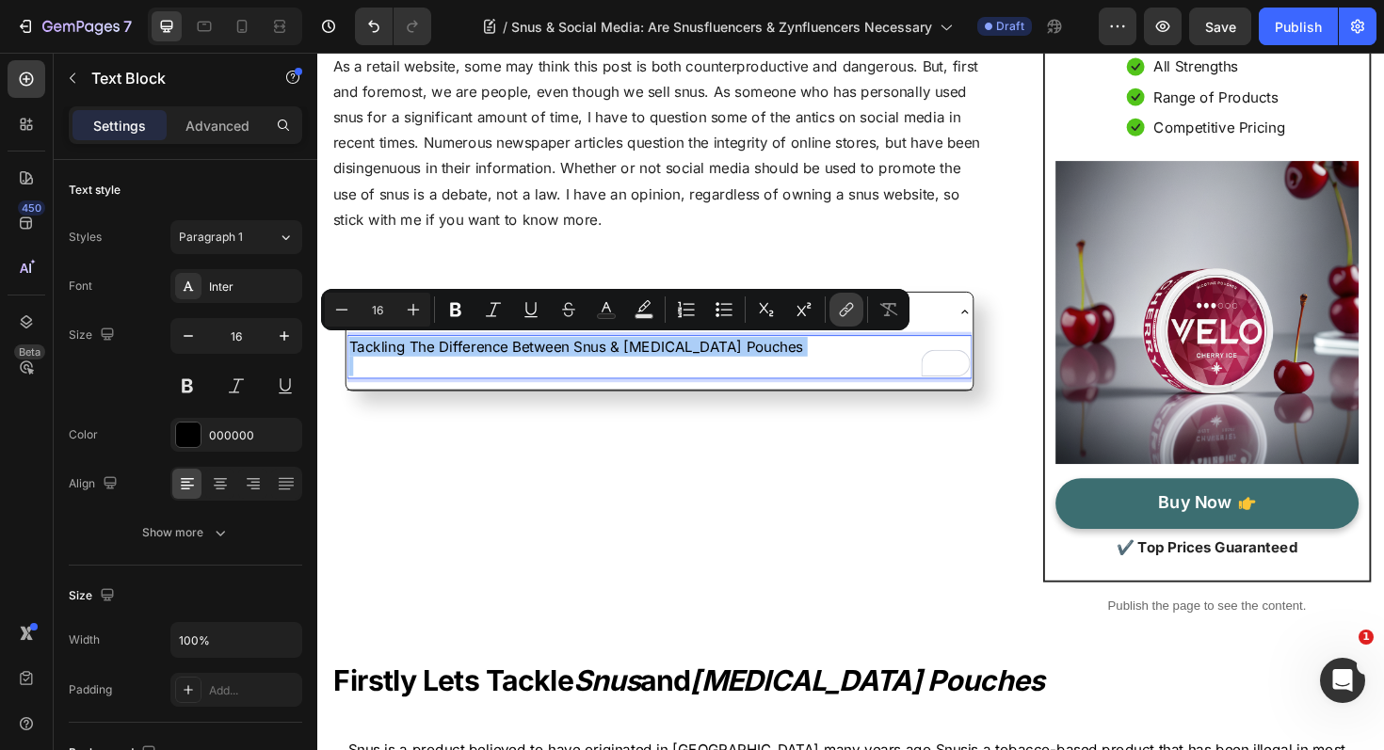
click at [846, 306] on icon "Editor contextual toolbar" at bounding box center [846, 309] width 19 height 19
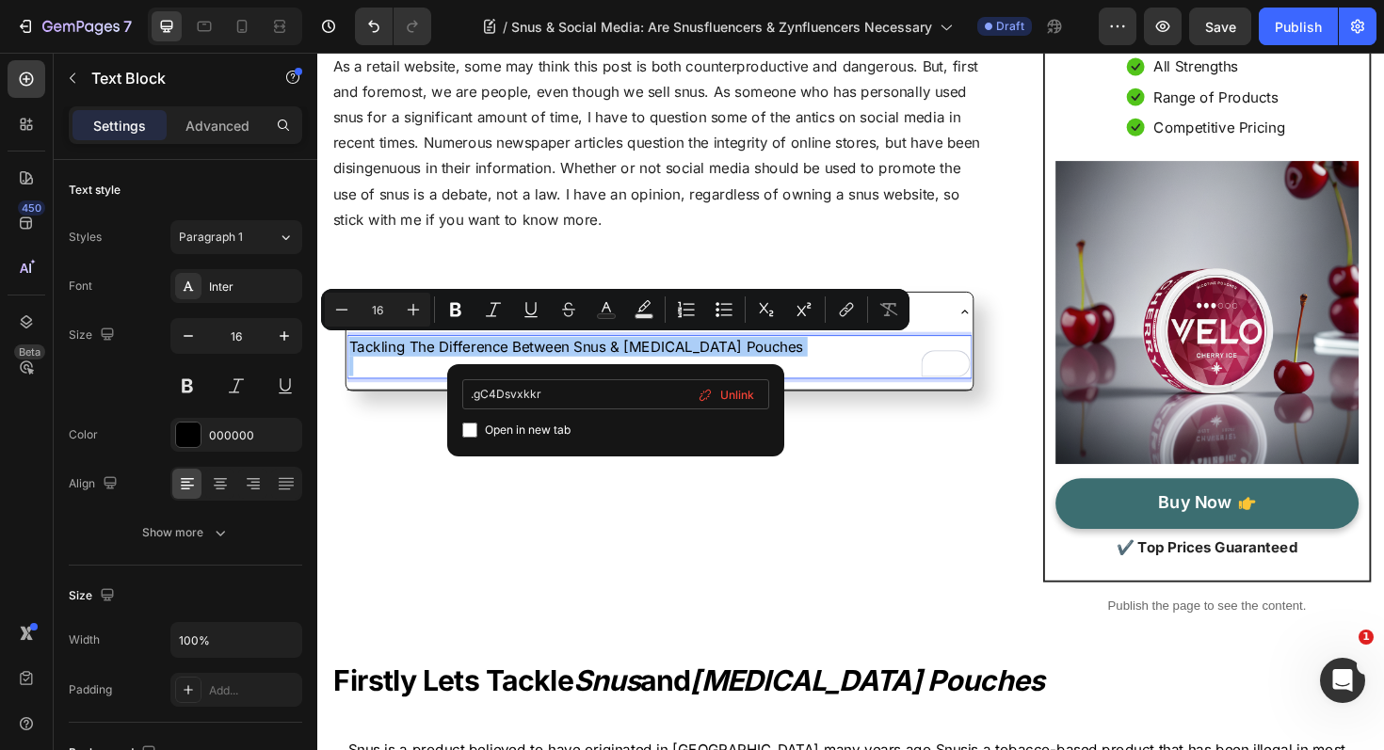
click at [473, 396] on input ".gC4Dsvxkkr" at bounding box center [615, 394] width 307 height 30
type input "#gC4Dsvxkkr"
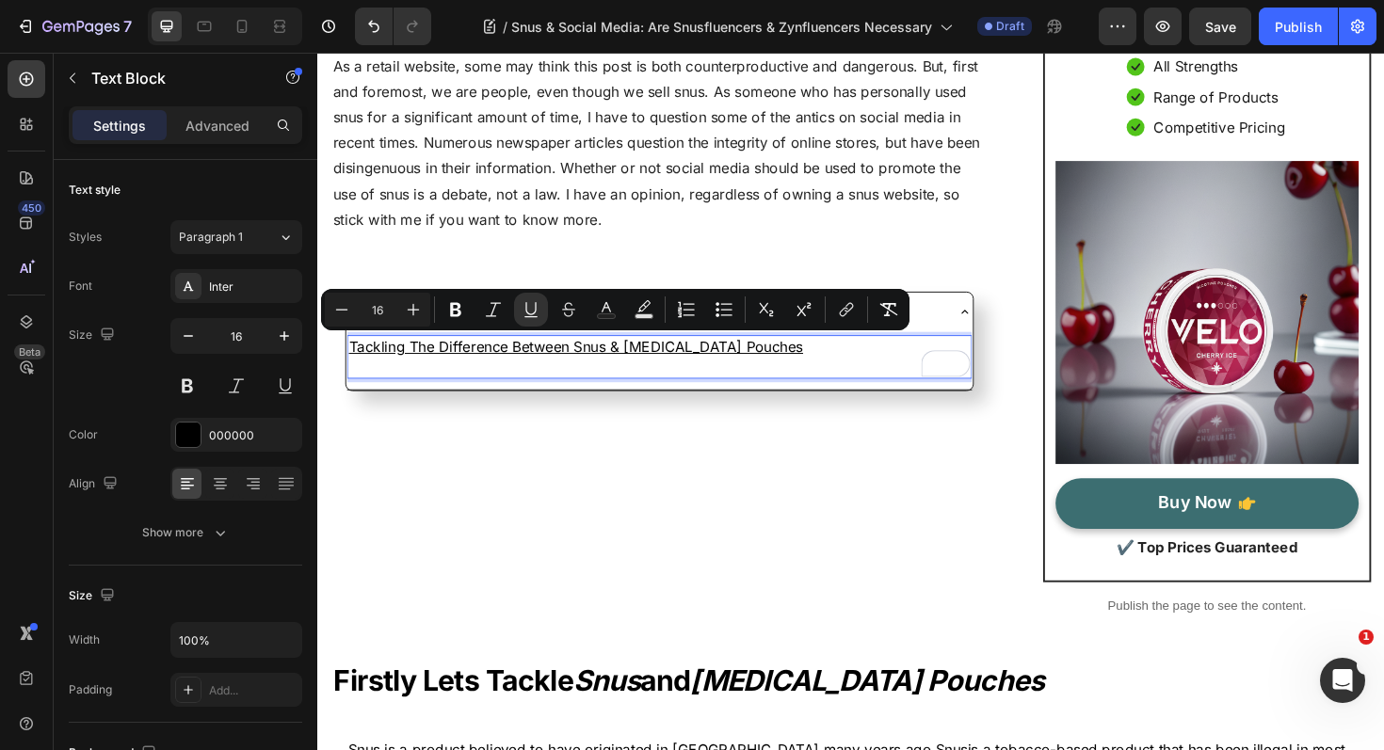
click at [793, 365] on p "Tackling The Difference Between Snus & [MEDICAL_DATA] Pouches" at bounding box center [679, 364] width 658 height 21
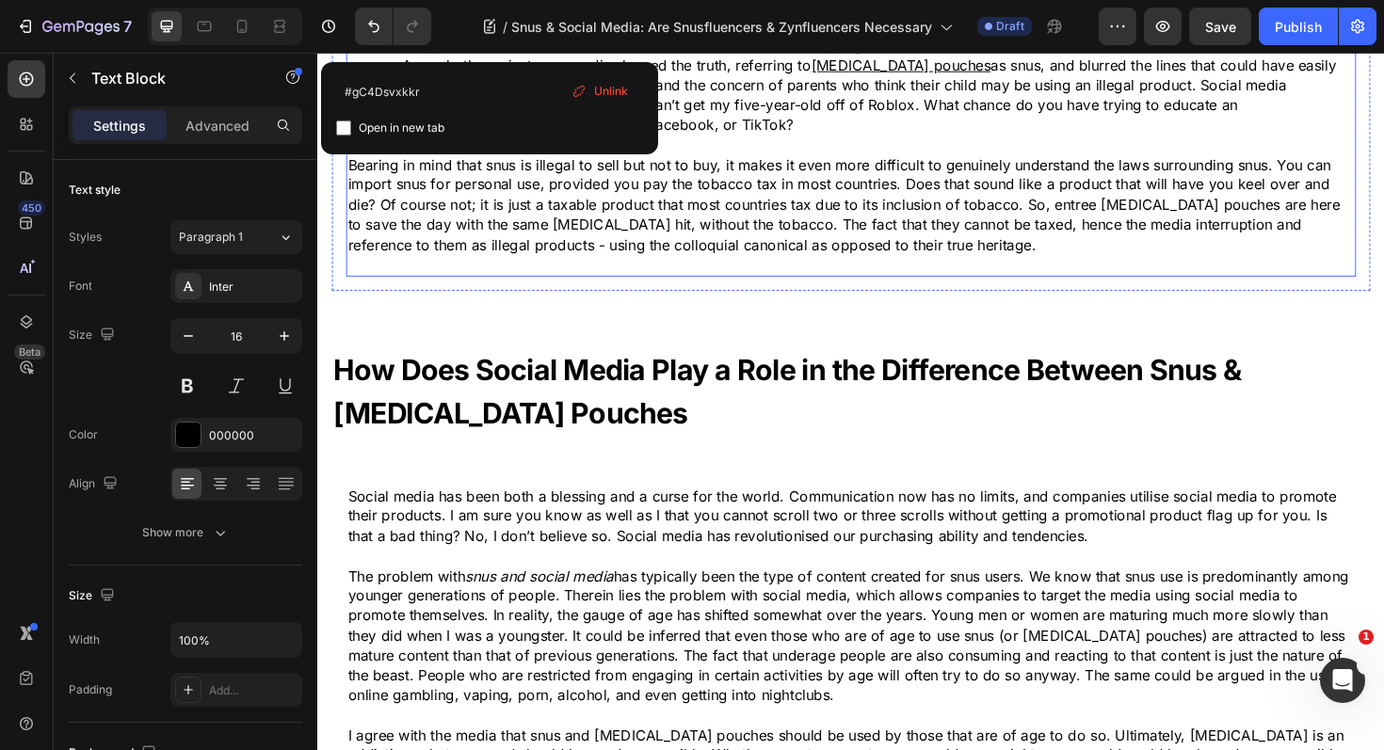
scroll to position [1094, 0]
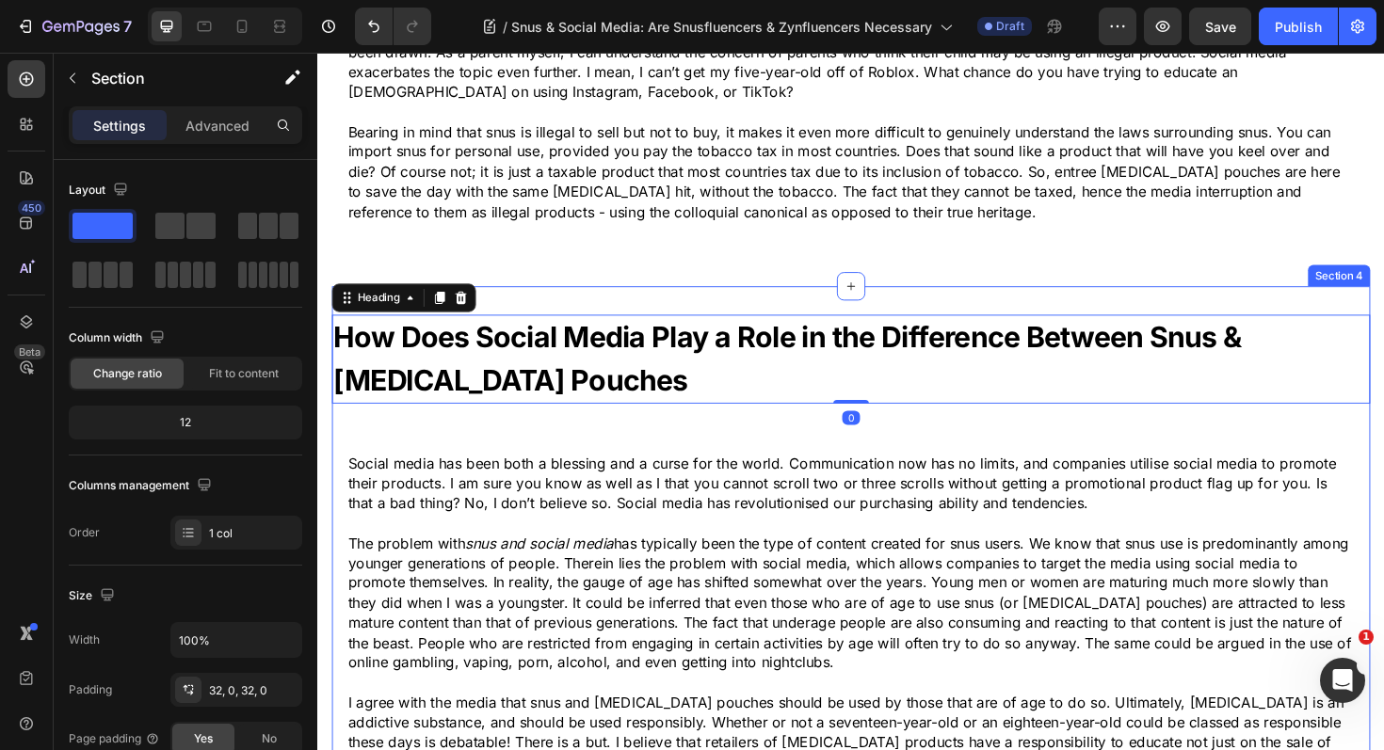
click at [570, 316] on div "How Does Social Media Play a Role in the Difference Between Snus & [MEDICAL_DAT…" at bounding box center [881, 602] width 1099 height 604
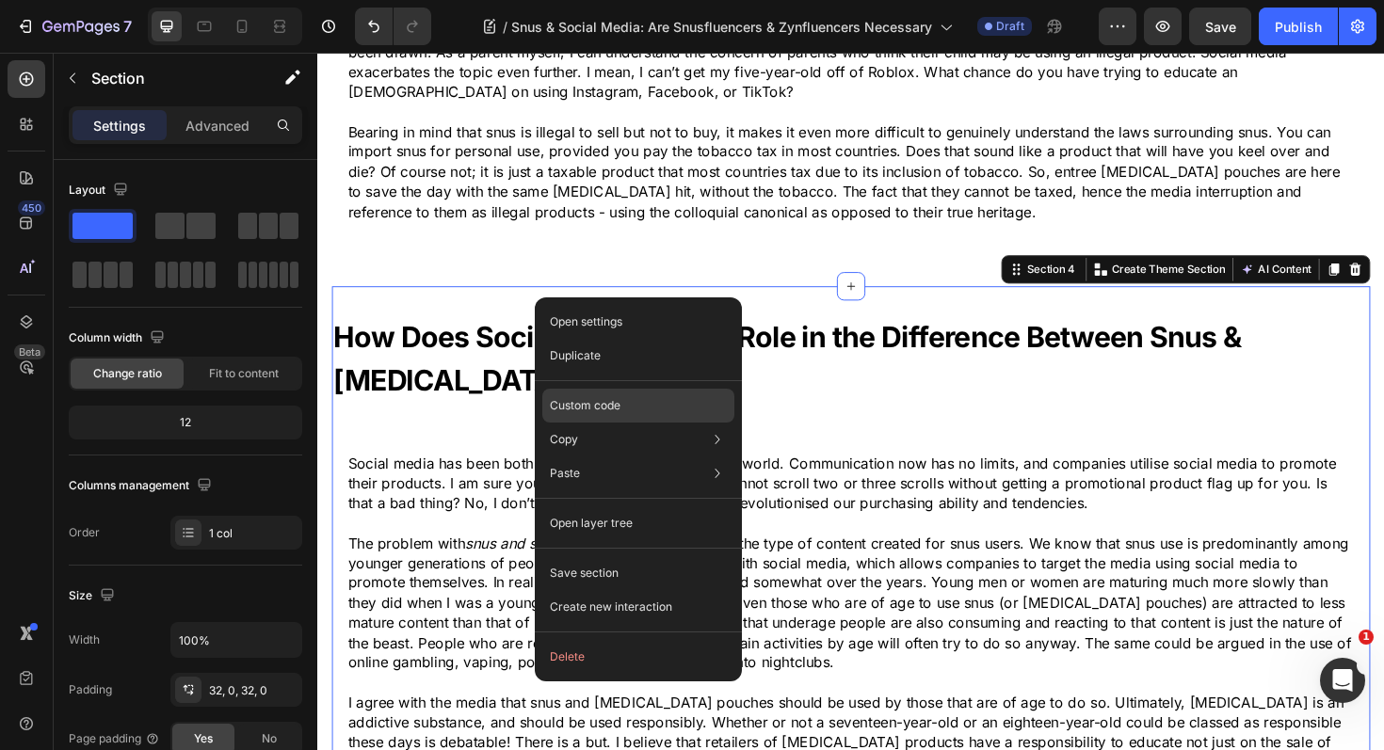
click at [628, 457] on div "Custom code" at bounding box center [638, 474] width 192 height 34
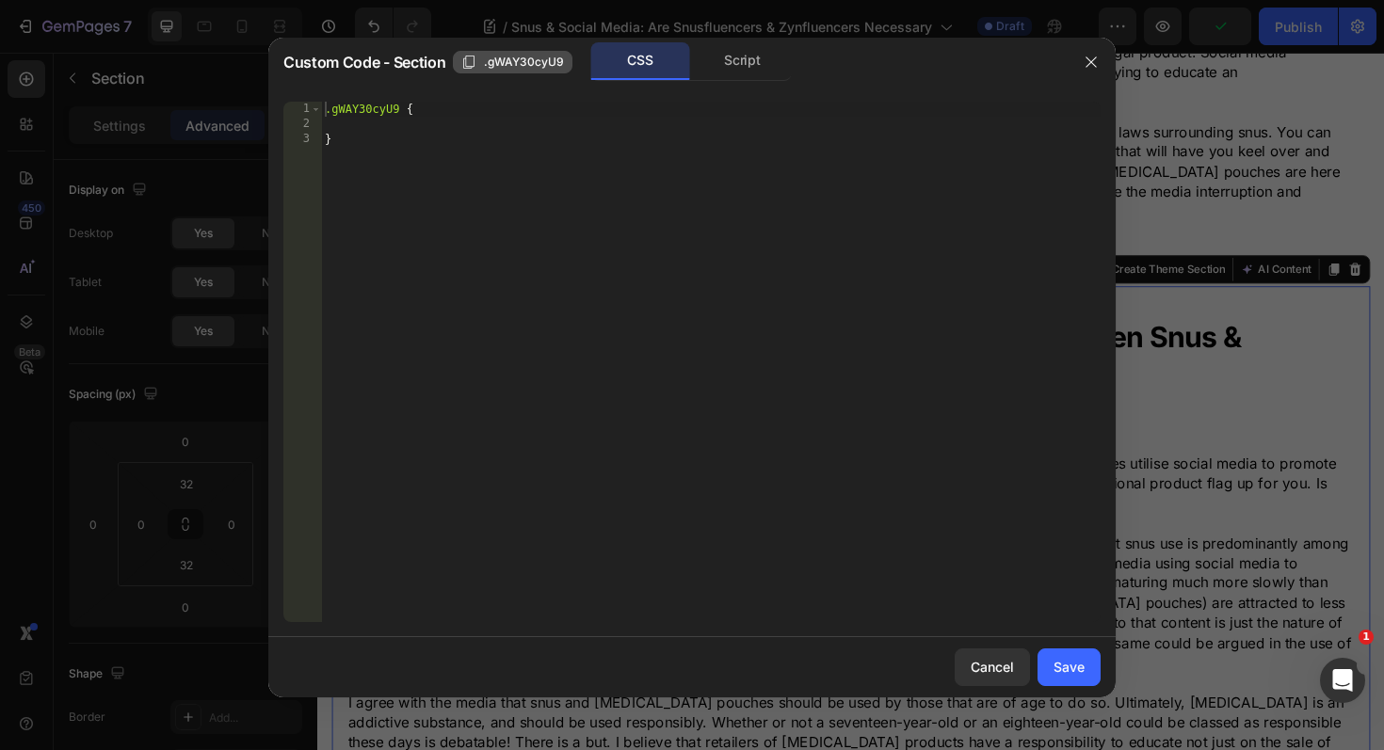
click at [473, 62] on icon "button" at bounding box center [468, 62] width 11 height 13
click at [1000, 650] on button "Cancel" at bounding box center [991, 668] width 75 height 38
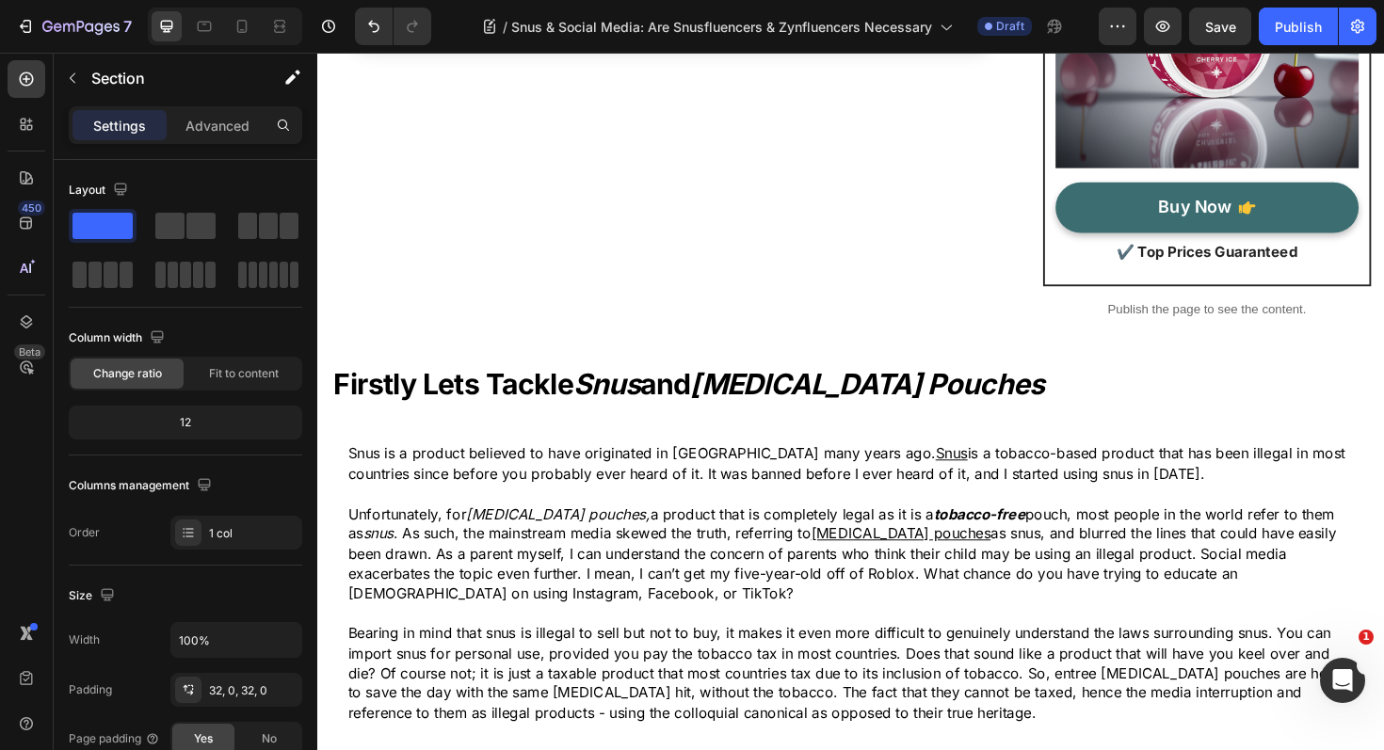
scroll to position [324, 0]
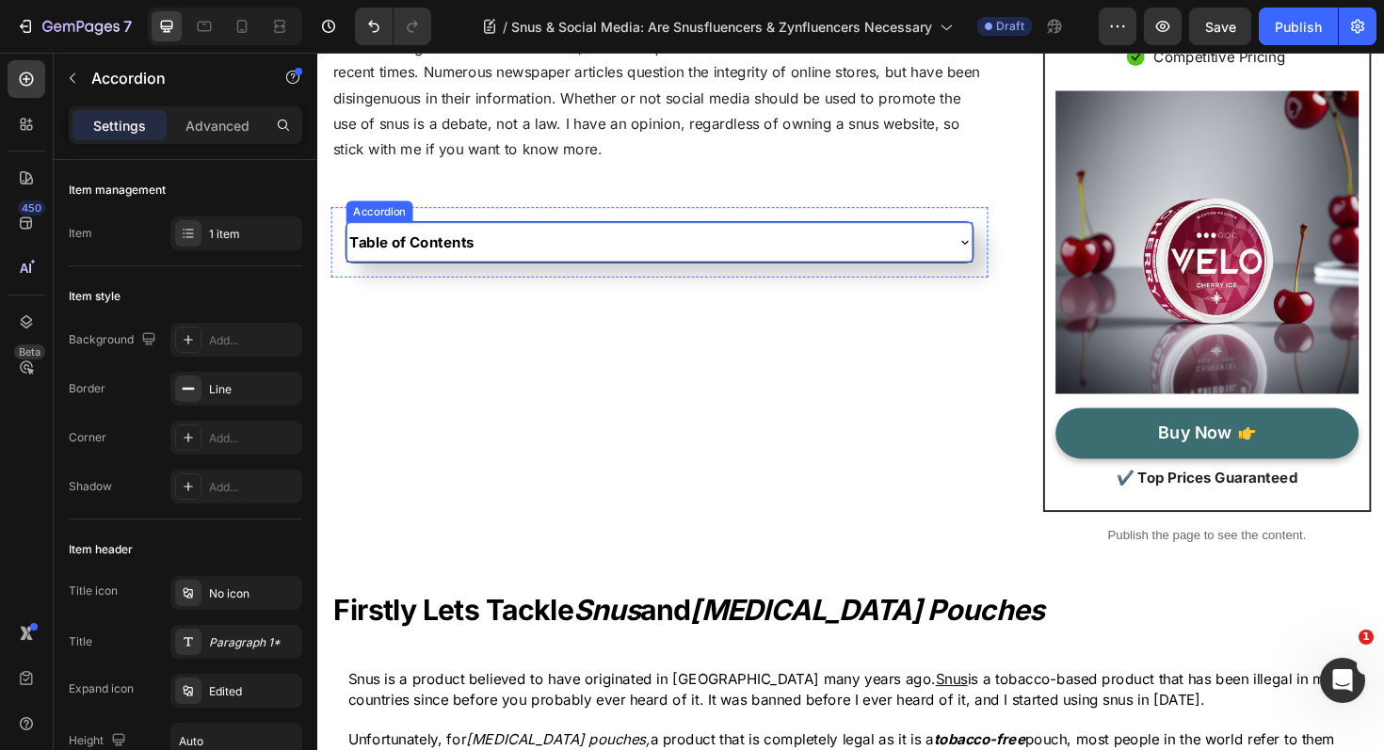
click at [629, 260] on div "Table of Contents" at bounding box center [664, 253] width 632 height 26
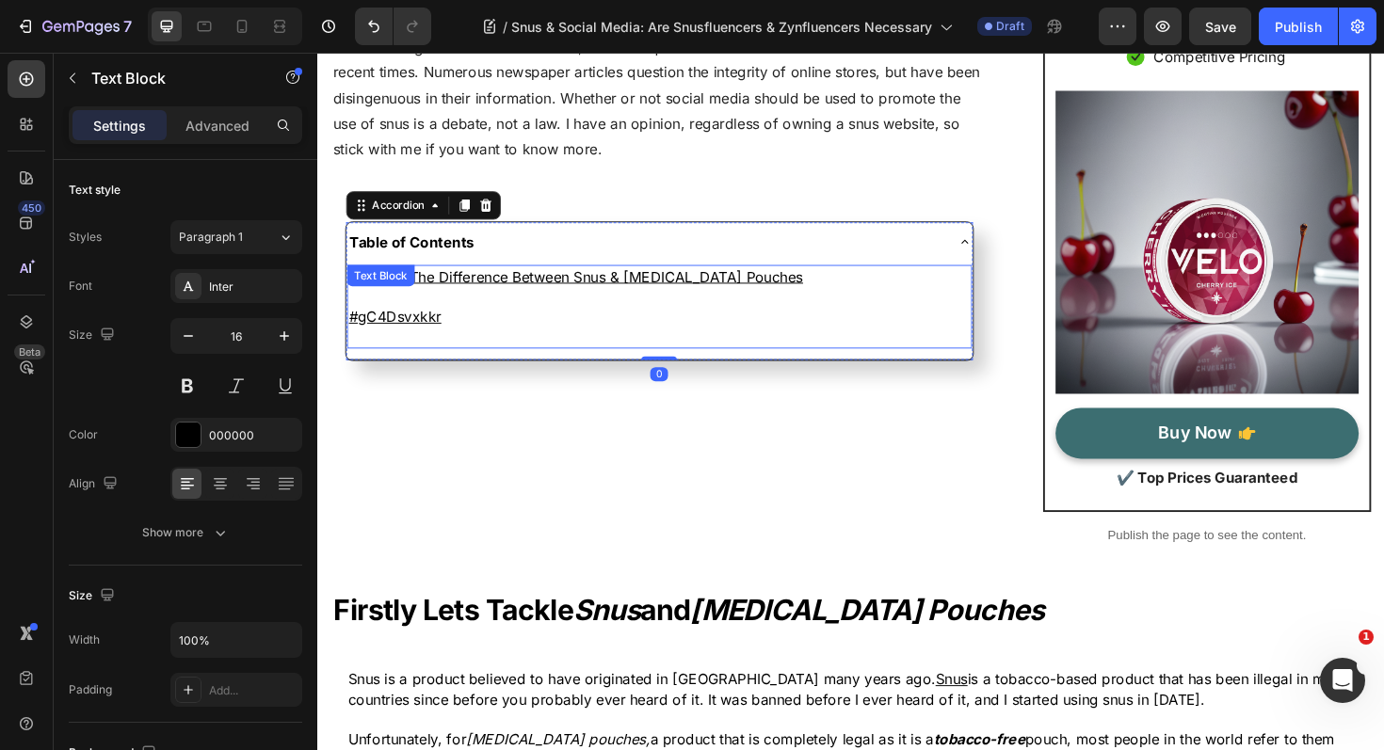
click at [478, 333] on p "#gC4Dsvxkkr" at bounding box center [679, 332] width 658 height 21
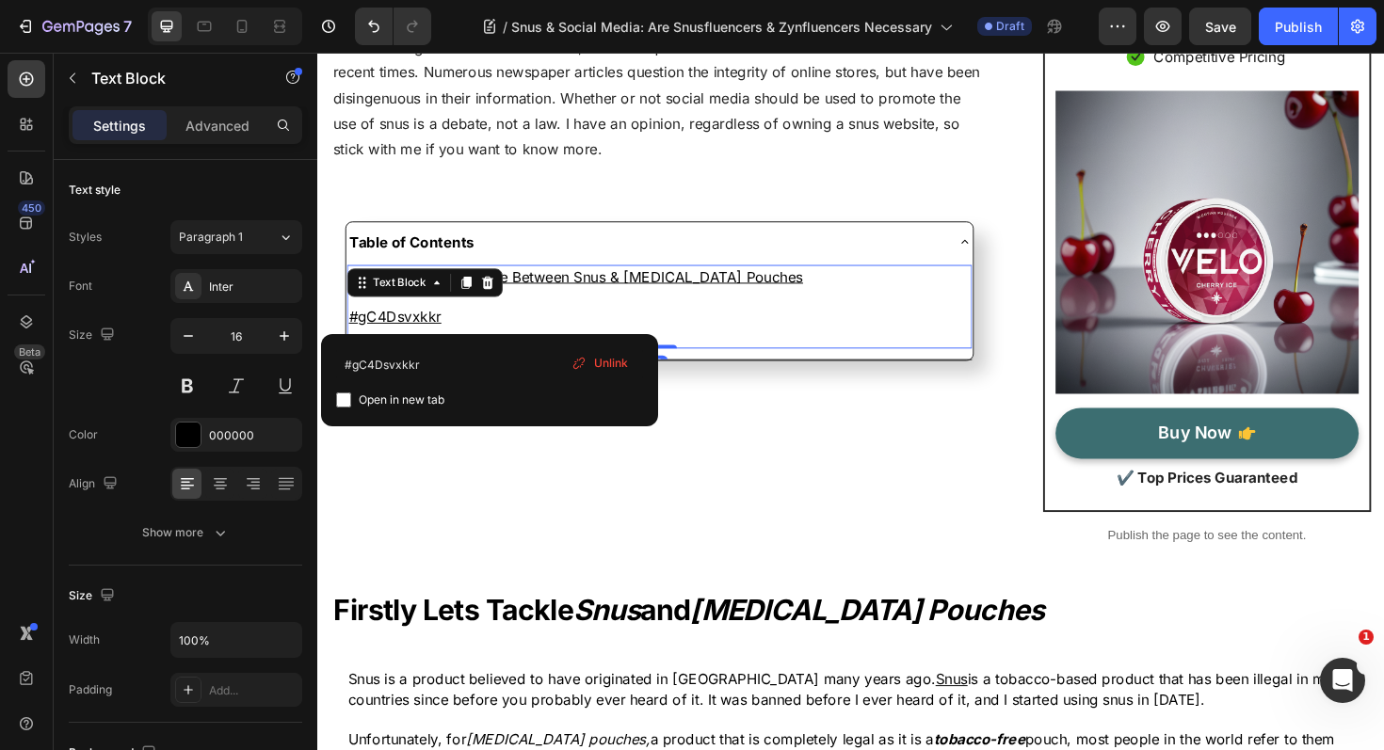
click at [465, 333] on p "#gC4Dsvxkkr" at bounding box center [679, 332] width 658 height 21
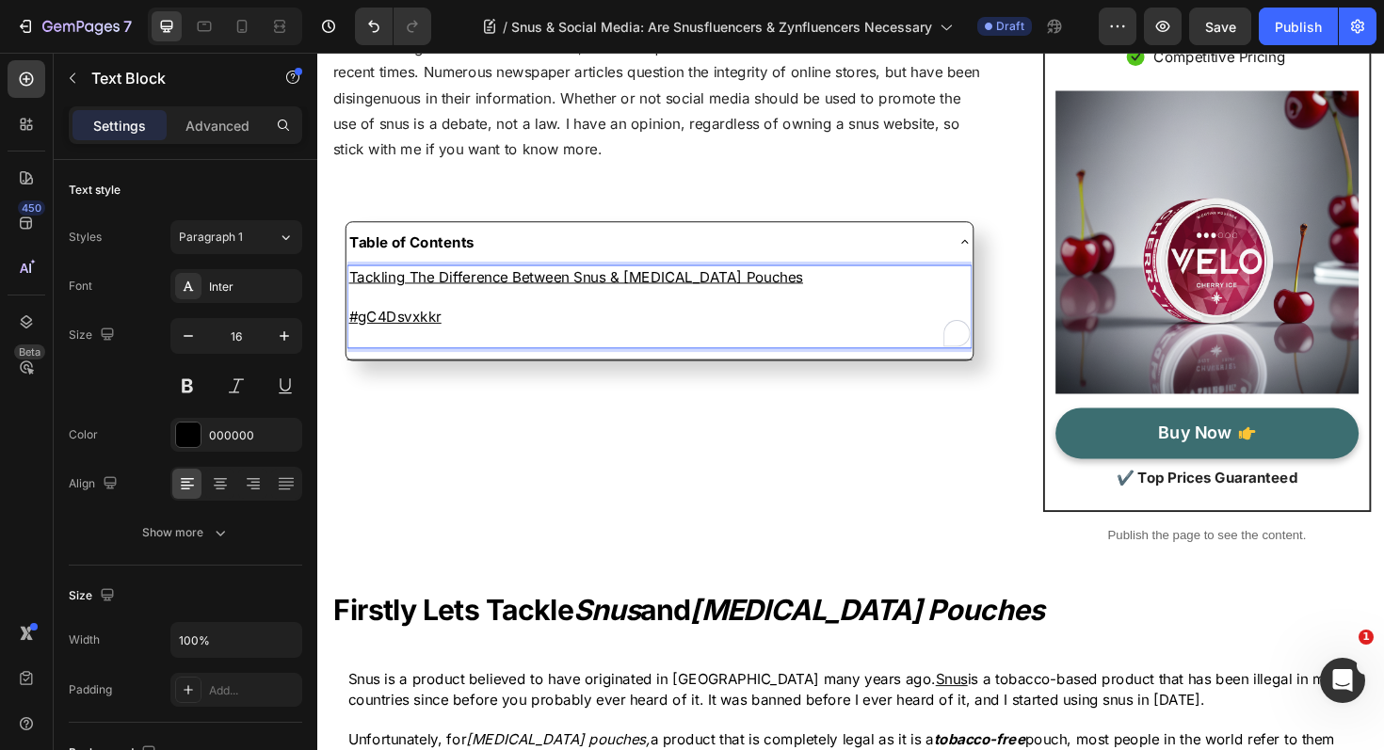
click at [456, 333] on p "#gC4Dsvxkkr ⁠⁠⁠⁠⁠⁠⁠" at bounding box center [679, 332] width 658 height 21
click at [456, 333] on p "#gC4Dsvxkkr" at bounding box center [679, 332] width 658 height 21
click at [445, 333] on p "Social Media Role in The Differences" at bounding box center [679, 332] width 658 height 21
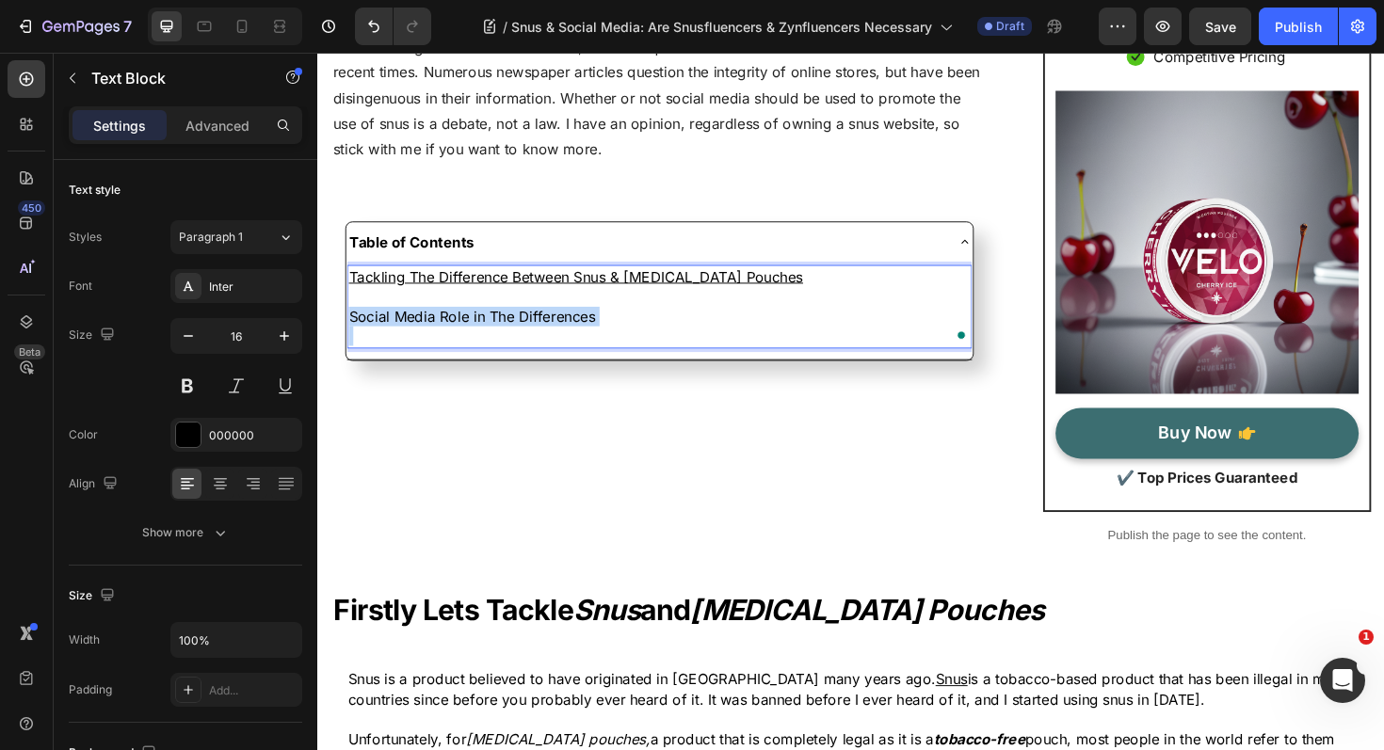
click at [445, 333] on p "Social Media Role in The Differences" at bounding box center [679, 332] width 658 height 21
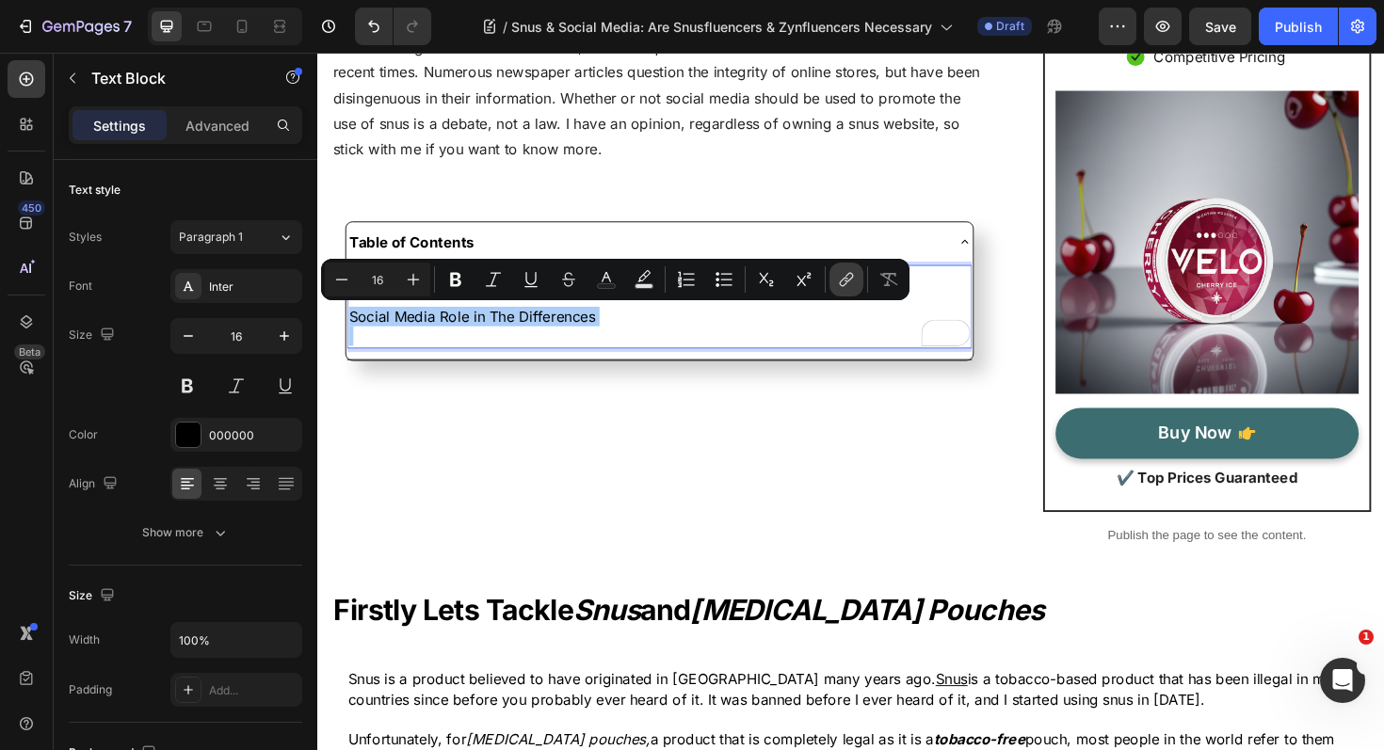
click at [840, 283] on icon "Editor contextual toolbar" at bounding box center [844, 282] width 8 height 9
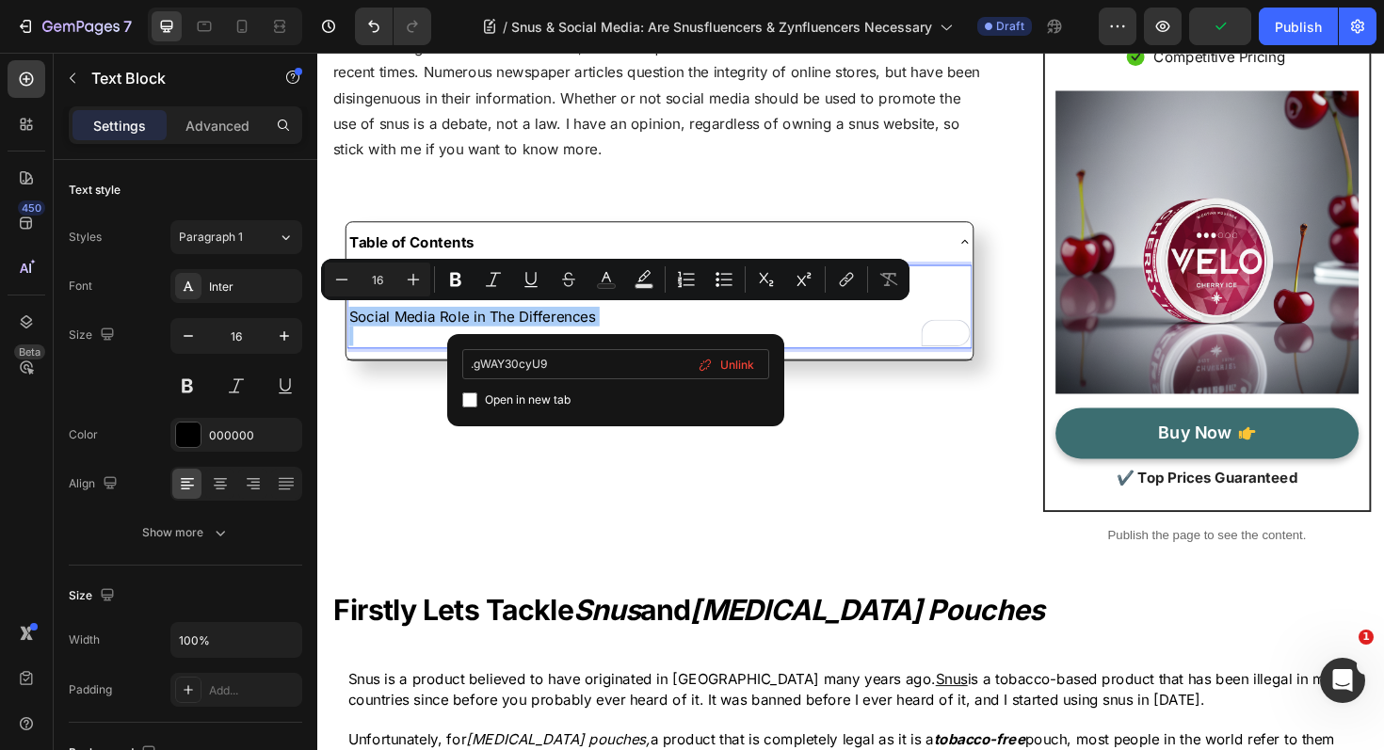
click at [474, 367] on input ".gWAY30cyU9" at bounding box center [615, 364] width 307 height 30
type input "#gWAY30cyU9"
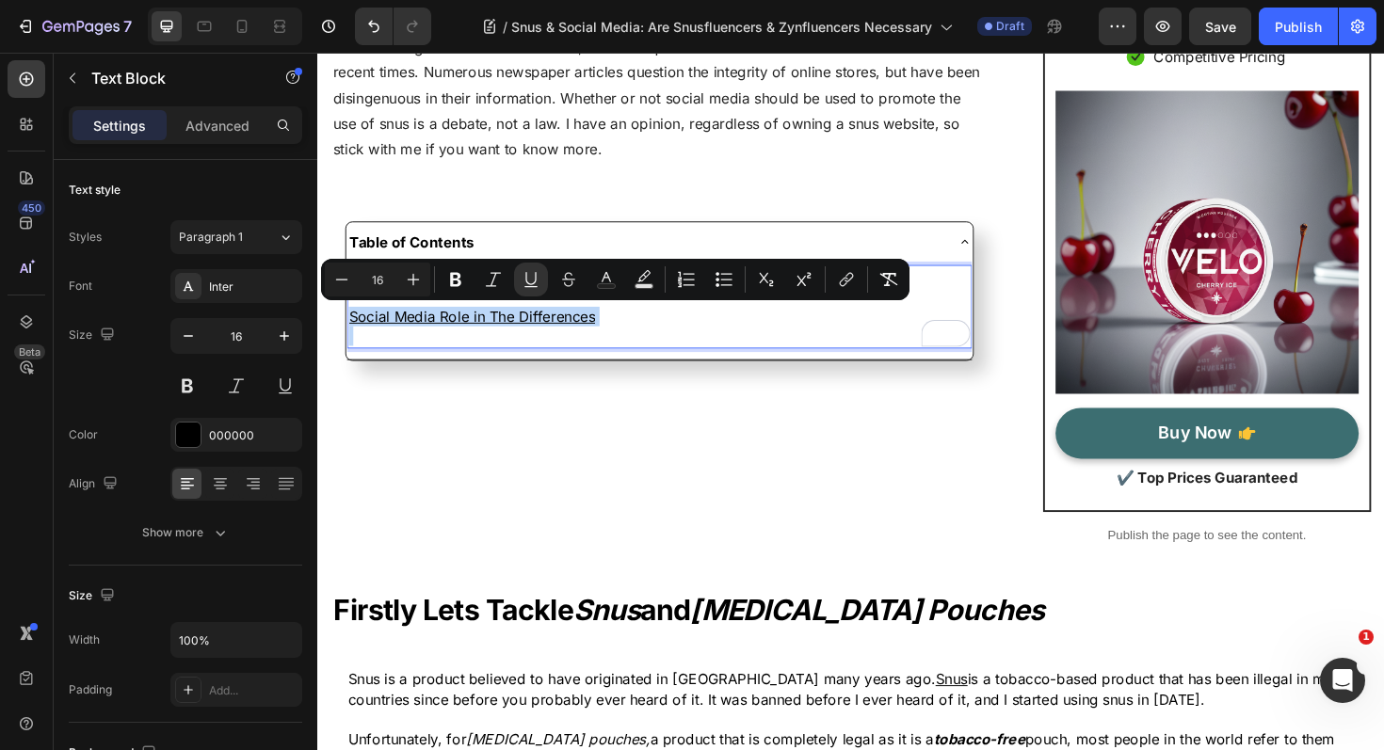
click at [631, 330] on p "Social Media Role in The Differences" at bounding box center [679, 332] width 658 height 21
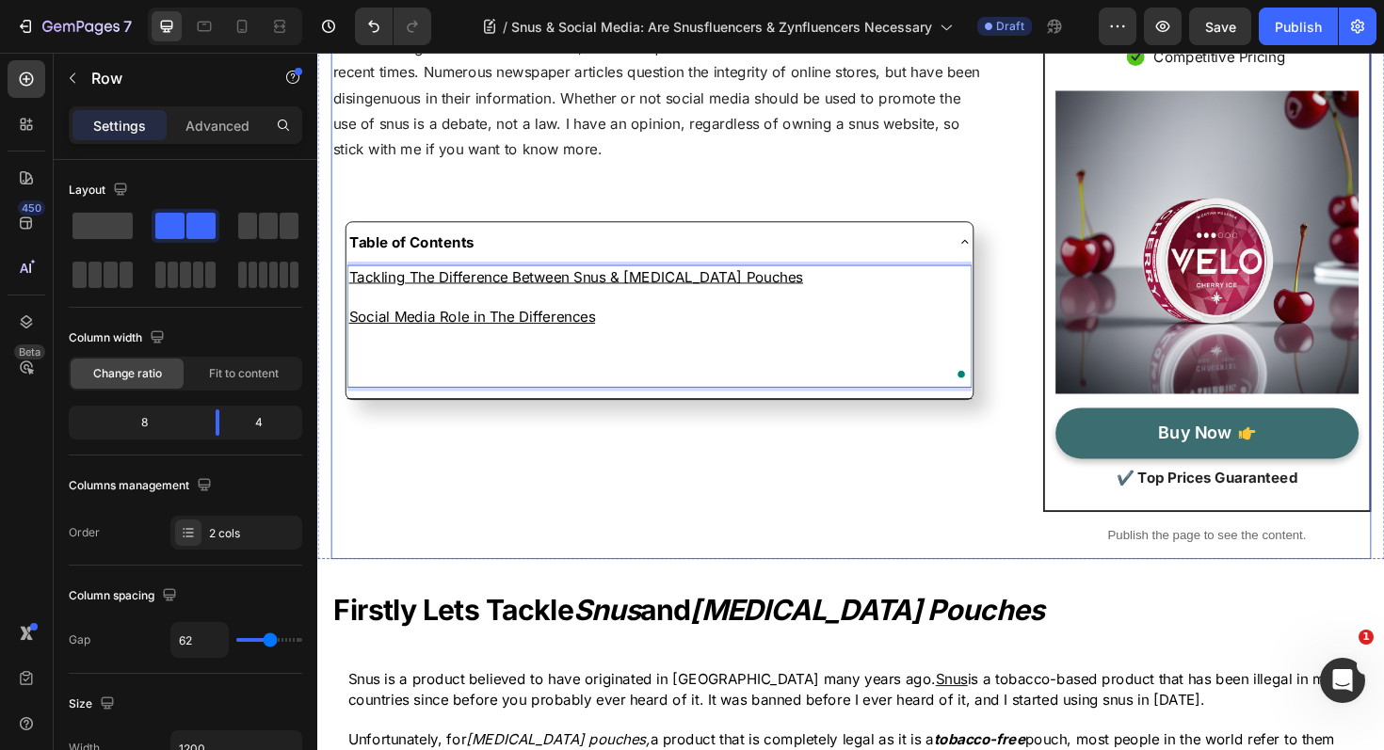
click at [798, 542] on div "Snus & Social Media: Are Snusfluencers & Zynfluencers Necessary Heading Written…" at bounding box center [679, 216] width 696 height 746
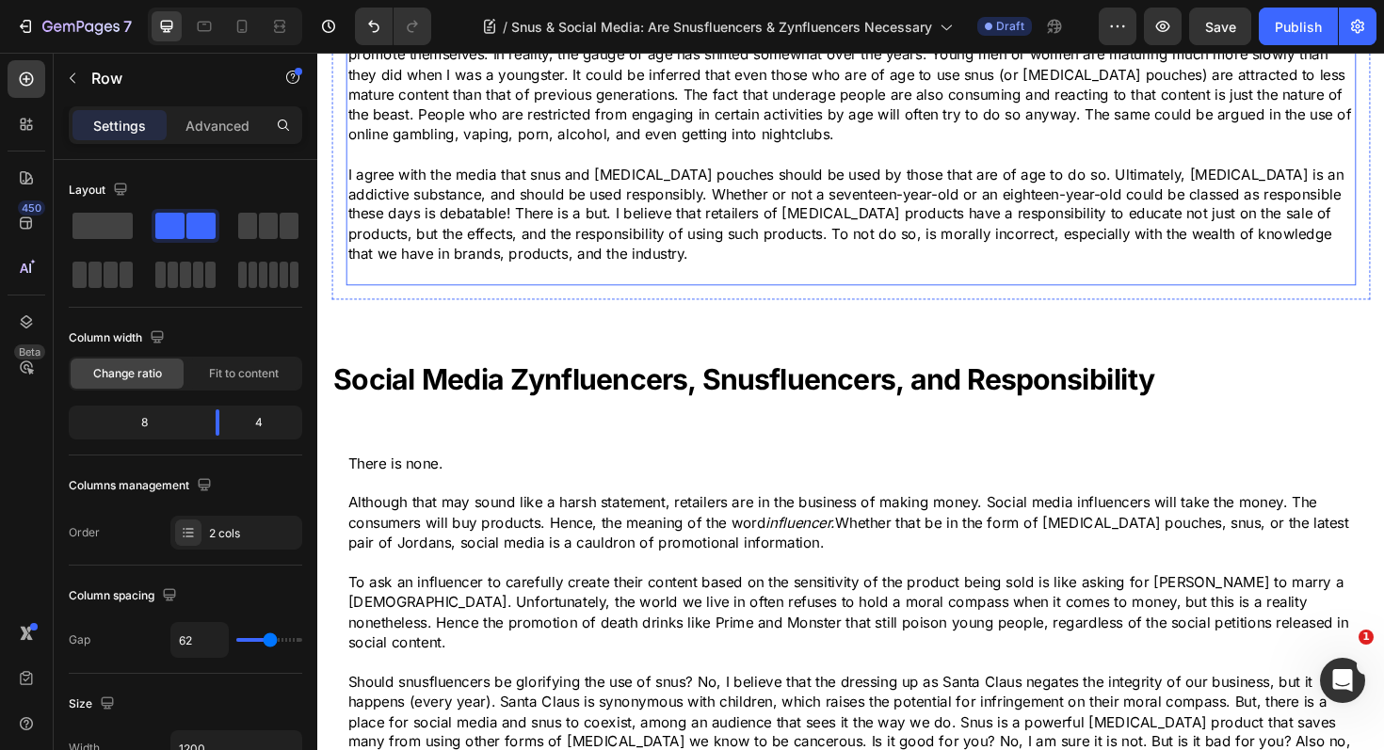
scroll to position [1672, 0]
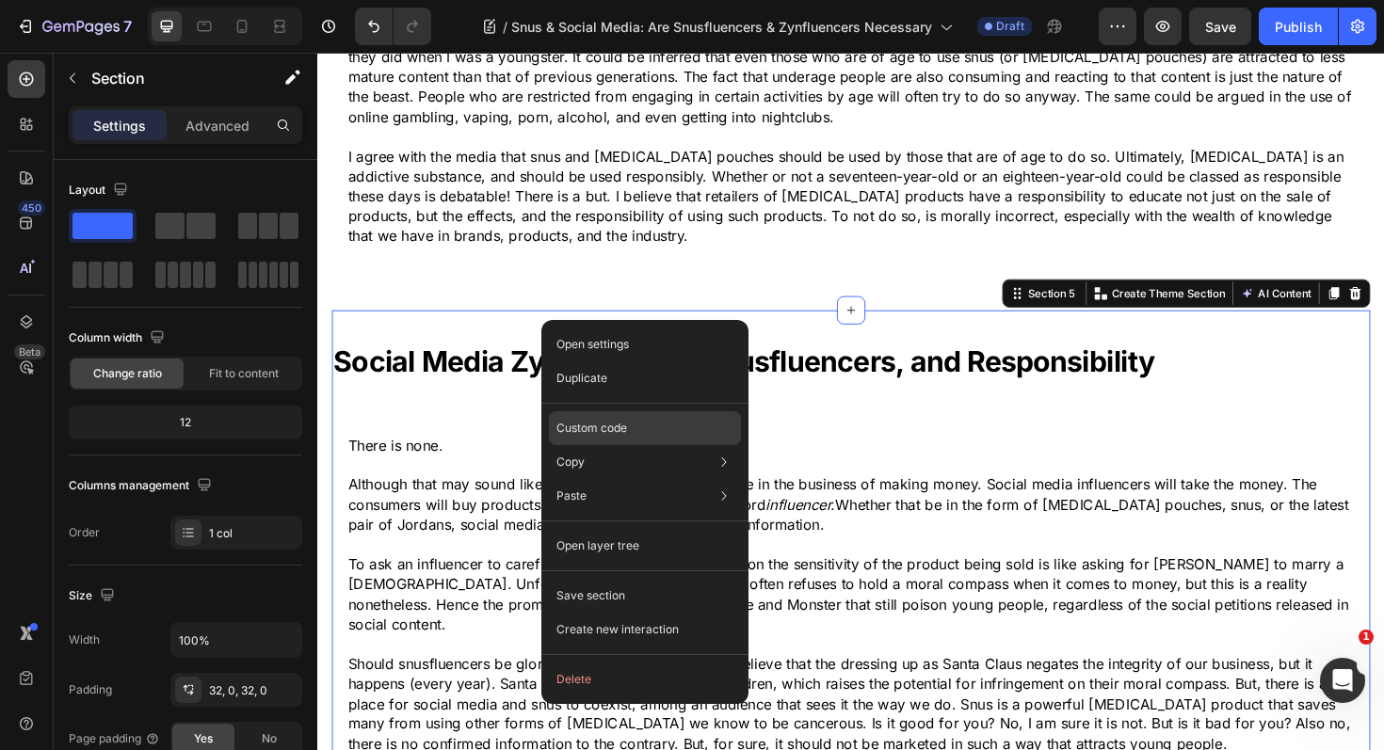
click at [623, 479] on div "Custom code" at bounding box center [645, 496] width 192 height 34
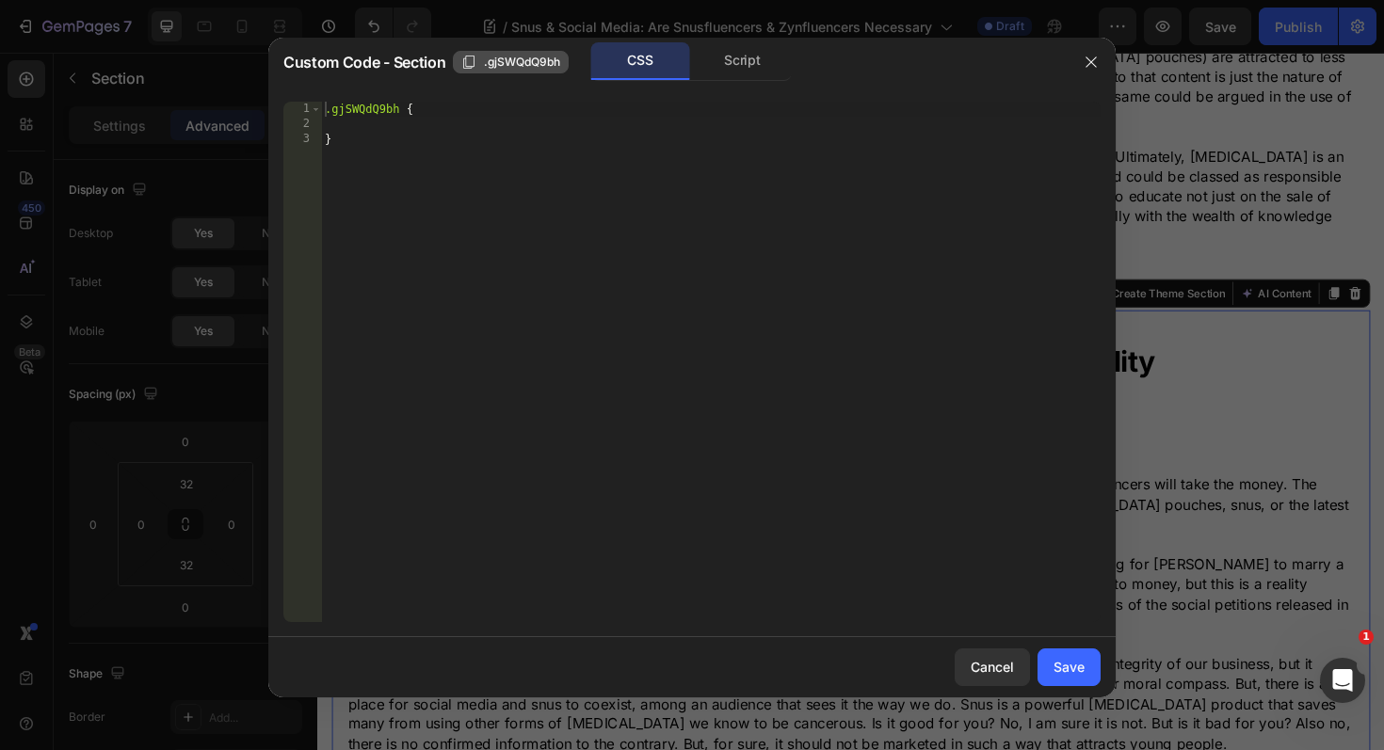
click at [461, 66] on icon "button" at bounding box center [468, 62] width 15 height 15
click at [986, 677] on div "Cancel" at bounding box center [992, 667] width 43 height 20
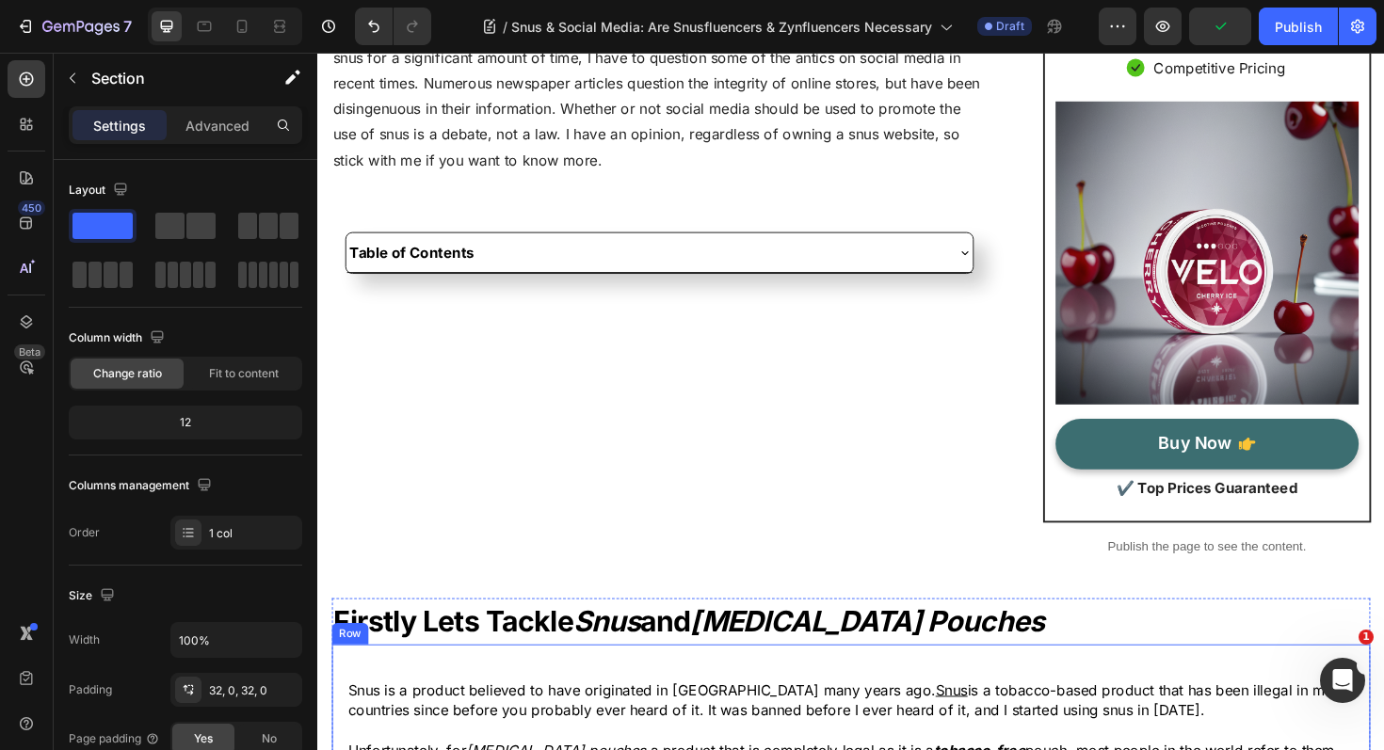
scroll to position [255, 0]
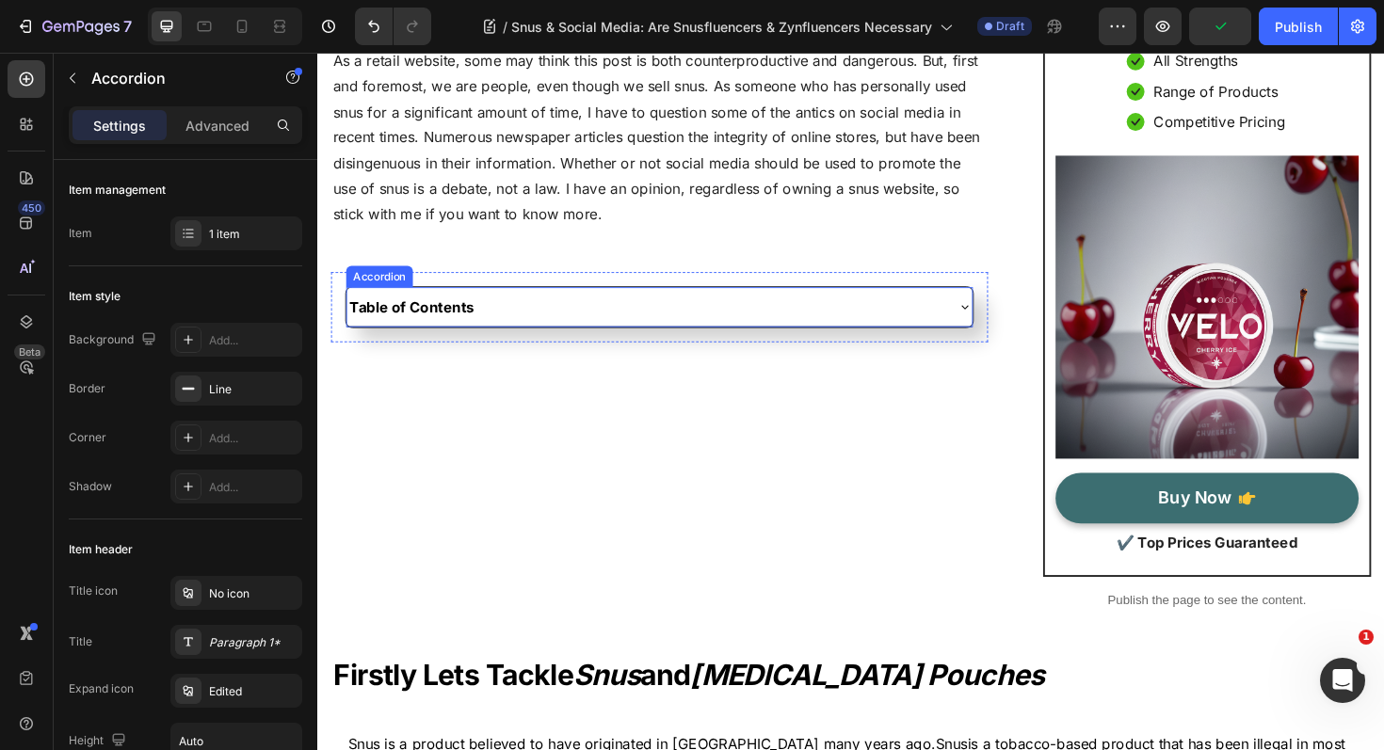
click at [555, 317] on div "Table of Contents" at bounding box center [664, 322] width 632 height 26
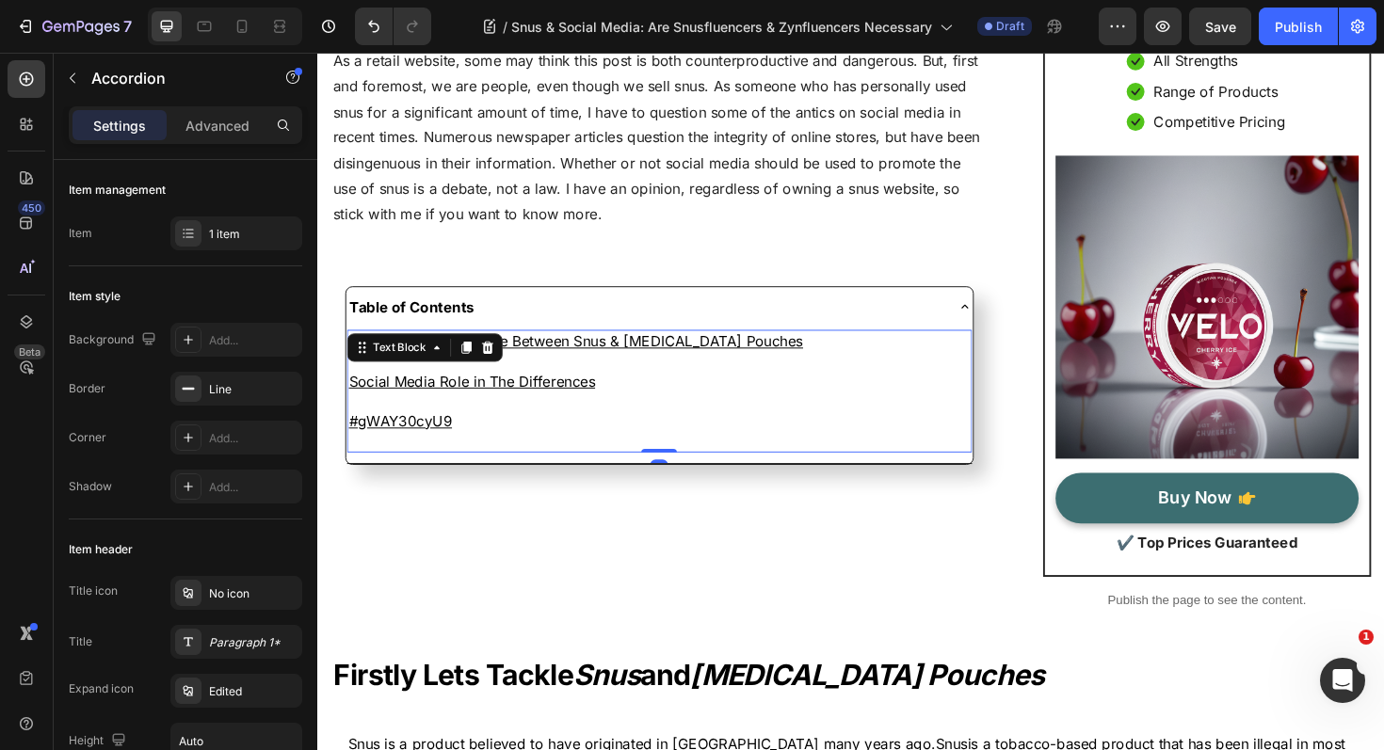
click at [472, 444] on p "#gWAY30cyU9" at bounding box center [679, 443] width 658 height 21
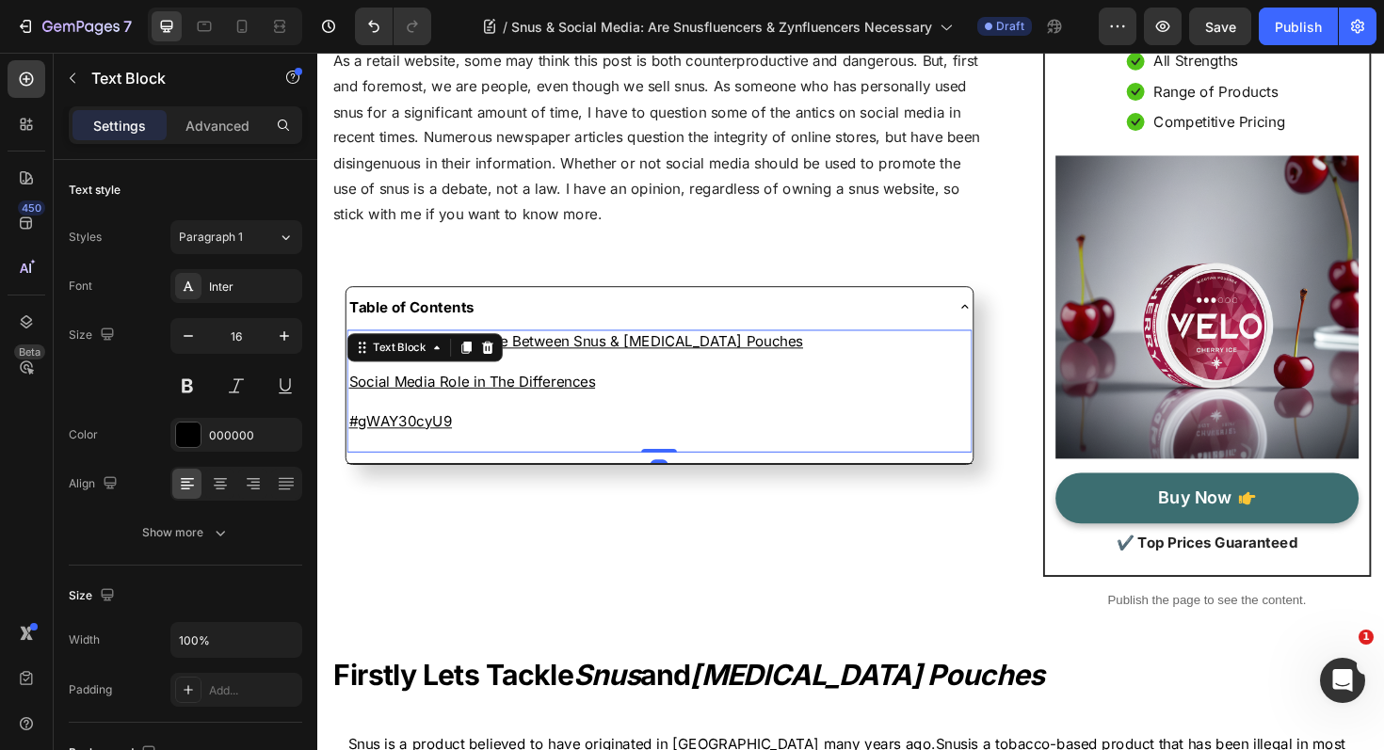
click at [472, 444] on p "#gWAY30cyU9" at bounding box center [679, 443] width 658 height 21
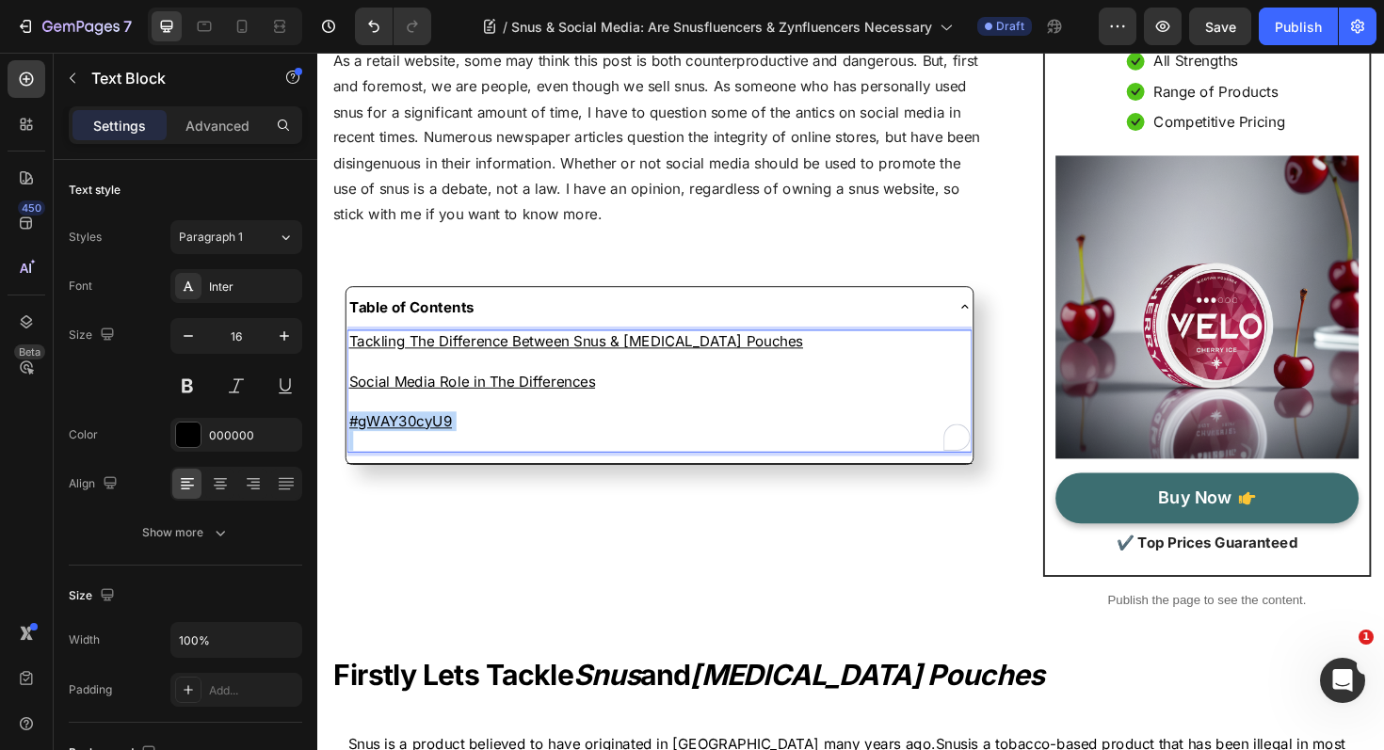
click at [472, 444] on p "#gWAY30cyU9" at bounding box center [679, 443] width 658 height 21
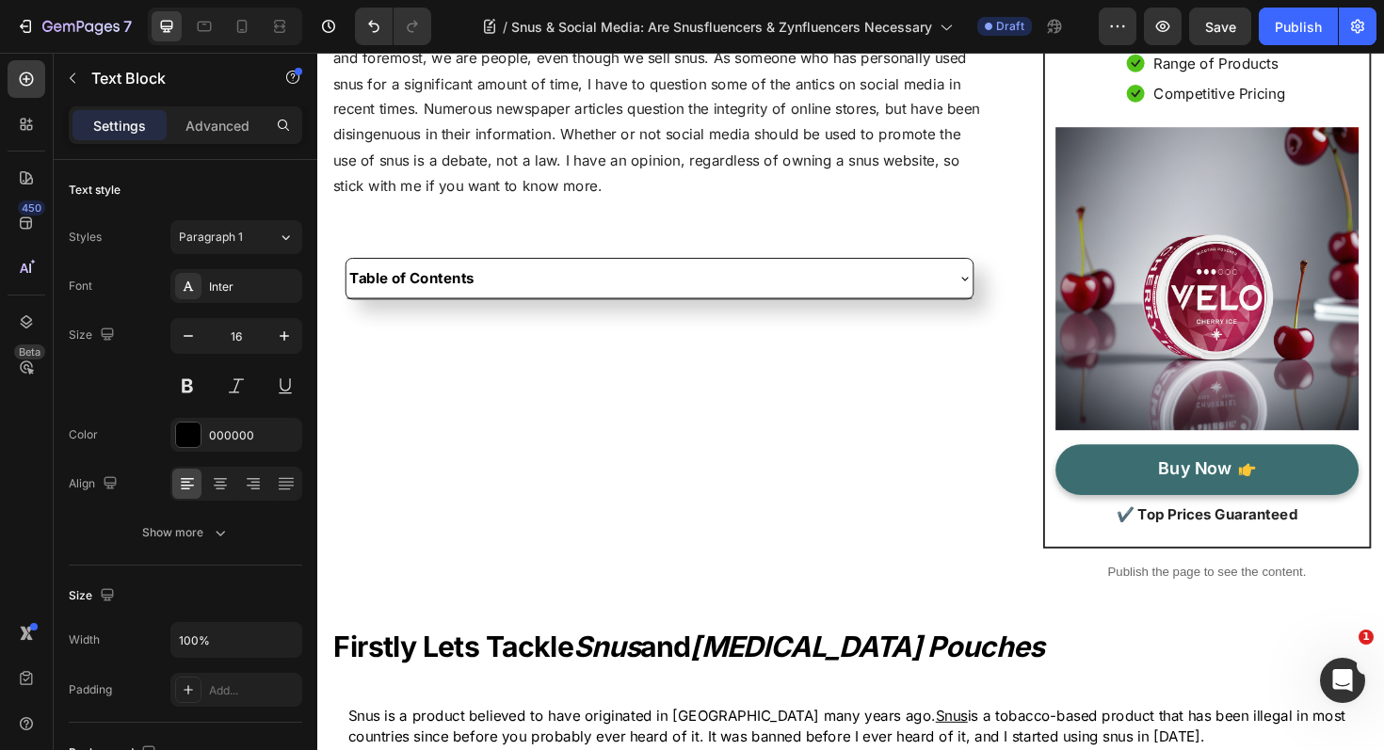
scroll to position [207, 0]
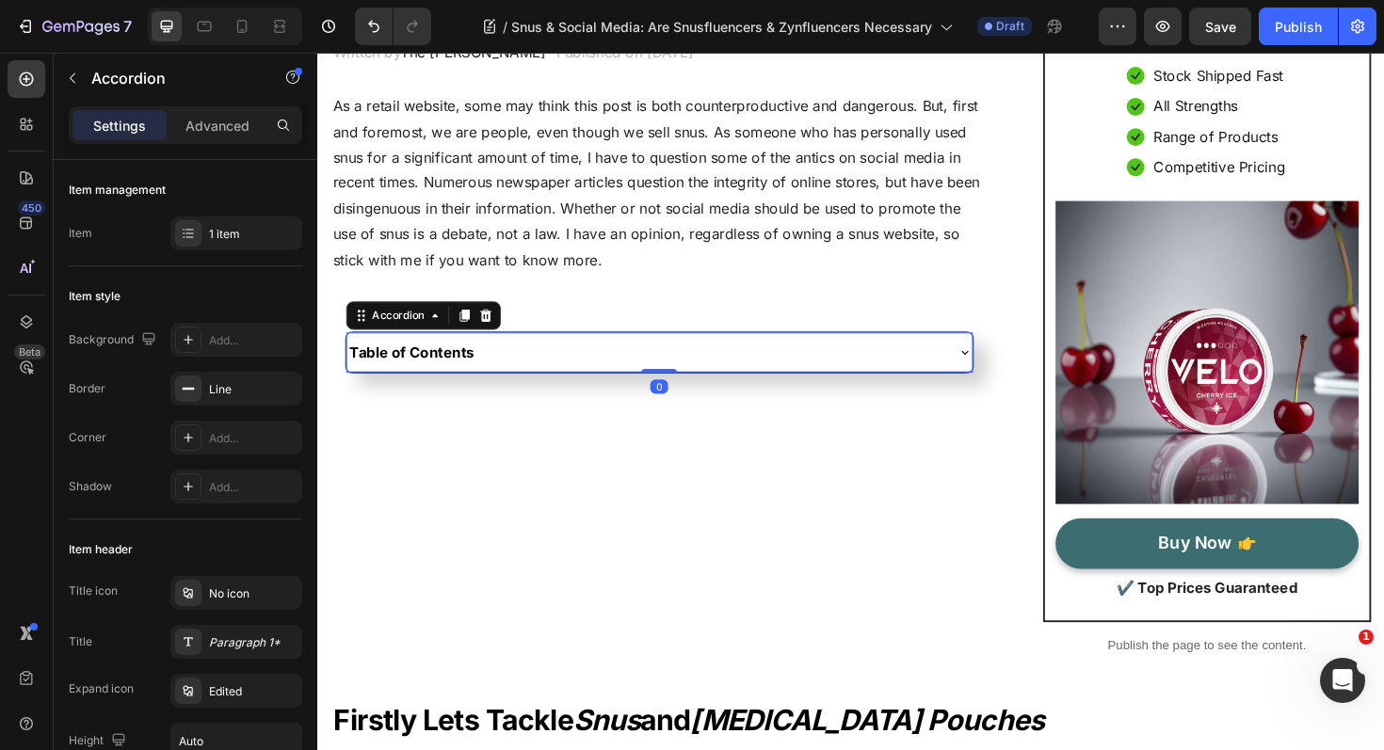
click at [521, 381] on div "Table of Contents" at bounding box center [664, 370] width 632 height 26
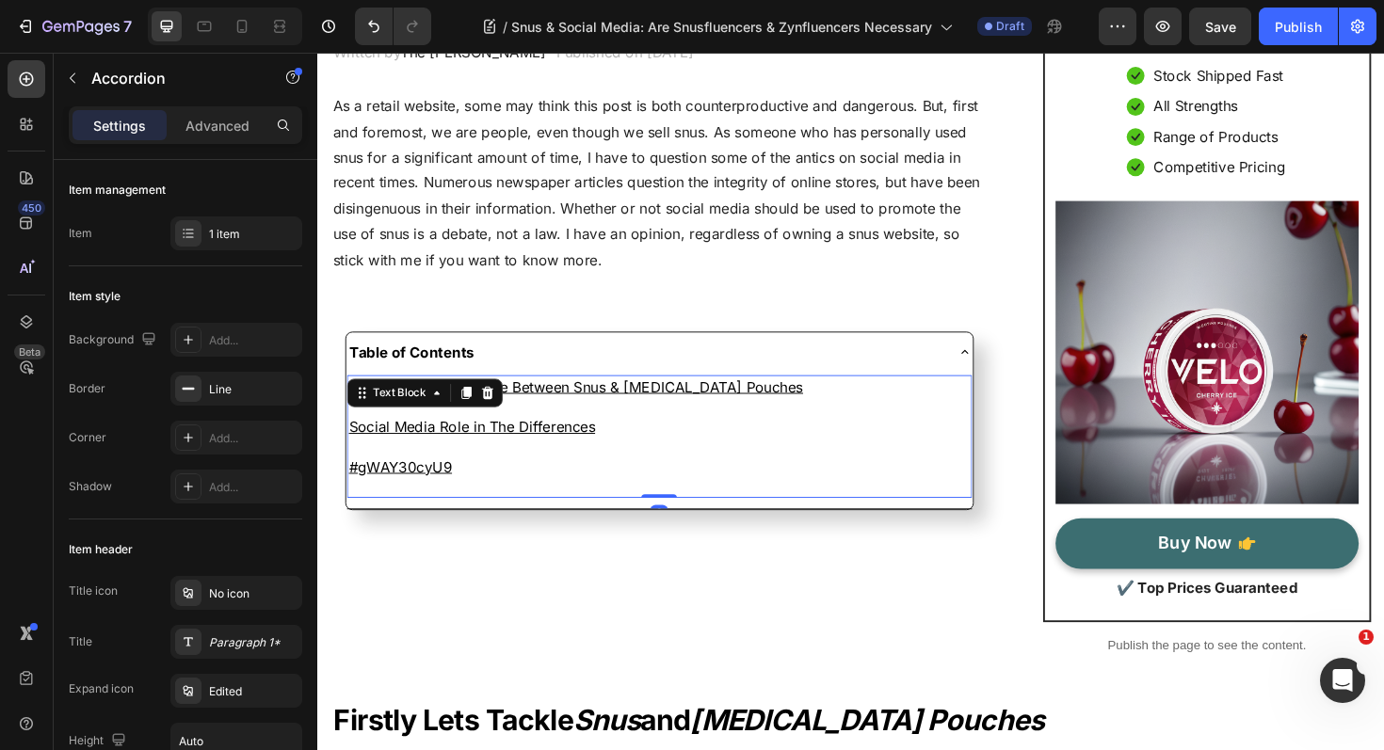
click at [465, 498] on p "#gWAY30cyU9" at bounding box center [679, 491] width 658 height 21
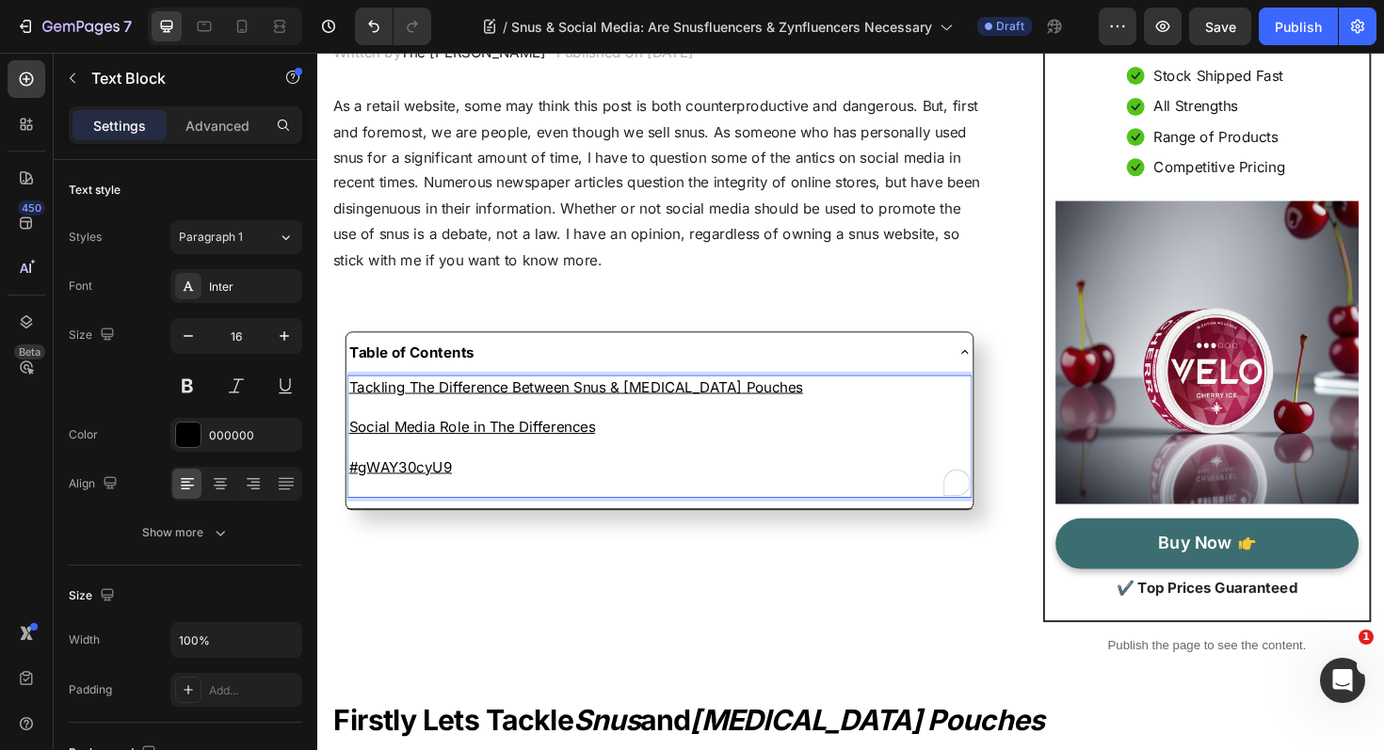
click at [465, 498] on p "#gWAY30cyU9" at bounding box center [679, 491] width 658 height 21
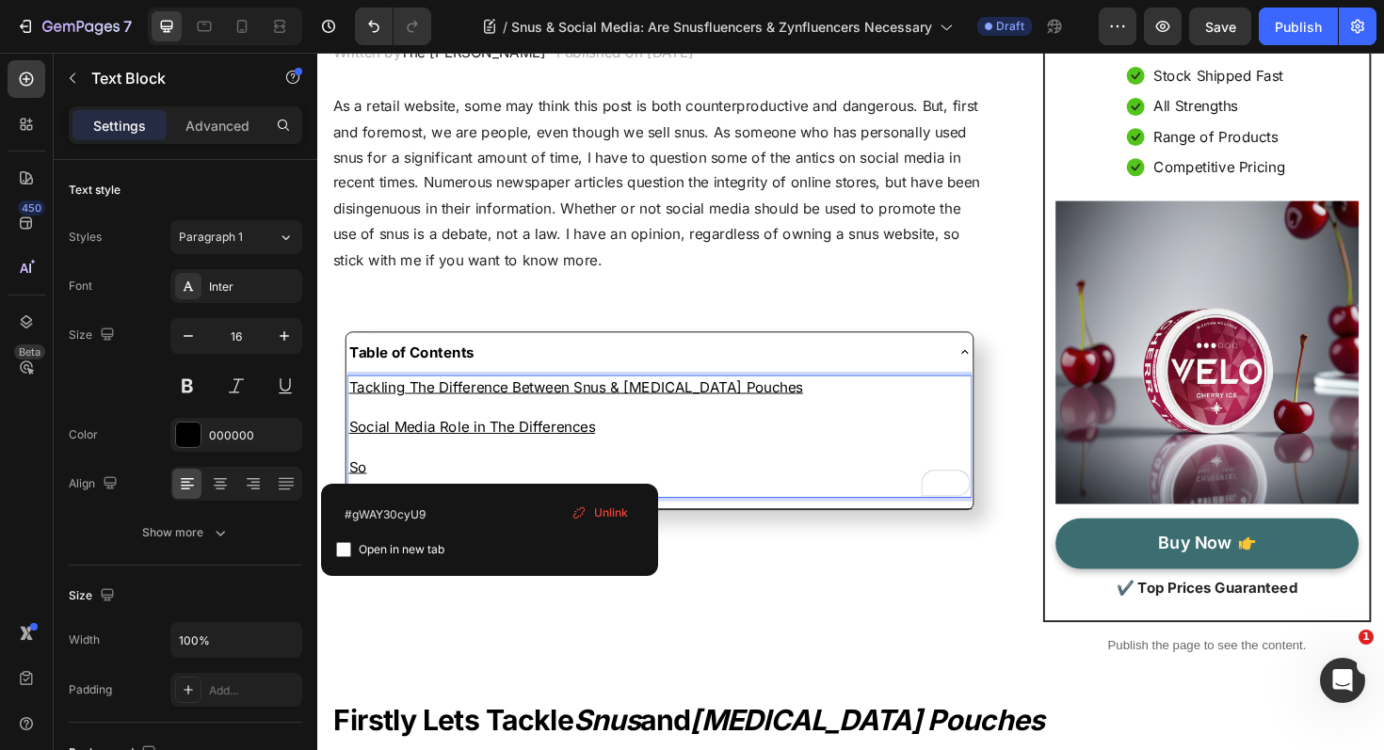
click at [603, 506] on span "Unlink" at bounding box center [611, 513] width 34 height 17
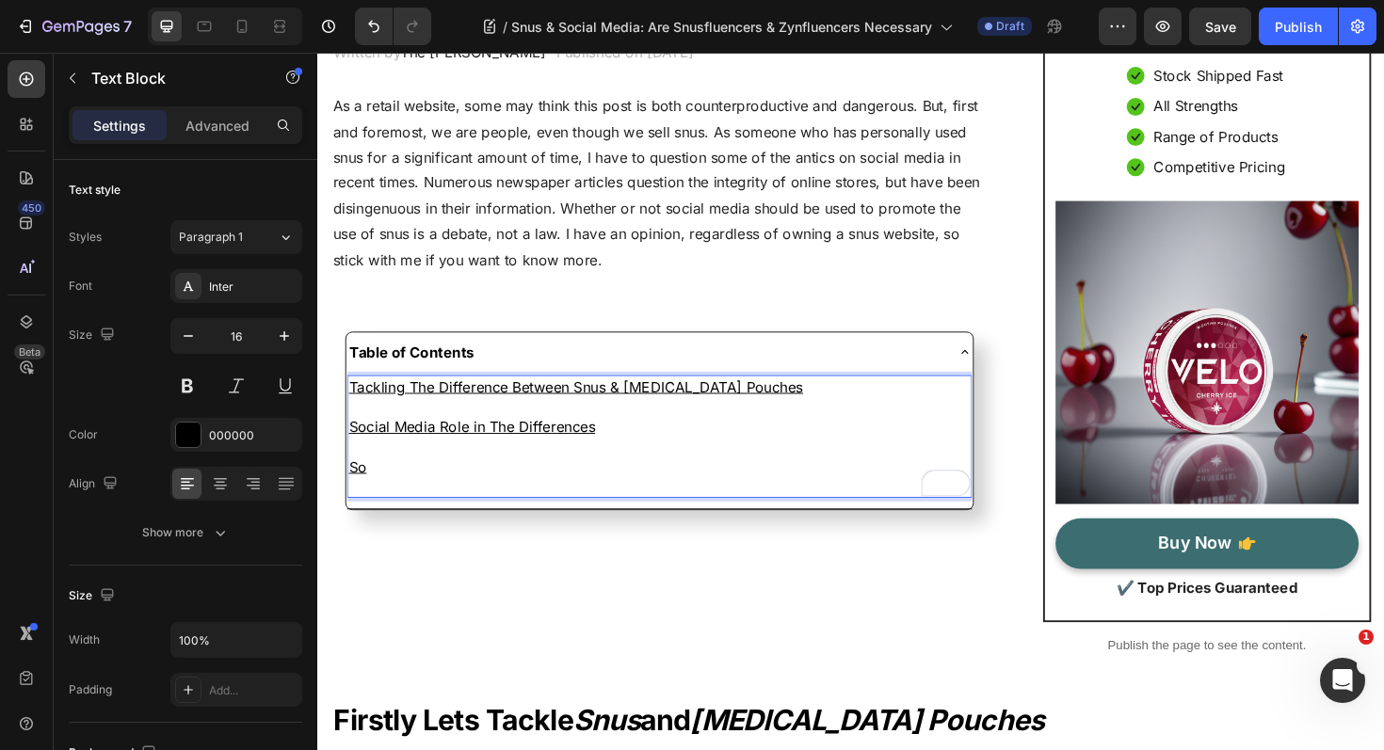
click at [357, 490] on u "So" at bounding box center [359, 491] width 19 height 19
click at [387, 495] on u "Snusfluencers, Zynfluencers and Responsibility" at bounding box center [516, 491] width 333 height 19
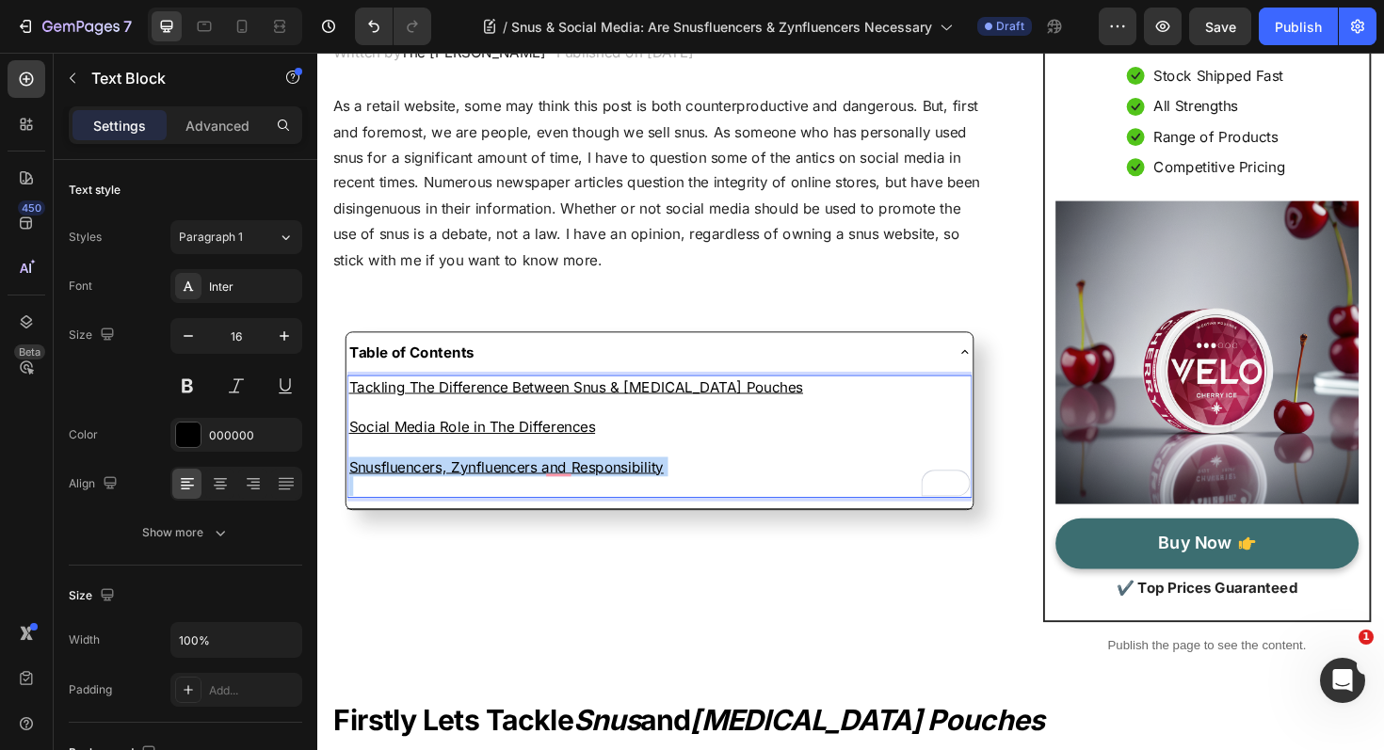
click at [387, 495] on u "Snusfluencers, Zynfluencers and Responsibility" at bounding box center [516, 491] width 333 height 19
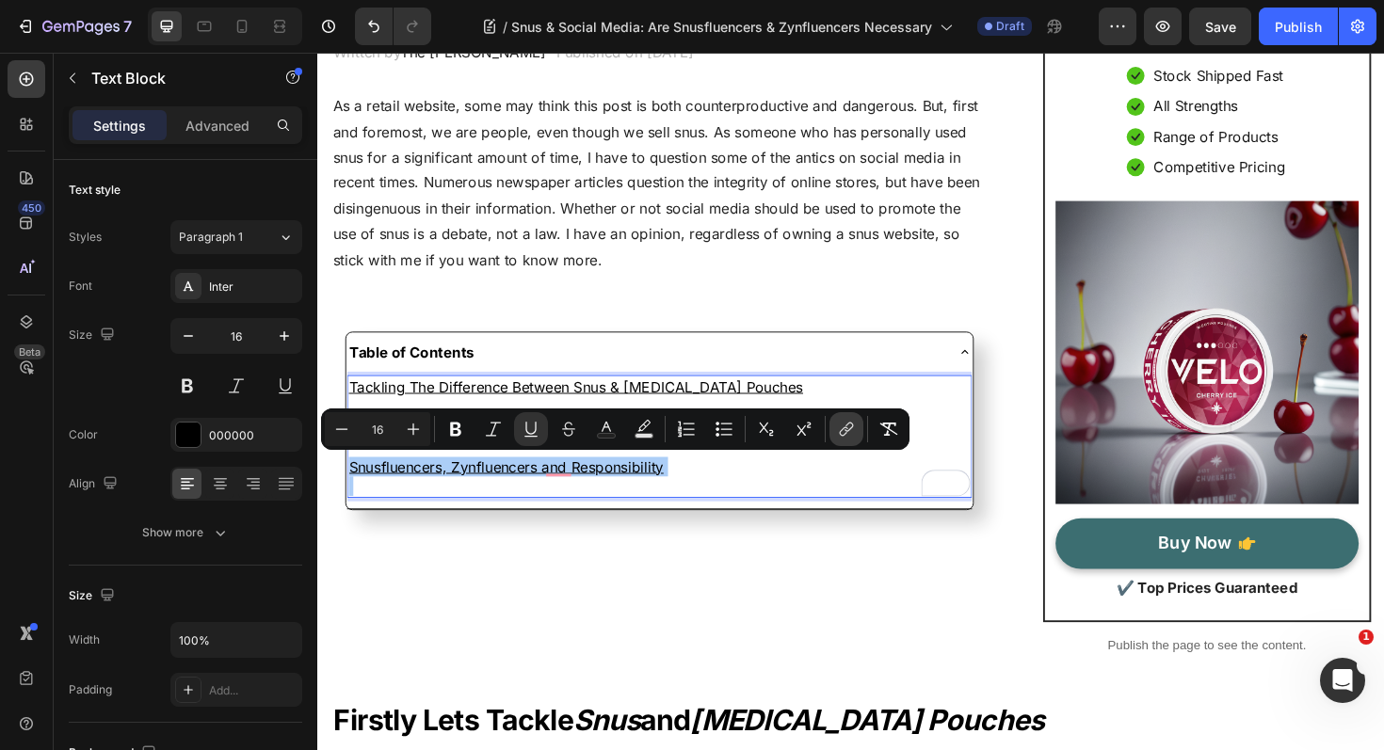
click at [845, 435] on icon "Editor contextual toolbar" at bounding box center [846, 429] width 19 height 19
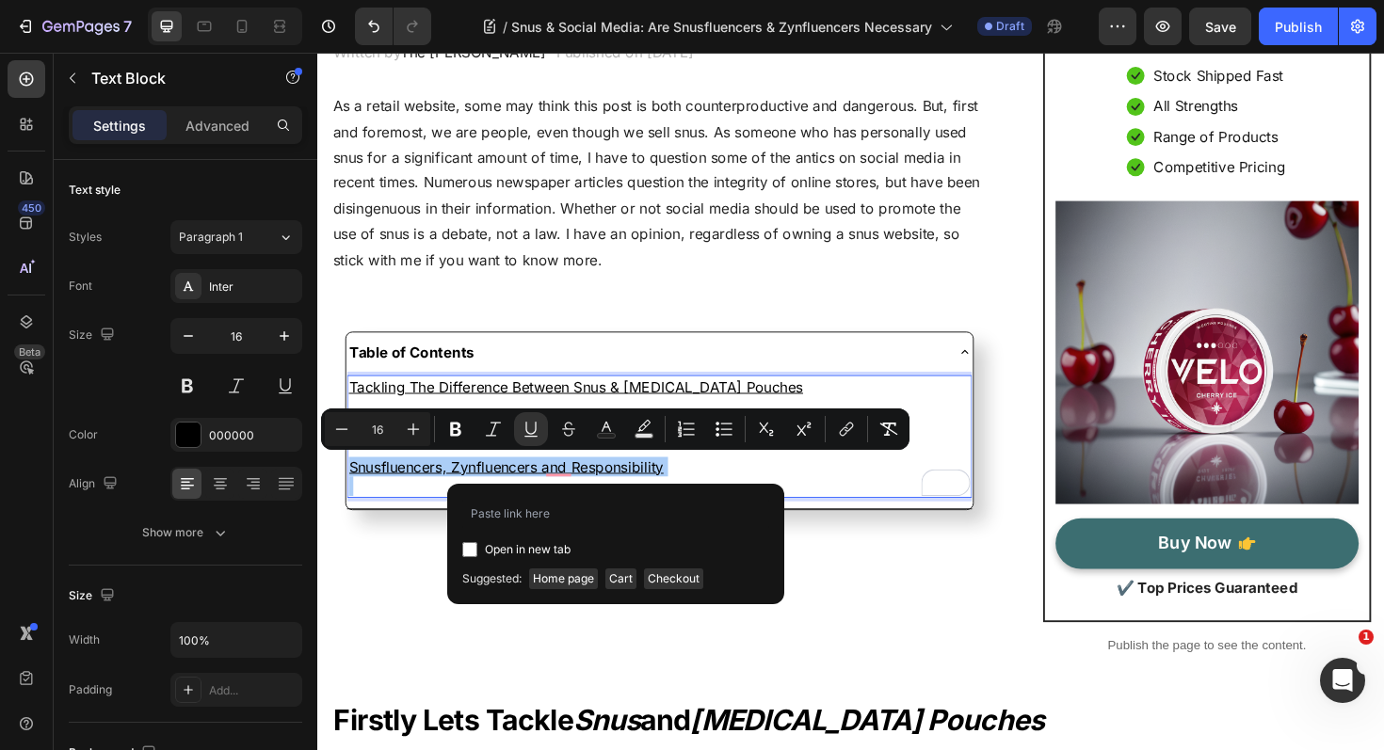
type input ".gjSWQdQ9bh"
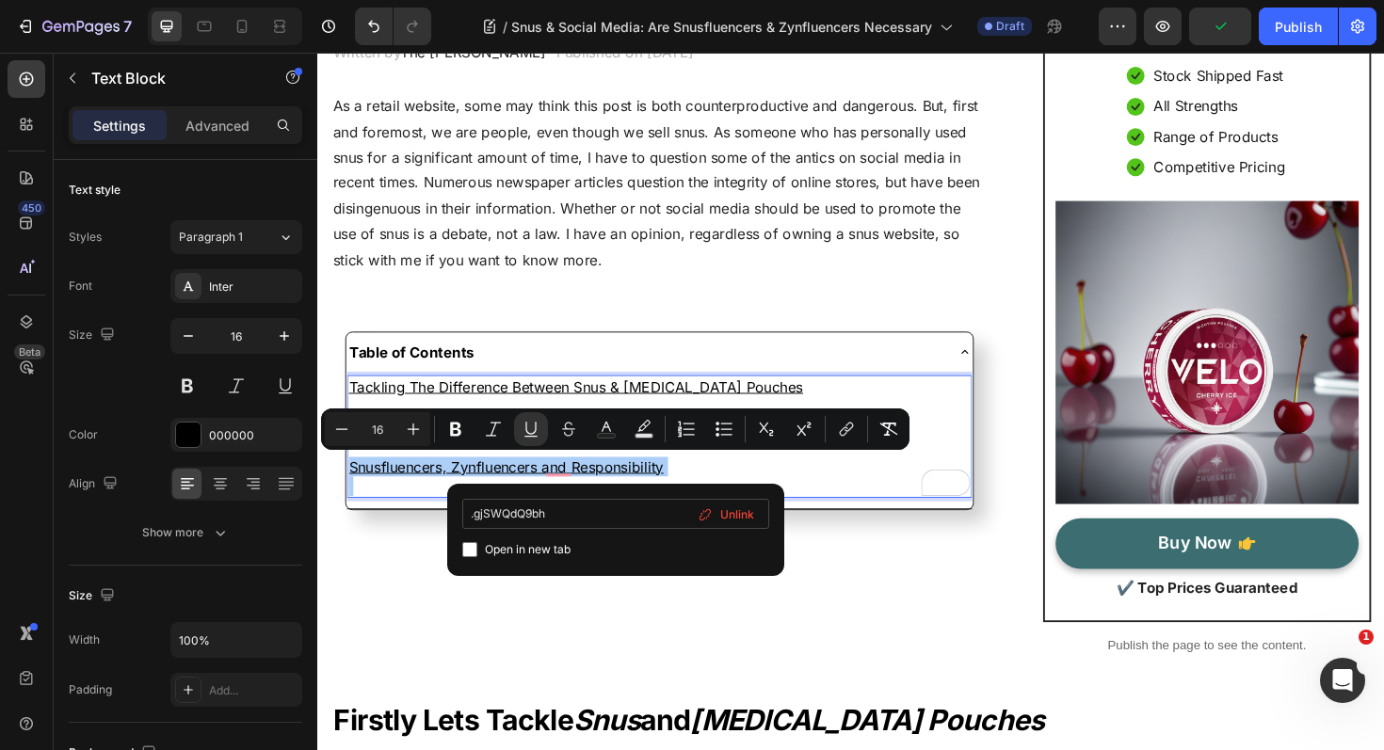
click at [473, 512] on input ".gjSWQdQ9bh" at bounding box center [615, 514] width 307 height 30
type input "#gjSWQdQ9bh"
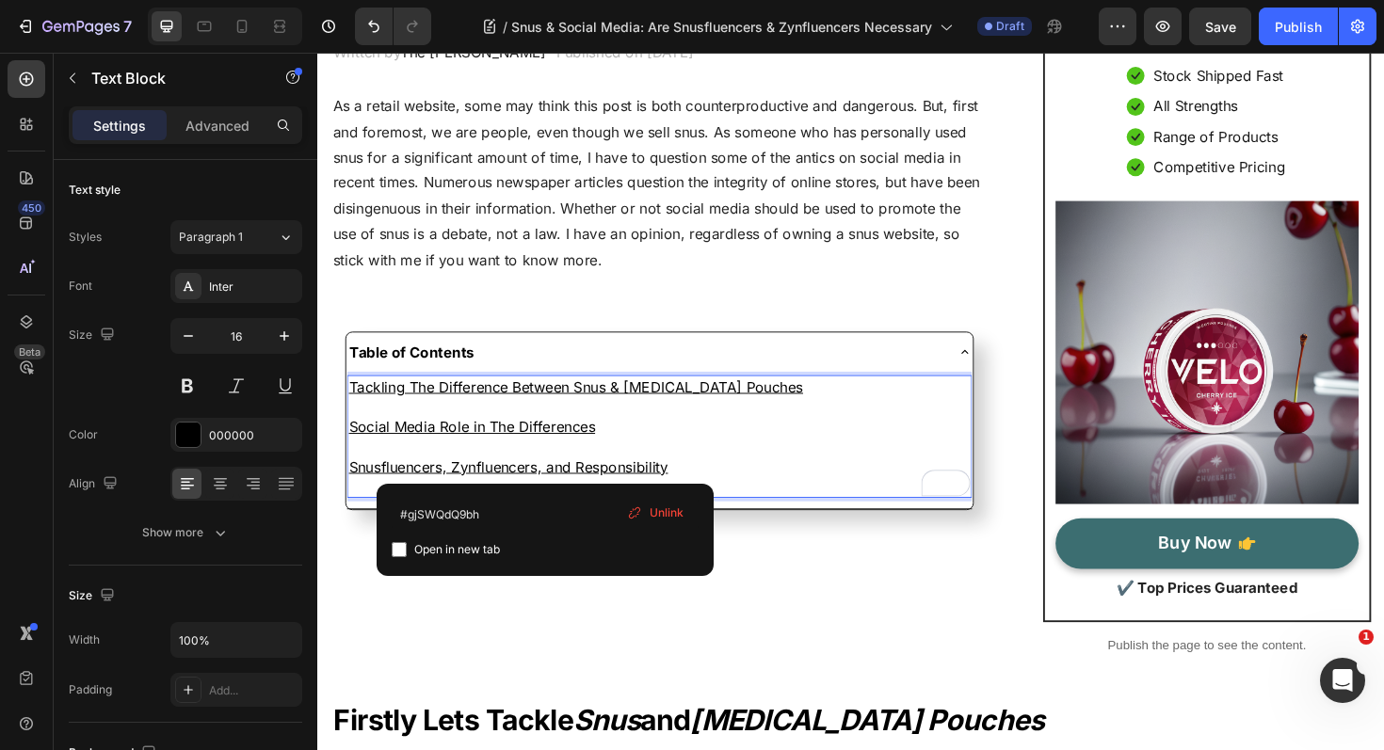
click at [733, 489] on p "Snusfluencers, Zynfluencers, and Responsibility" at bounding box center [679, 491] width 658 height 21
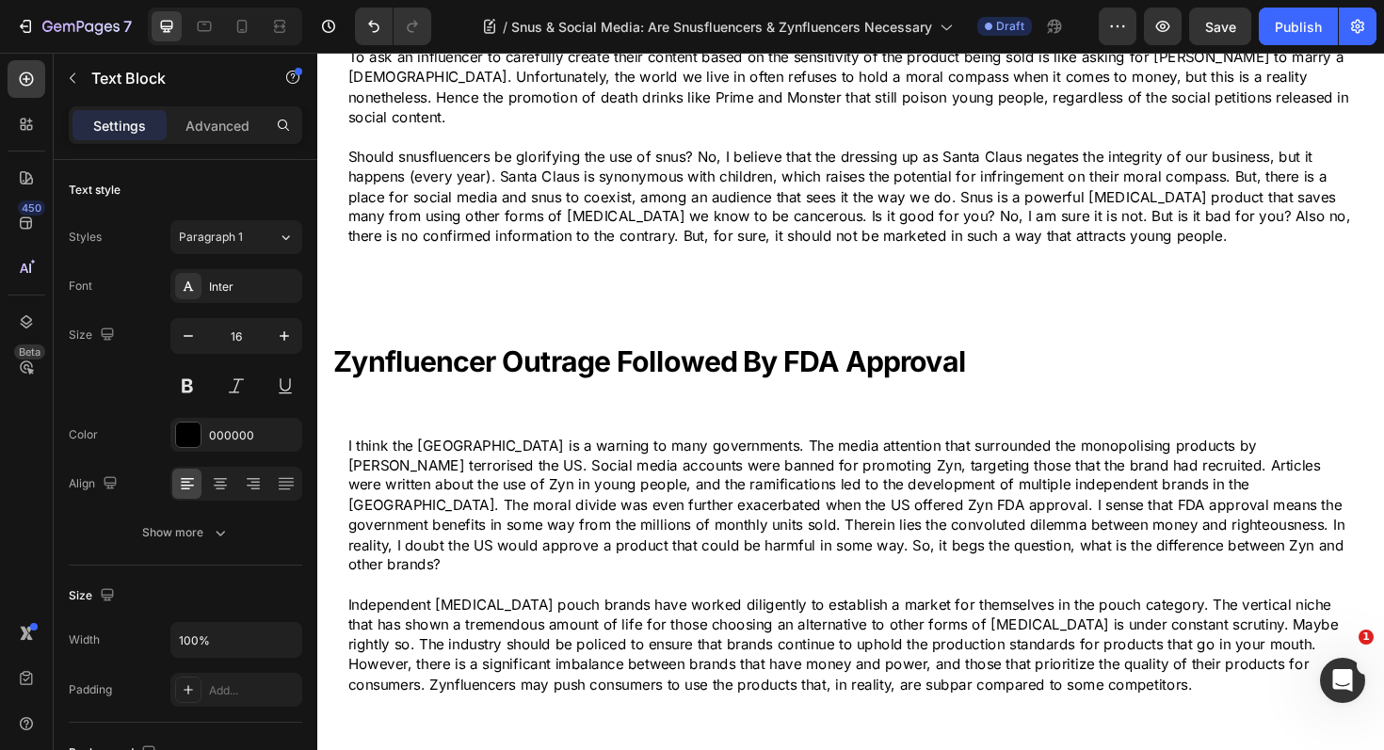
scroll to position [2216, 0]
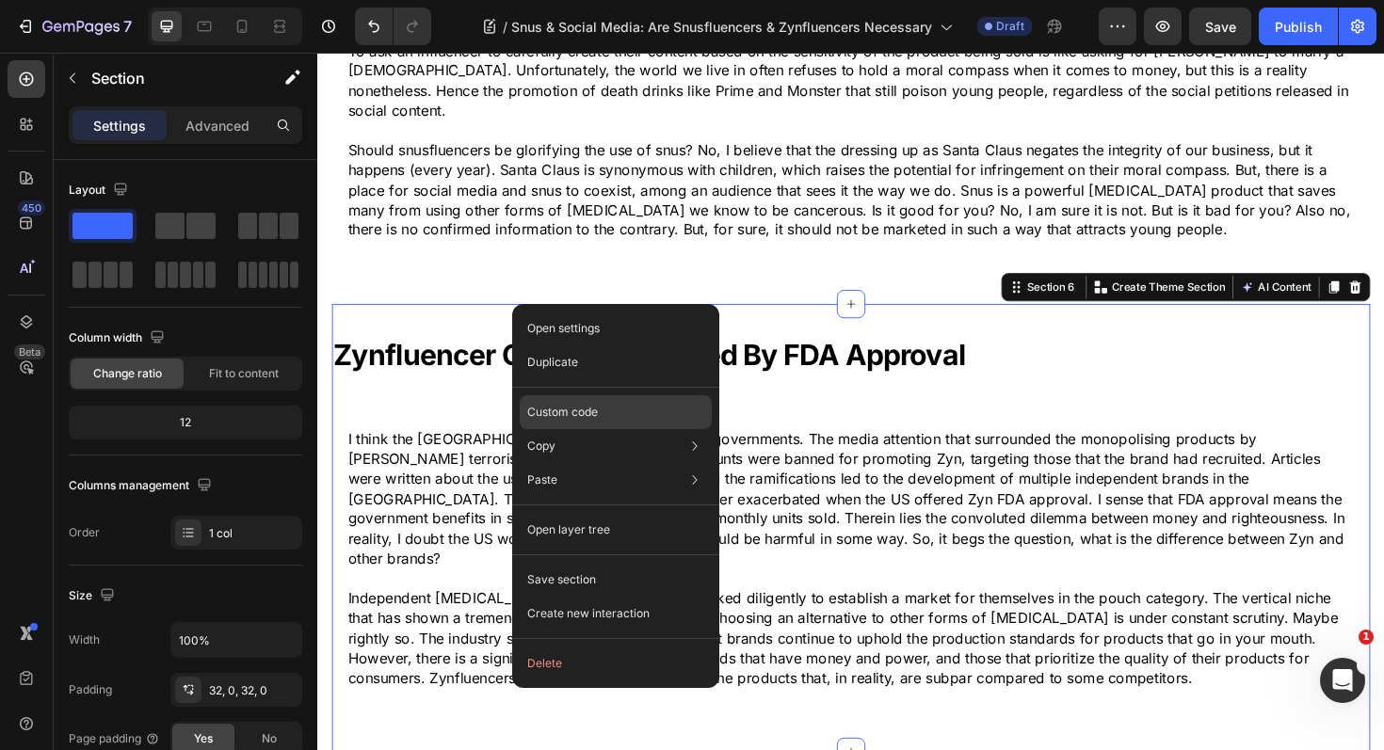
click at [613, 463] on div "Custom code" at bounding box center [616, 480] width 192 height 34
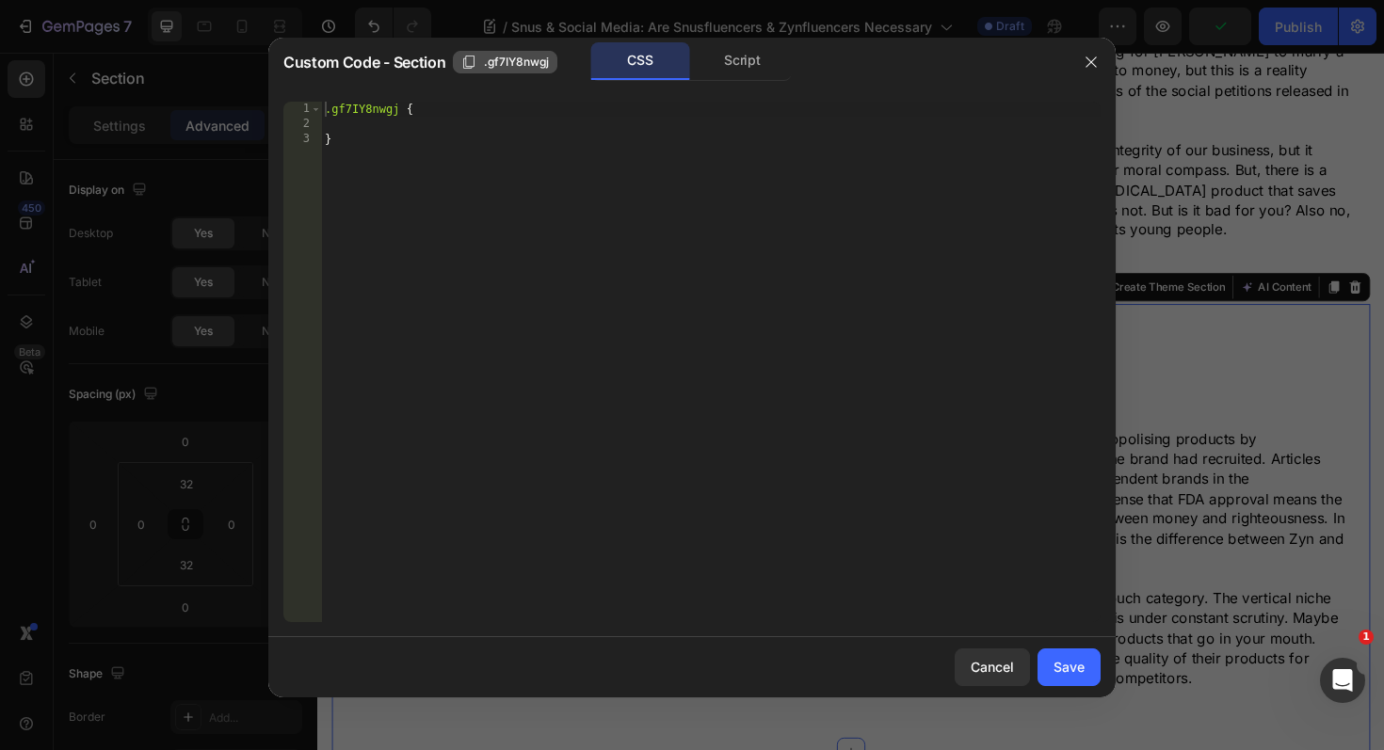
click at [469, 67] on icon "button" at bounding box center [468, 62] width 15 height 15
click at [982, 661] on div "Cancel" at bounding box center [992, 667] width 43 height 20
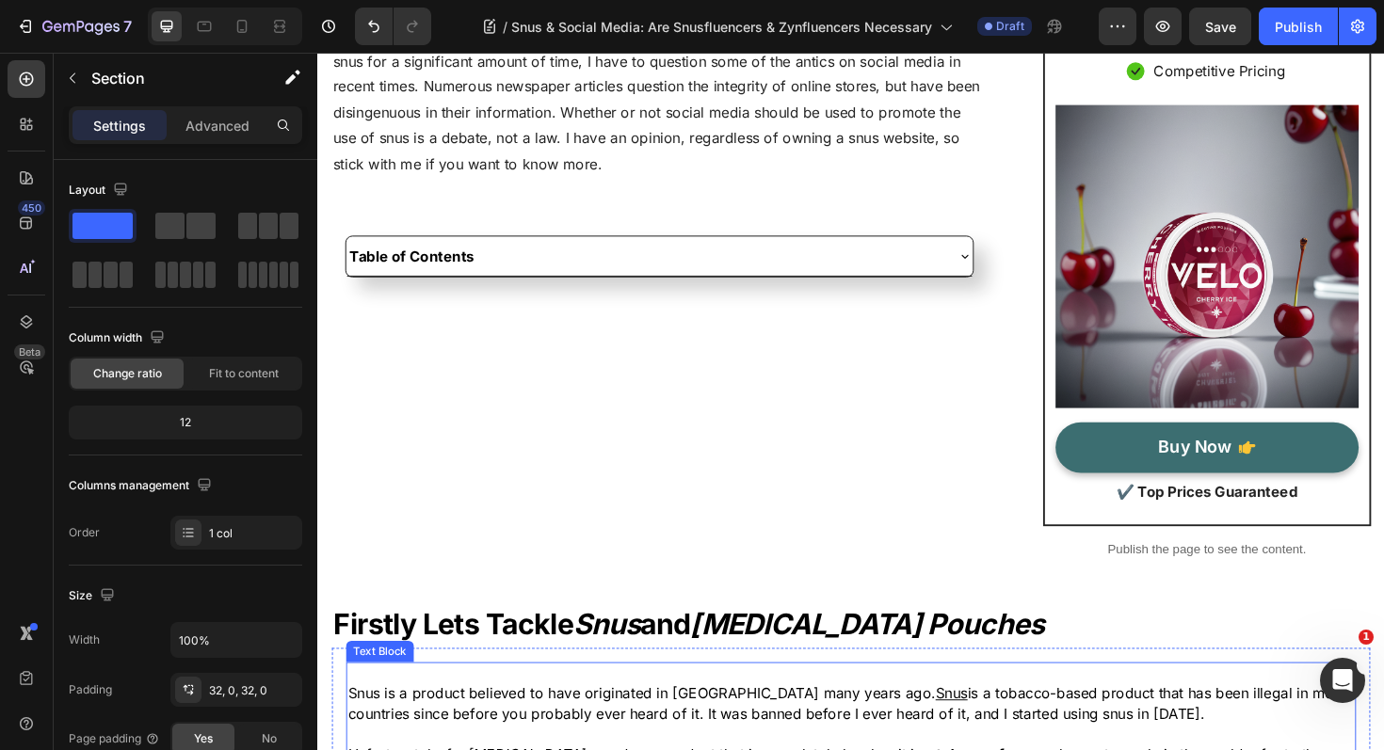
scroll to position [265, 0]
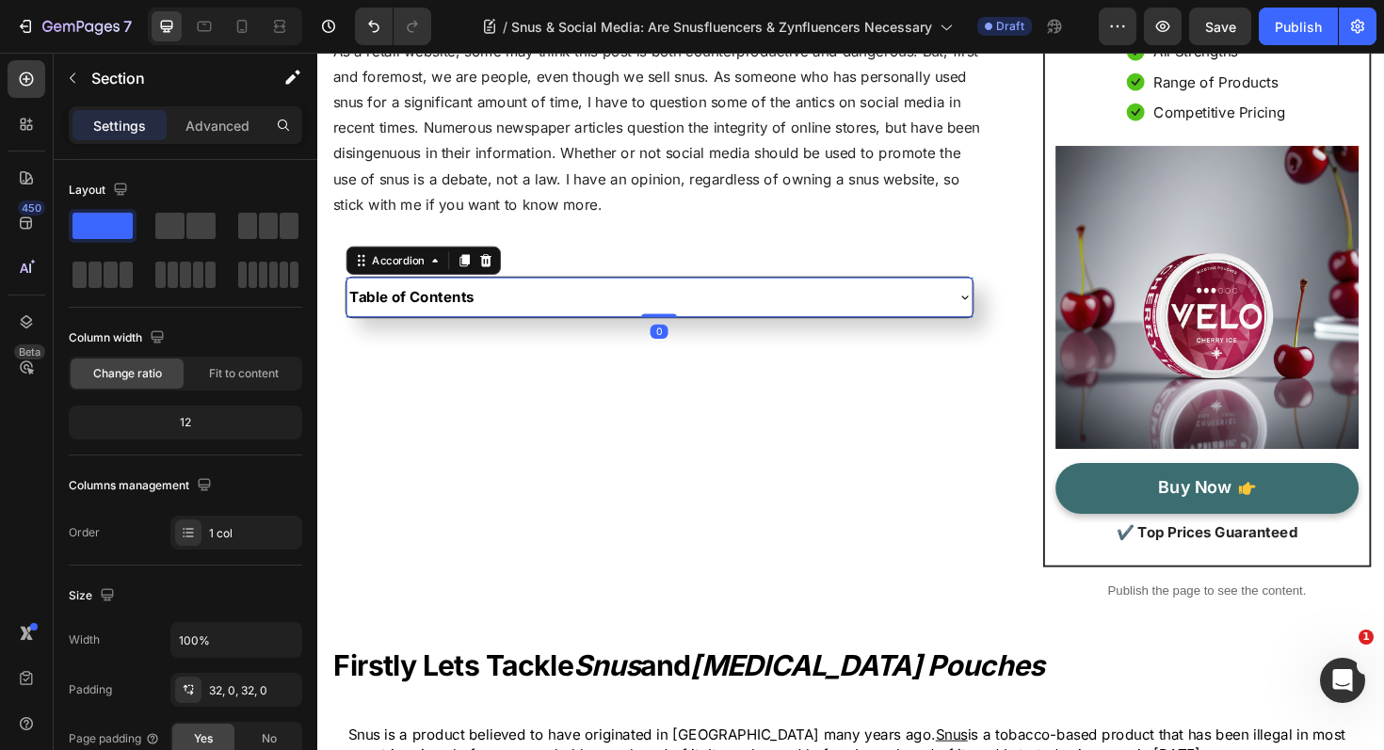
click at [529, 324] on div "Table of Contents" at bounding box center [664, 311] width 632 height 26
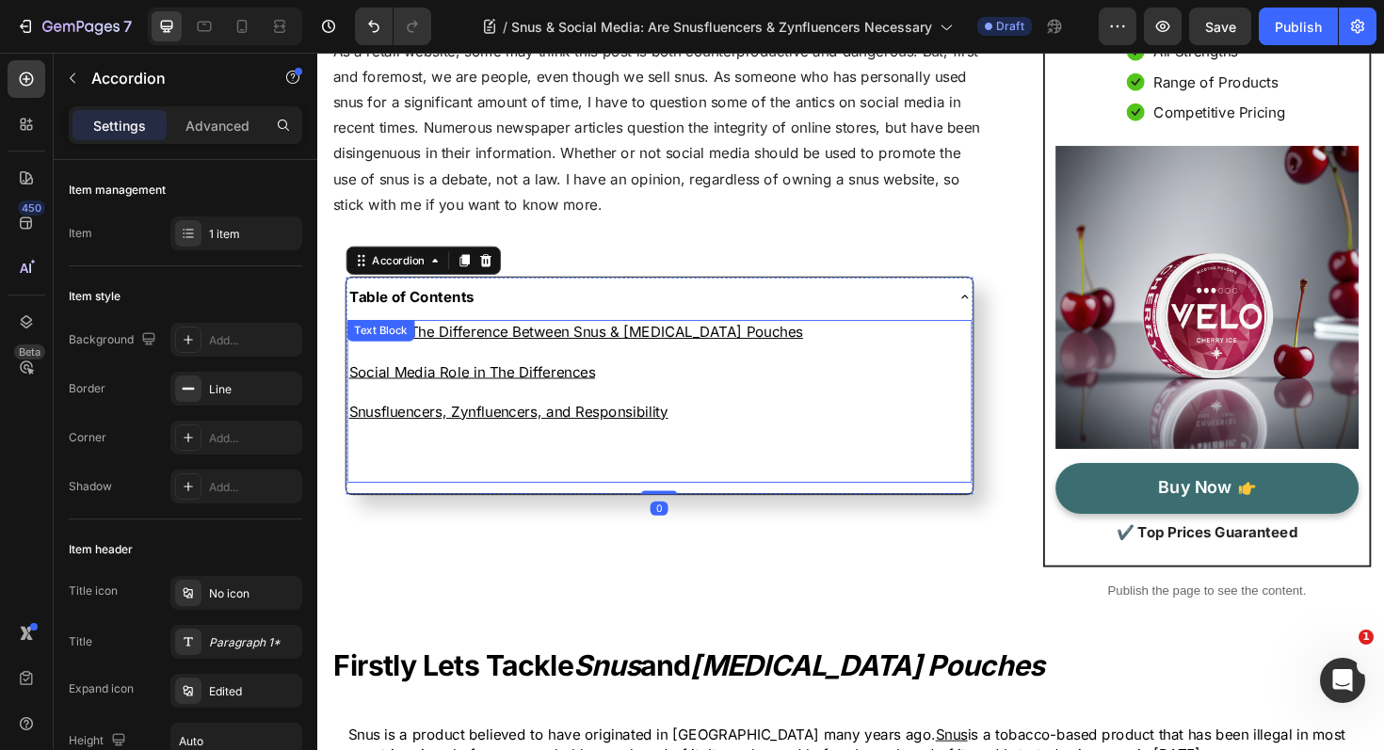
click at [426, 477] on p at bounding box center [679, 474] width 658 height 21
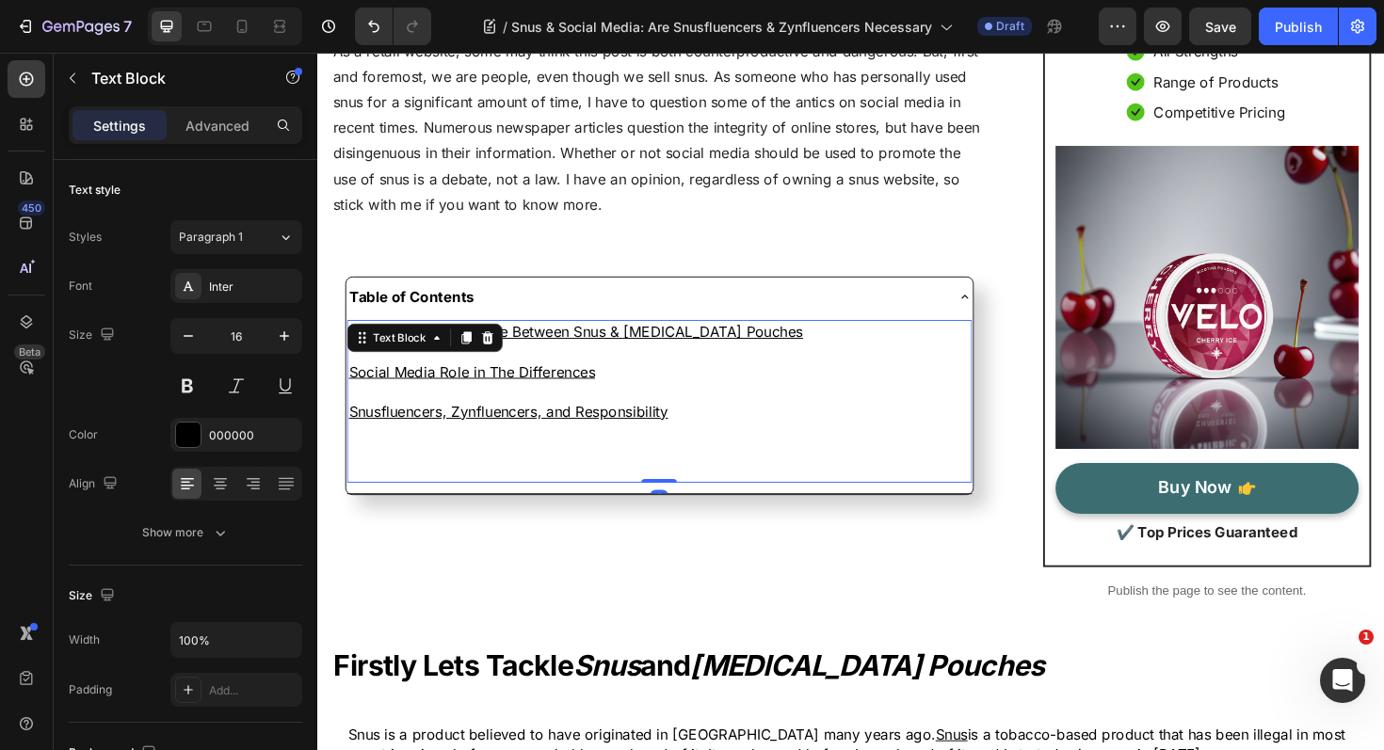
click at [411, 485] on p at bounding box center [679, 474] width 658 height 21
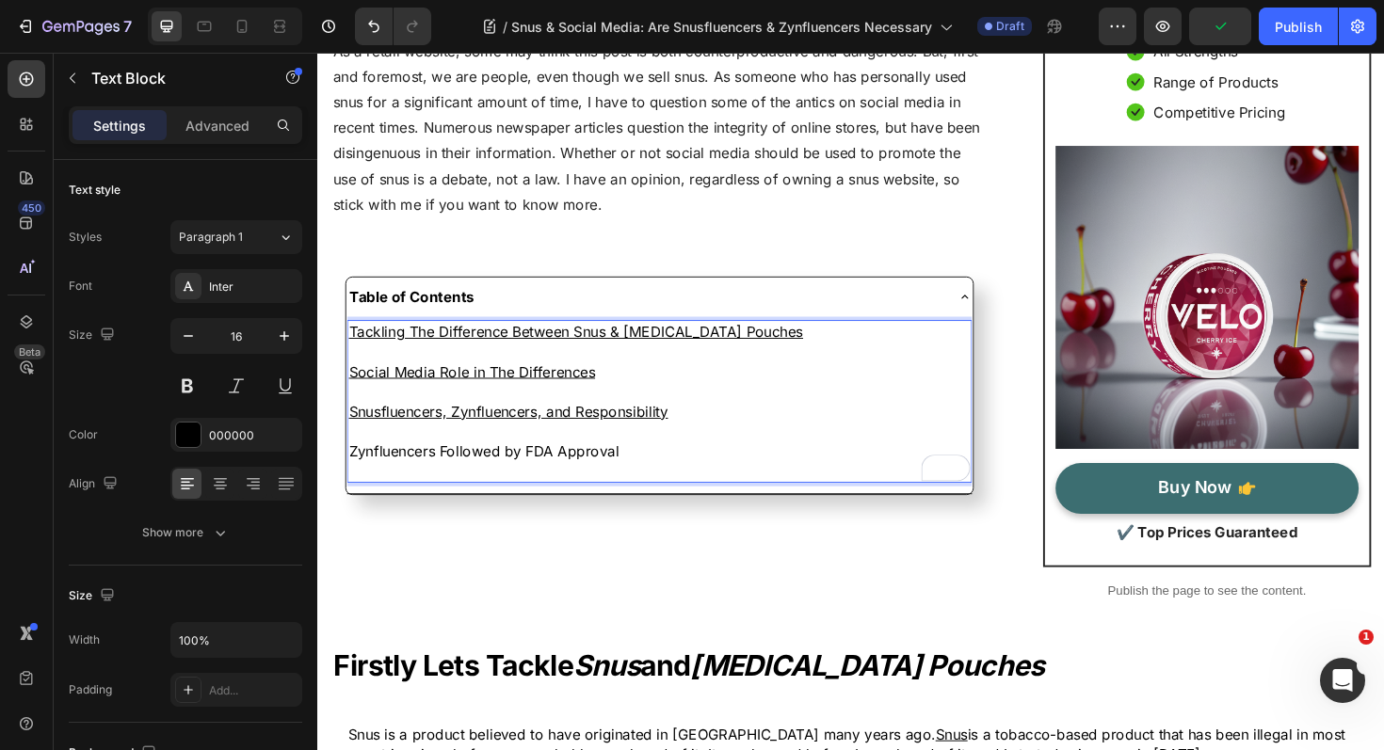
click at [443, 468] on p "Zynfluencers Followed by FDA Approval" at bounding box center [679, 474] width 658 height 21
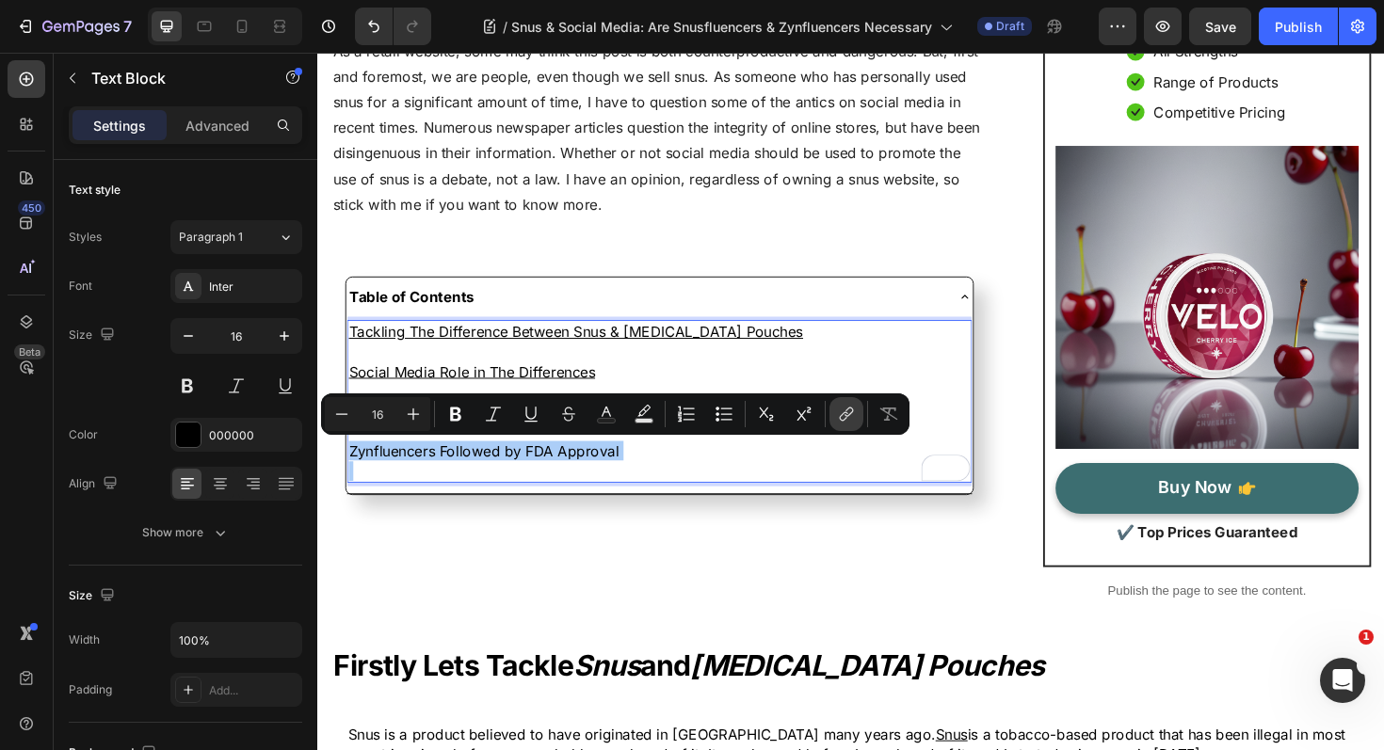
click at [855, 406] on icon "Editor contextual toolbar" at bounding box center [846, 414] width 19 height 19
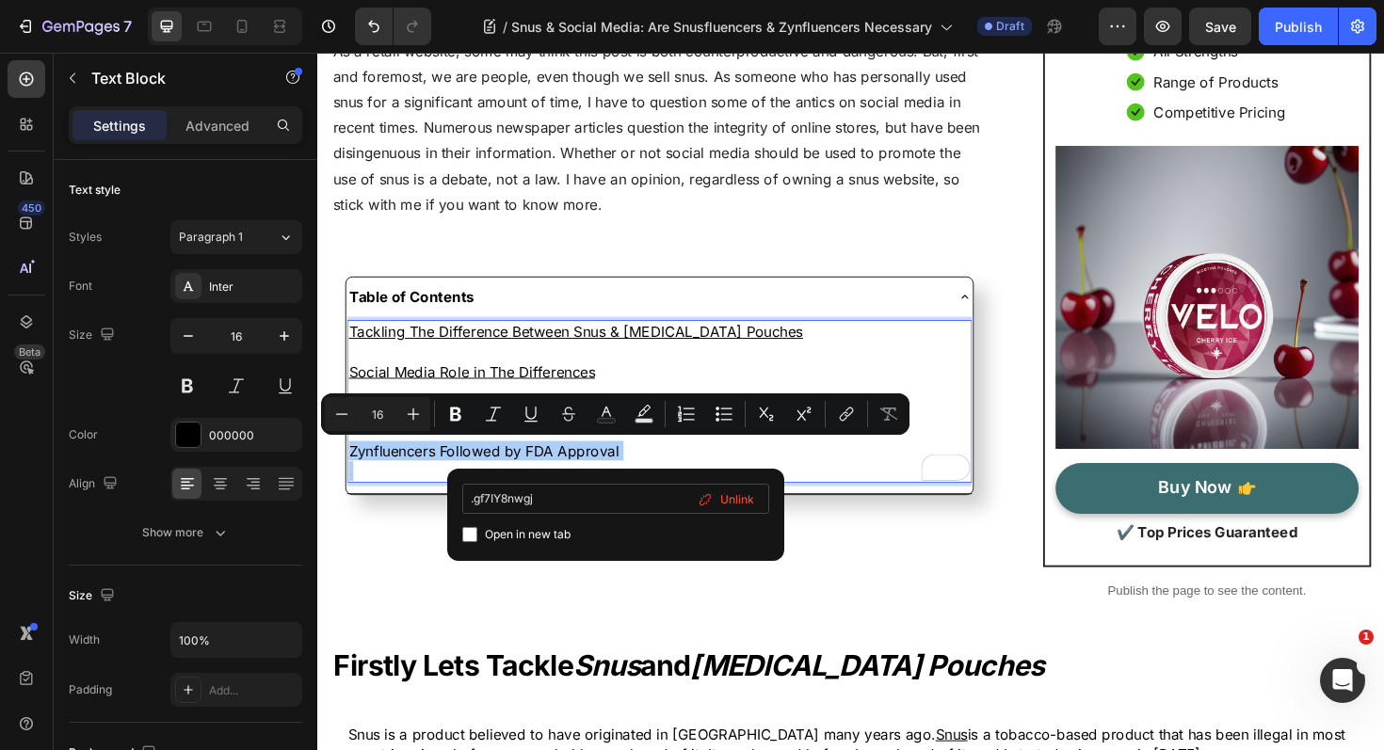
click at [477, 499] on input ".gf7IY8nwgj" at bounding box center [615, 499] width 307 height 30
click at [475, 501] on input ".gf7IY8nwgj" at bounding box center [615, 499] width 307 height 30
type input "#gf7IY8nwgj"
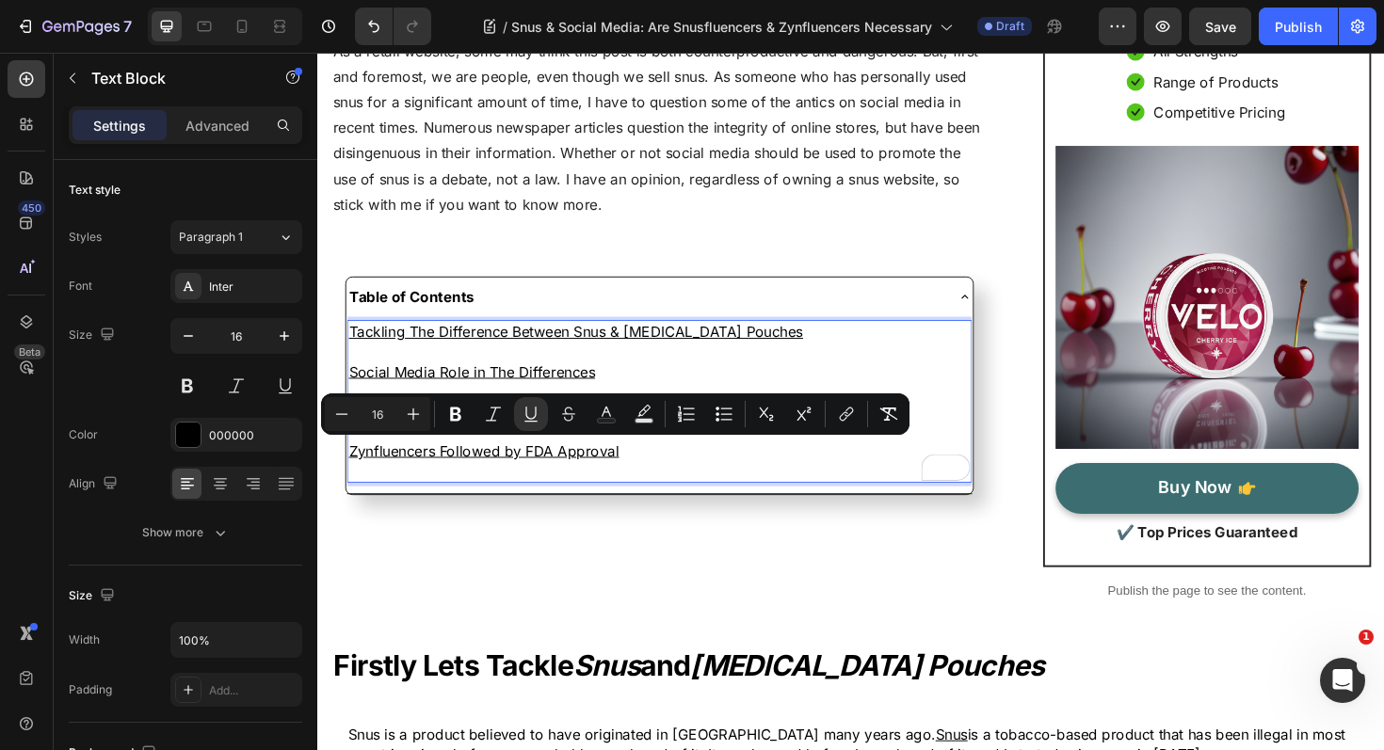
click at [664, 472] on p "Zynfluencers Followed by FDA Approval" at bounding box center [679, 474] width 658 height 21
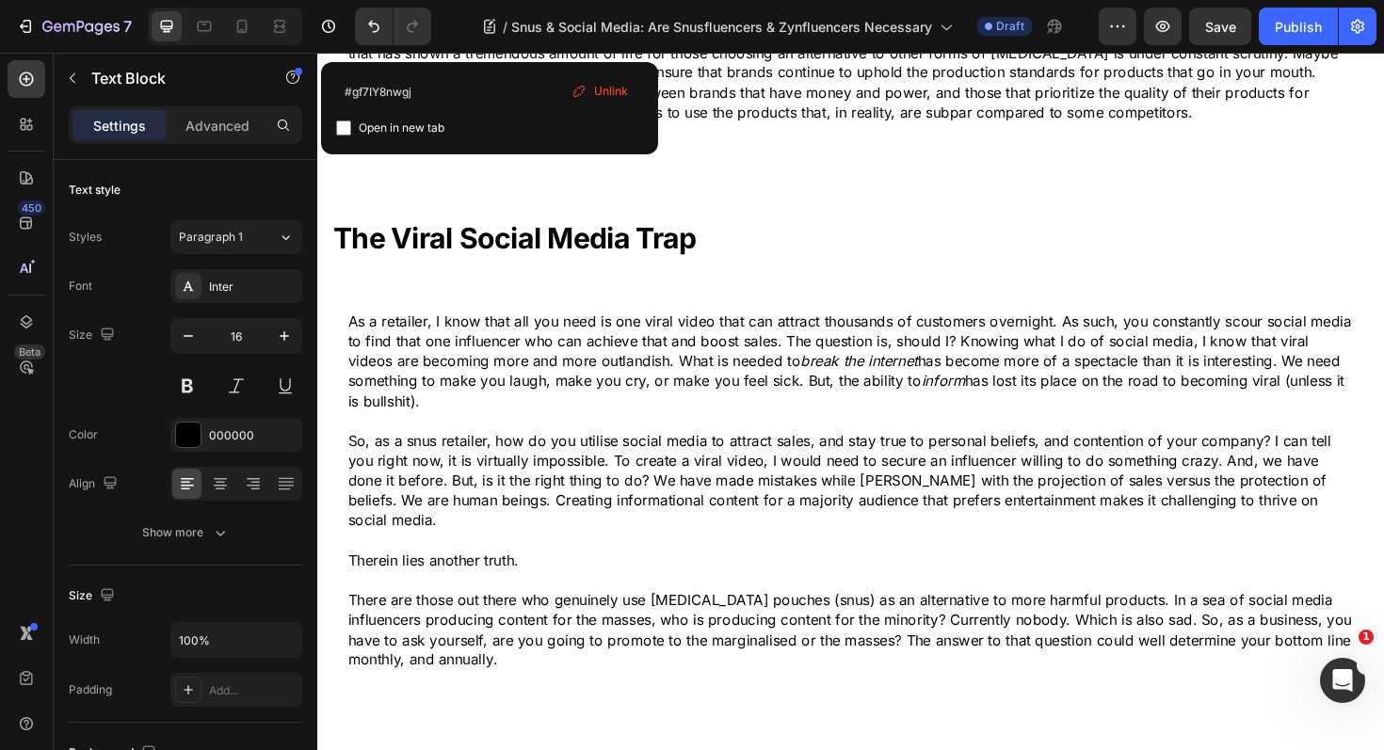
scroll to position [2701, 0]
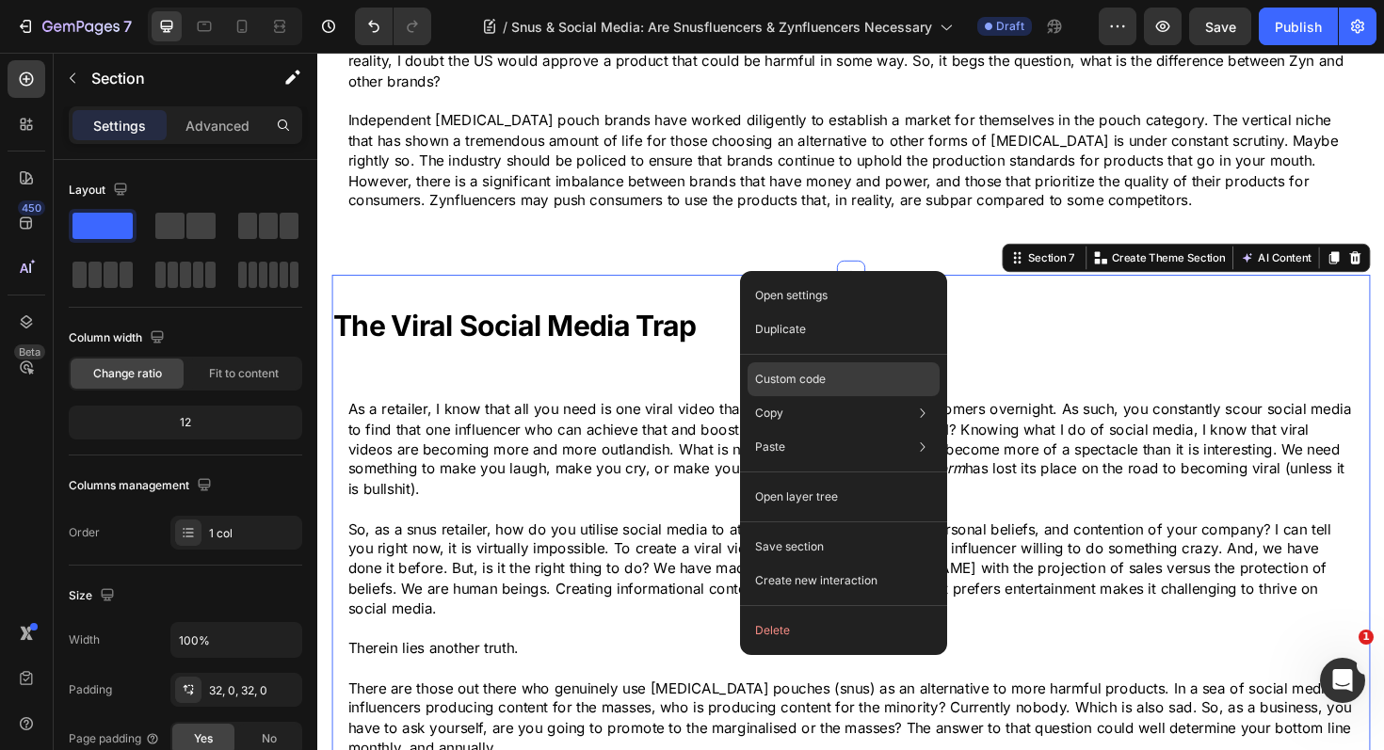
click at [800, 430] on div "Custom code" at bounding box center [843, 447] width 192 height 34
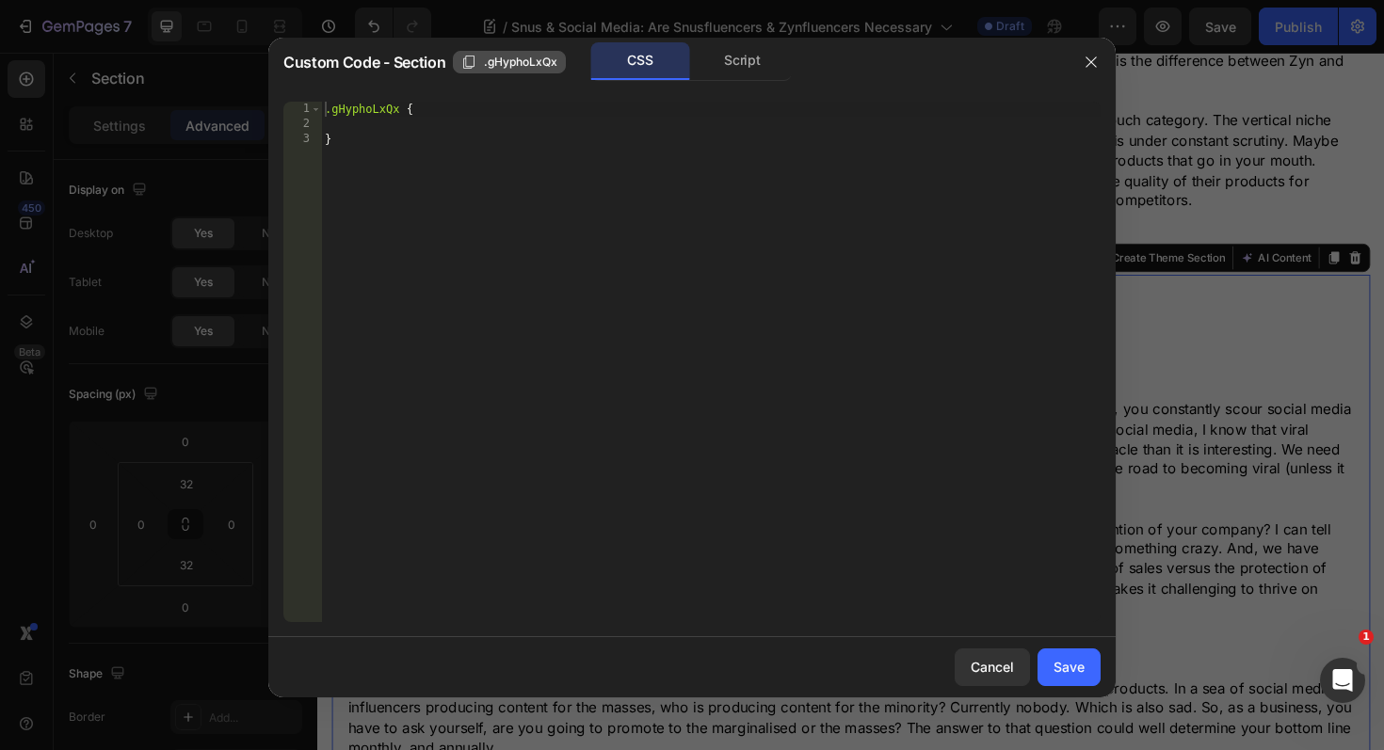
click at [469, 64] on icon "button" at bounding box center [468, 62] width 15 height 15
click at [969, 668] on button "Cancel" at bounding box center [991, 668] width 75 height 38
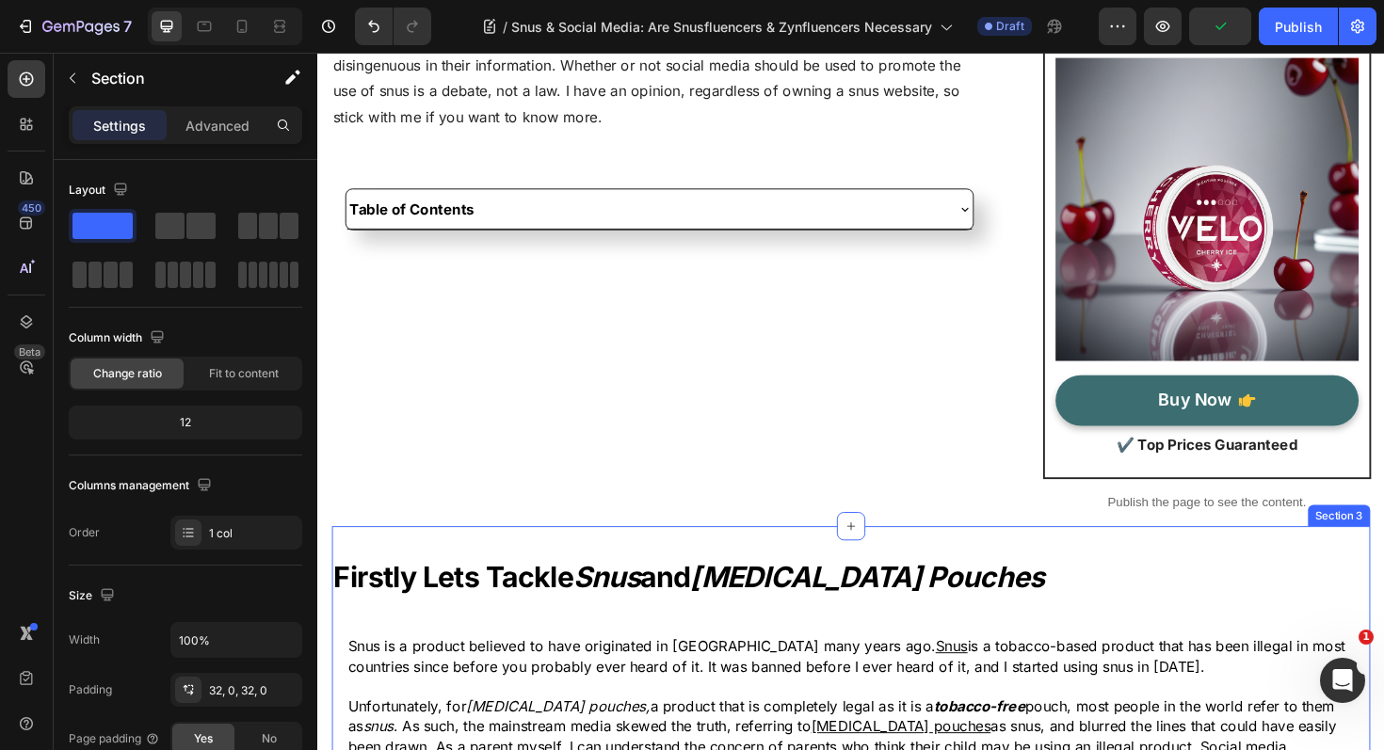
scroll to position [302, 0]
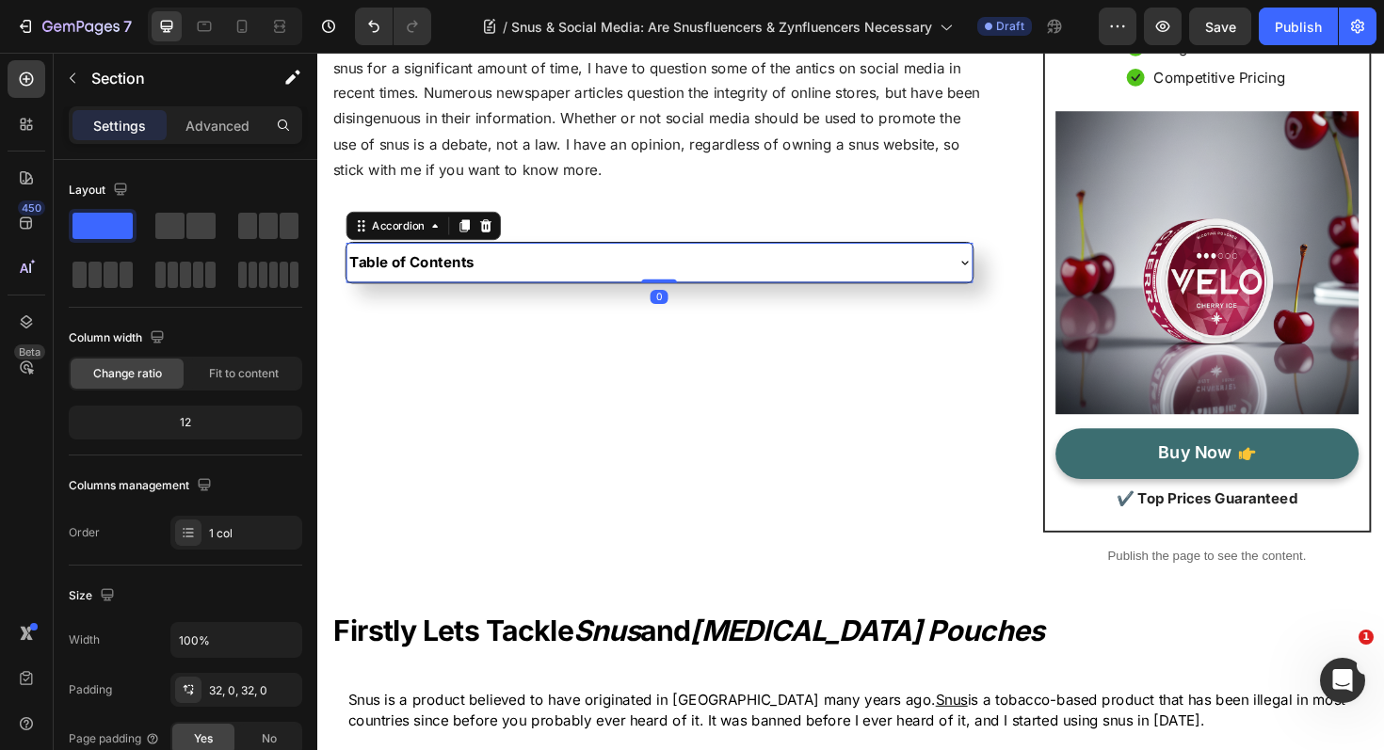
click at [575, 284] on div "Table of Contents" at bounding box center [664, 275] width 632 height 26
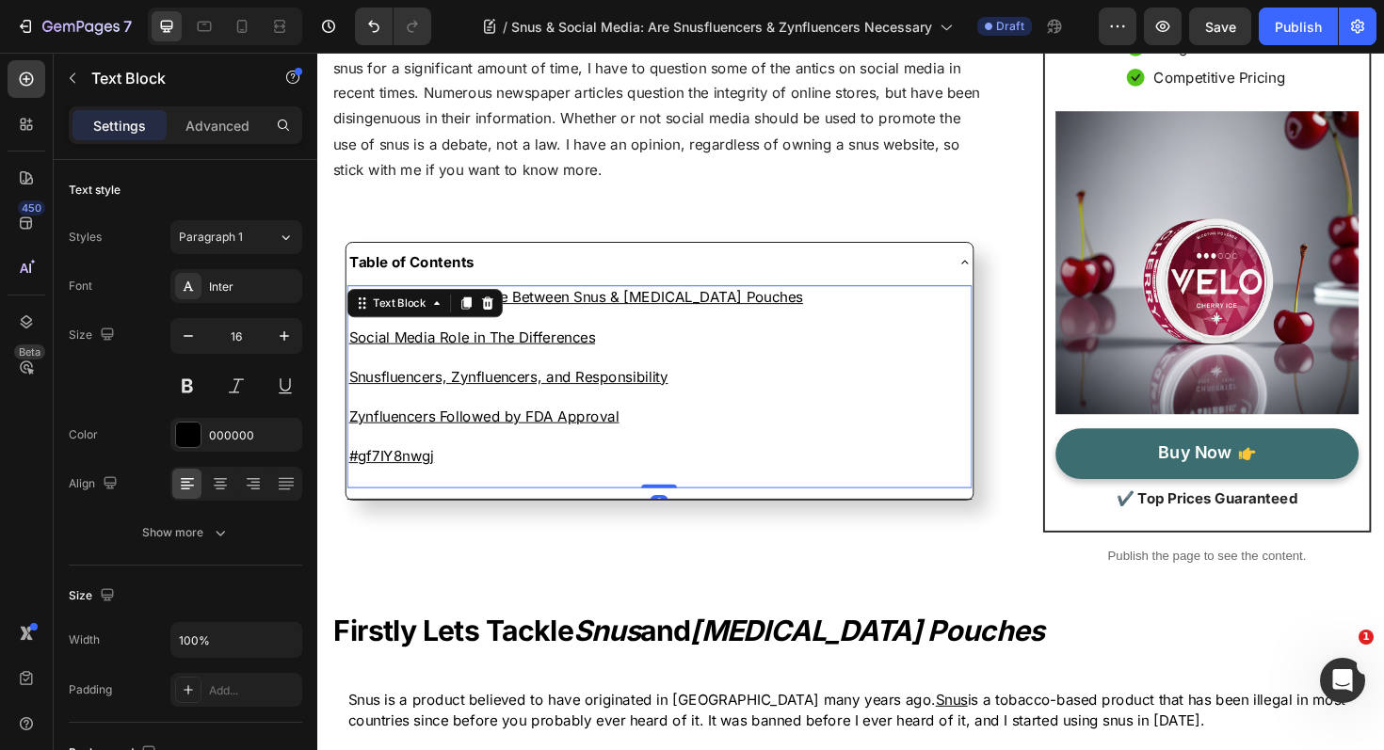
click at [459, 489] on p "#gf7IY8nwgj" at bounding box center [679, 480] width 658 height 21
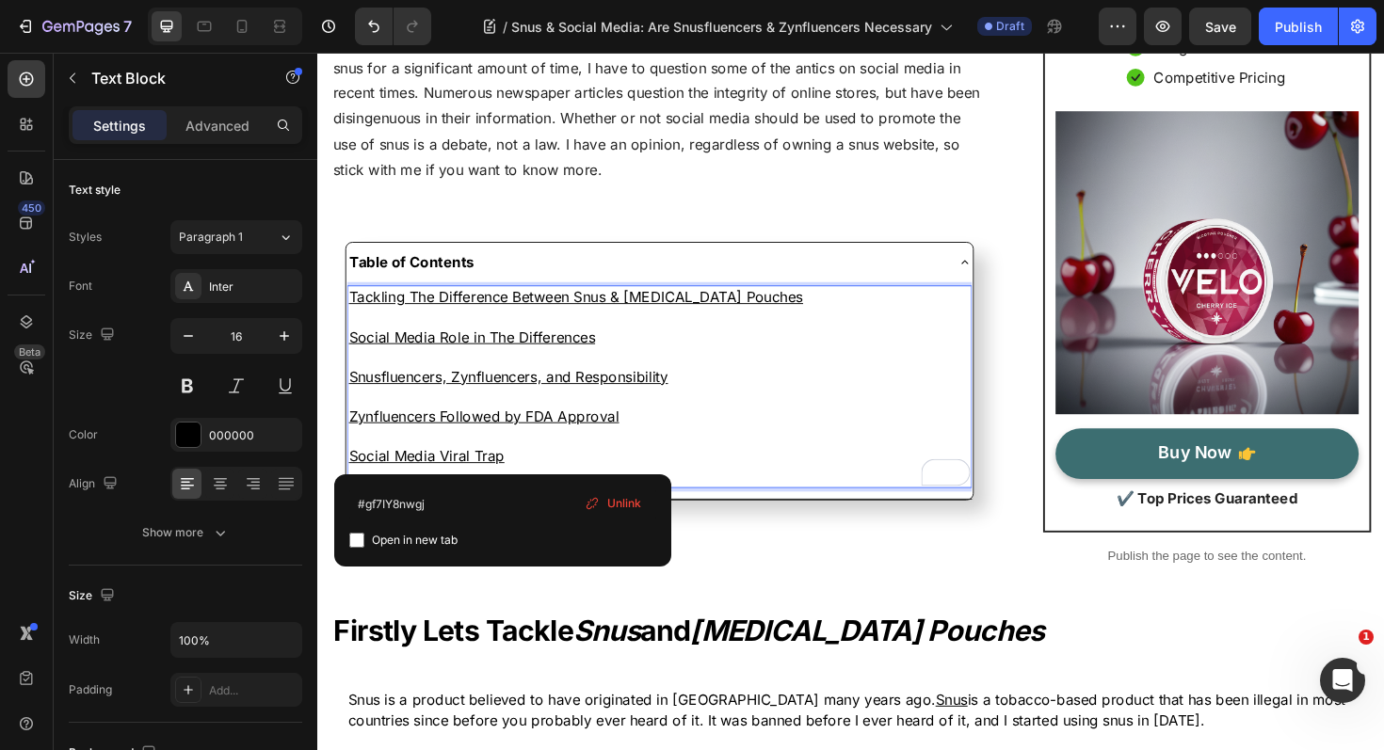
click at [636, 508] on span "Unlink" at bounding box center [624, 503] width 34 height 17
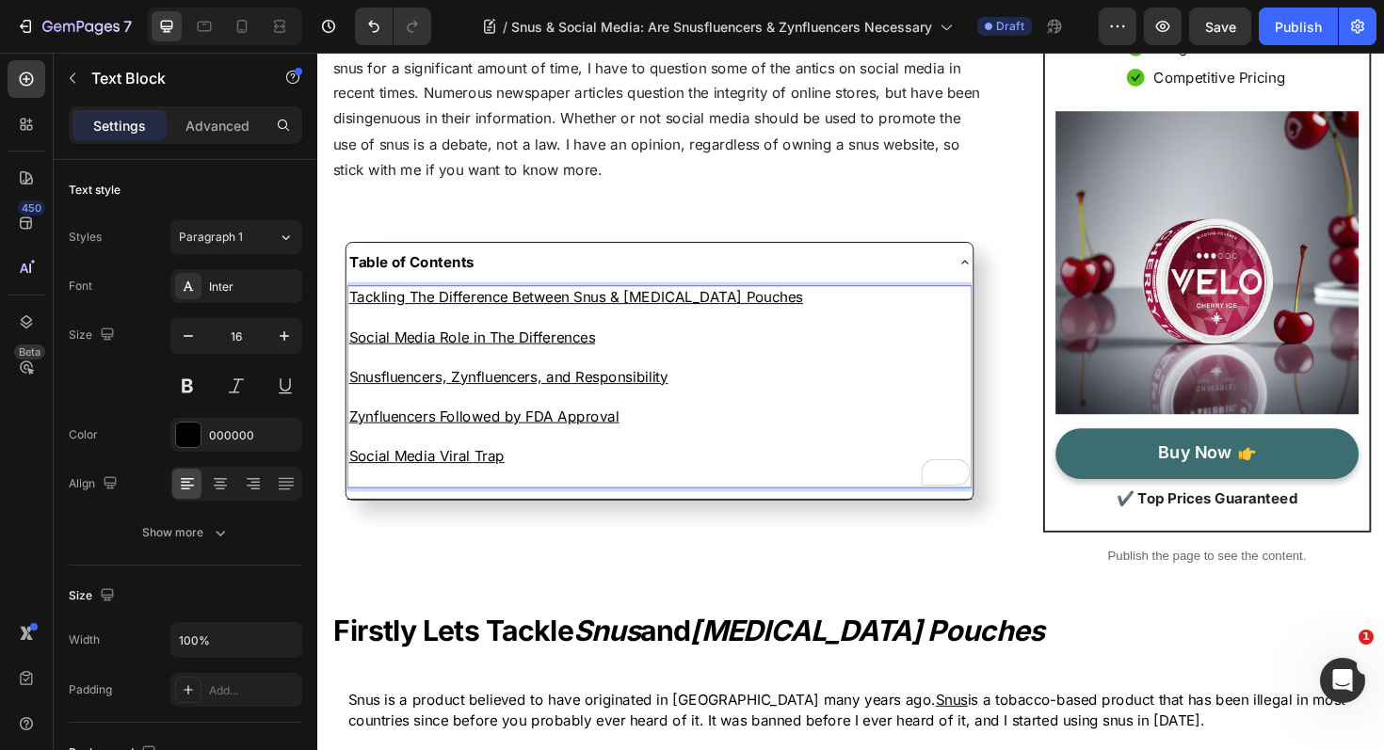
click at [461, 487] on u "Social Media Viral Trap" at bounding box center [432, 480] width 165 height 19
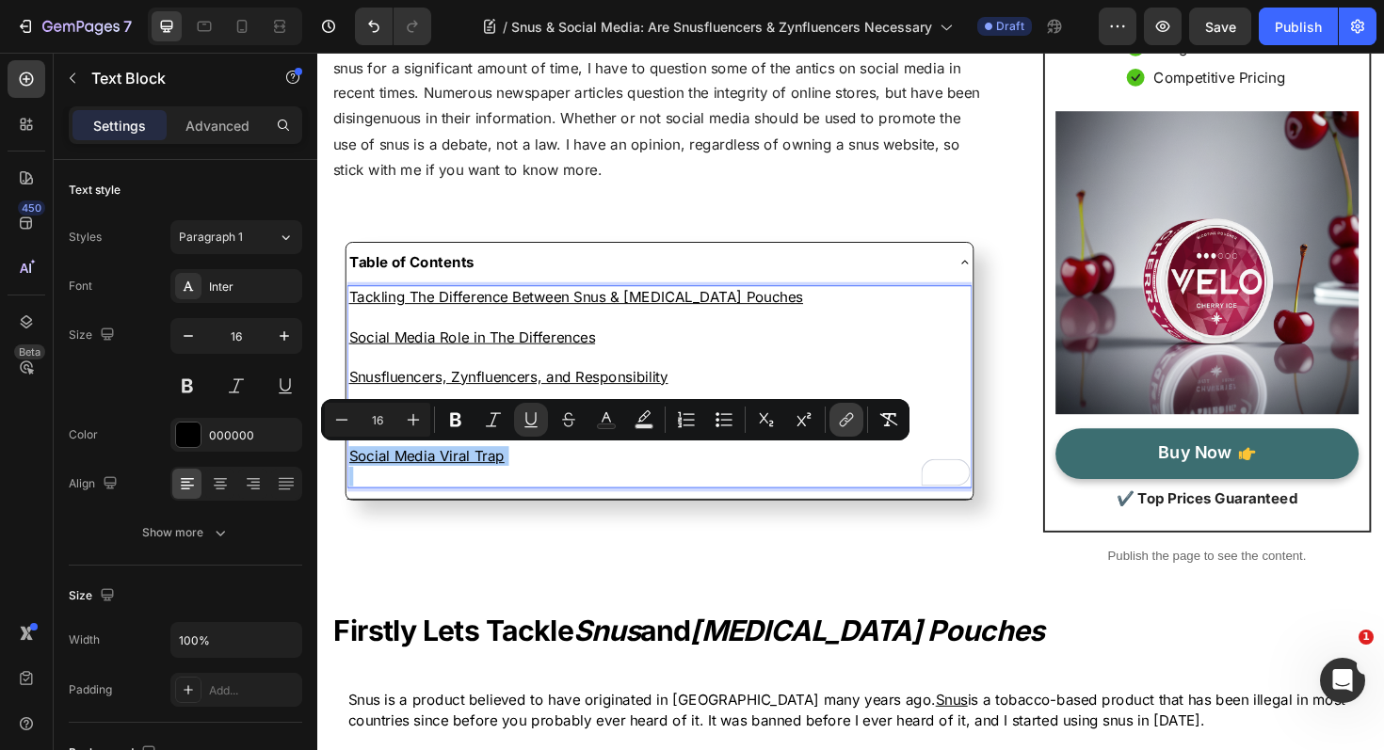
click at [842, 424] on icon "Editor contextual toolbar" at bounding box center [846, 419] width 19 height 19
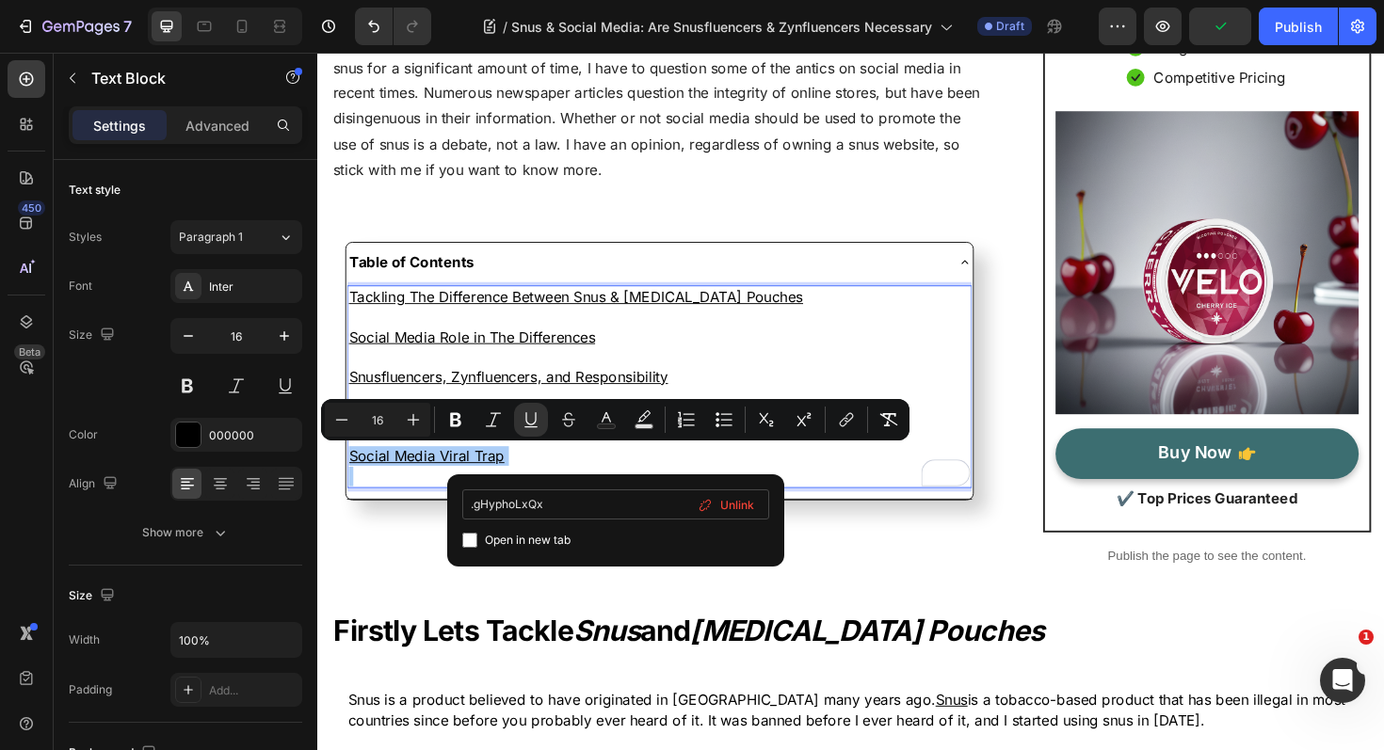
click at [476, 506] on input ".gHyphoLxQx" at bounding box center [615, 504] width 307 height 30
click at [473, 503] on input ".gHyphoLxQx" at bounding box center [615, 504] width 307 height 30
type input "#gHyphoLxQx"
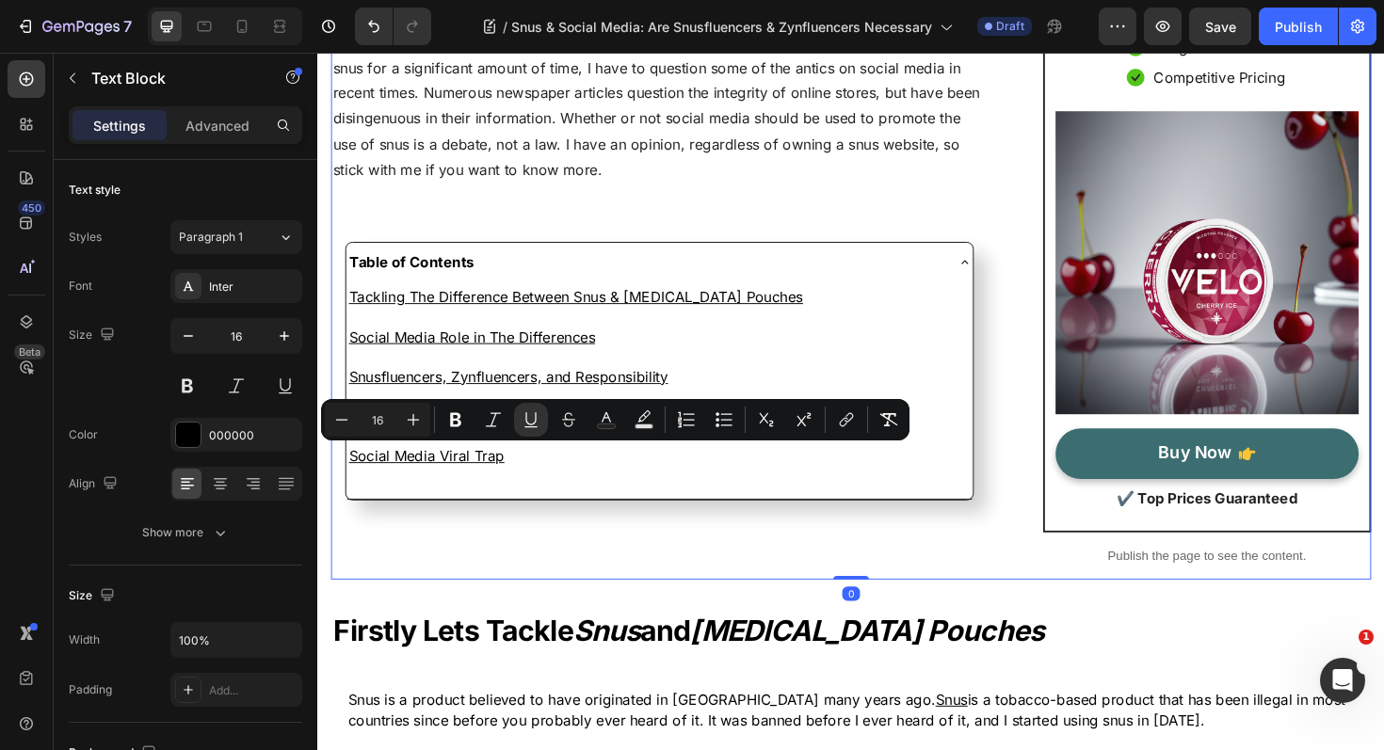
click at [613, 551] on div "Snus & Social Media: Are Snusfluencers & Zynfluencers Necessary Heading Written…" at bounding box center [679, 237] width 696 height 746
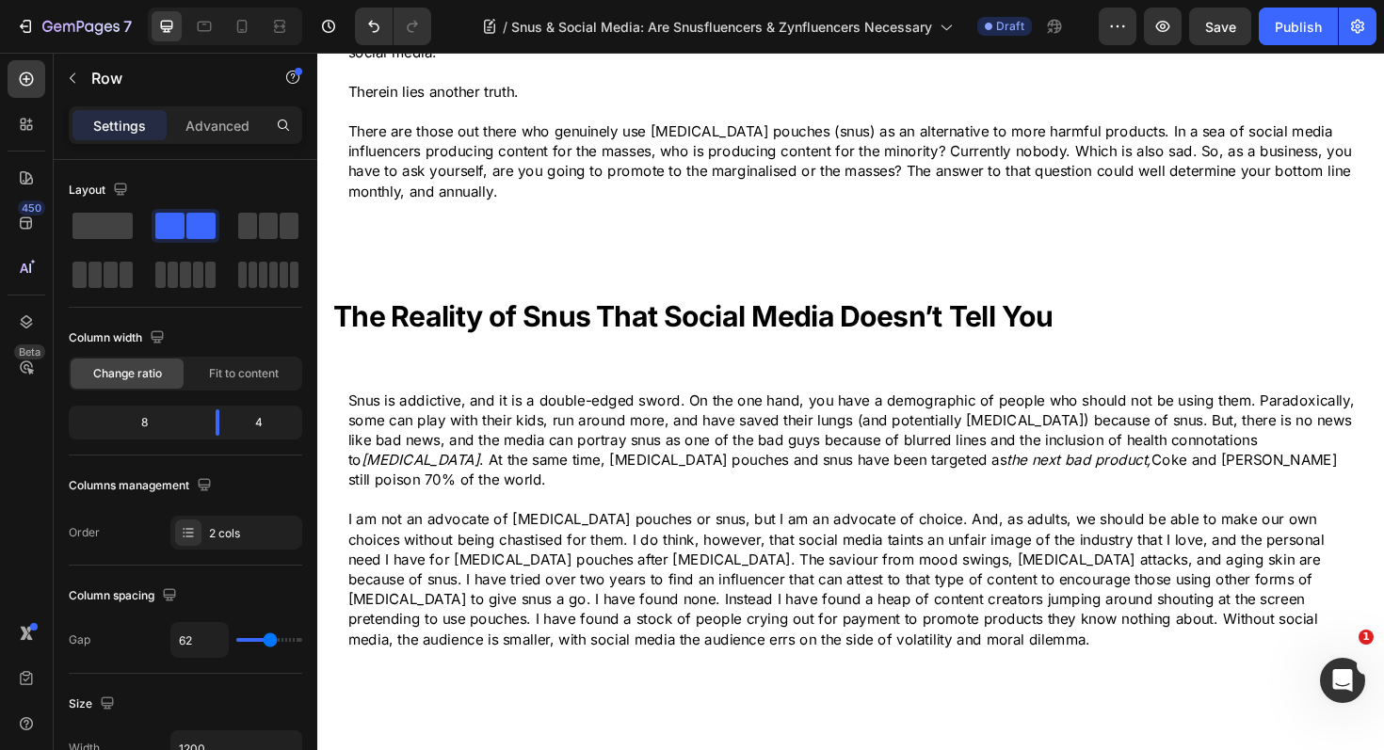
scroll to position [3290, 0]
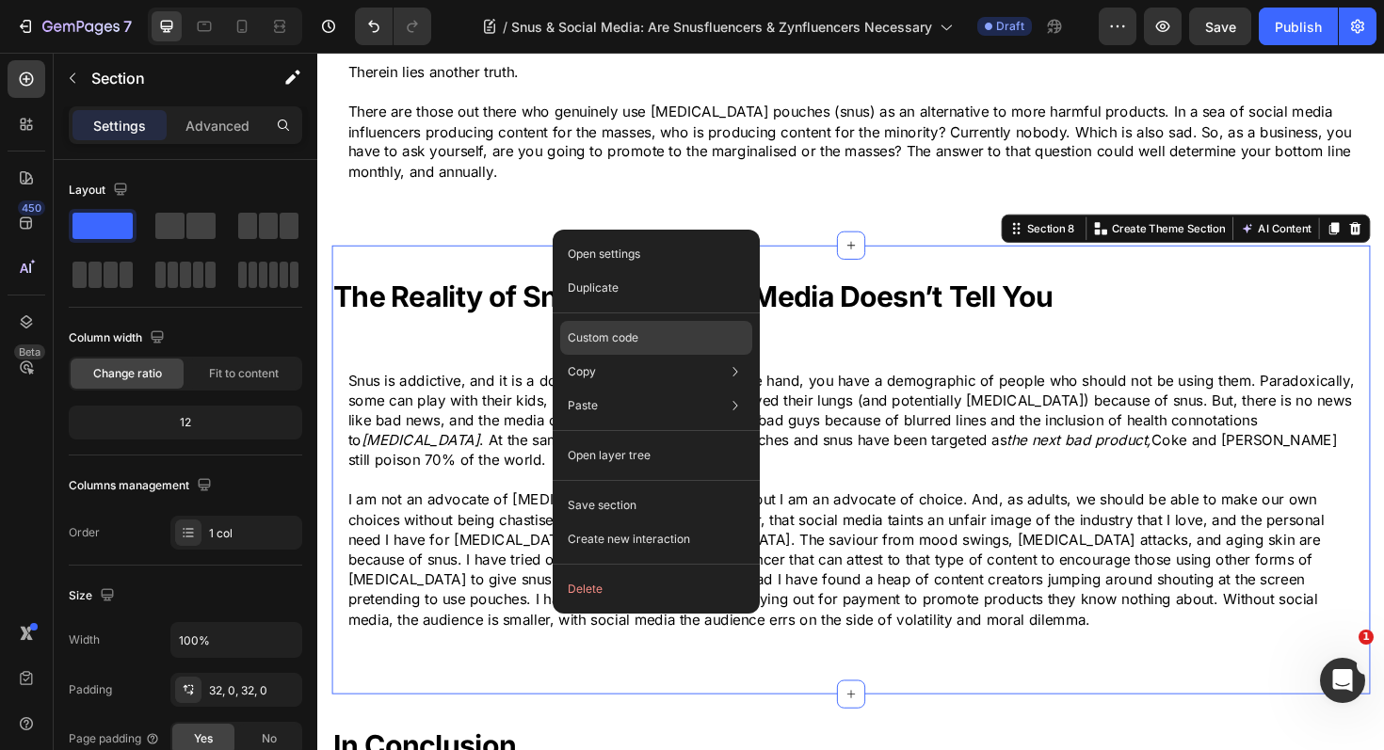
click at [599, 331] on p "Custom code" at bounding box center [603, 337] width 71 height 17
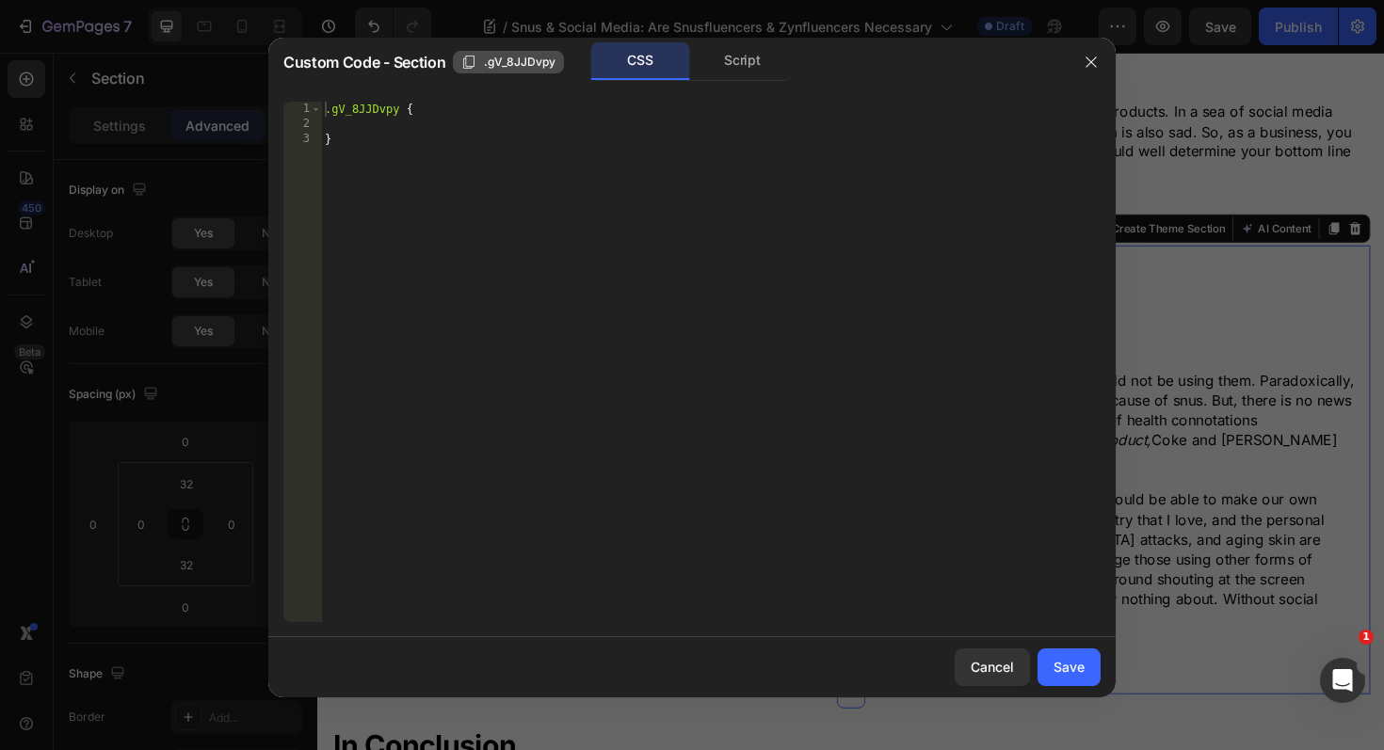
click at [463, 66] on icon "button" at bounding box center [468, 62] width 11 height 13
click at [992, 679] on button "Cancel" at bounding box center [991, 668] width 75 height 38
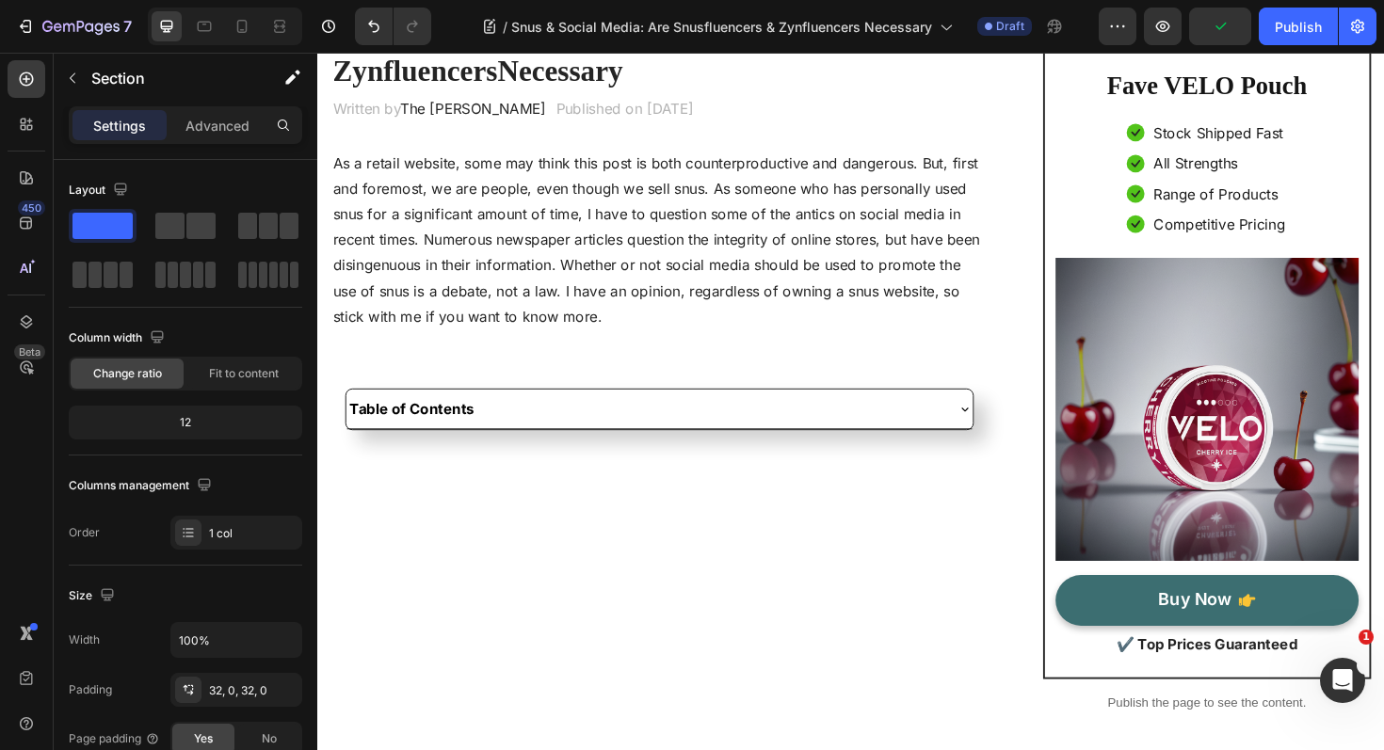
scroll to position [138, 0]
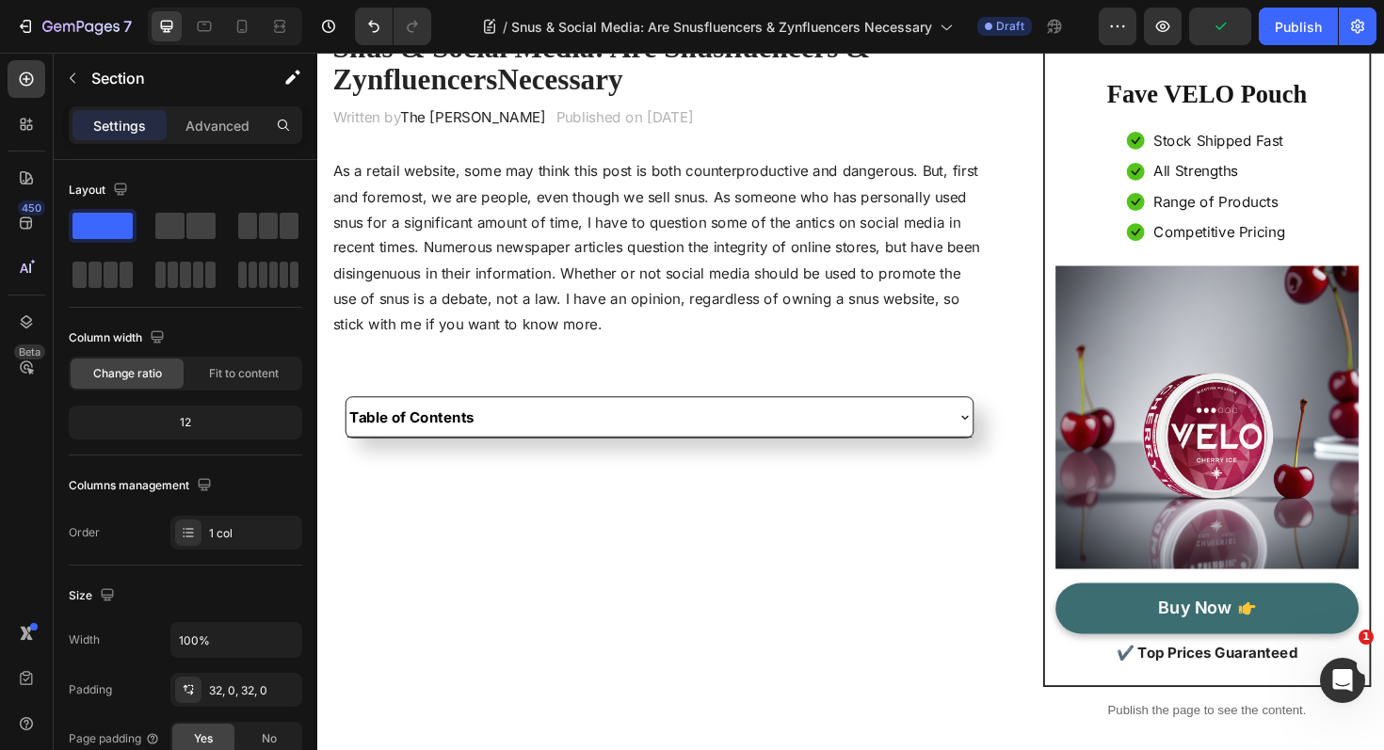
click at [567, 440] on div "Table of Contents" at bounding box center [664, 438] width 632 height 26
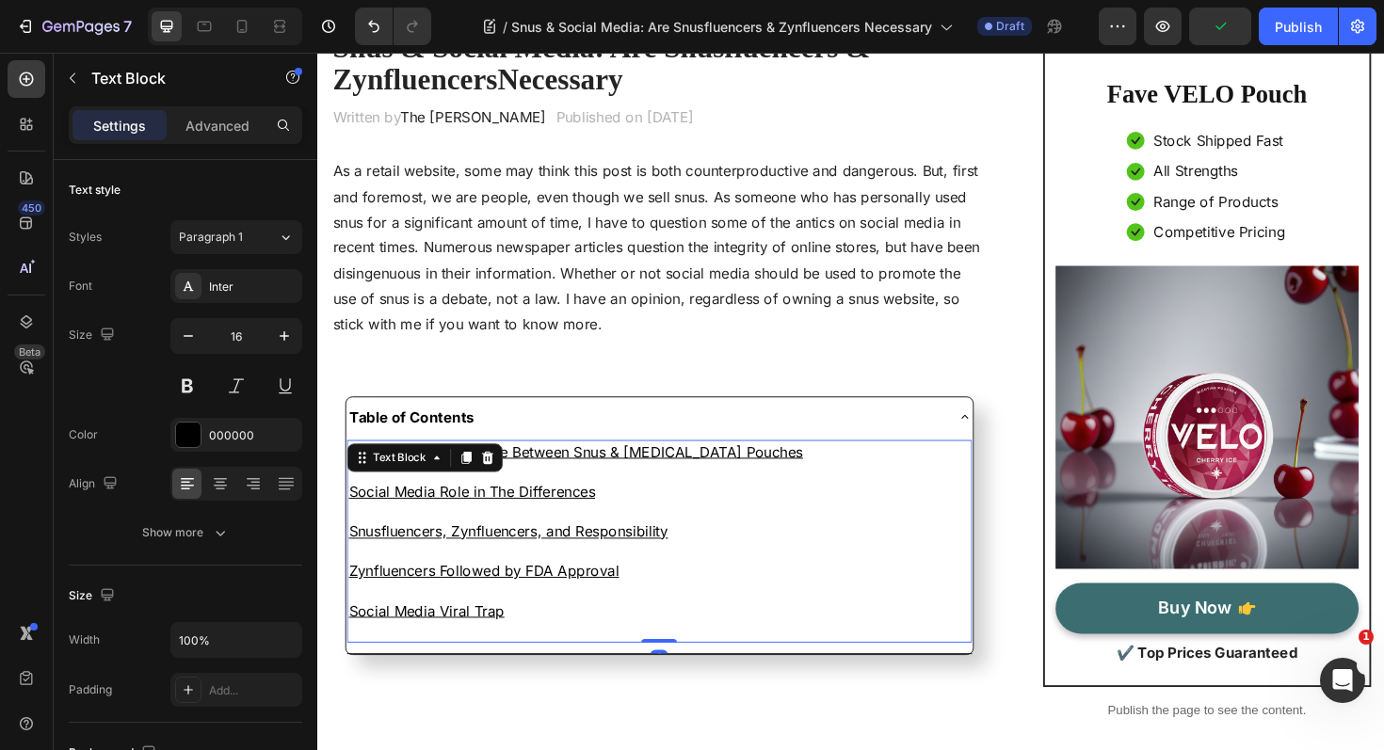
click at [526, 650] on p "Social Media Viral Trap" at bounding box center [679, 644] width 658 height 21
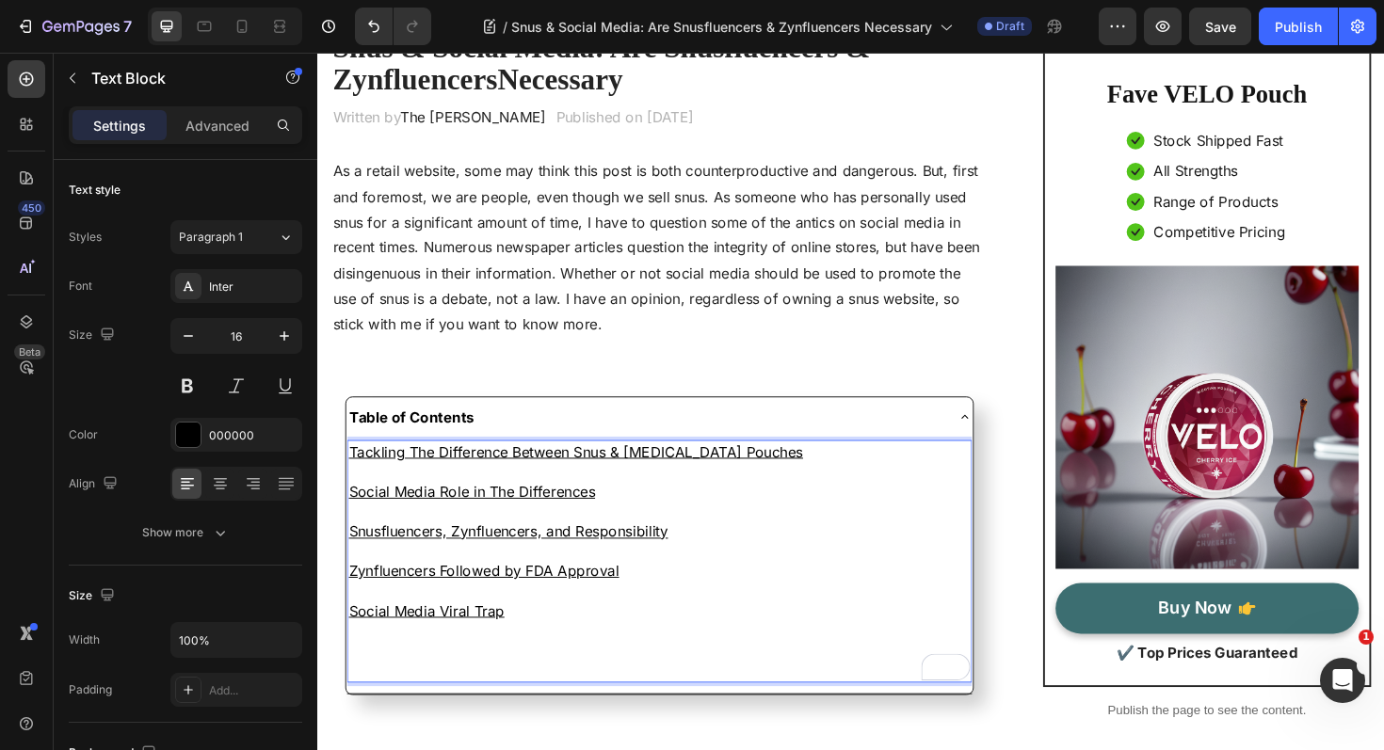
click at [723, 684] on p "To enrich screen reader interactions, please activate Accessibility in Grammarl…" at bounding box center [679, 686] width 658 height 21
click at [426, 686] on u "#gHyphoLxQx" at bounding box center [401, 686] width 103 height 19
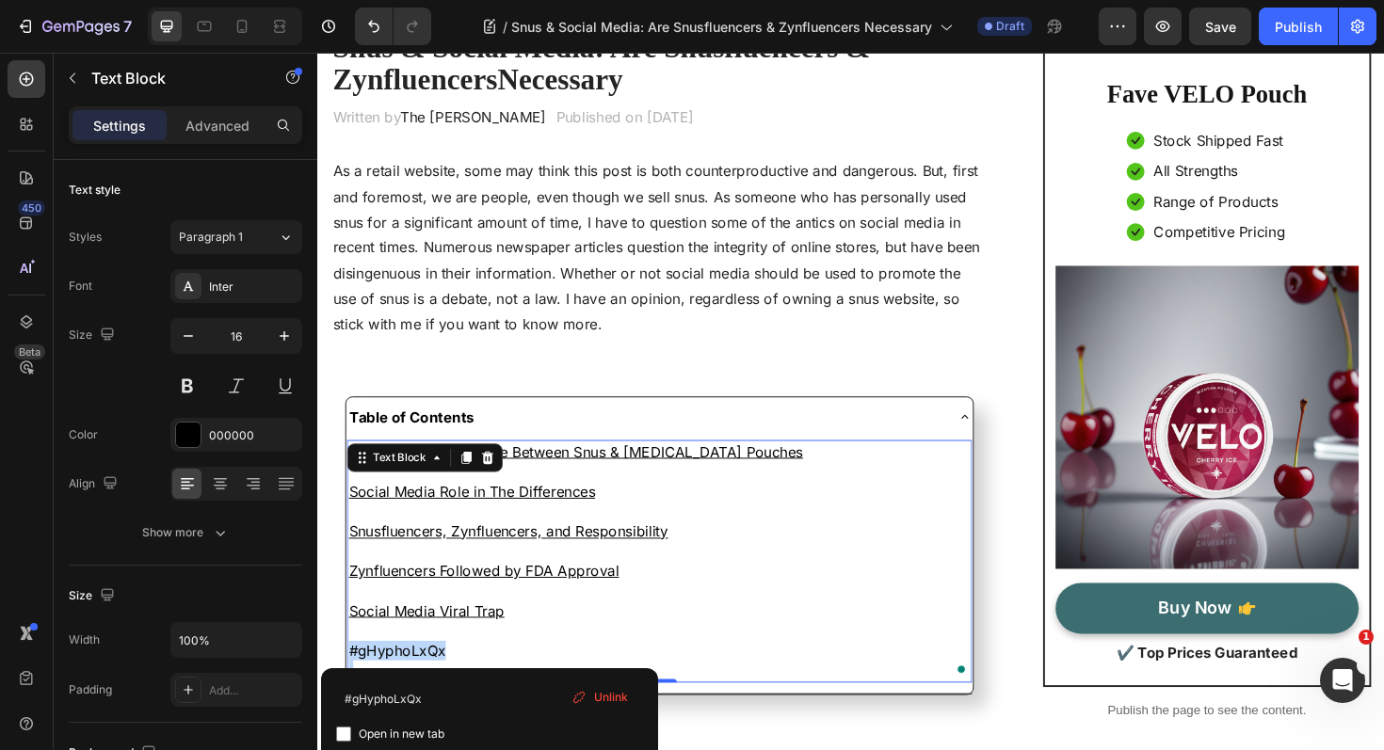
click at [426, 686] on link "#gHyphoLxQx" at bounding box center [401, 686] width 103 height 19
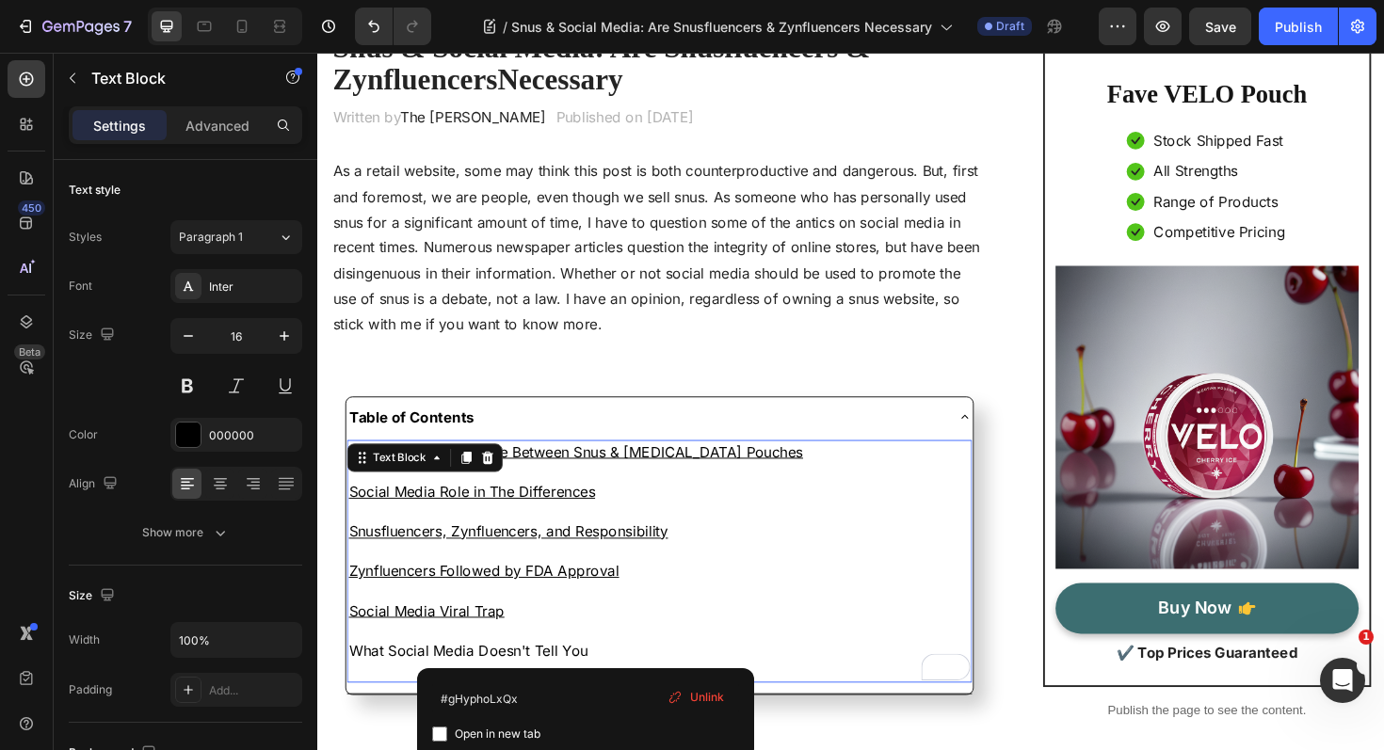
click at [711, 695] on span "Unlink" at bounding box center [707, 697] width 34 height 17
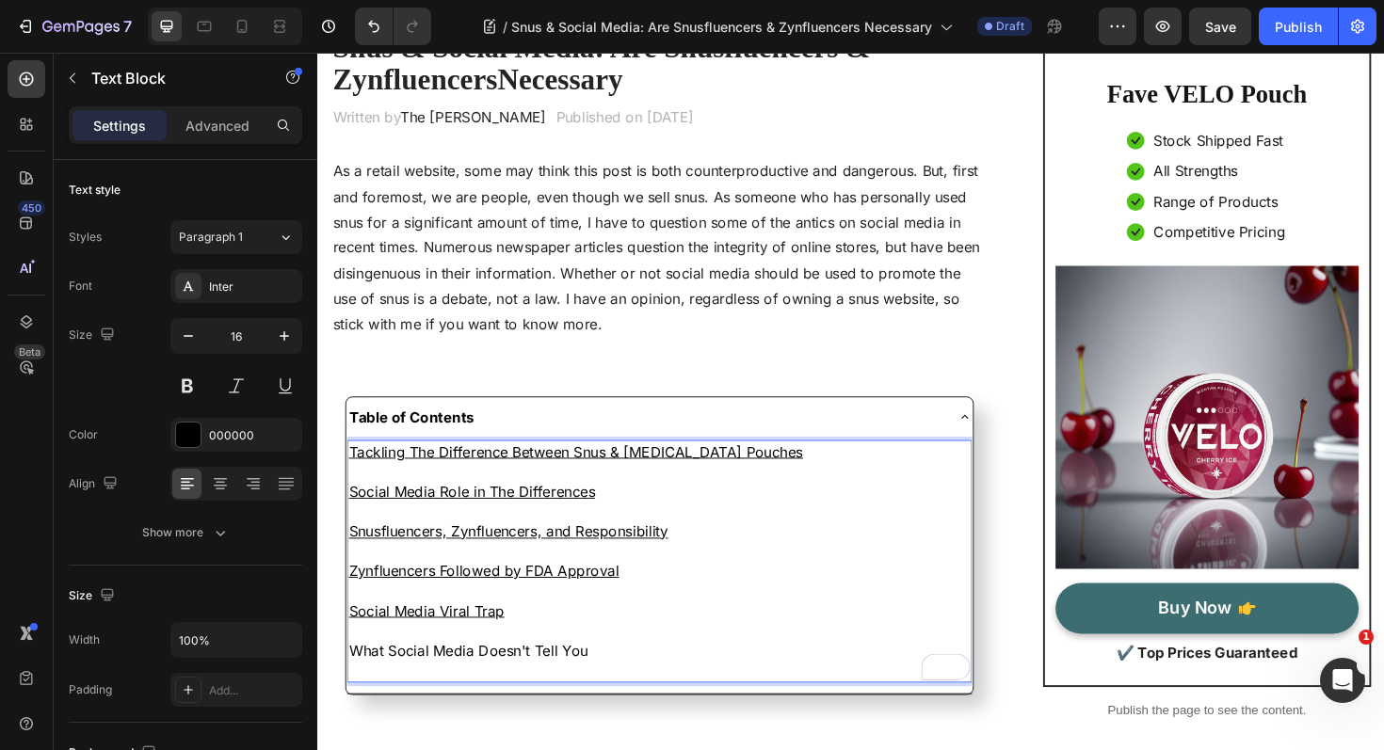
click at [512, 687] on p "What Social Media Doesn't Tell You" at bounding box center [679, 686] width 658 height 21
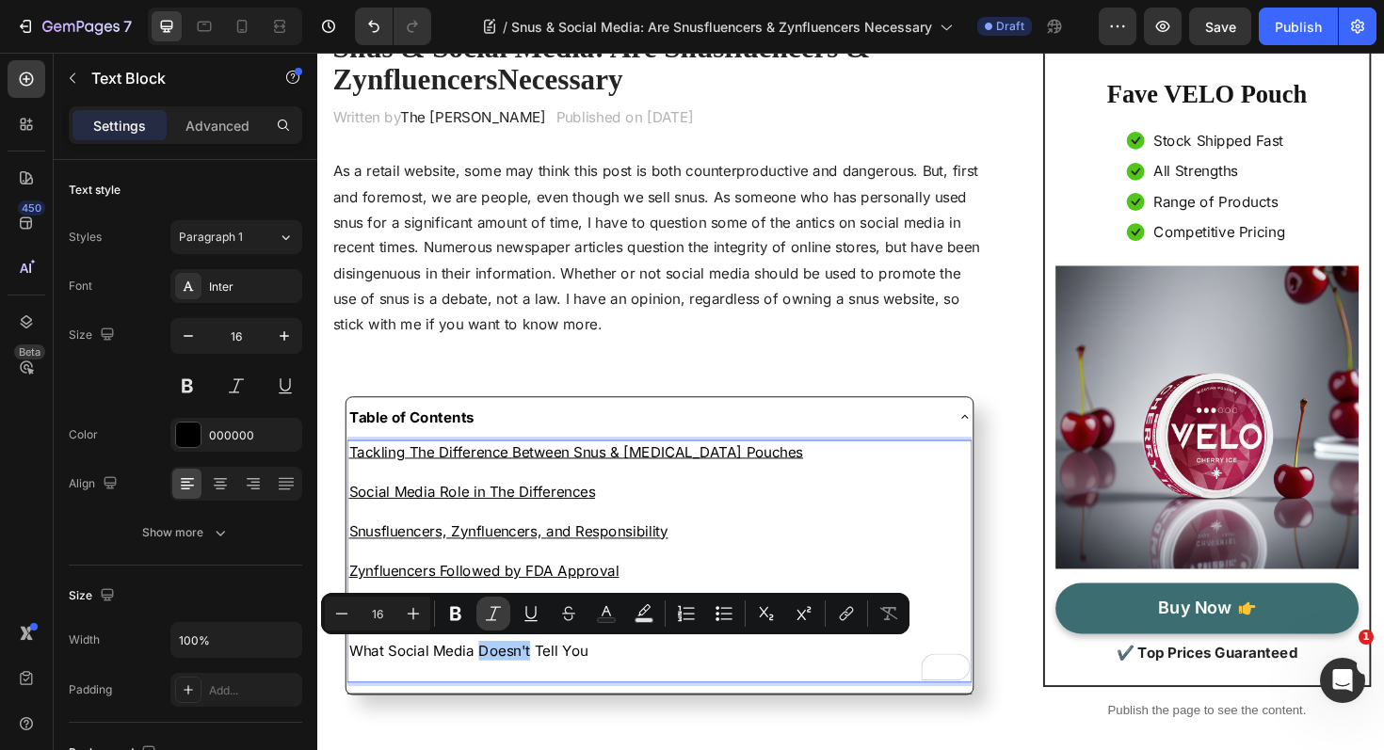
click at [496, 618] on icon "Editor contextual toolbar" at bounding box center [493, 613] width 19 height 19
click at [558, 684] on p "What Social Media Doesn't Tell You" at bounding box center [679, 686] width 658 height 21
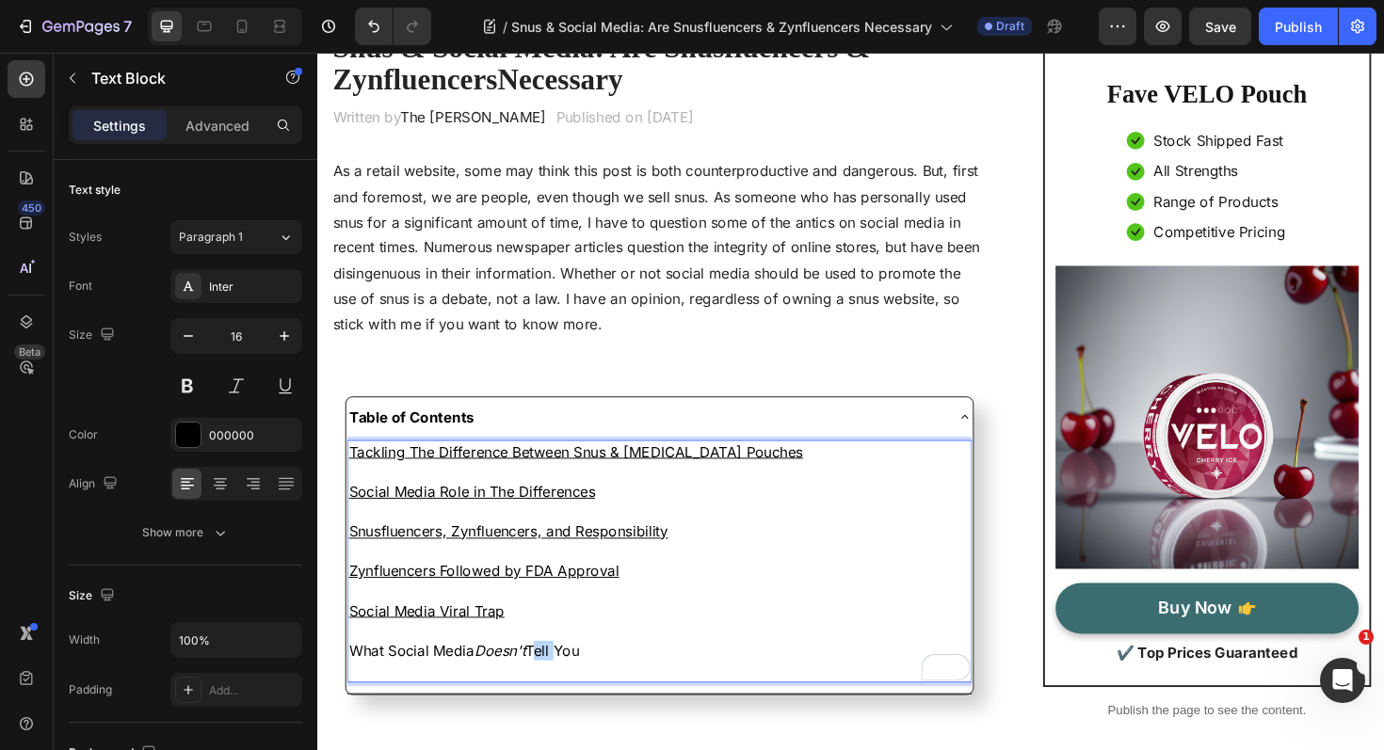
click at [558, 684] on p "What Social Media Doesn't Tell You" at bounding box center [679, 686] width 658 height 21
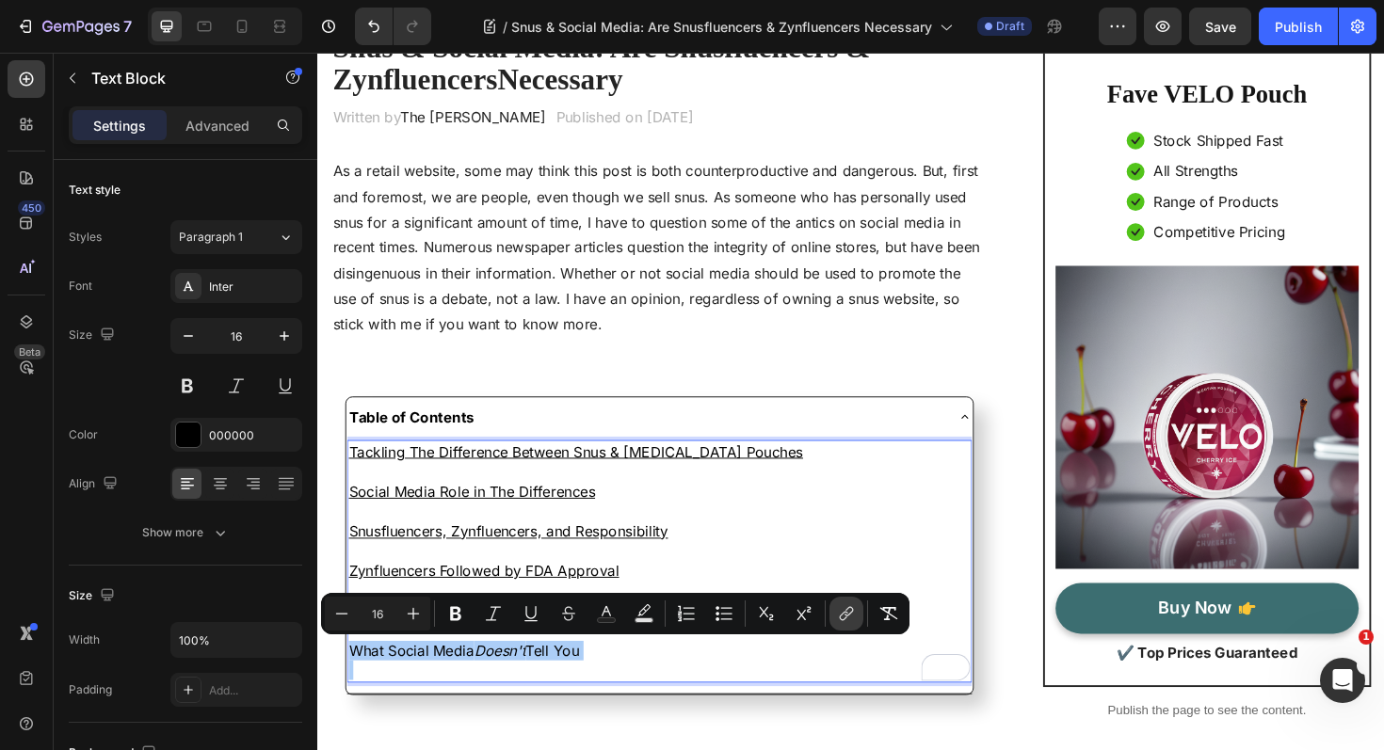
click at [838, 611] on icon "Editor contextual toolbar" at bounding box center [846, 613] width 19 height 19
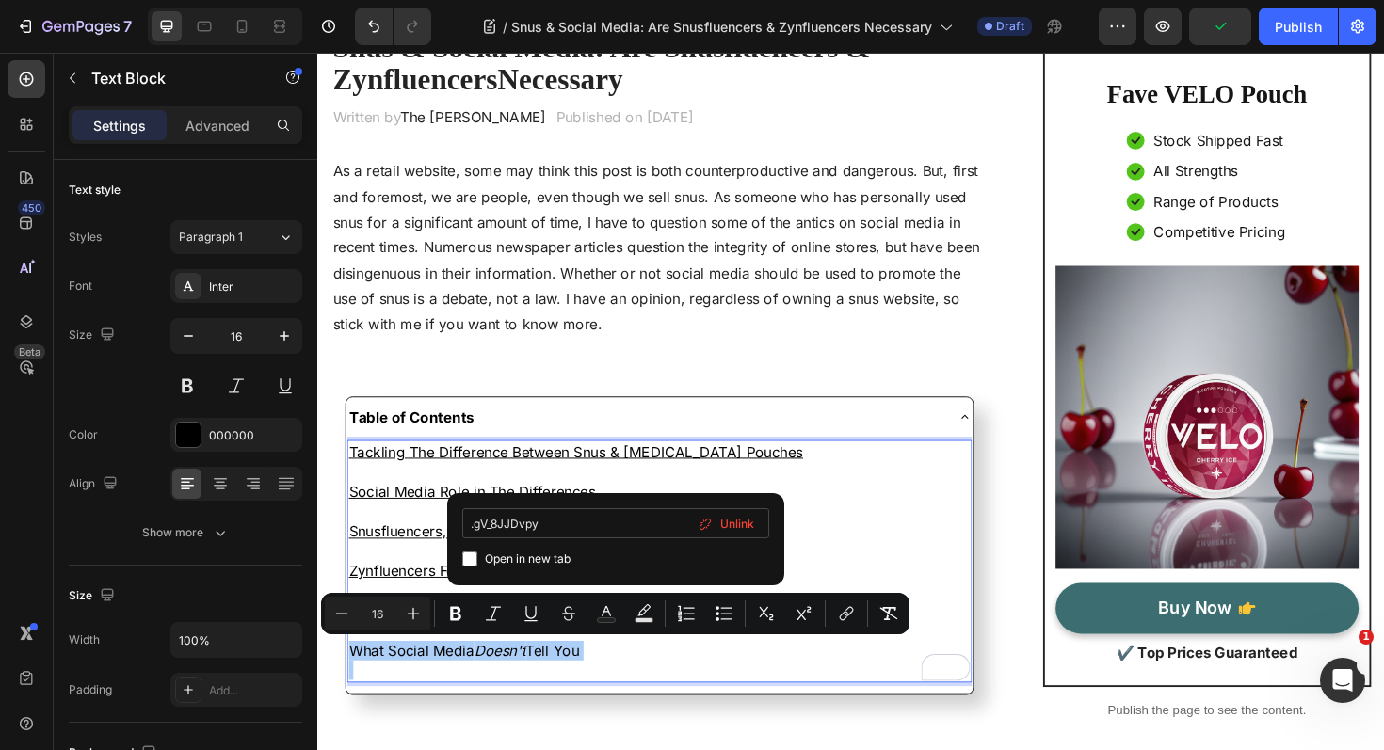
click at [476, 520] on input ".gV_8JJDvpy" at bounding box center [615, 523] width 307 height 30
click at [474, 524] on input ".gV_8JJDvpy" at bounding box center [615, 523] width 307 height 30
type input "#gV_8JJDvpy"
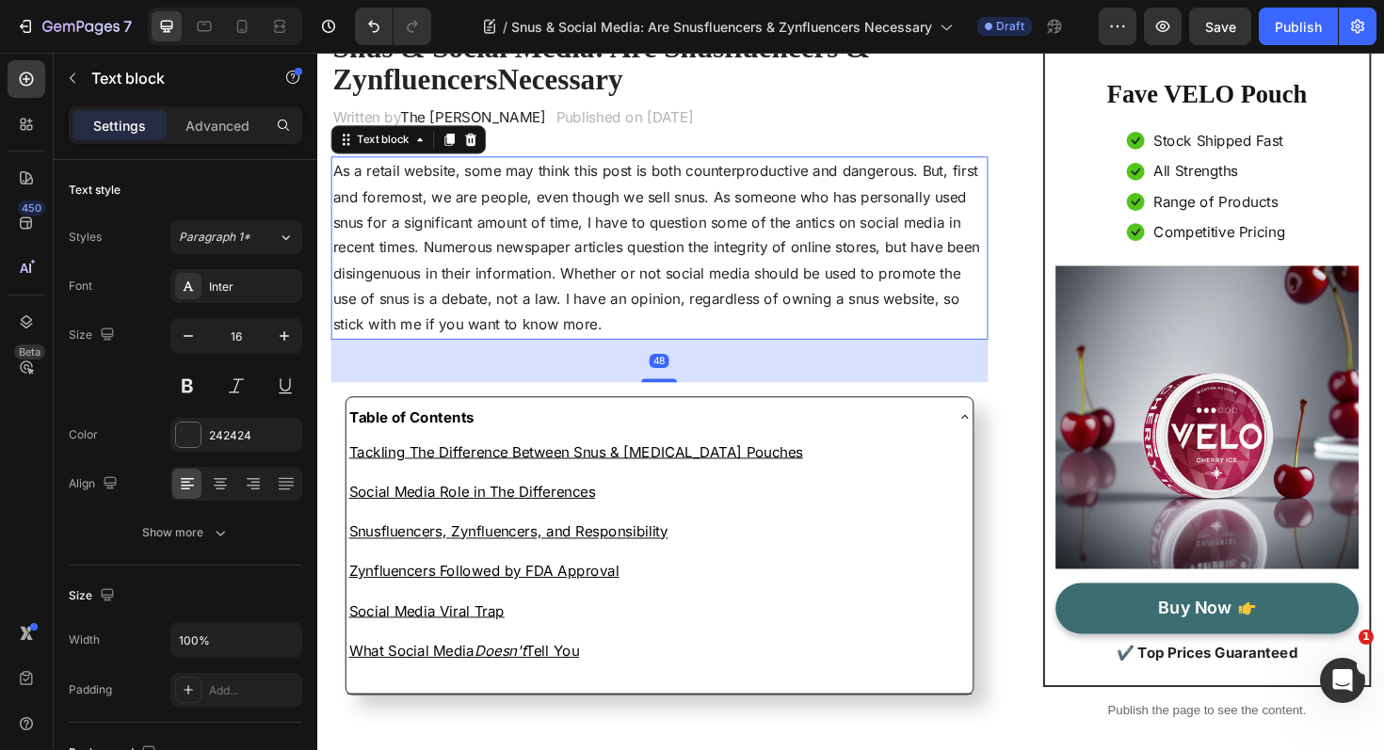
click at [734, 342] on p "As a retail website, some may think this post is both counterproductive and dan…" at bounding box center [679, 260] width 692 height 190
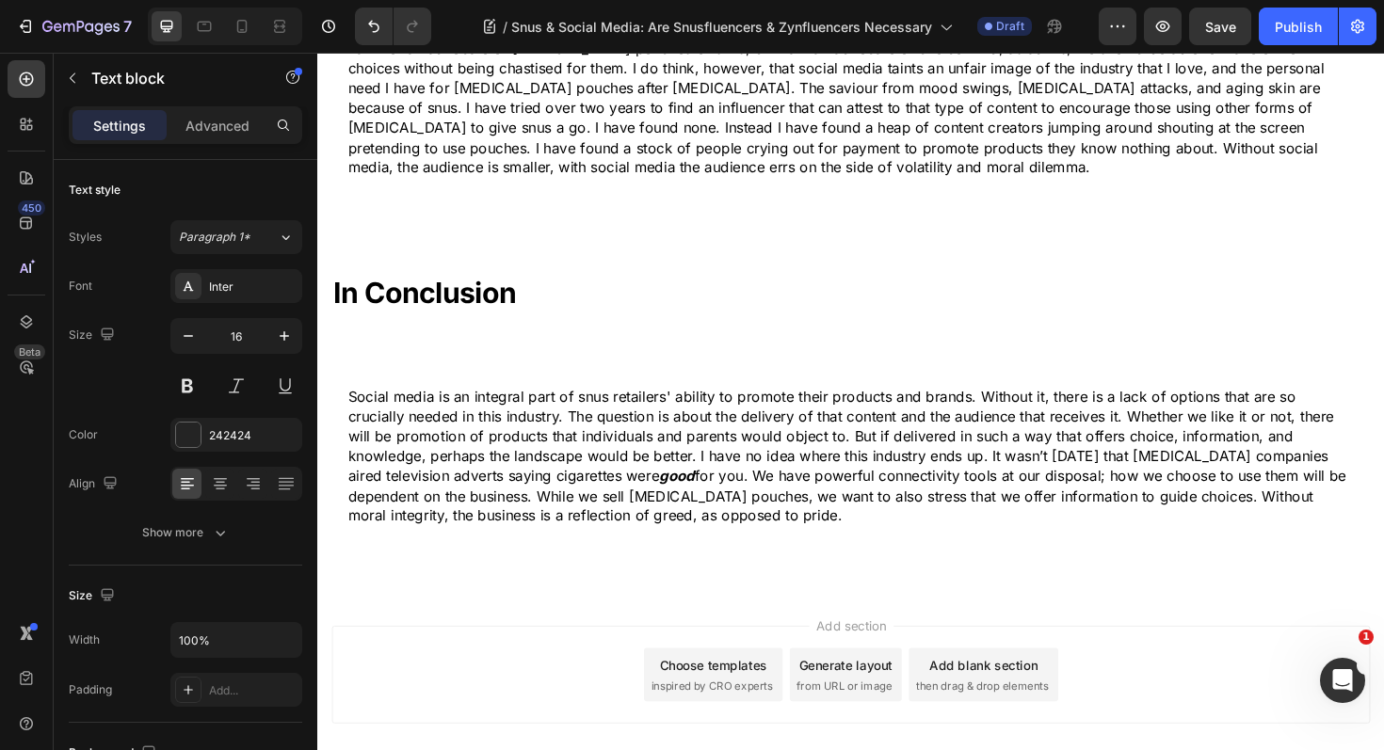
scroll to position [3753, 0]
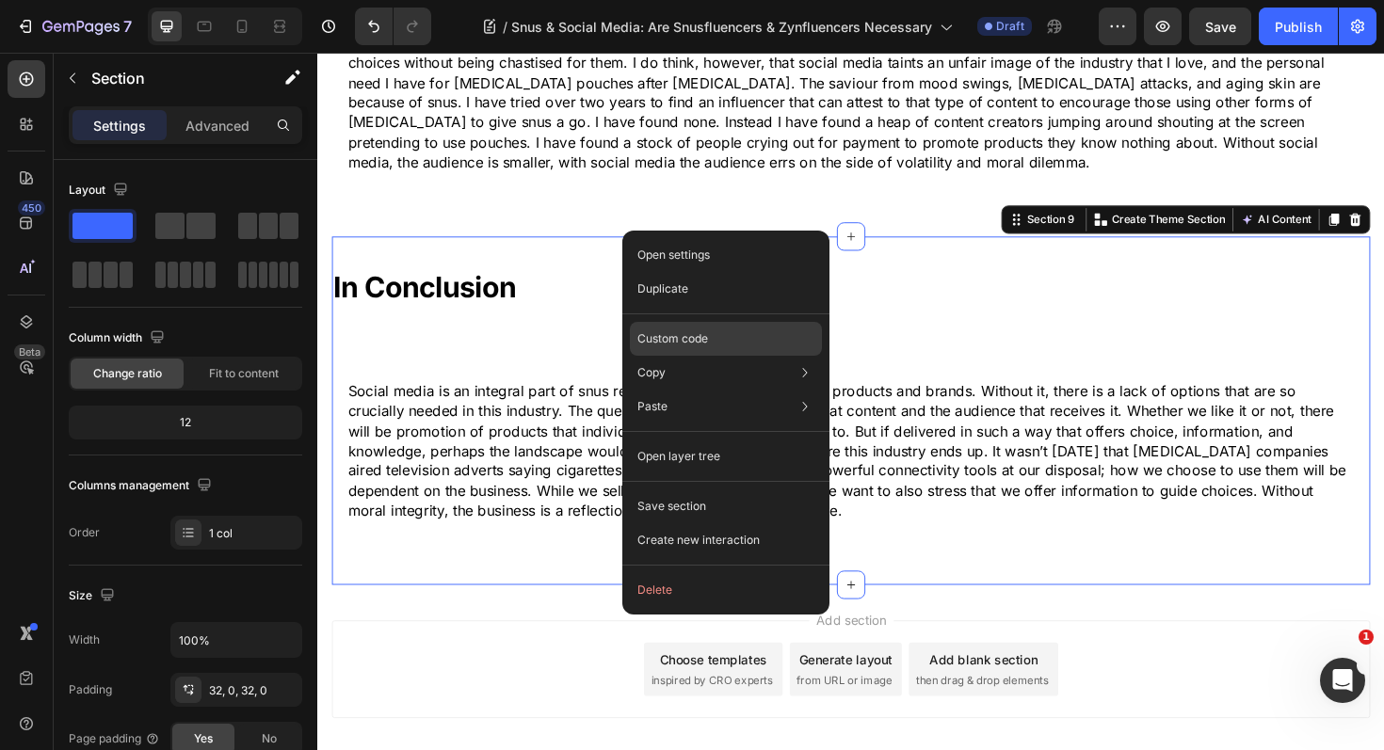
click at [694, 346] on p "Custom code" at bounding box center [672, 338] width 71 height 17
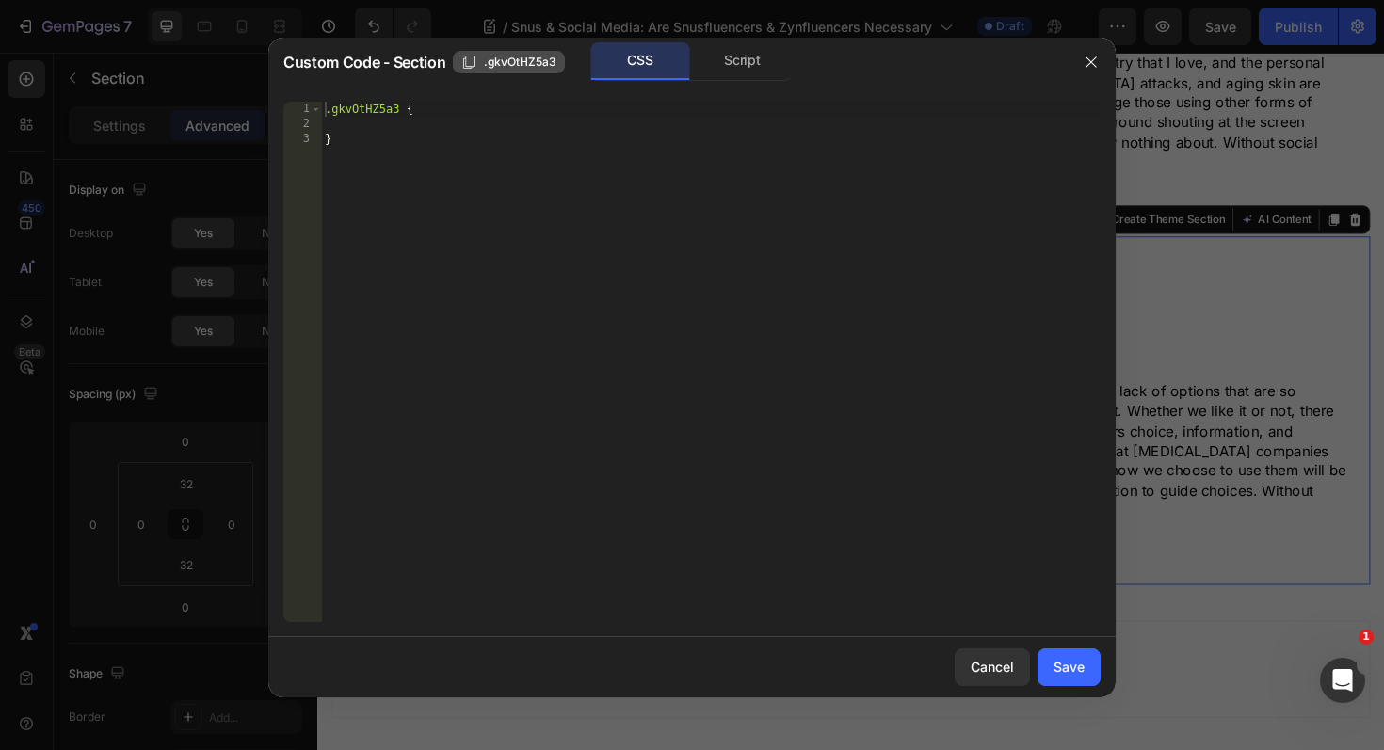
click at [475, 61] on icon "button" at bounding box center [468, 62] width 15 height 15
click at [988, 663] on div "Cancel" at bounding box center [992, 667] width 43 height 20
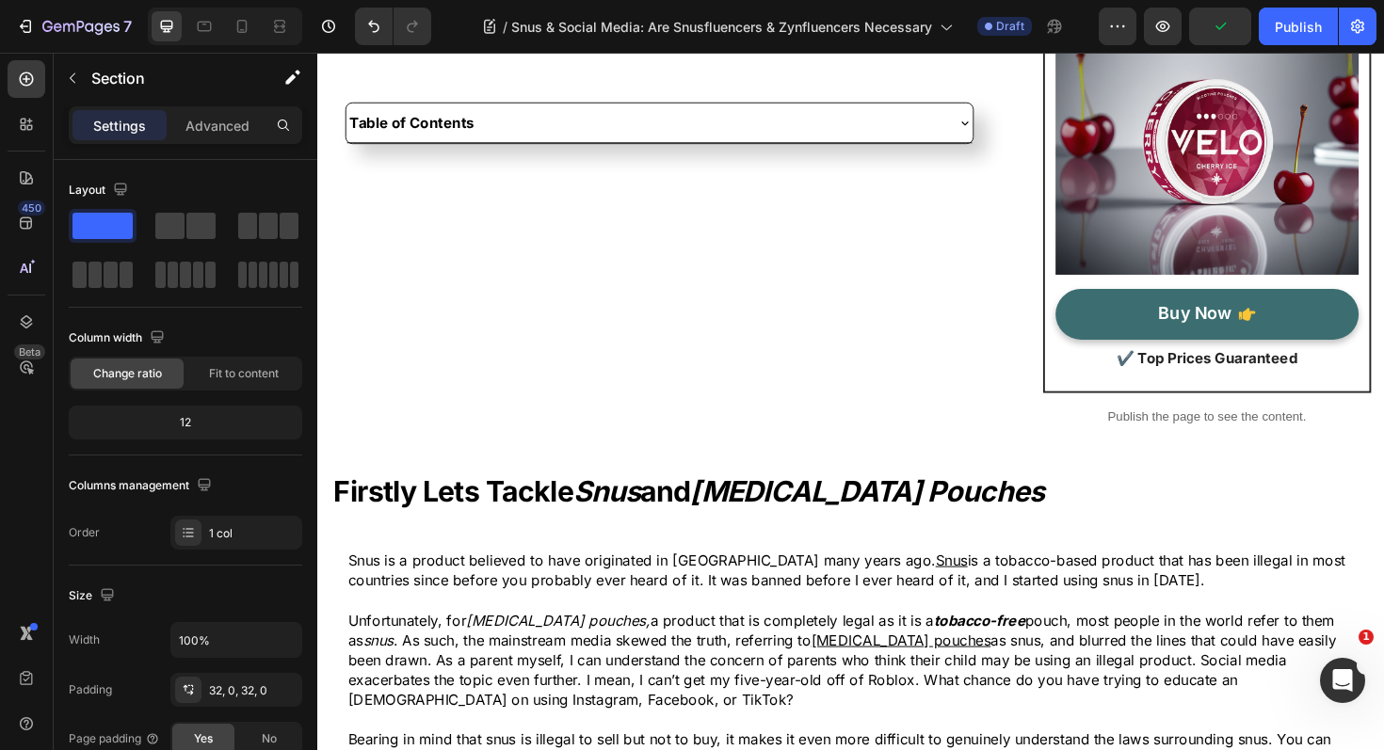
scroll to position [441, 0]
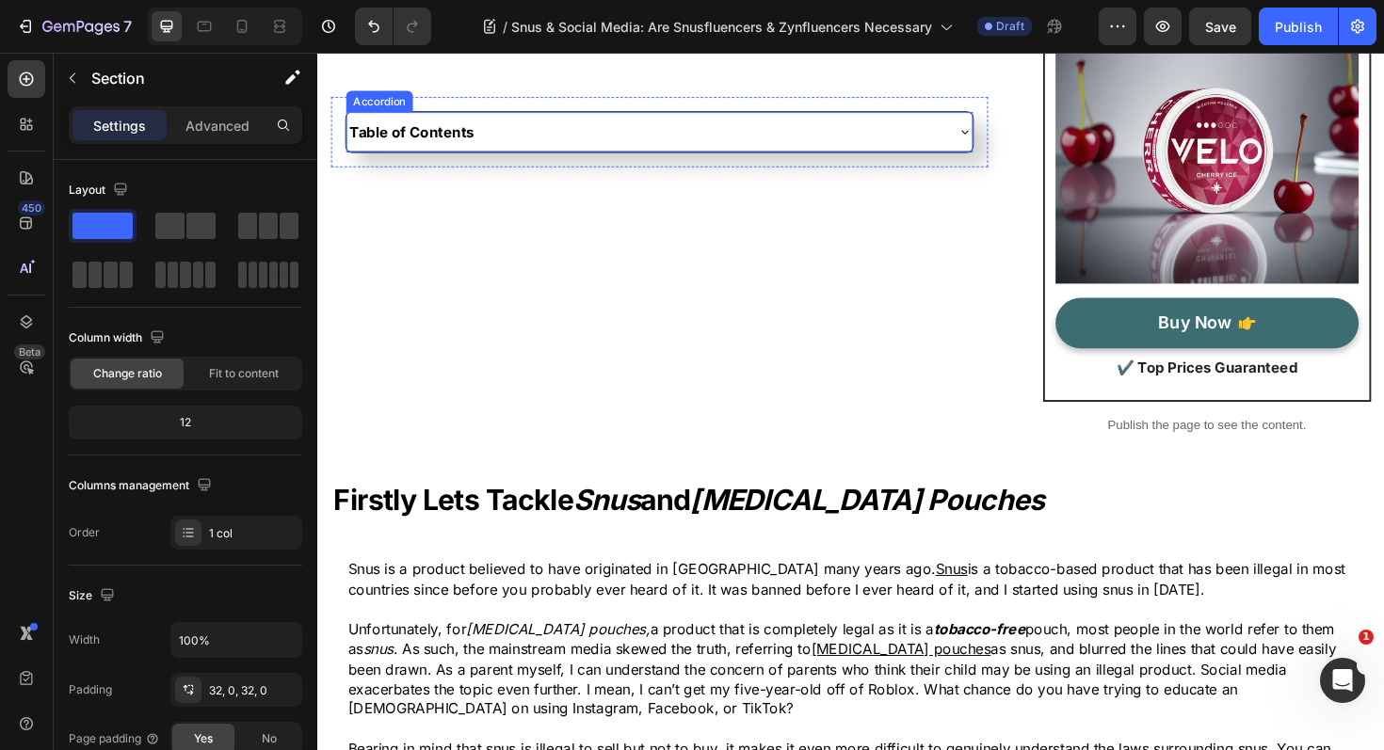
click at [566, 134] on div "Table of Contents" at bounding box center [664, 136] width 632 height 26
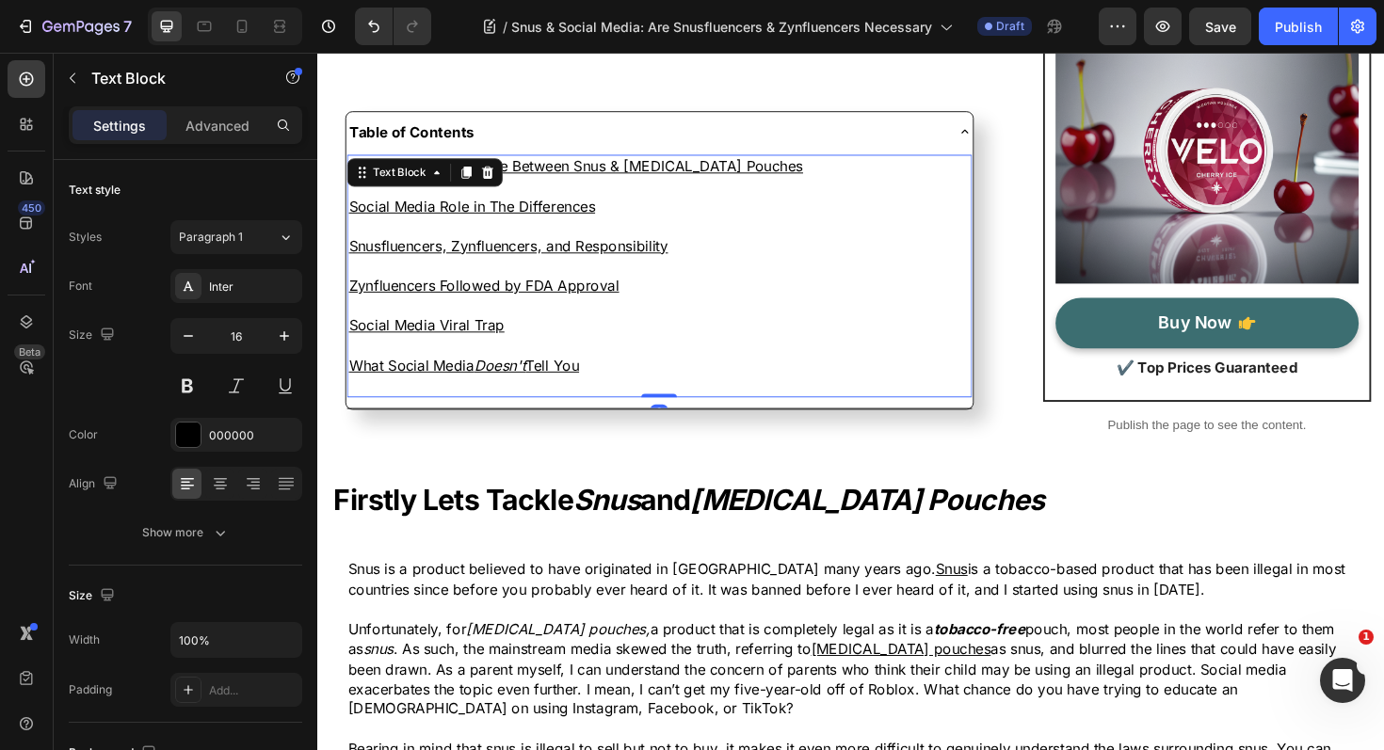
click at [511, 412] on p at bounding box center [679, 404] width 658 height 21
click at [630, 383] on p "What Social Media Doesn't Tell You" at bounding box center [679, 384] width 658 height 21
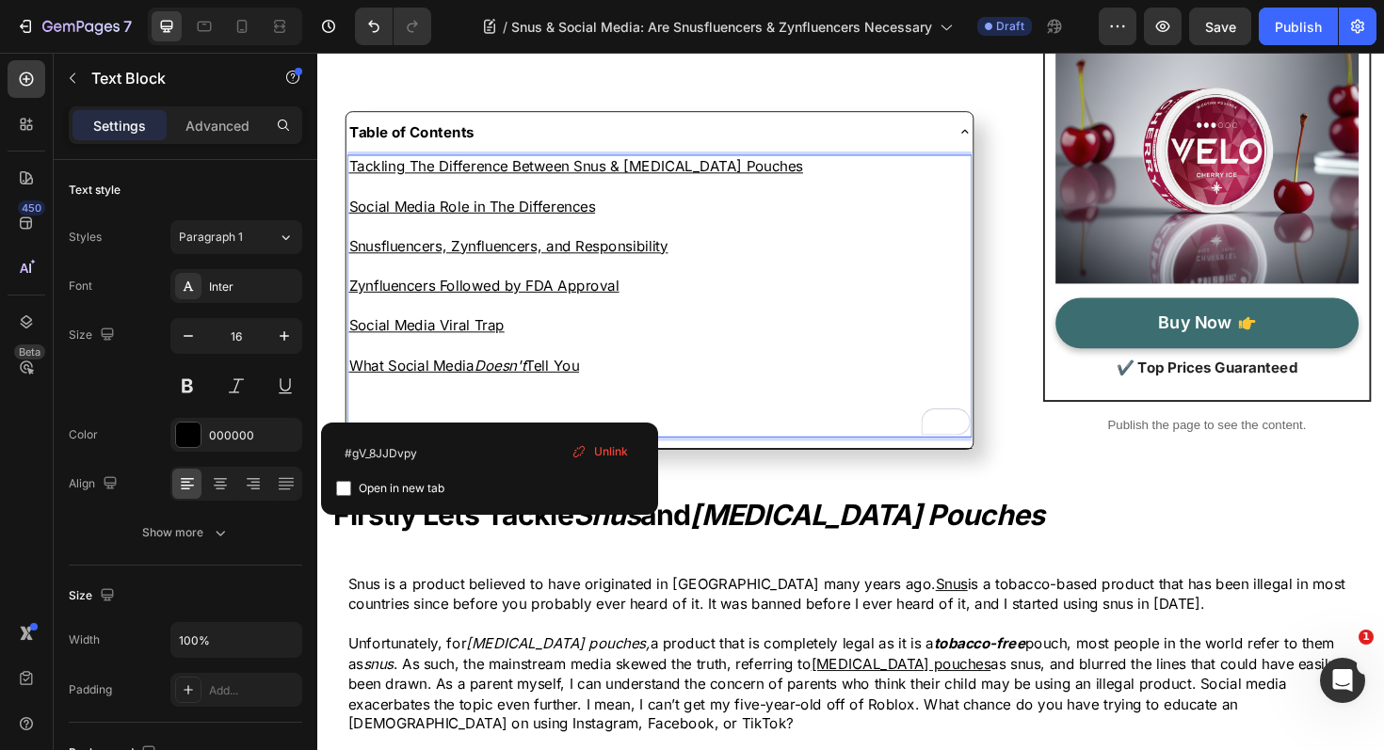
click at [392, 436] on p "To enrich screen reader interactions, please activate Accessibility in Grammarl…" at bounding box center [679, 426] width 658 height 21
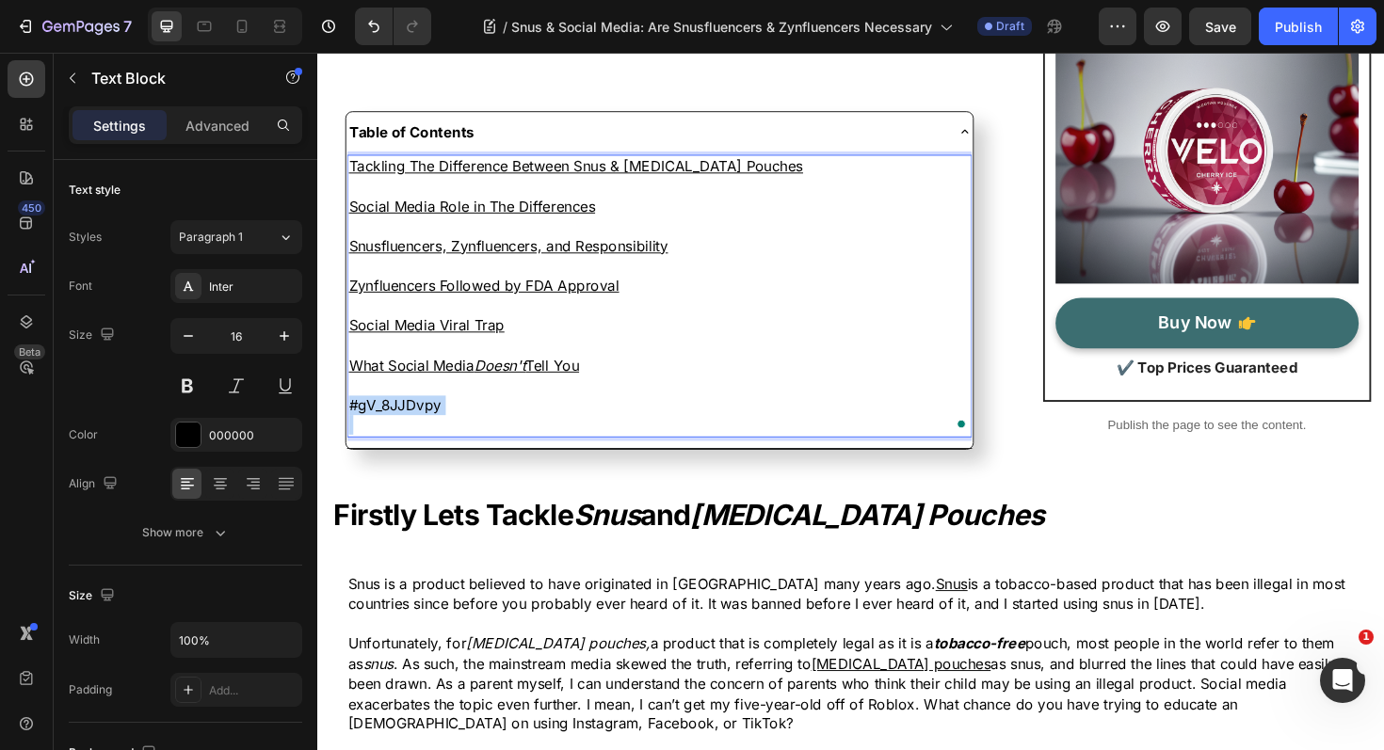
click at [401, 432] on link "#gV_8JJDvpy" at bounding box center [399, 426] width 98 height 19
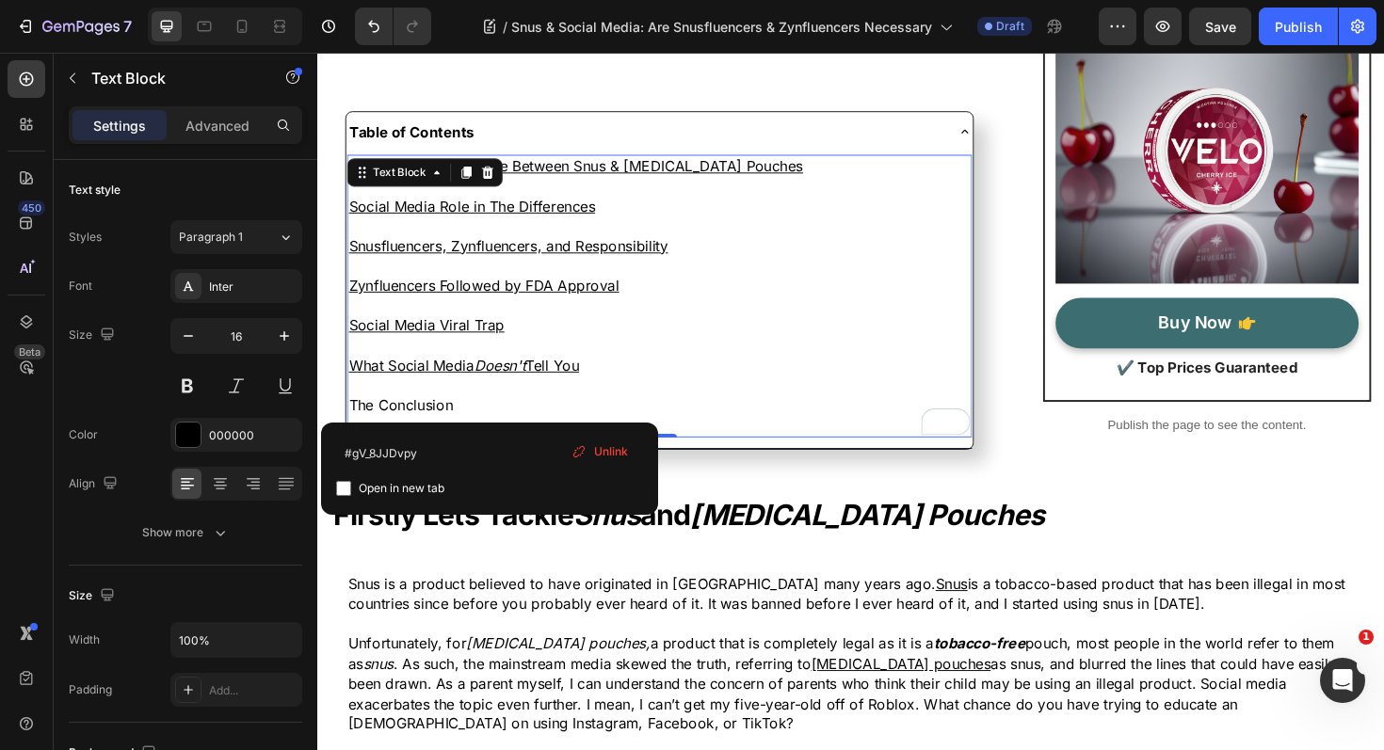
click at [615, 455] on span "Unlink" at bounding box center [611, 451] width 34 height 17
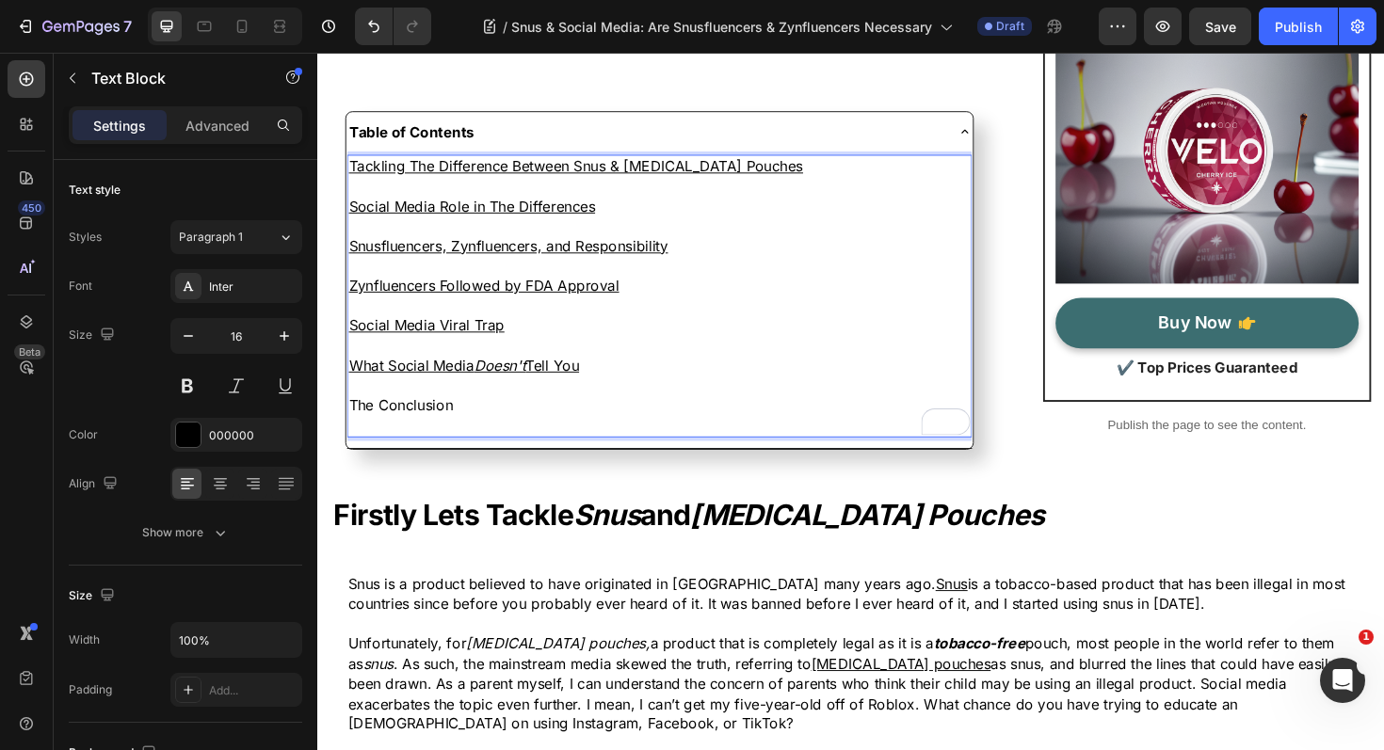
click at [420, 431] on p "The Conclusion" at bounding box center [679, 426] width 658 height 21
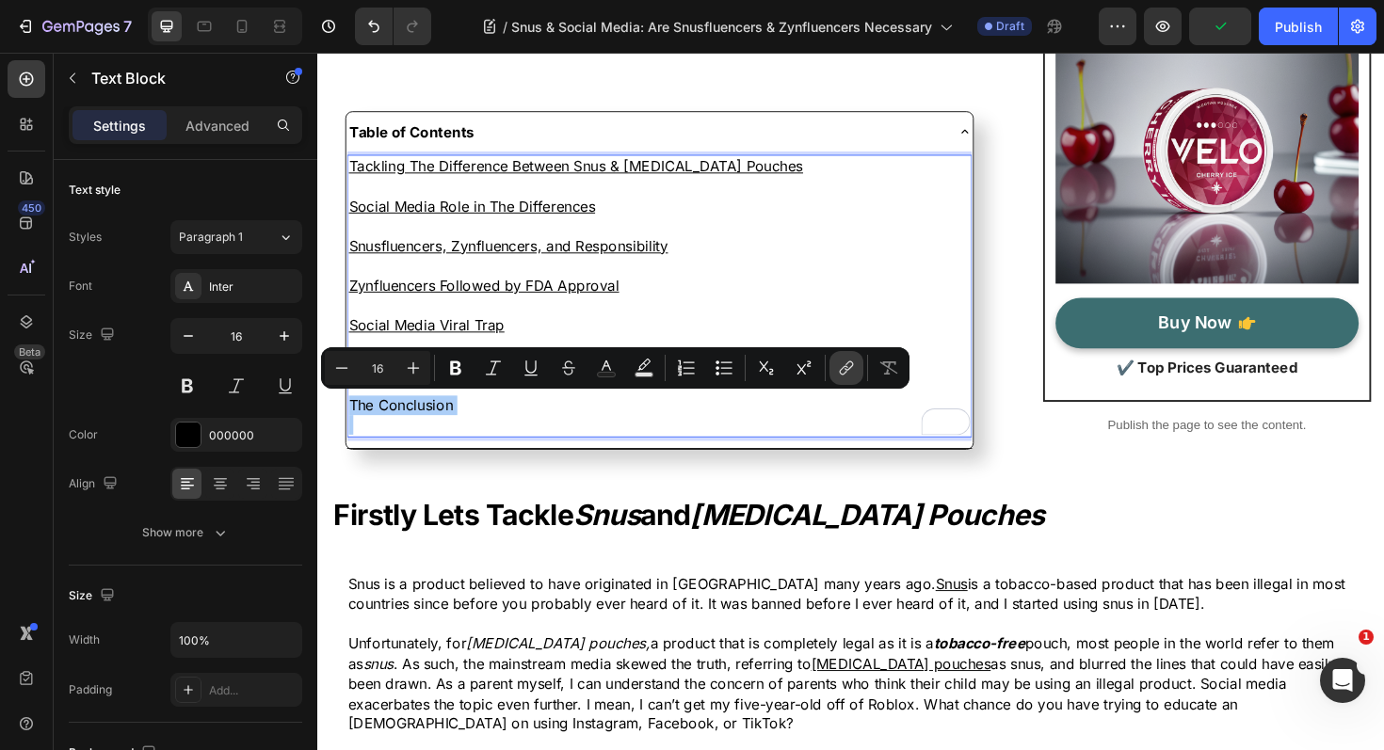
click at [852, 371] on icon "Editor contextual toolbar" at bounding box center [846, 368] width 19 height 19
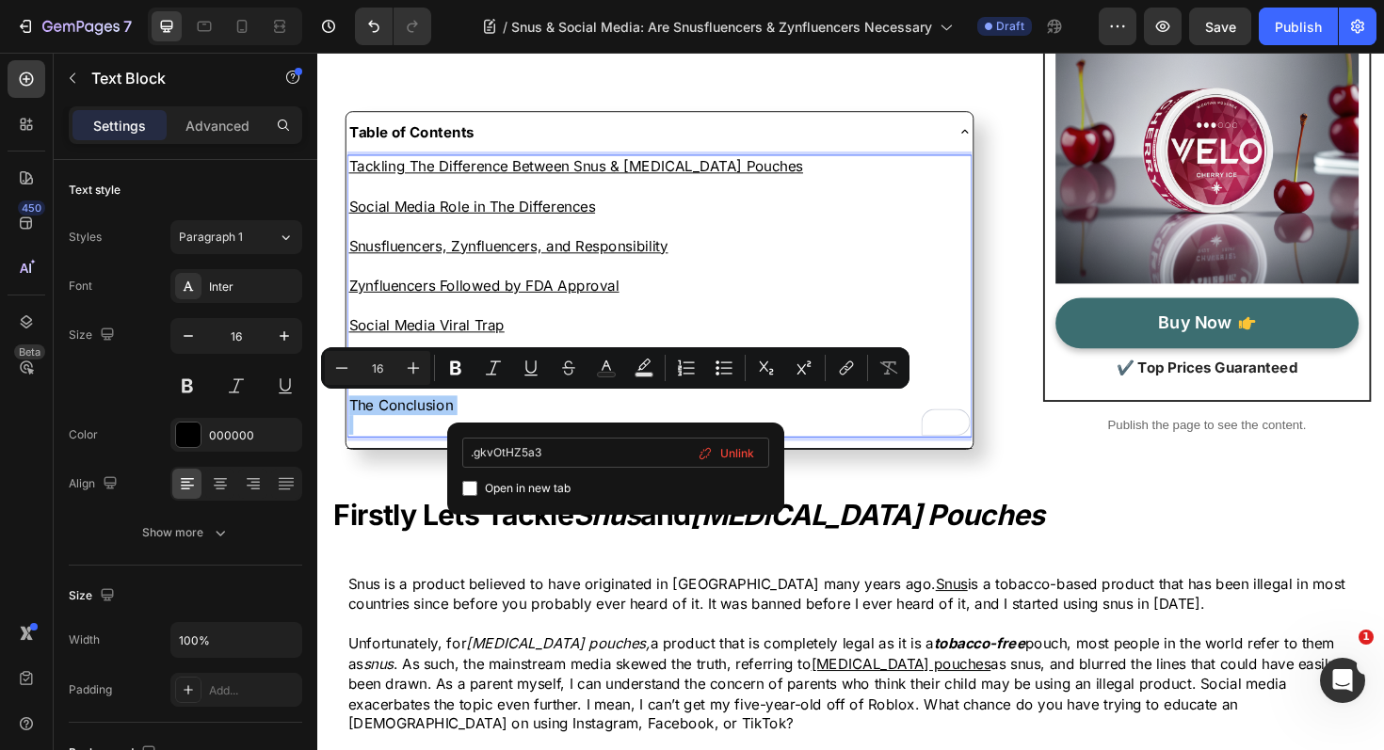
click at [473, 455] on input ".gkvOtHZ5a3" at bounding box center [615, 453] width 307 height 30
type input "#gkvOtHZ5a3"
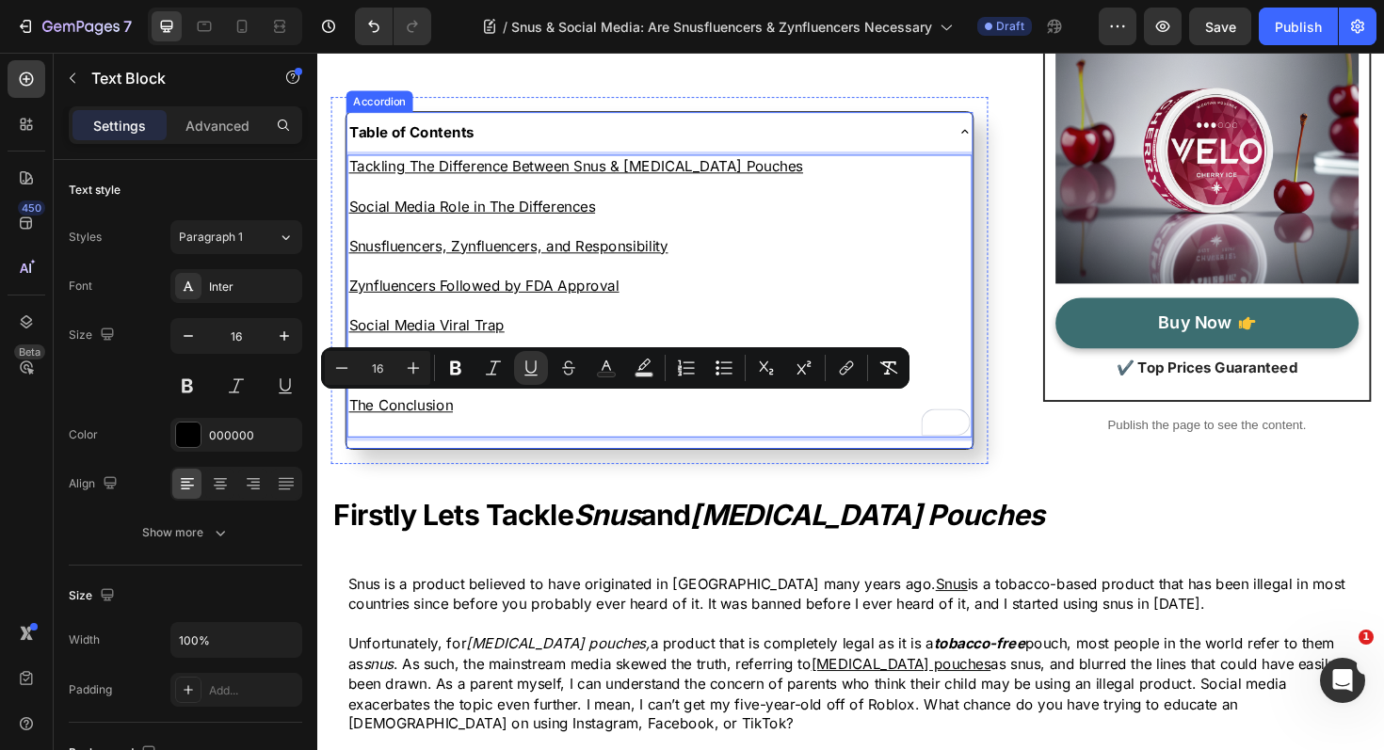
click at [818, 130] on div "Table of Contents" at bounding box center [664, 136] width 632 height 26
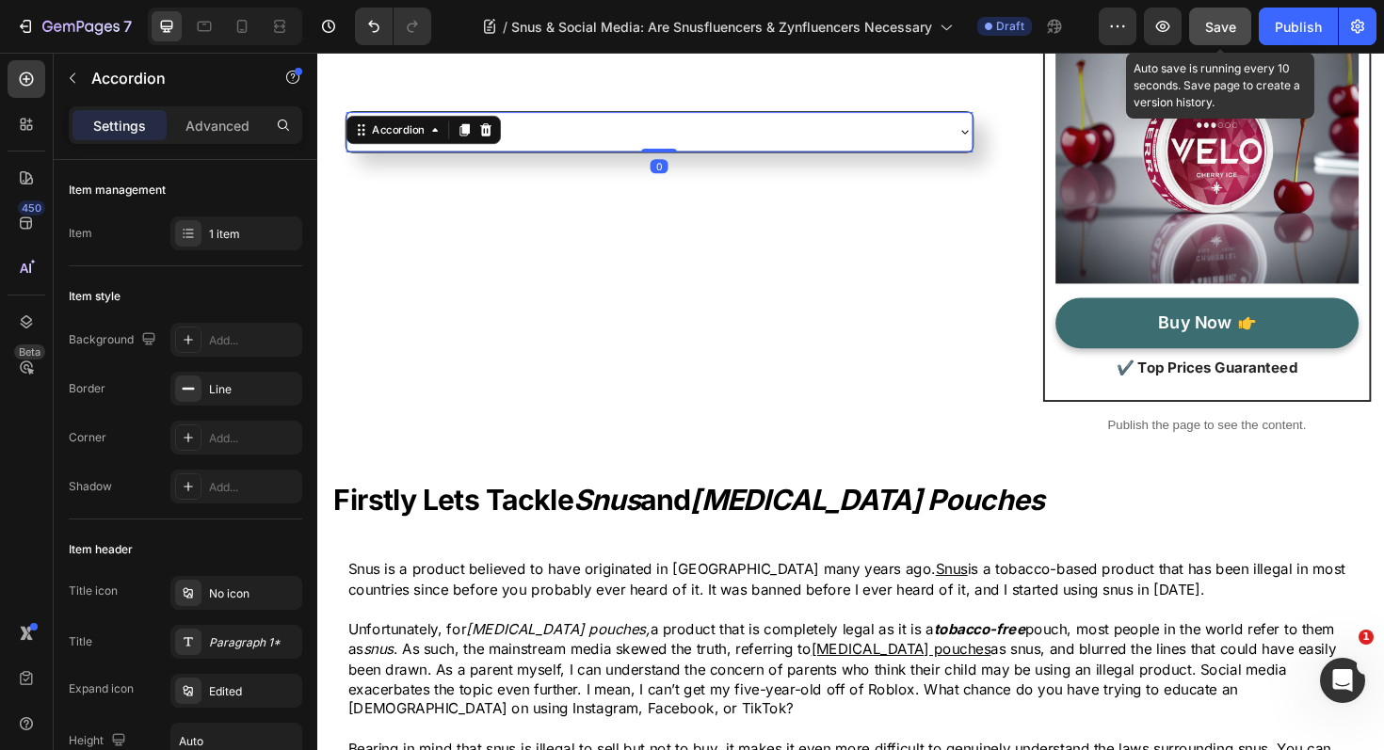
click at [1197, 24] on button "Save" at bounding box center [1220, 27] width 62 height 38
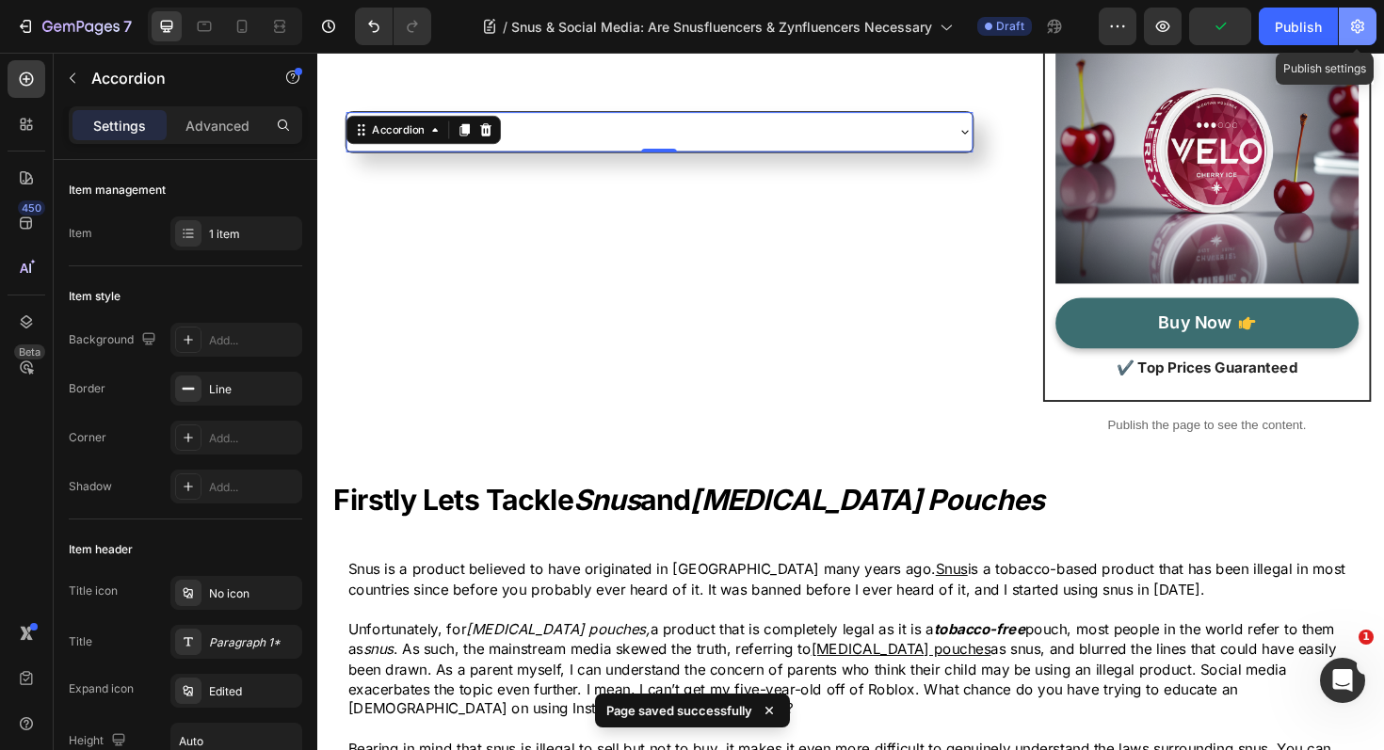
click at [1363, 28] on icon "button" at bounding box center [1357, 27] width 13 height 14
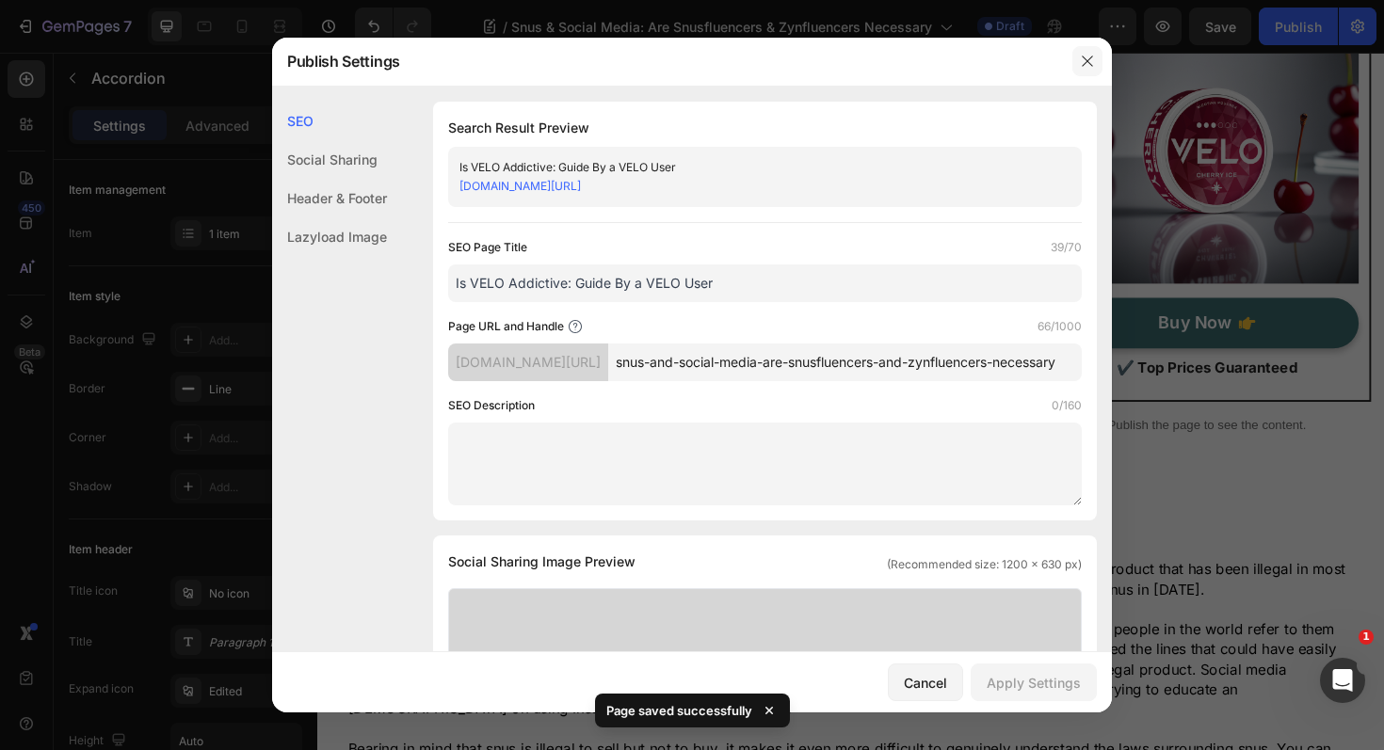
click at [1089, 65] on icon "button" at bounding box center [1087, 61] width 15 height 15
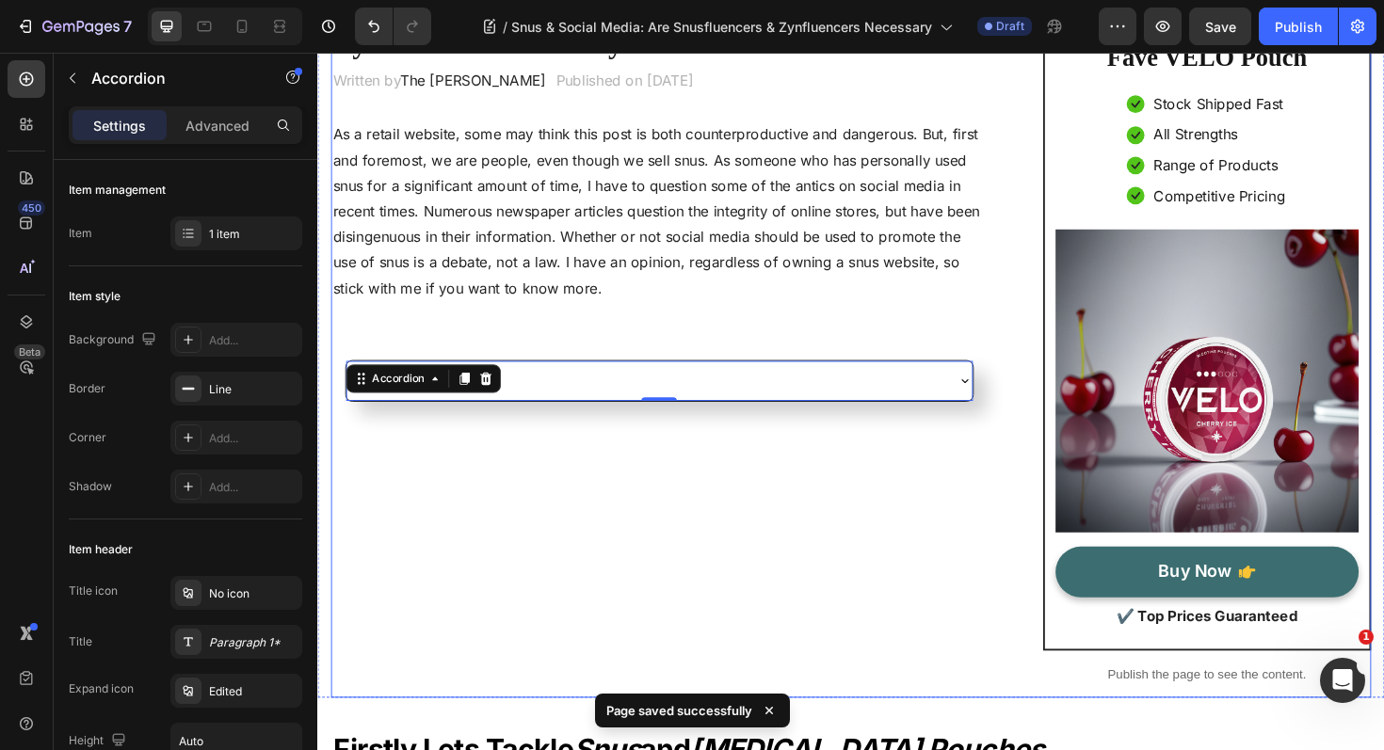
scroll to position [0, 0]
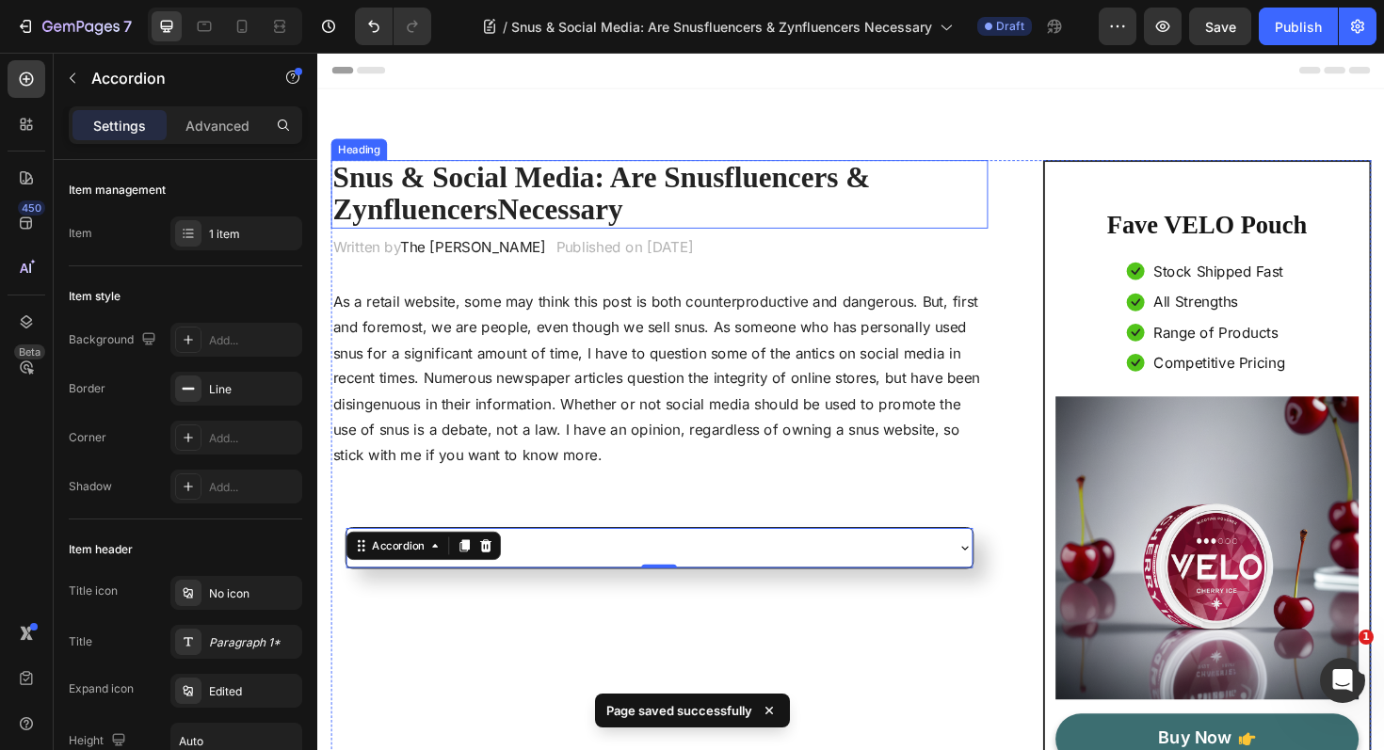
click at [577, 218] on strong "Necessary" at bounding box center [573, 219] width 133 height 34
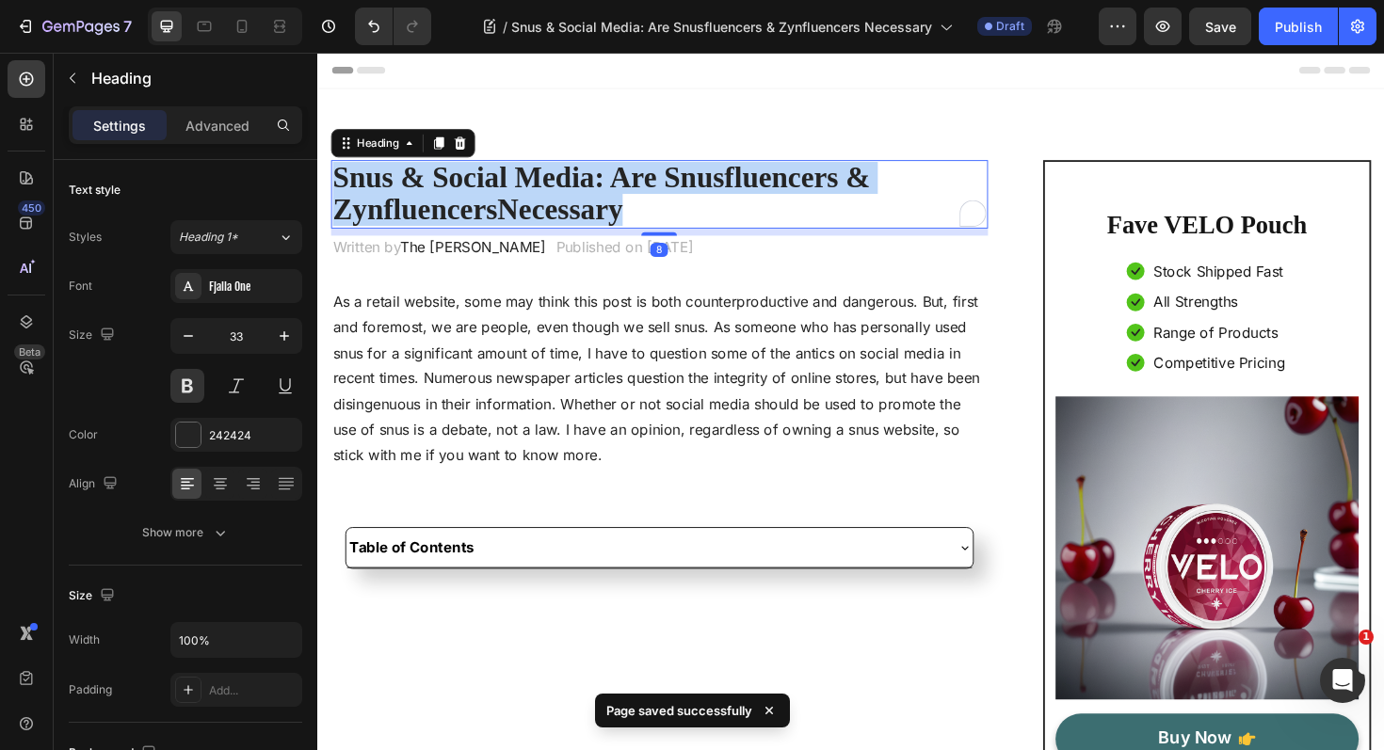
click at [577, 218] on strong "Snus & Social Media: Are Snusfluencers & ZynfluencersNecessary" at bounding box center [617, 202] width 569 height 68
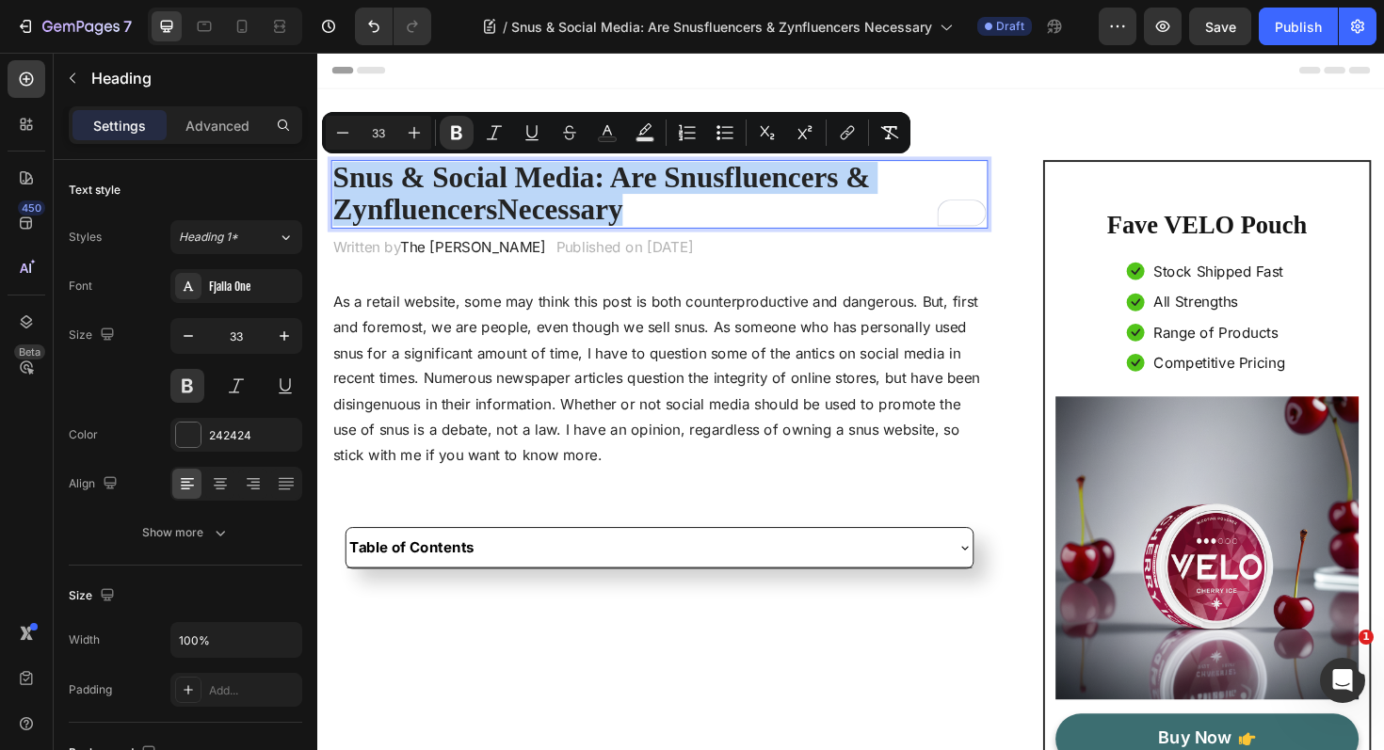
click at [512, 223] on strong "Snus & Social Media: Are Snusfluencers & ZynfluencersNecessary" at bounding box center [617, 202] width 569 height 68
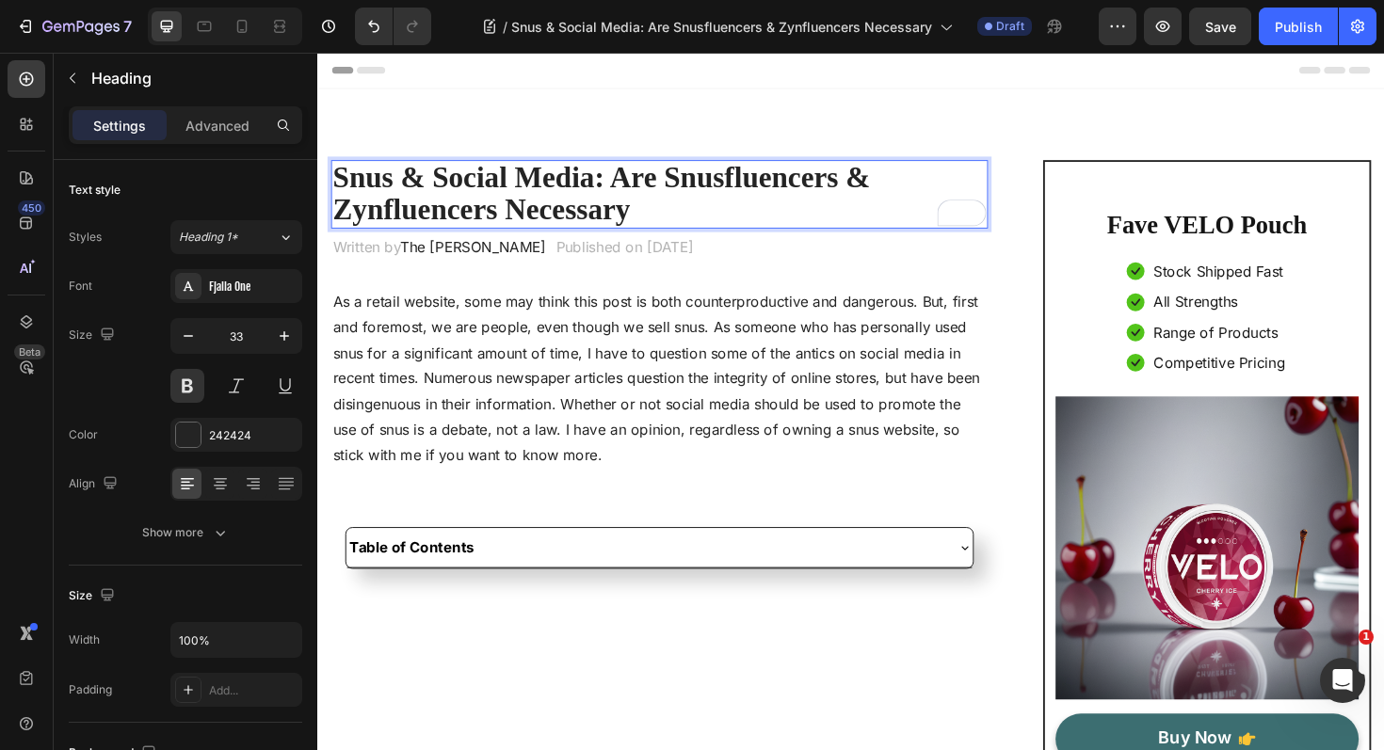
click at [565, 218] on strong "Snus & Social Media: Are Snusfluencers & Zynfluencers Necessary" at bounding box center [617, 202] width 569 height 68
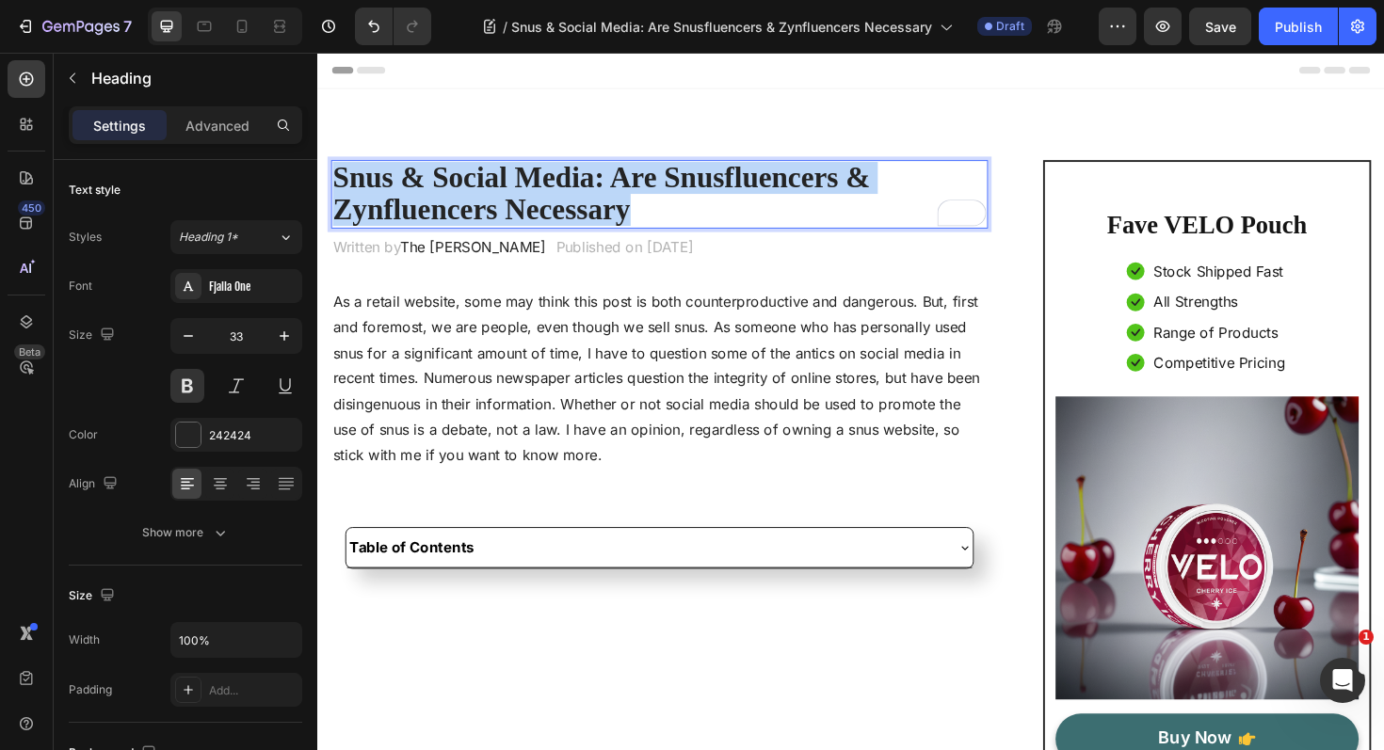
click at [565, 218] on strong "Snus & Social Media: Are Snusfluencers & Zynfluencers Necessary" at bounding box center [617, 202] width 569 height 68
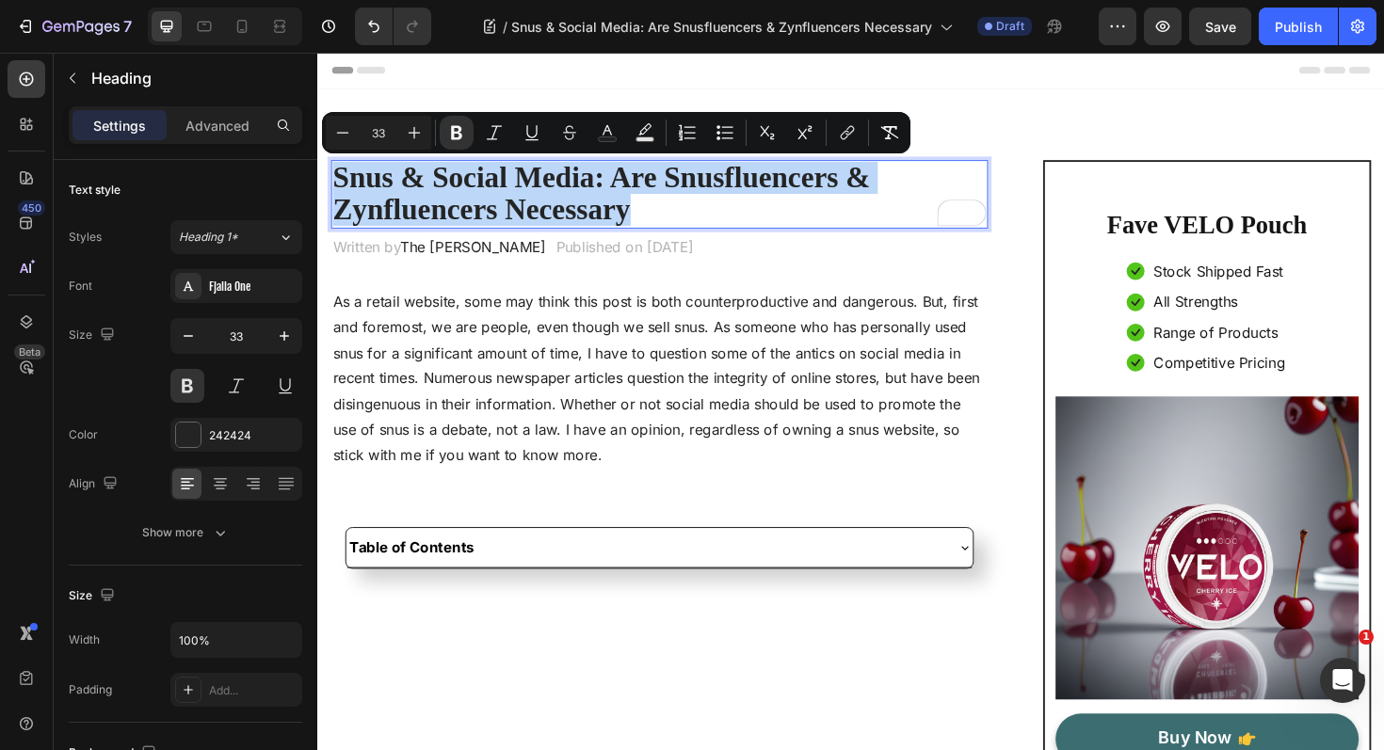
copy strong "Snus & Social Media: Are Snusfluencers & Zynfluencers Necessary"
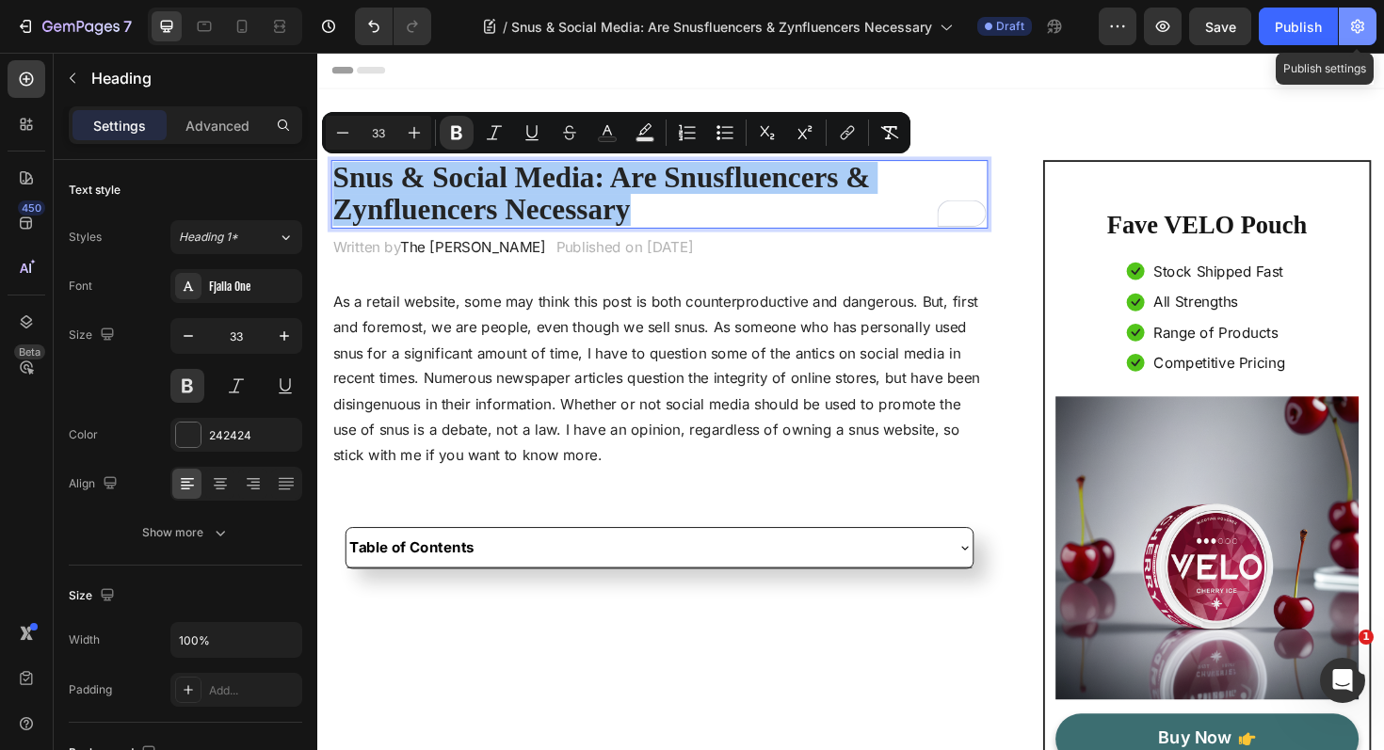
click at [1359, 28] on icon "button" at bounding box center [1357, 26] width 19 height 19
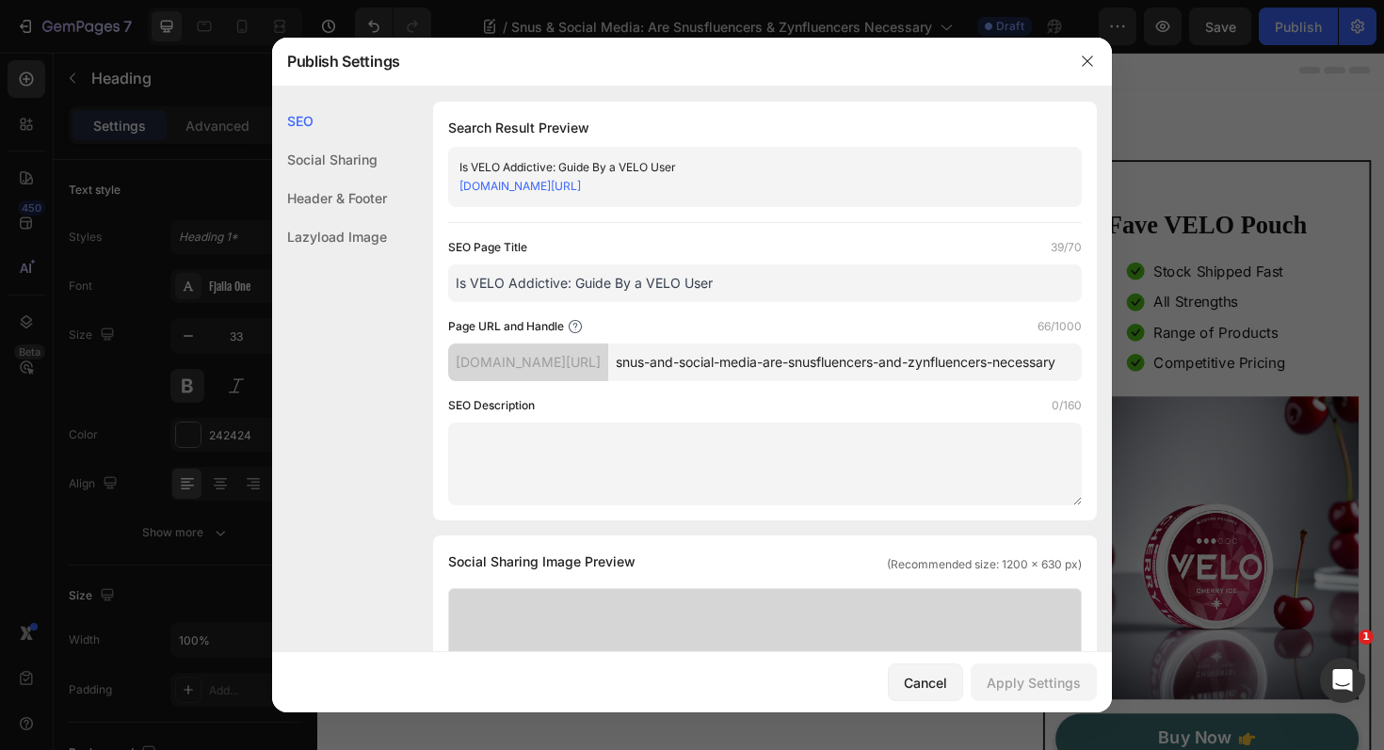
click at [602, 302] on input "Is VELO Addictive: Guide By a VELO User" at bounding box center [765, 284] width 634 height 38
paste input "Snus & Social Media: Are Snusfluencers & Zynfluencers Necessary"
type input "Snus & Social Media: Are Snusfluencers & Zynfluencers Necessary"
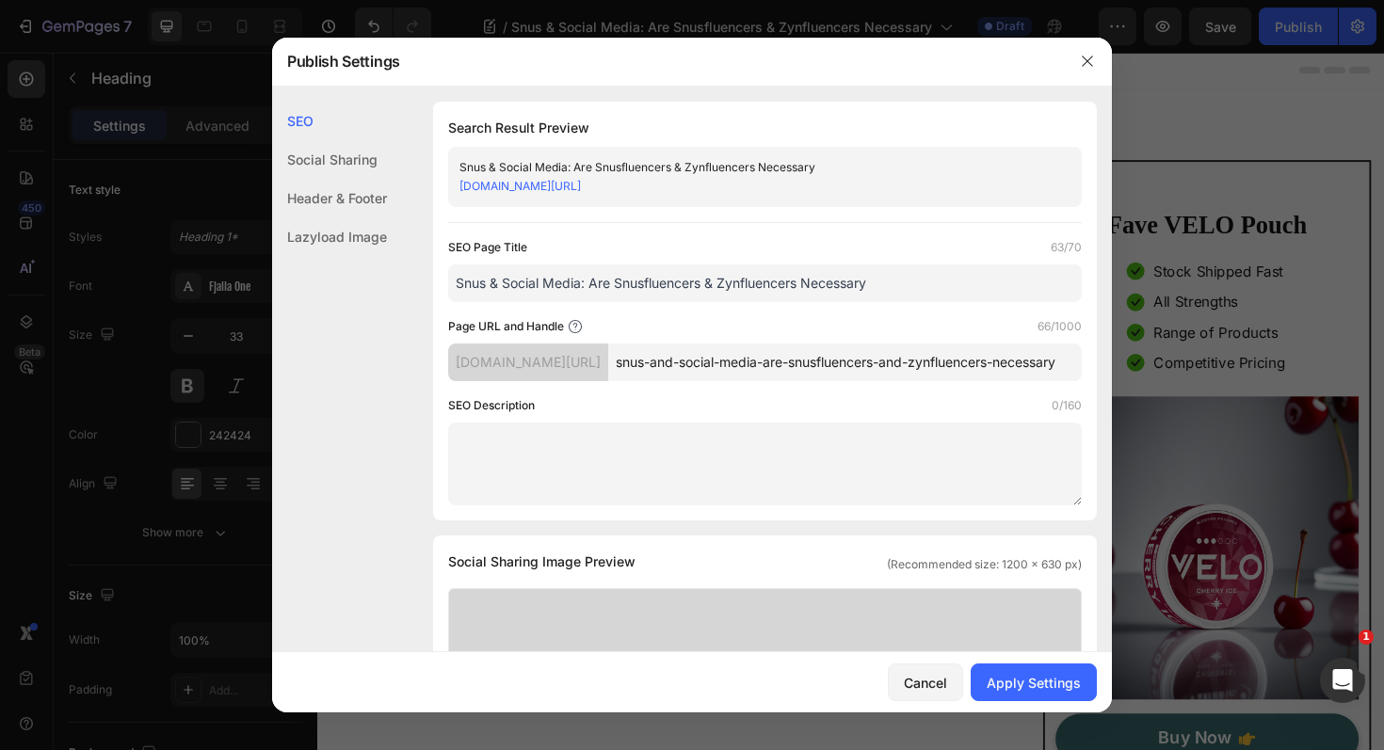
scroll to position [0, 89]
drag, startPoint x: 857, startPoint y: 380, endPoint x: 1093, endPoint y: 400, distance: 237.1
click at [1093, 400] on div "Search Result Preview Snus & Social Media: Are Snusfluencers & Zynfluencers Nec…" at bounding box center [765, 311] width 664 height 419
type input "snus-and-social-media"
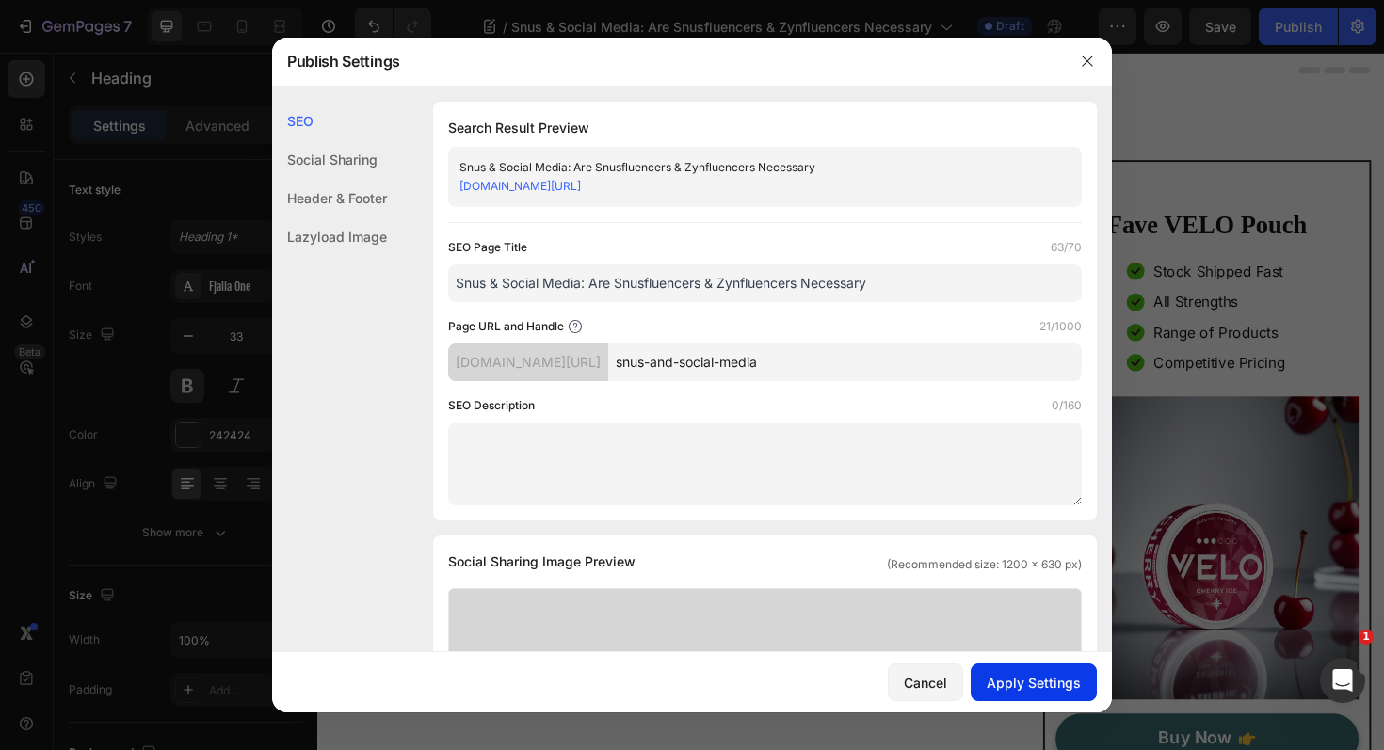
click at [1019, 677] on div "Apply Settings" at bounding box center [1034, 683] width 94 height 20
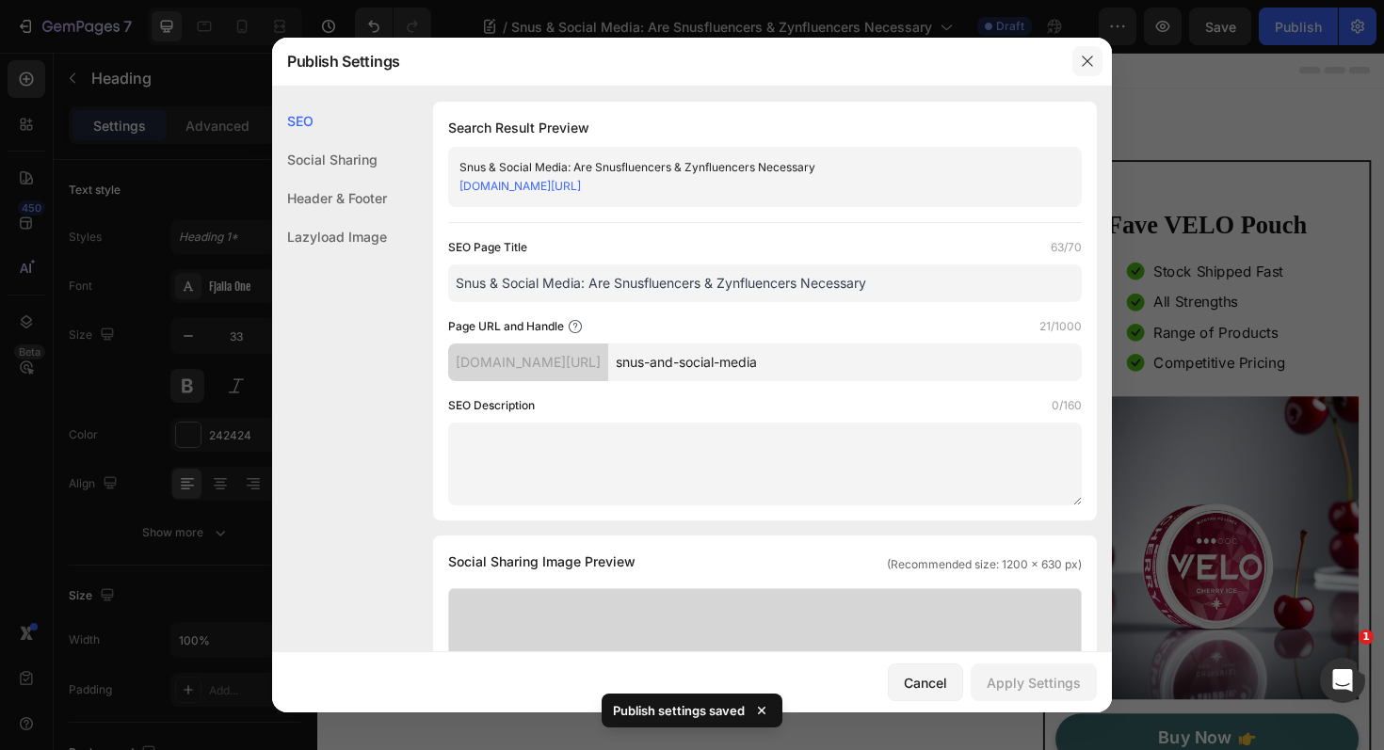
click at [1087, 57] on icon "button" at bounding box center [1087, 61] width 15 height 15
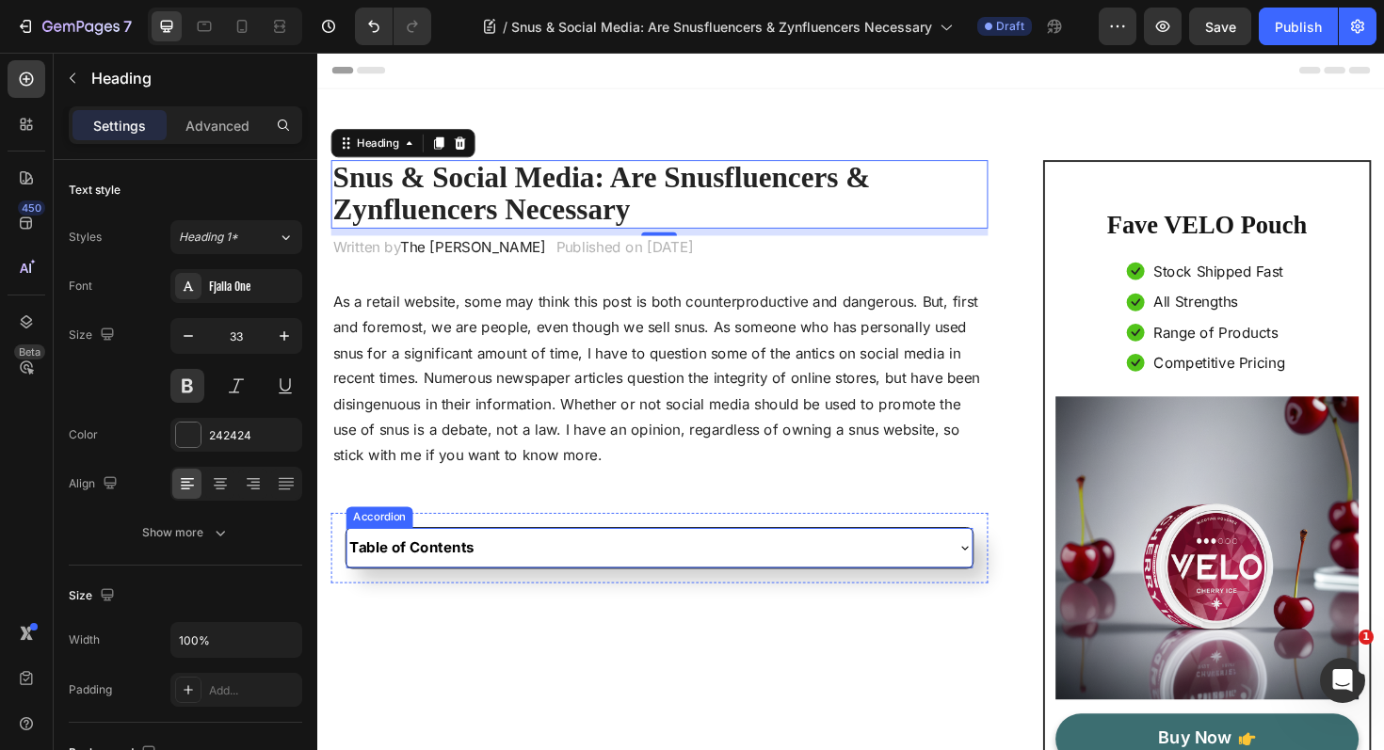
click at [924, 590] on div "Table of Contents" at bounding box center [679, 576] width 662 height 41
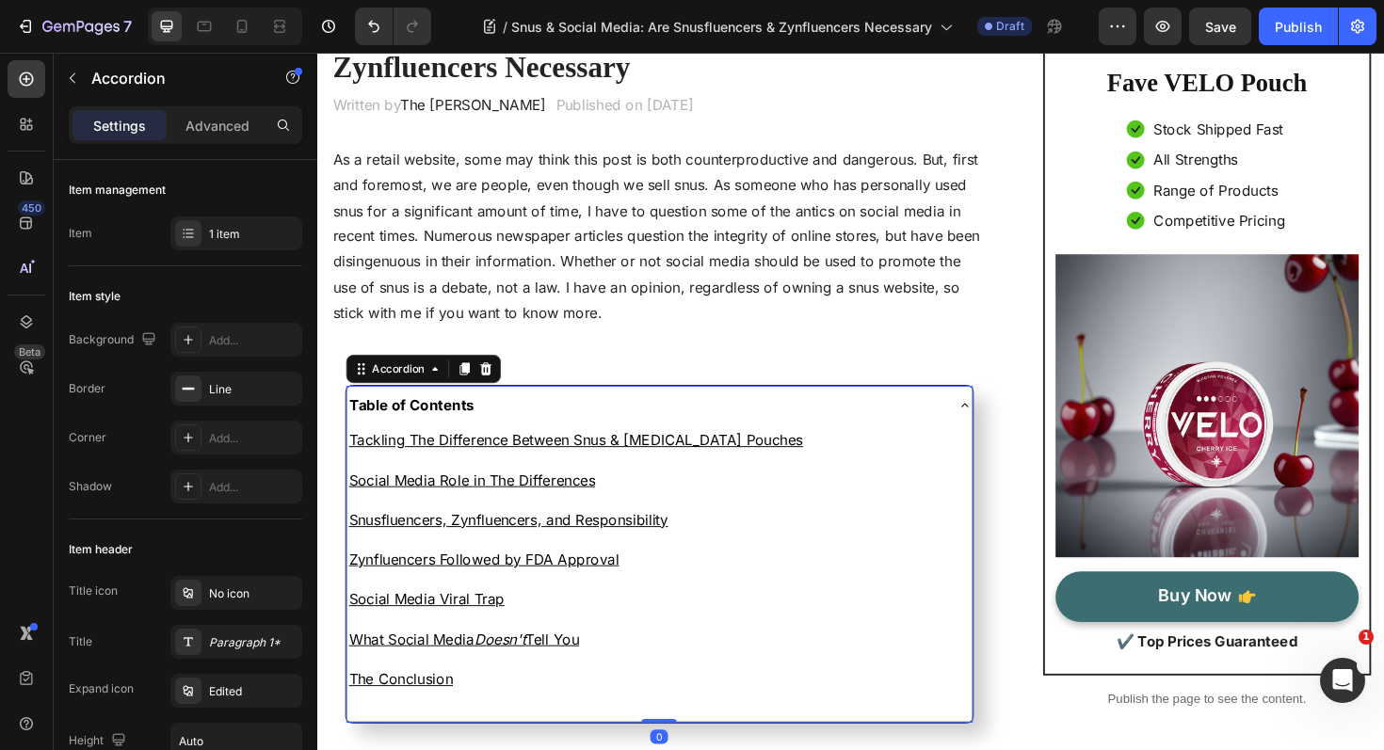
scroll to position [159, 0]
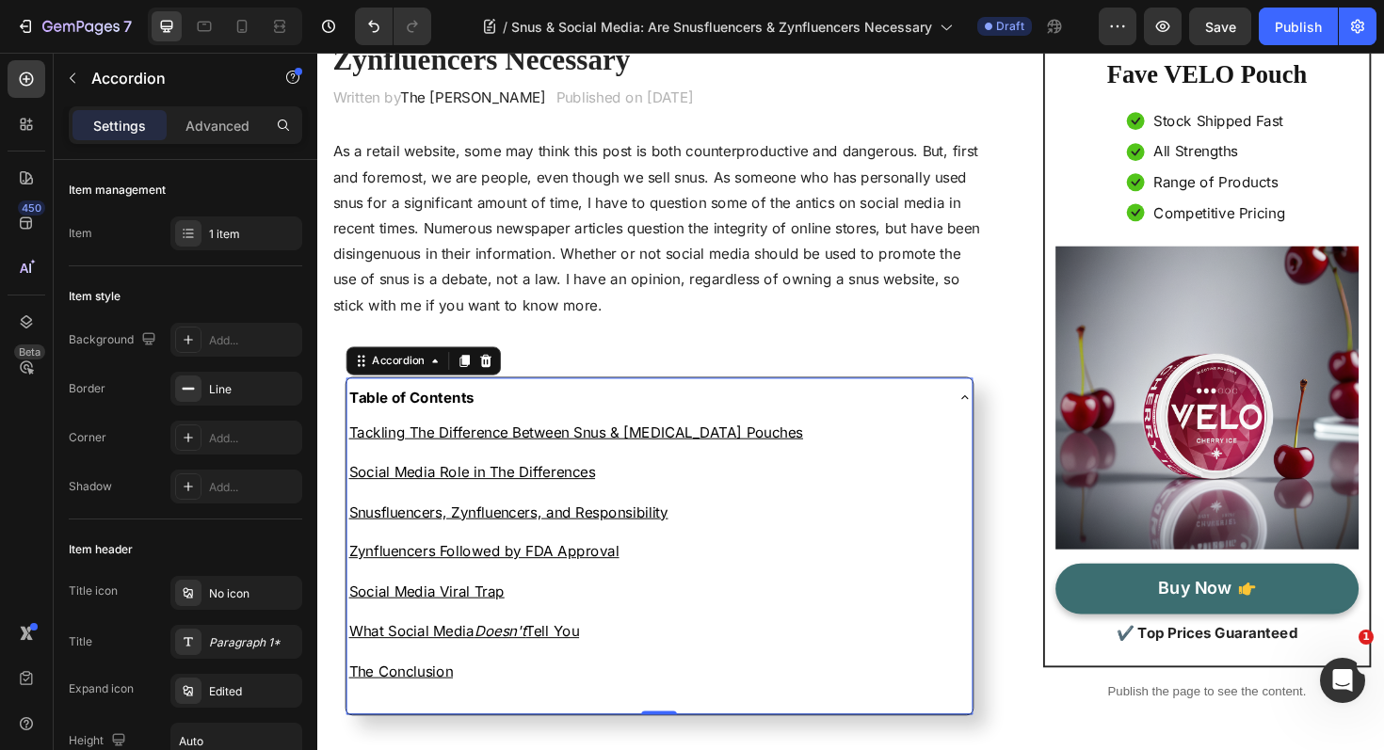
click at [988, 422] on div "Table of Contents" at bounding box center [679, 417] width 662 height 41
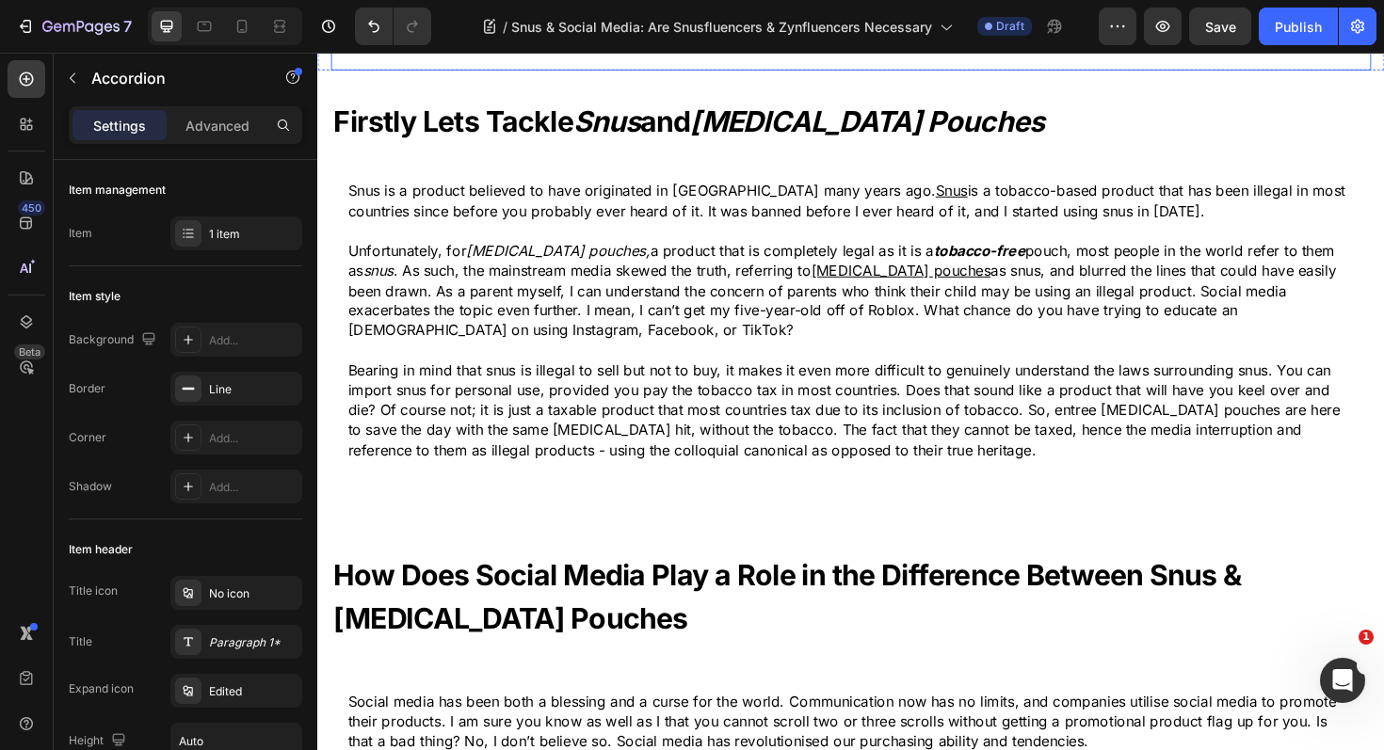
scroll to position [842, 0]
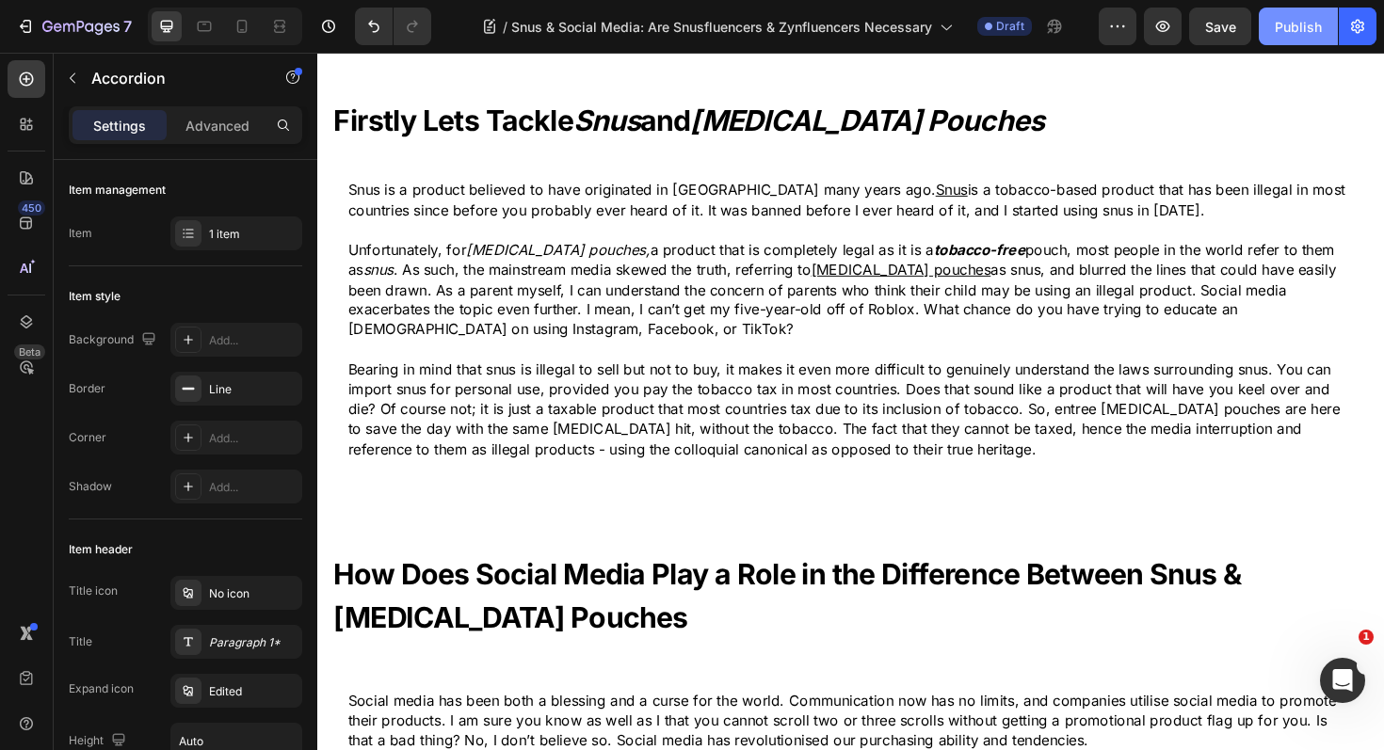
click at [1289, 26] on div "Publish" at bounding box center [1298, 27] width 47 height 20
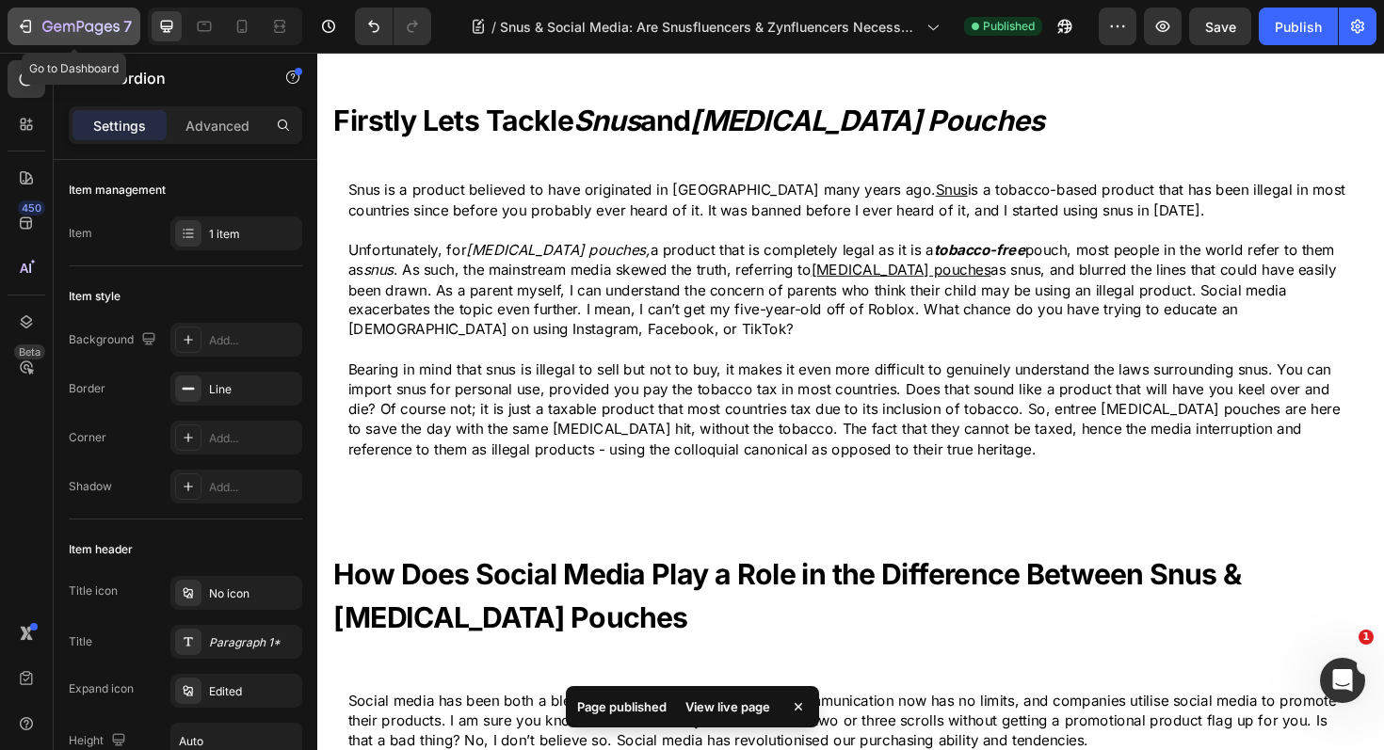
click at [63, 26] on icon "button" at bounding box center [68, 28] width 11 height 8
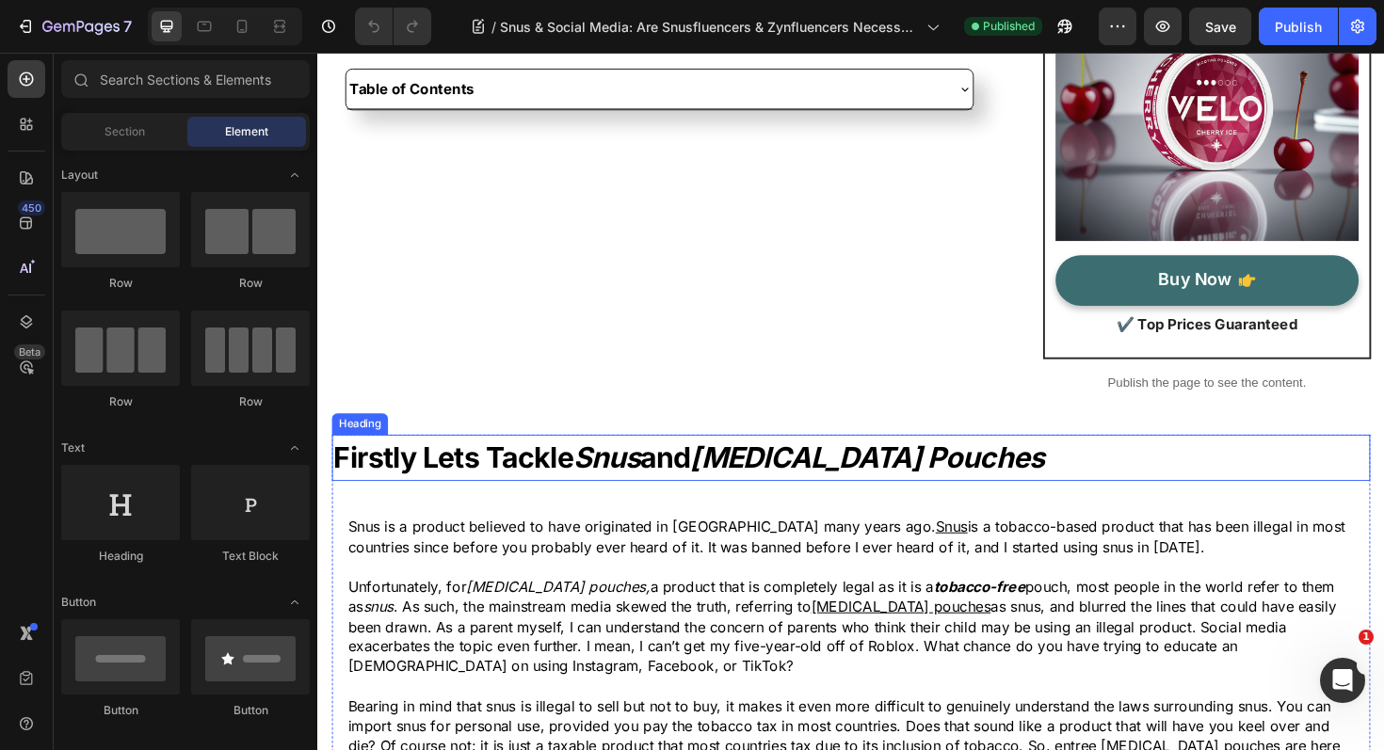
scroll to position [503, 0]
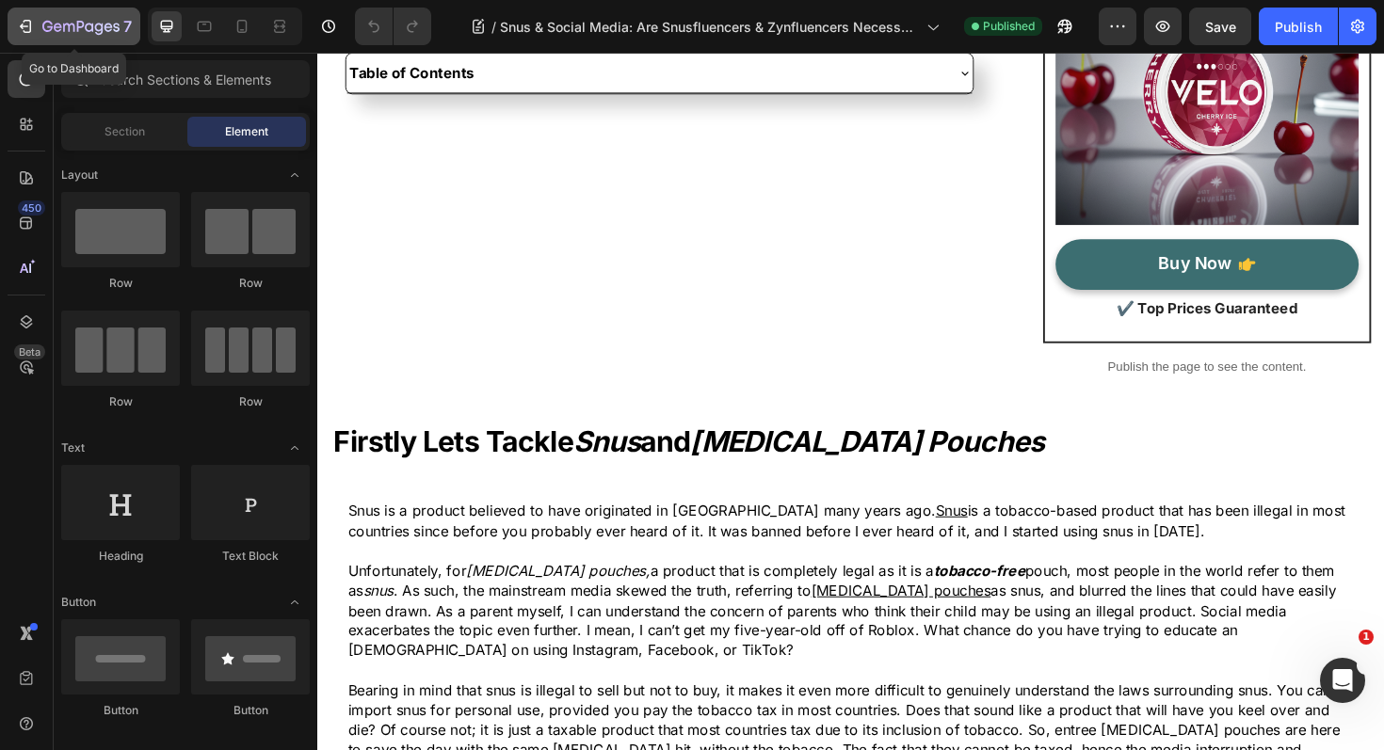
click at [28, 29] on icon "button" at bounding box center [25, 26] width 19 height 19
